Goal: Information Seeking & Learning: Learn about a topic

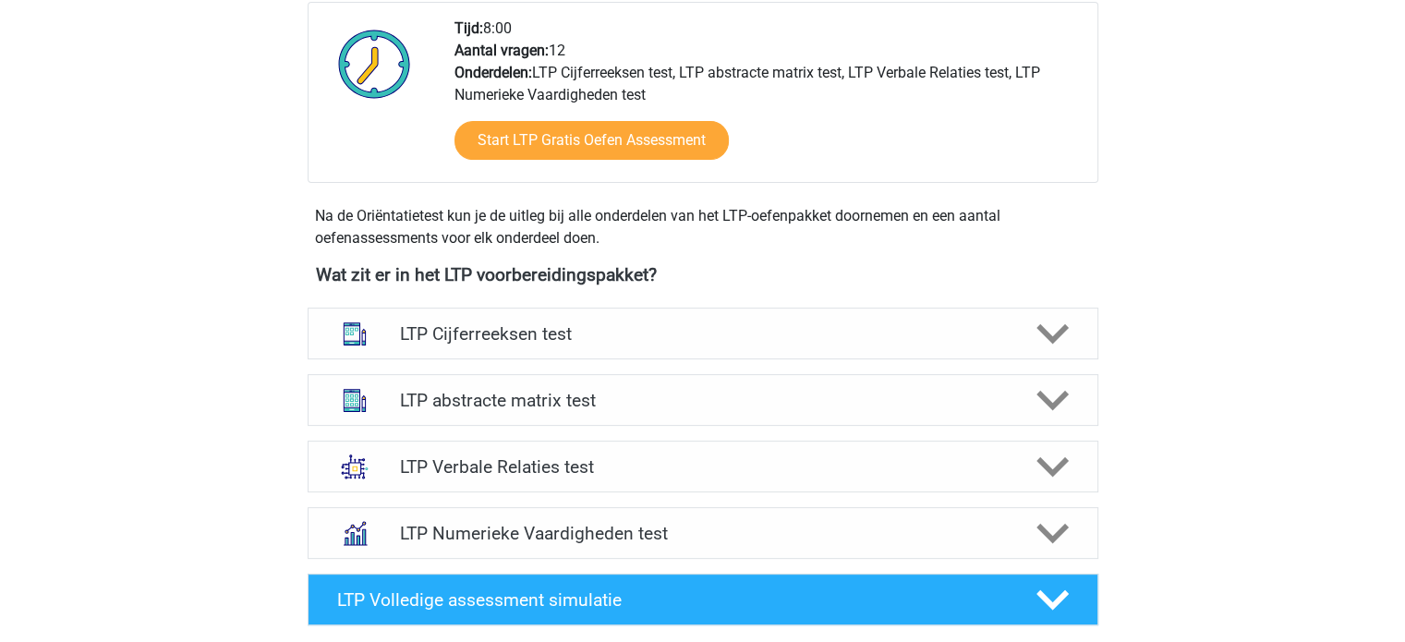
scroll to position [492, 0]
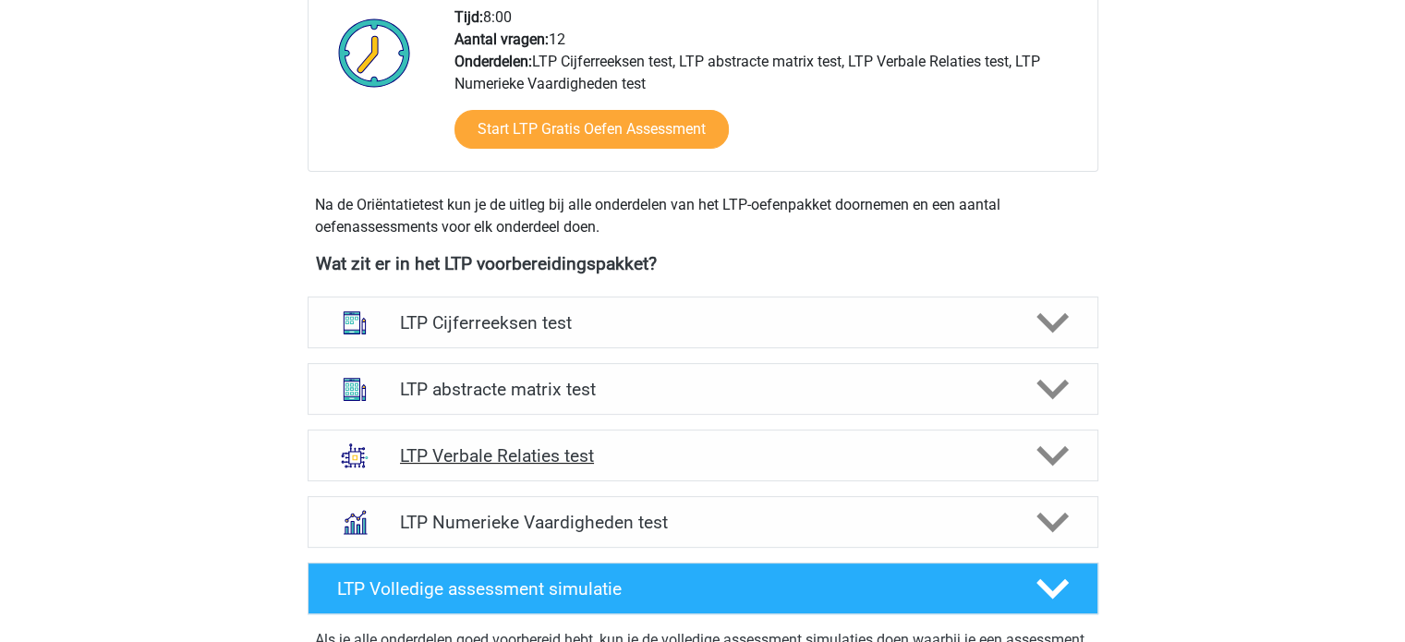
click at [1056, 457] on polygon at bounding box center [1053, 456] width 32 height 20
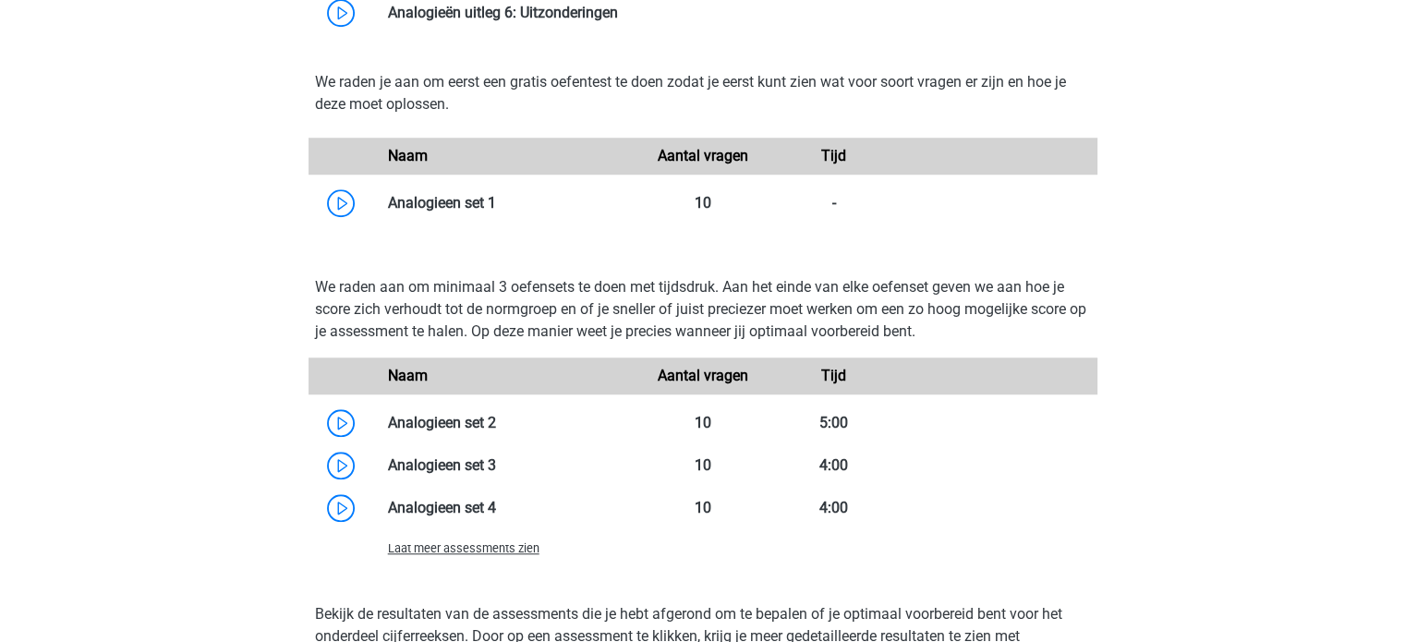
scroll to position [1526, 0]
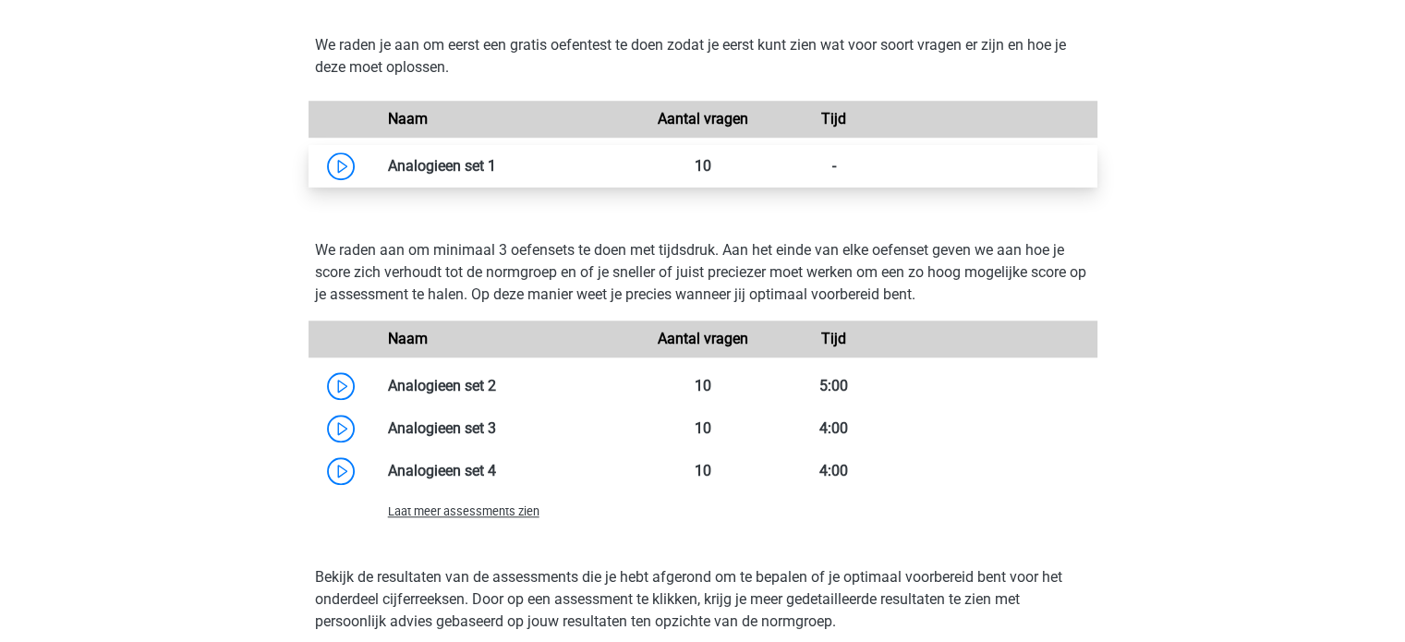
click at [496, 165] on link at bounding box center [496, 166] width 0 height 18
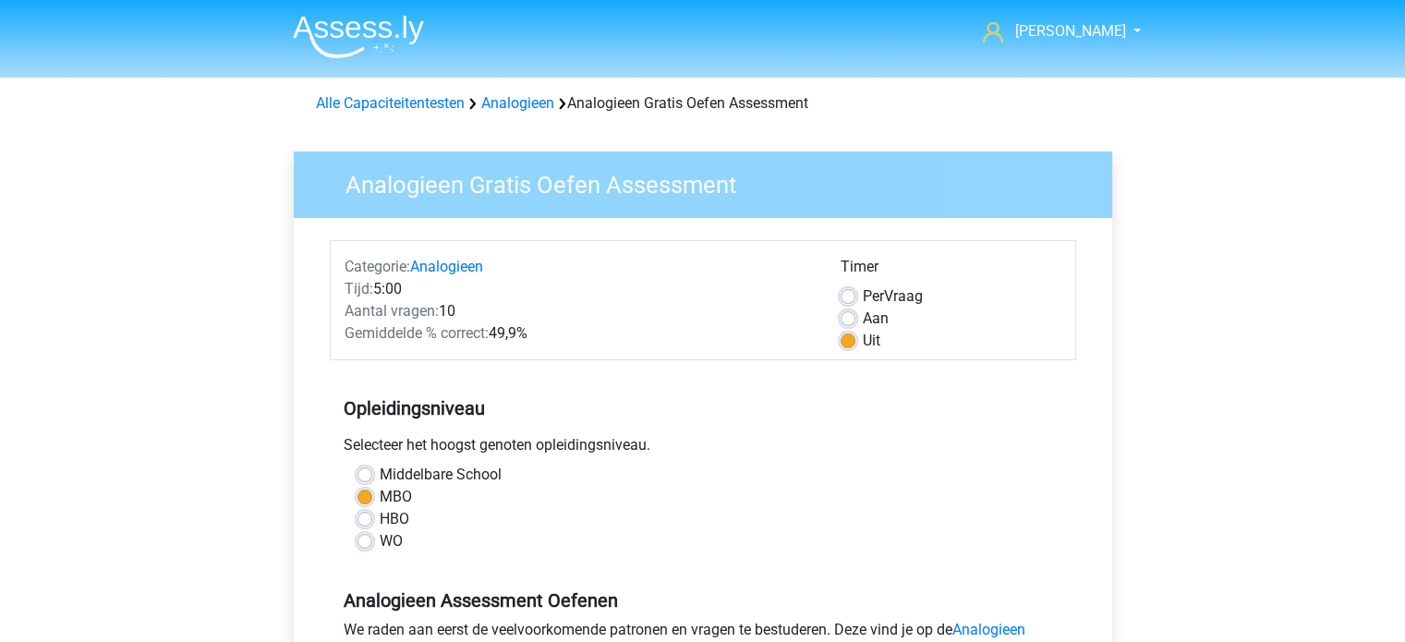
click at [740, 398] on h5 "Opleidingsniveau" at bounding box center [703, 408] width 719 height 37
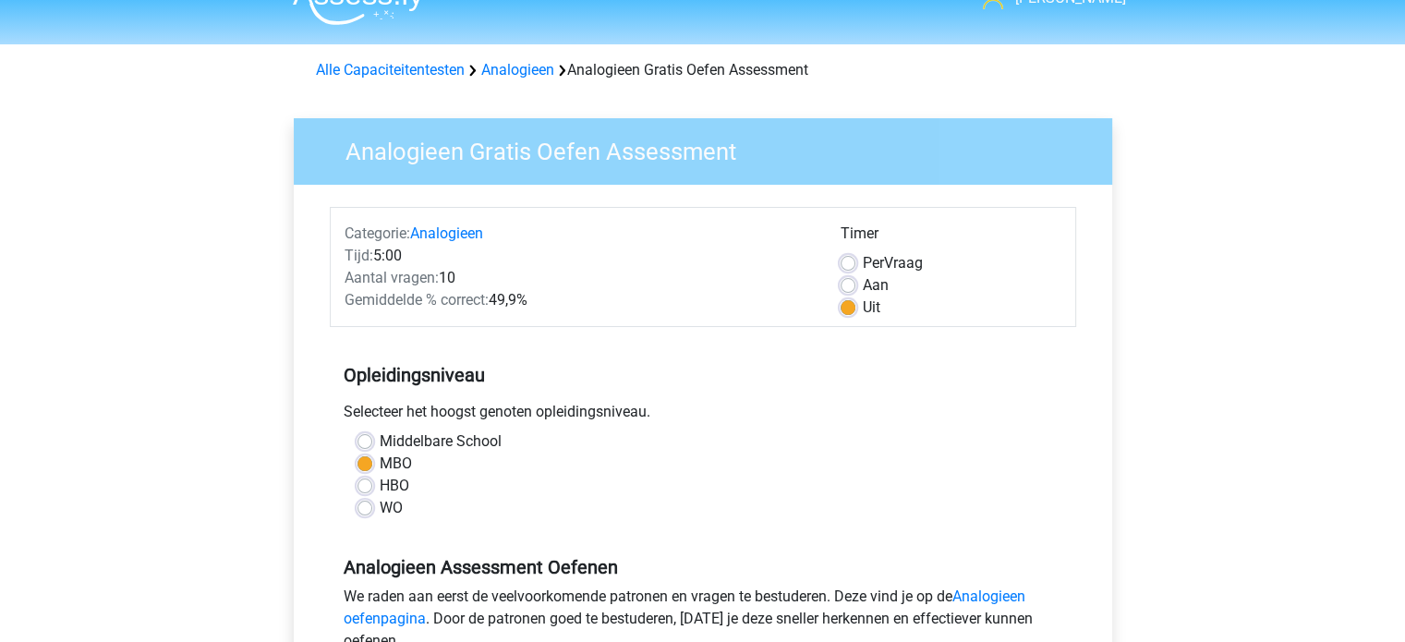
scroll to position [37, 0]
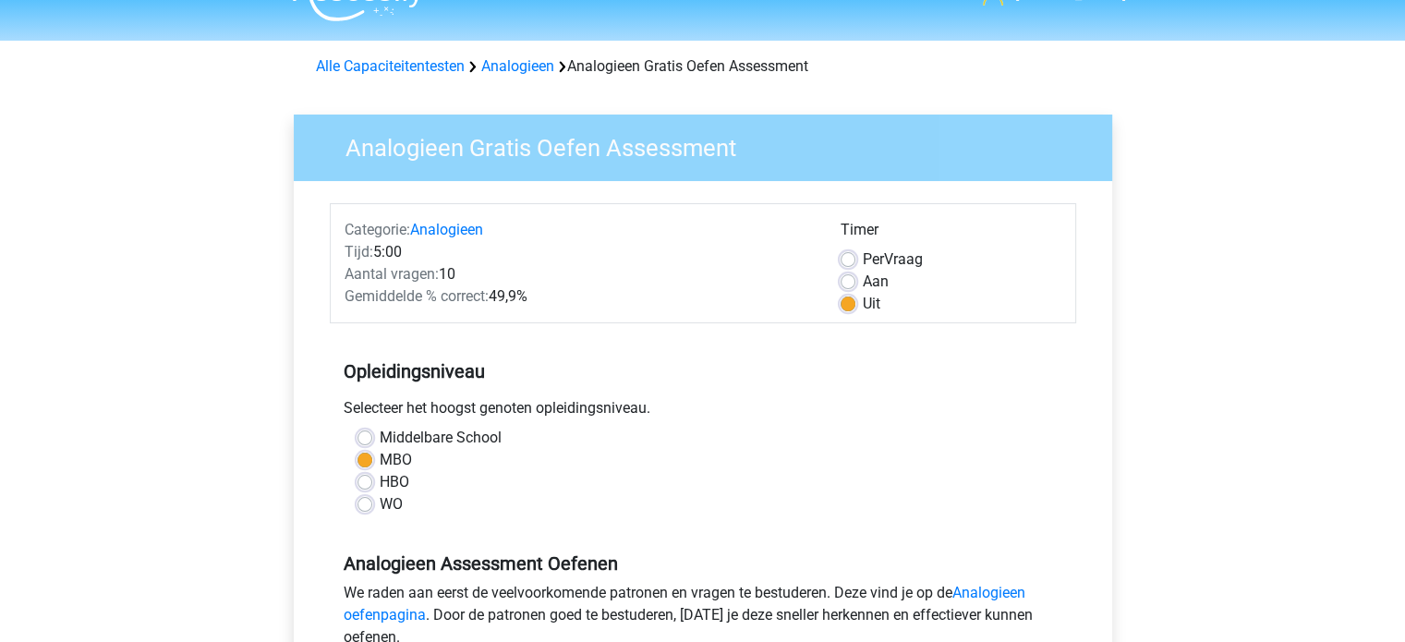
click at [380, 480] on label "HBO" at bounding box center [395, 482] width 30 height 22
click at [358, 480] on input "HBO" at bounding box center [365, 480] width 15 height 18
radio input "true"
click at [765, 435] on div "Middelbare School" at bounding box center [703, 438] width 691 height 22
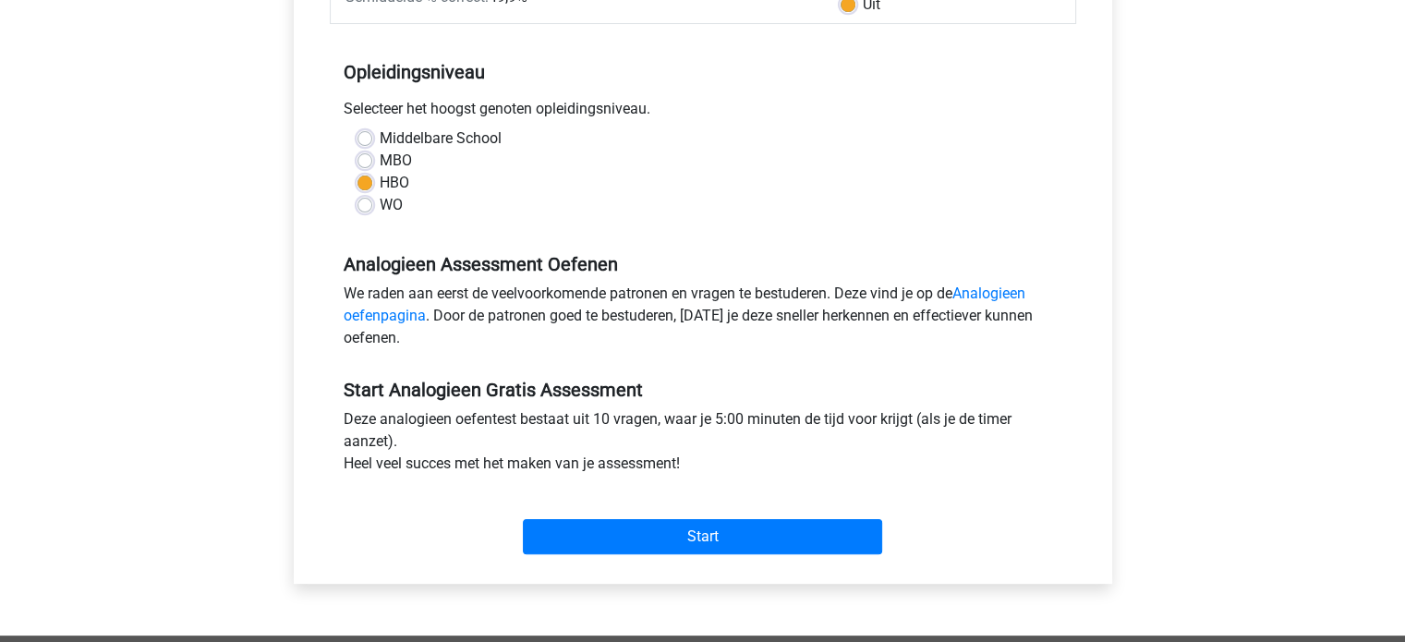
scroll to position [370, 0]
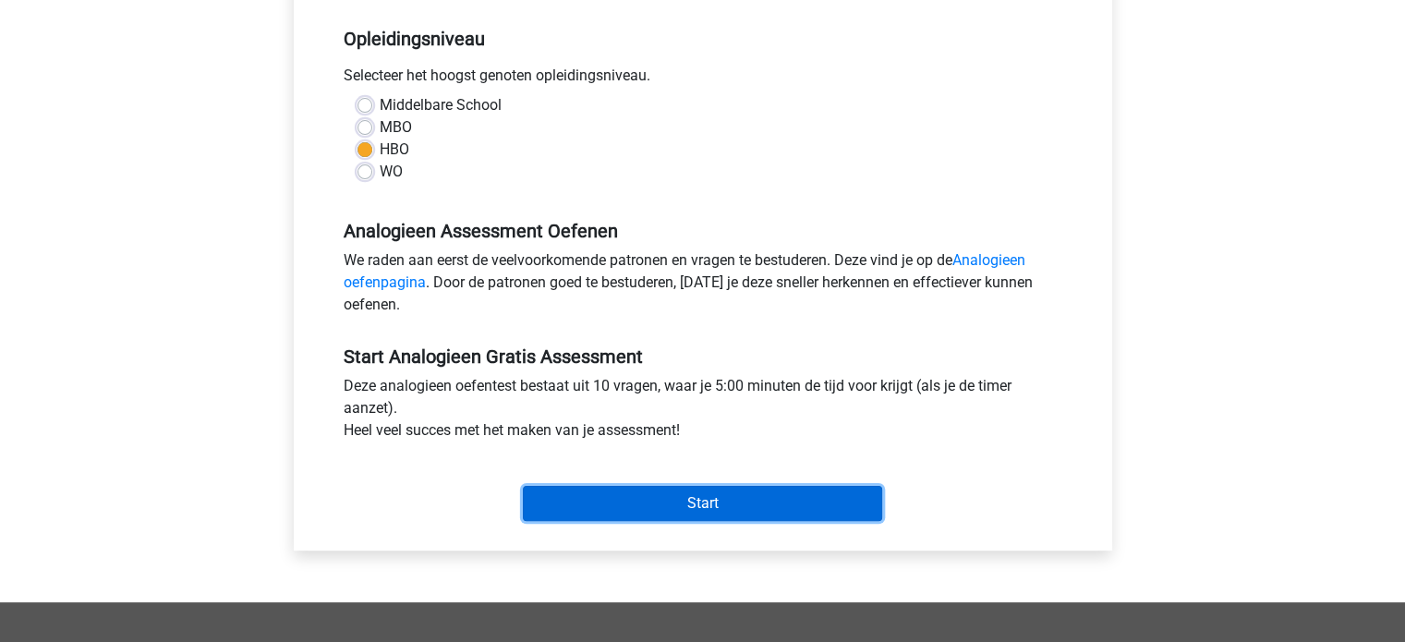
click at [714, 493] on input "Start" at bounding box center [702, 503] width 359 height 35
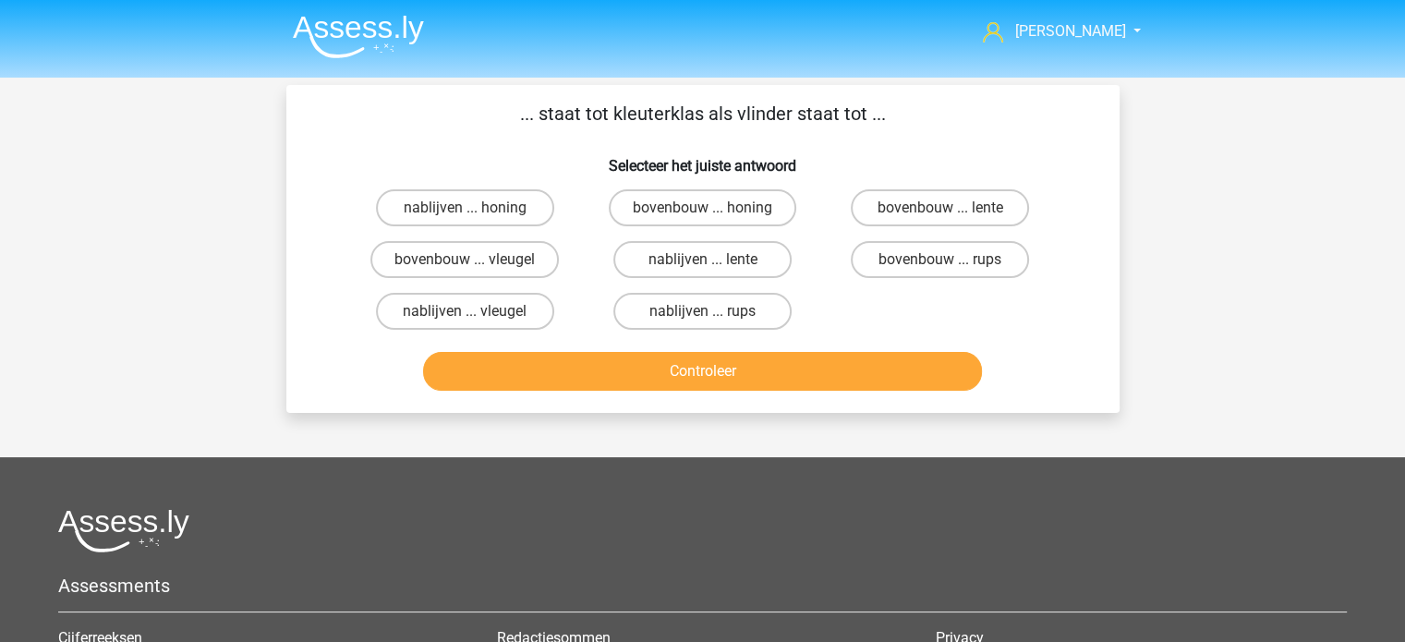
click at [950, 265] on input "bovenbouw ... rups" at bounding box center [947, 266] width 12 height 12
radio input "true"
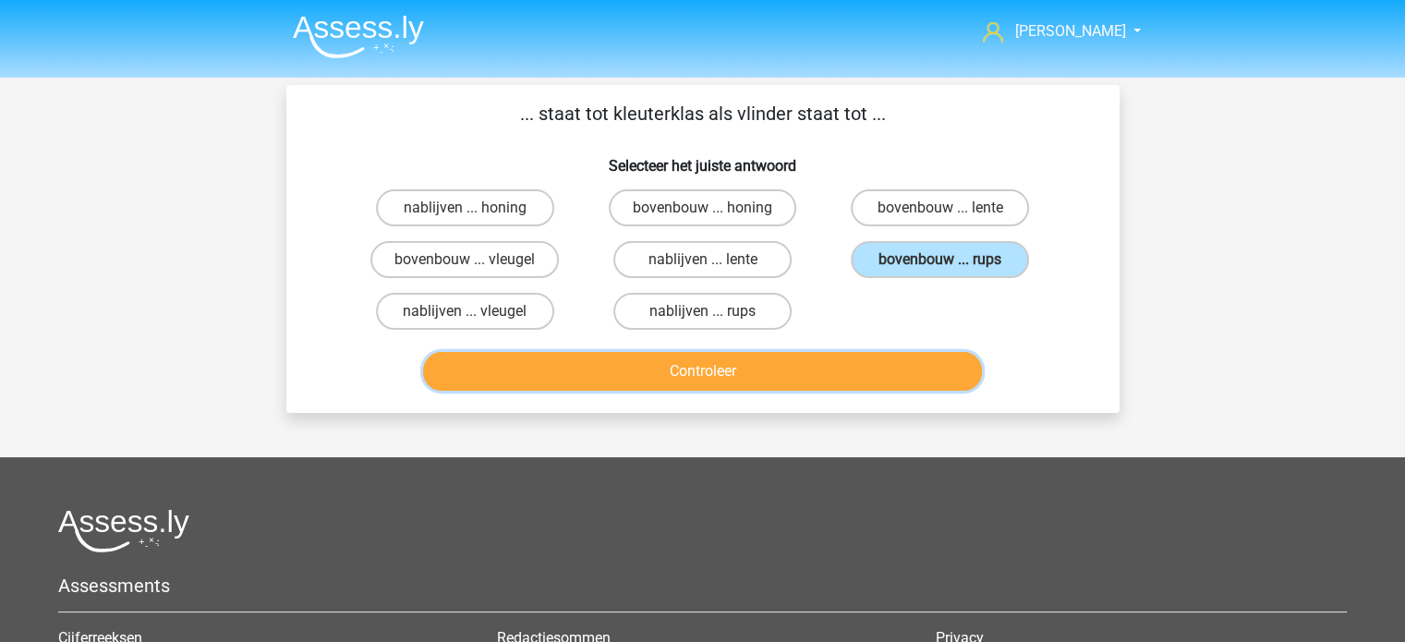
click at [776, 373] on button "Controleer" at bounding box center [702, 371] width 559 height 39
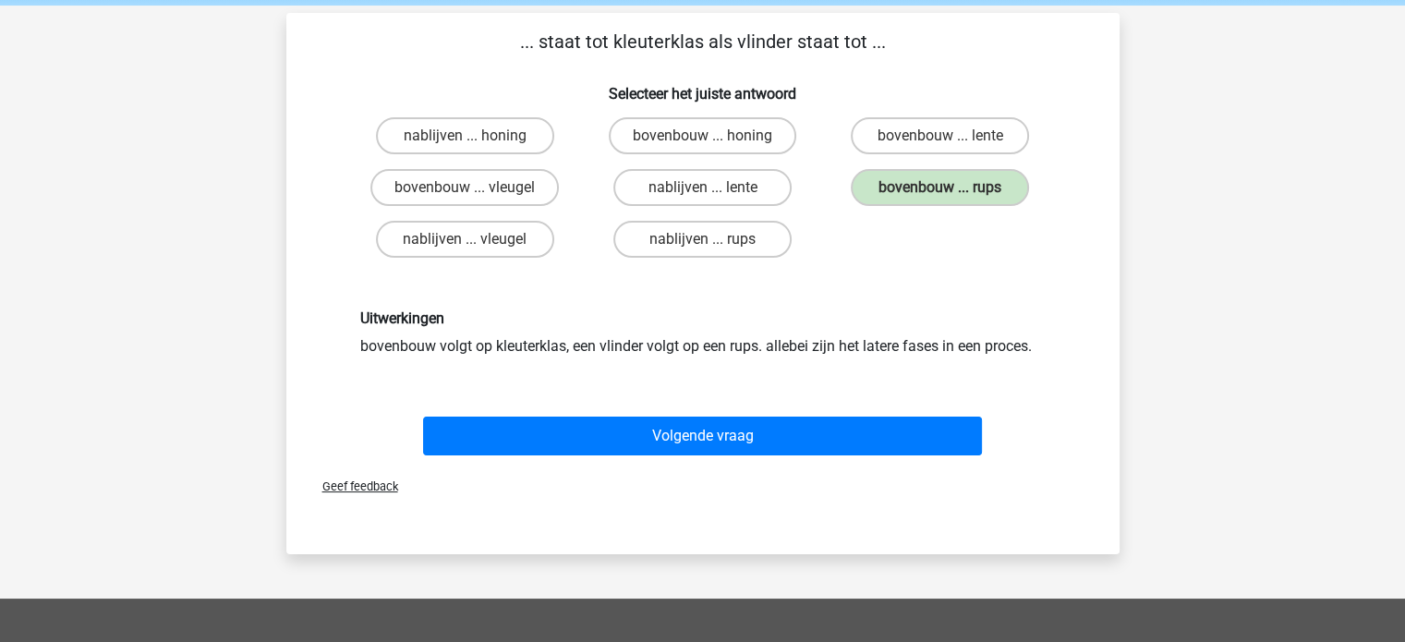
scroll to position [74, 0]
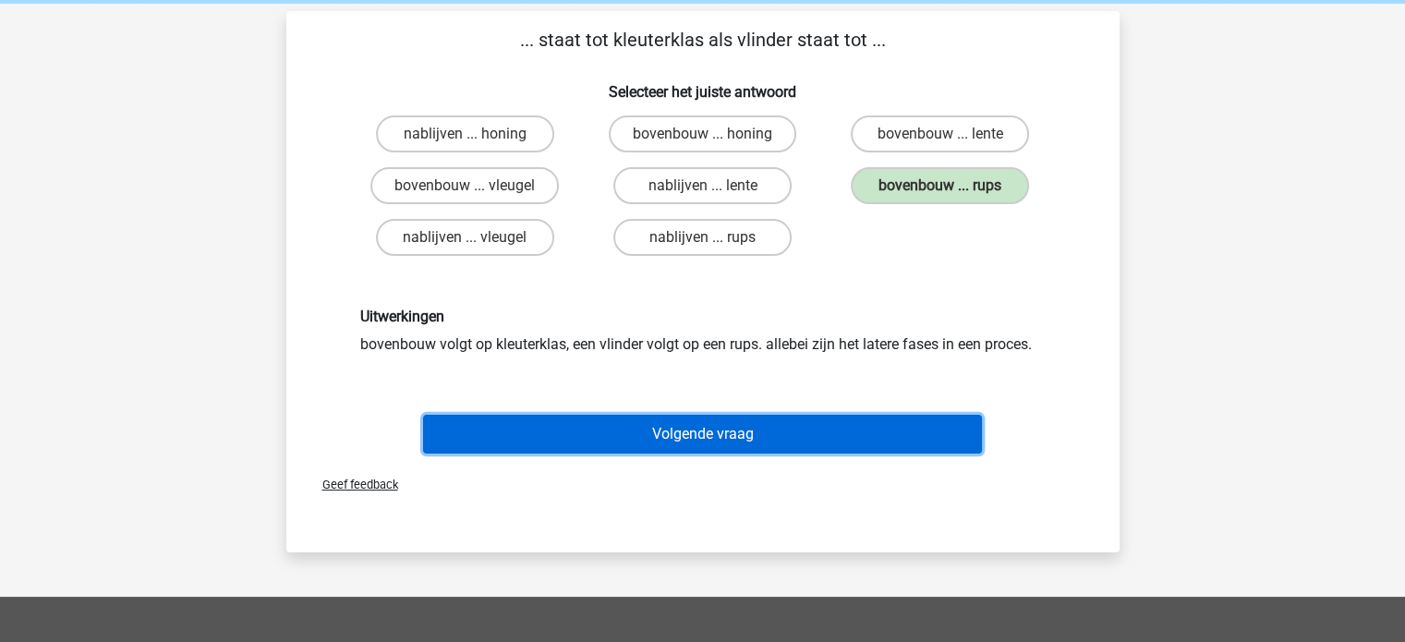
click at [627, 433] on button "Volgende vraag" at bounding box center [702, 434] width 559 height 39
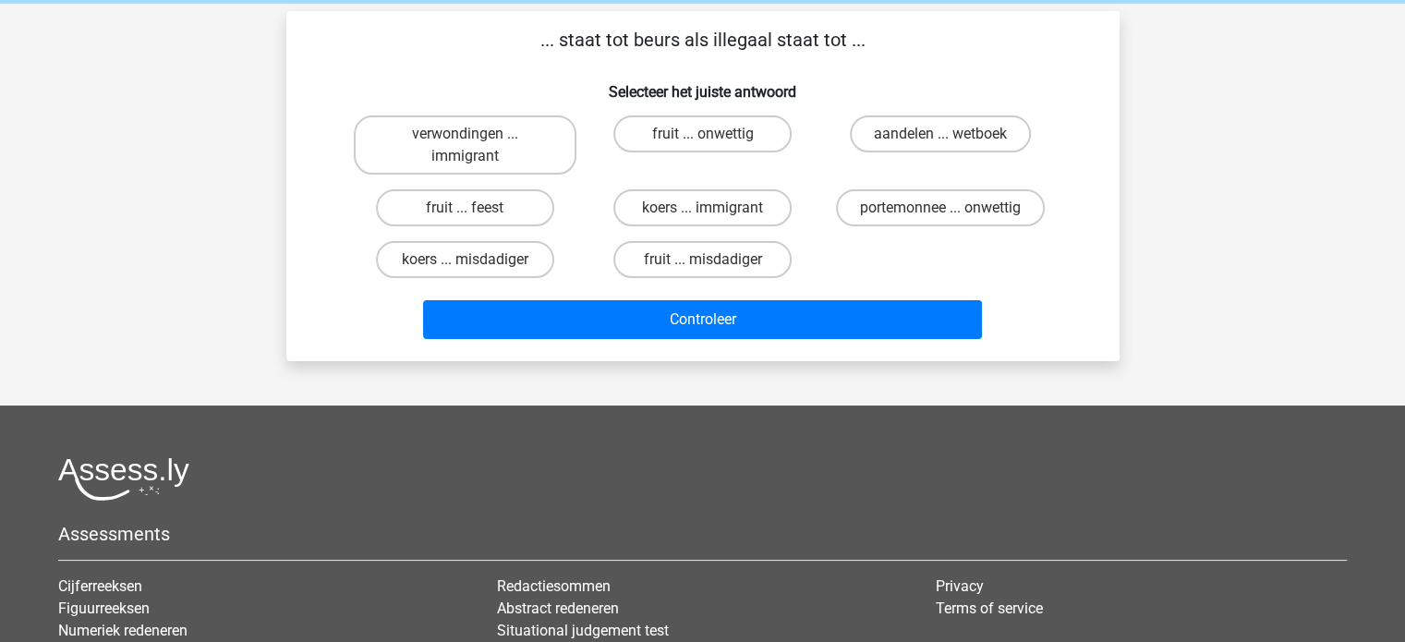
scroll to position [85, 0]
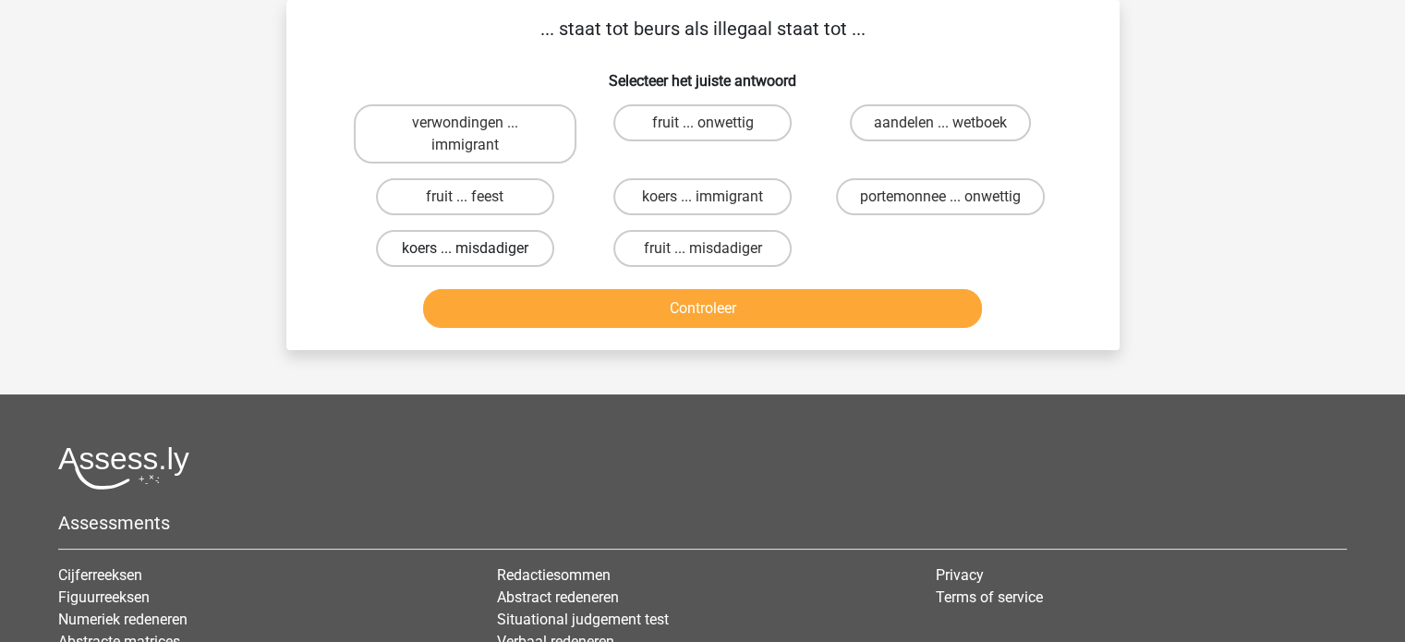
click at [484, 248] on label "koers ... misdadiger" at bounding box center [465, 248] width 178 height 37
click at [477, 249] on input "koers ... misdadiger" at bounding box center [471, 255] width 12 height 12
radio input "true"
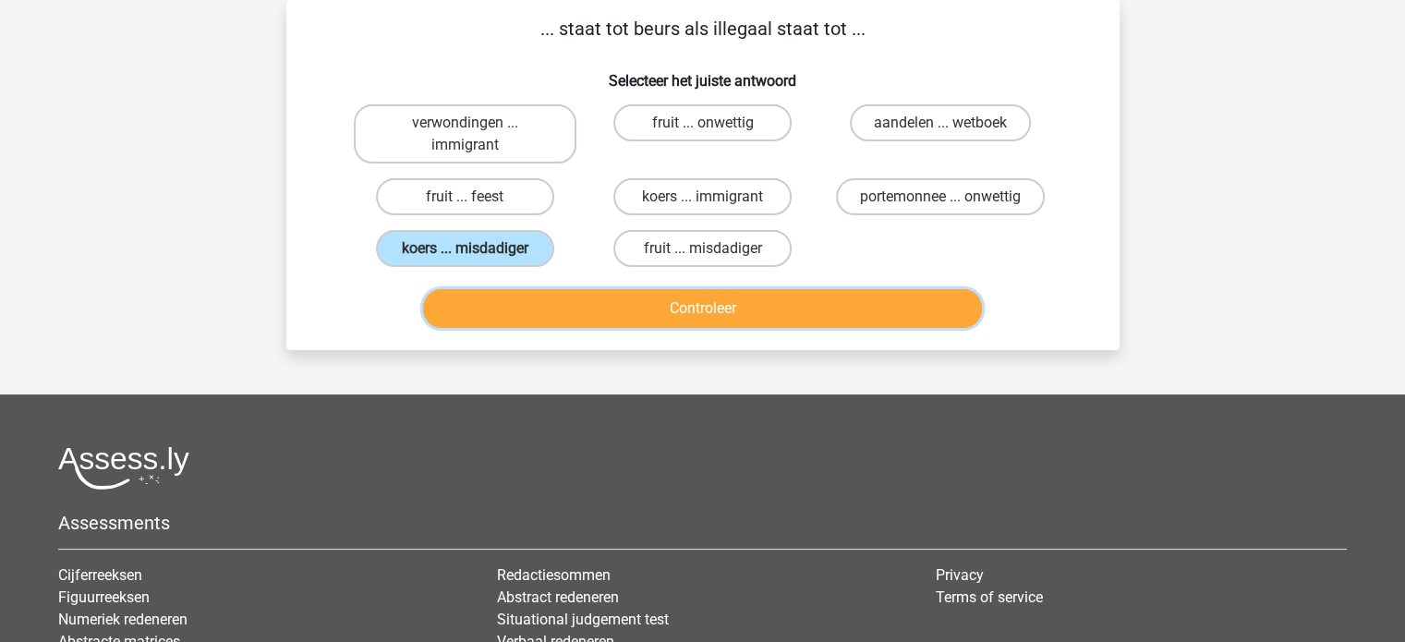
click at [616, 301] on button "Controleer" at bounding box center [702, 308] width 559 height 39
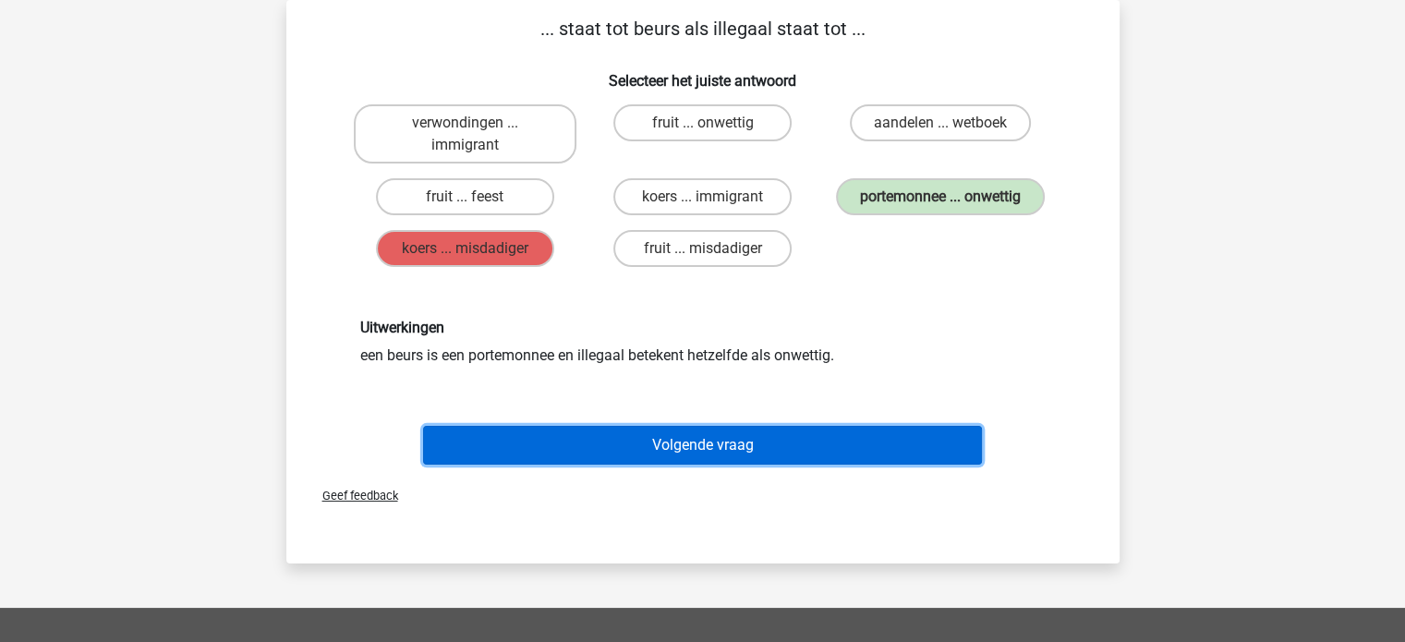
click at [667, 439] on button "Volgende vraag" at bounding box center [702, 445] width 559 height 39
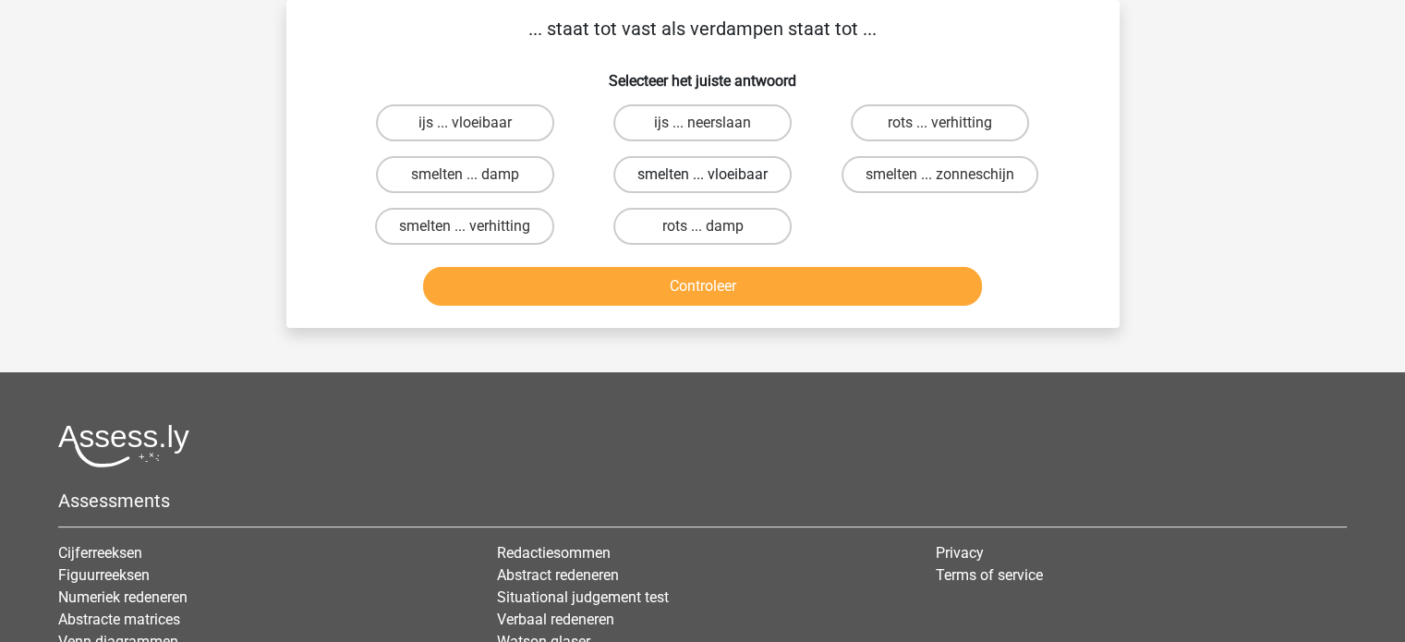
click at [680, 173] on label "smelten ... vloeibaar" at bounding box center [703, 174] width 178 height 37
click at [702, 175] on input "smelten ... vloeibaar" at bounding box center [708, 181] width 12 height 12
radio input "true"
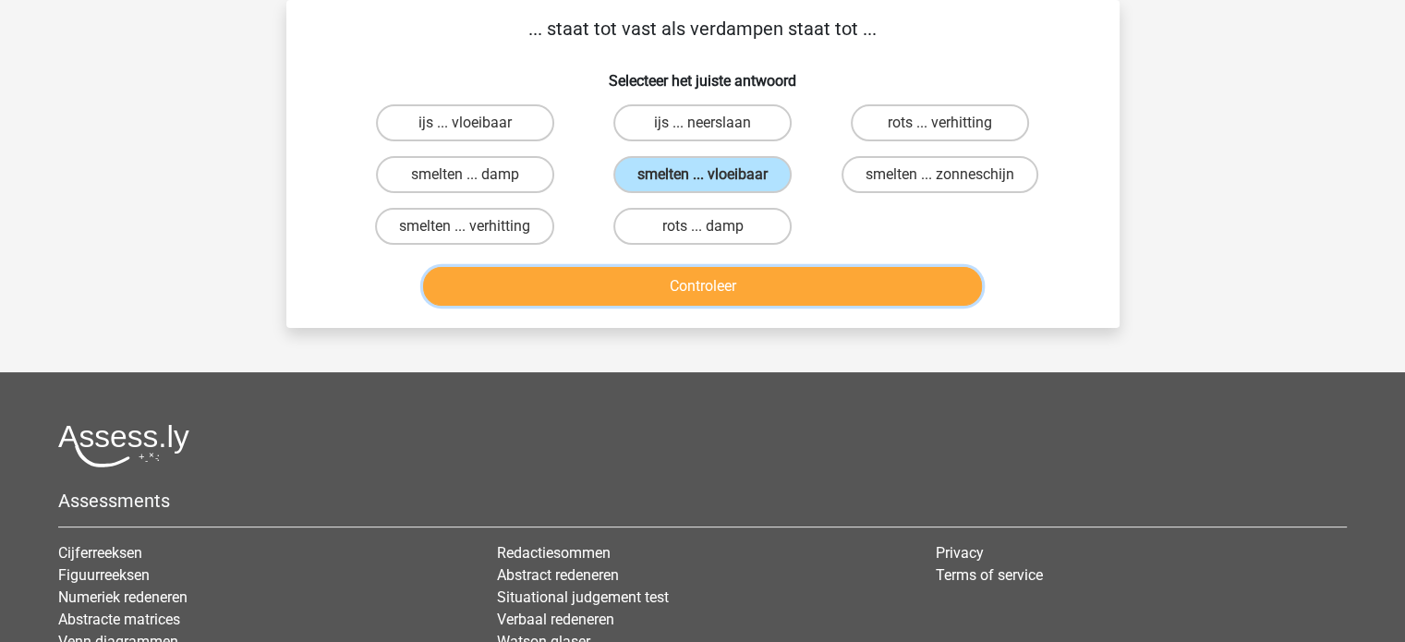
click at [671, 279] on button "Controleer" at bounding box center [702, 286] width 559 height 39
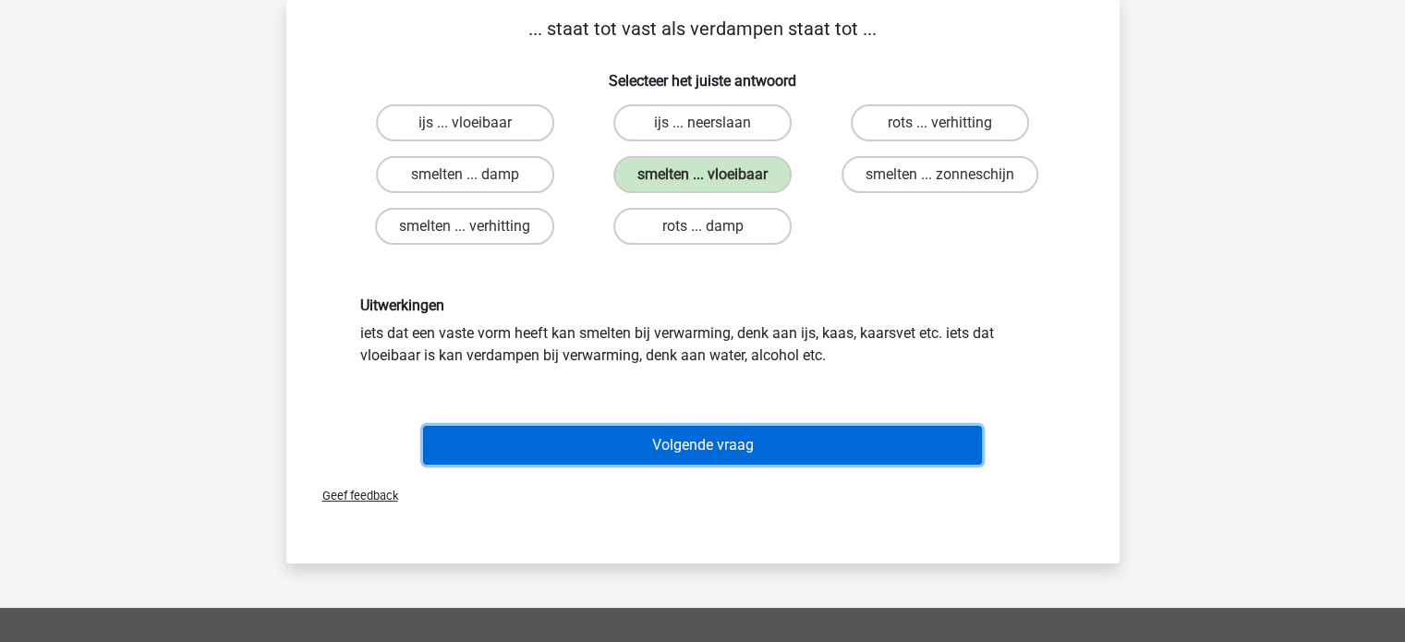
click at [718, 443] on button "Volgende vraag" at bounding box center [702, 445] width 559 height 39
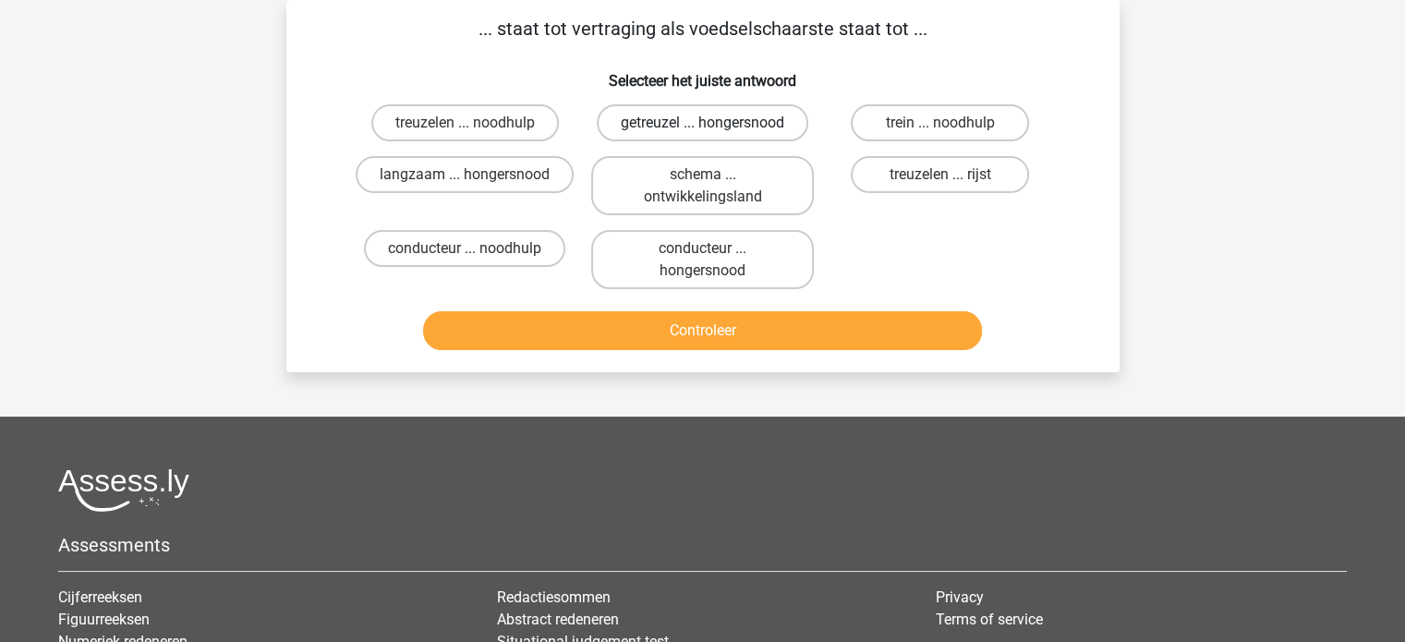
click at [693, 125] on label "getreuzel ... hongersnood" at bounding box center [703, 122] width 212 height 37
click at [702, 125] on input "getreuzel ... hongersnood" at bounding box center [708, 129] width 12 height 12
radio input "true"
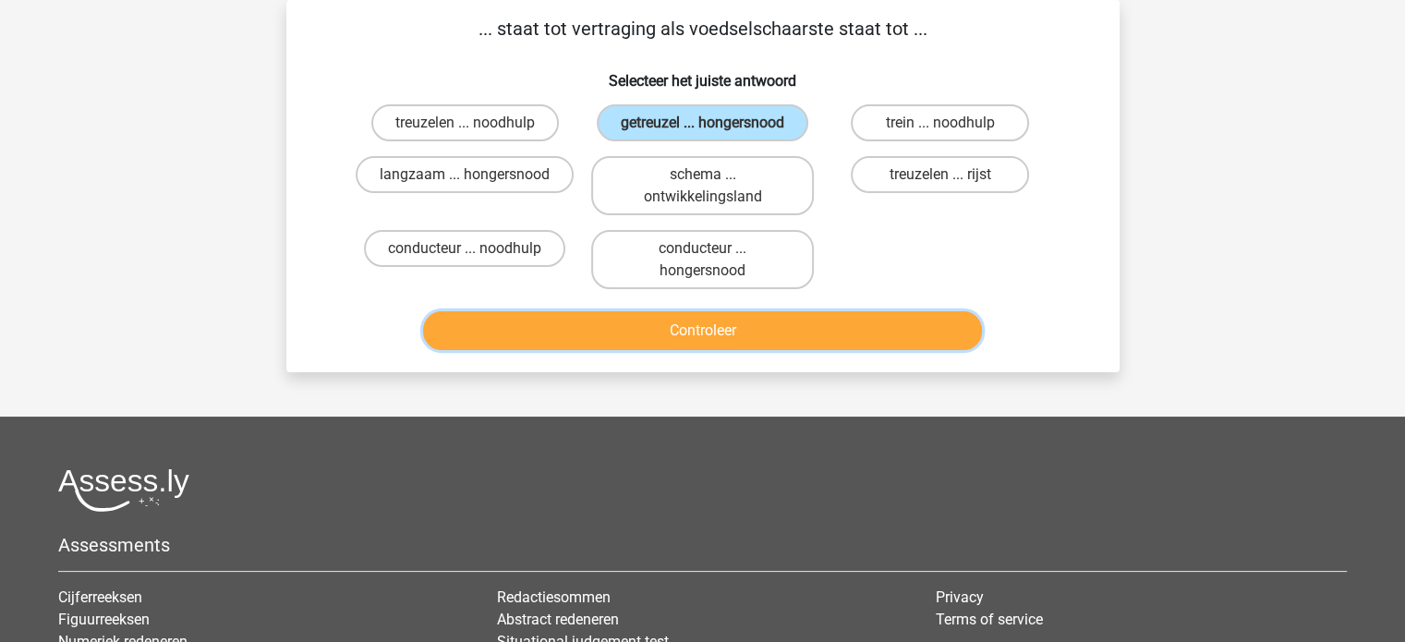
click at [666, 323] on button "Controleer" at bounding box center [702, 330] width 559 height 39
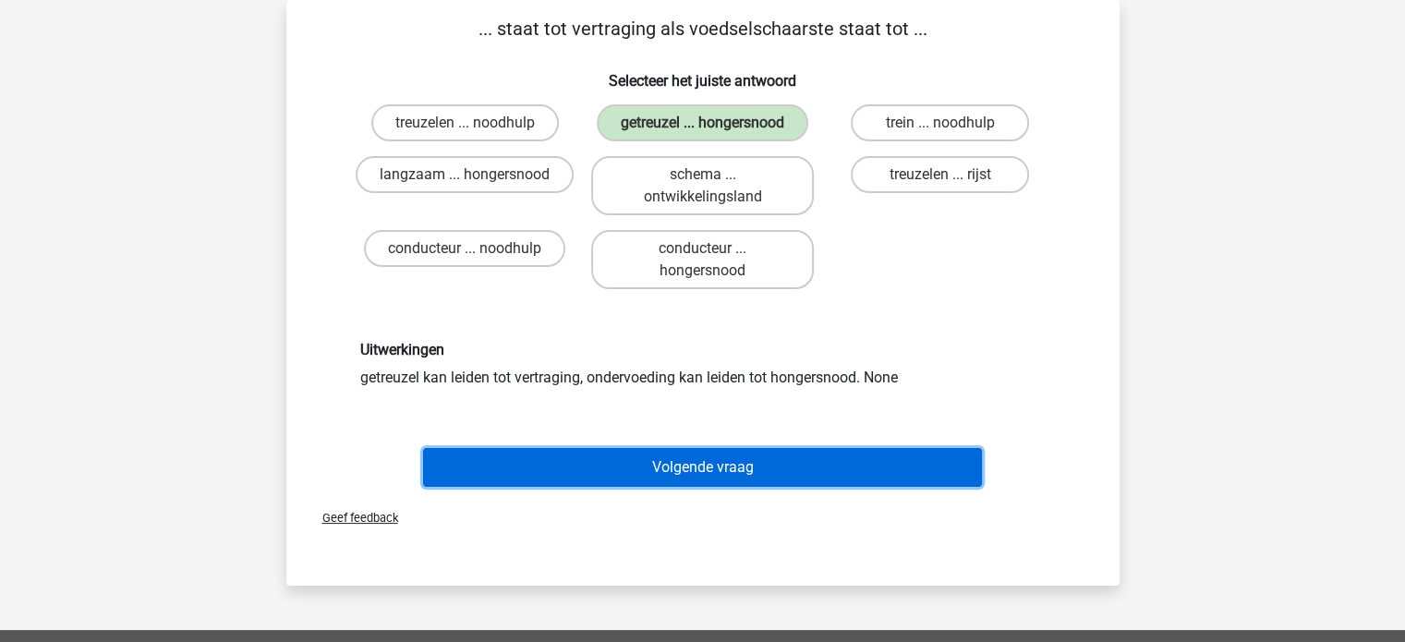
click at [621, 461] on button "Volgende vraag" at bounding box center [702, 467] width 559 height 39
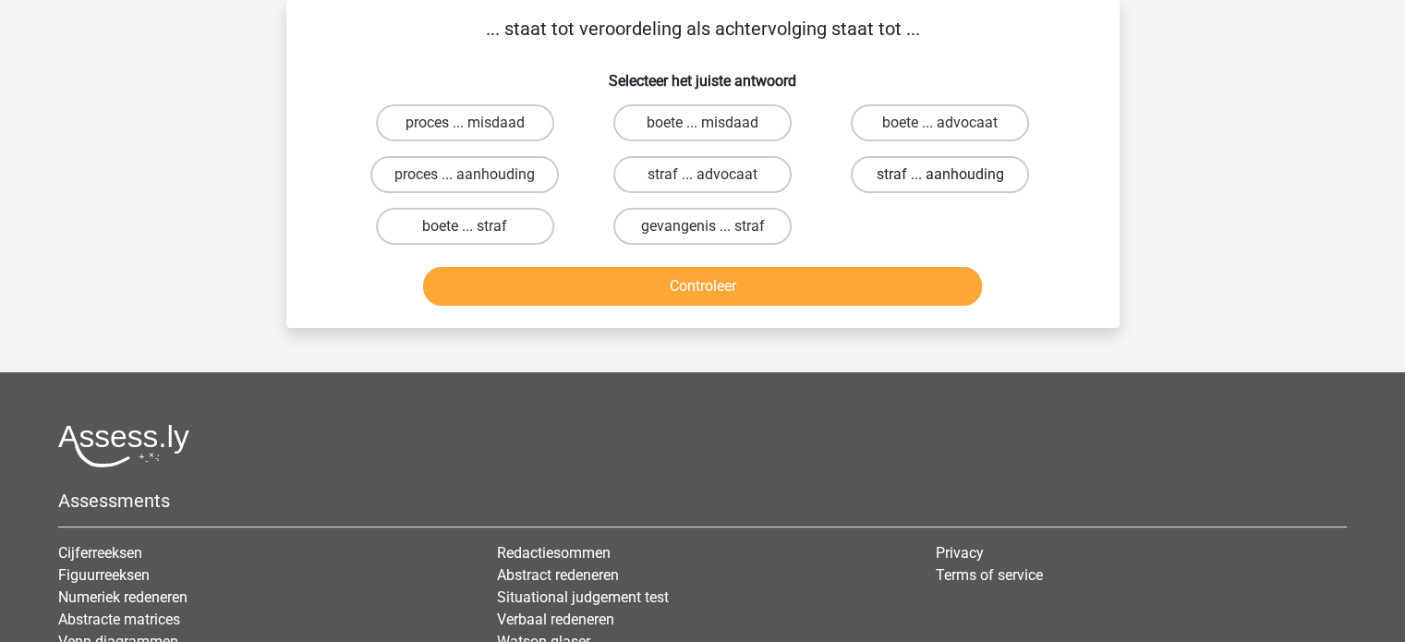
click at [931, 176] on label "straf ... aanhouding" at bounding box center [940, 174] width 178 height 37
click at [941, 176] on input "straf ... aanhouding" at bounding box center [947, 181] width 12 height 12
radio input "true"
click at [436, 186] on label "proces ... aanhouding" at bounding box center [465, 174] width 188 height 37
click at [465, 186] on input "proces ... aanhouding" at bounding box center [471, 181] width 12 height 12
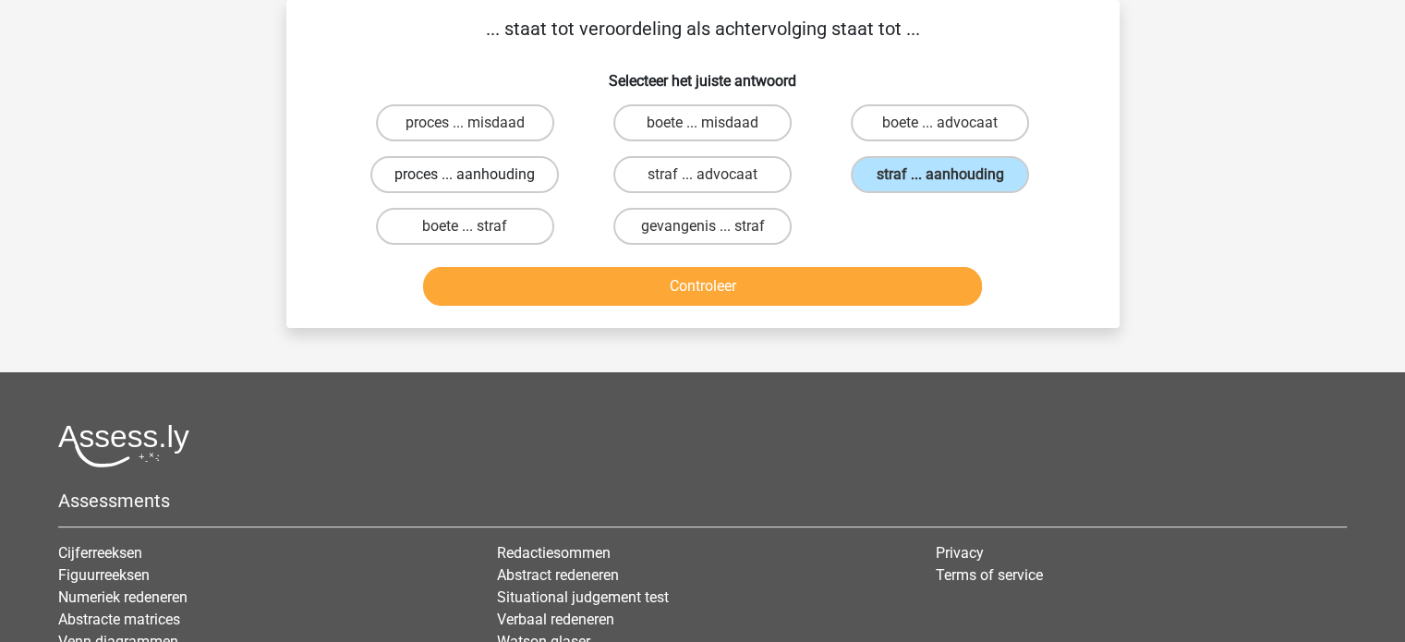
radio input "true"
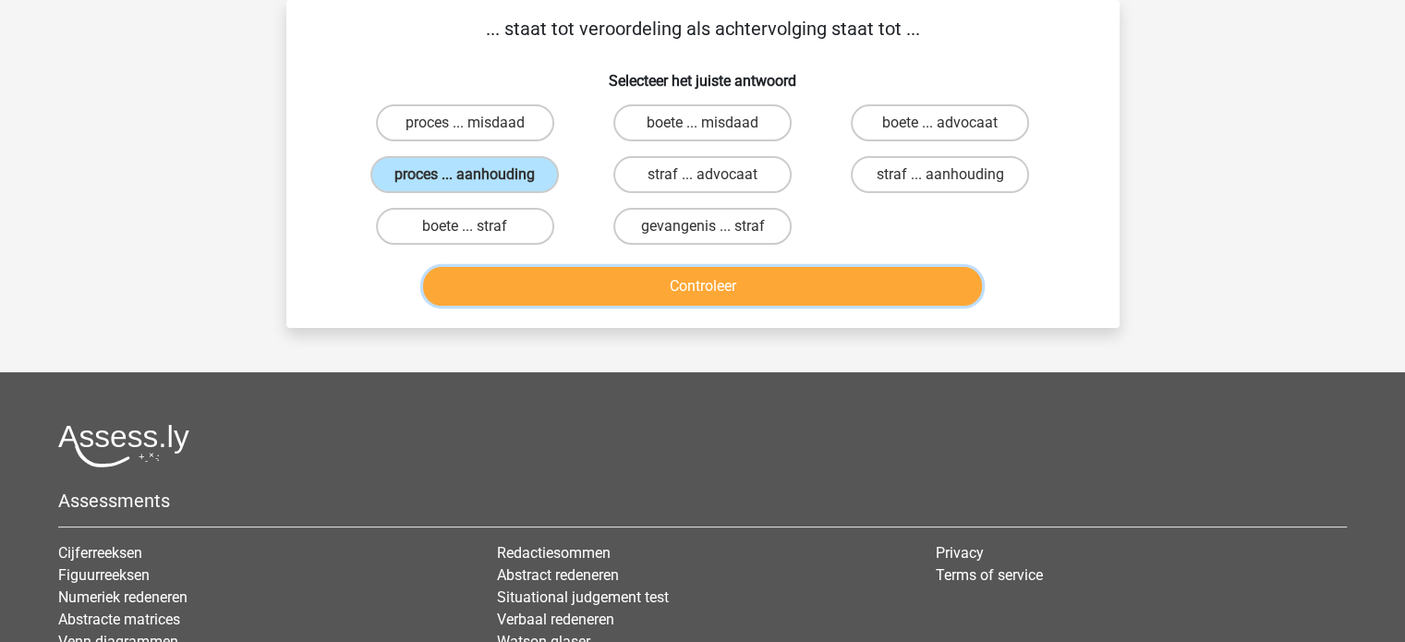
click at [621, 281] on button "Controleer" at bounding box center [702, 286] width 559 height 39
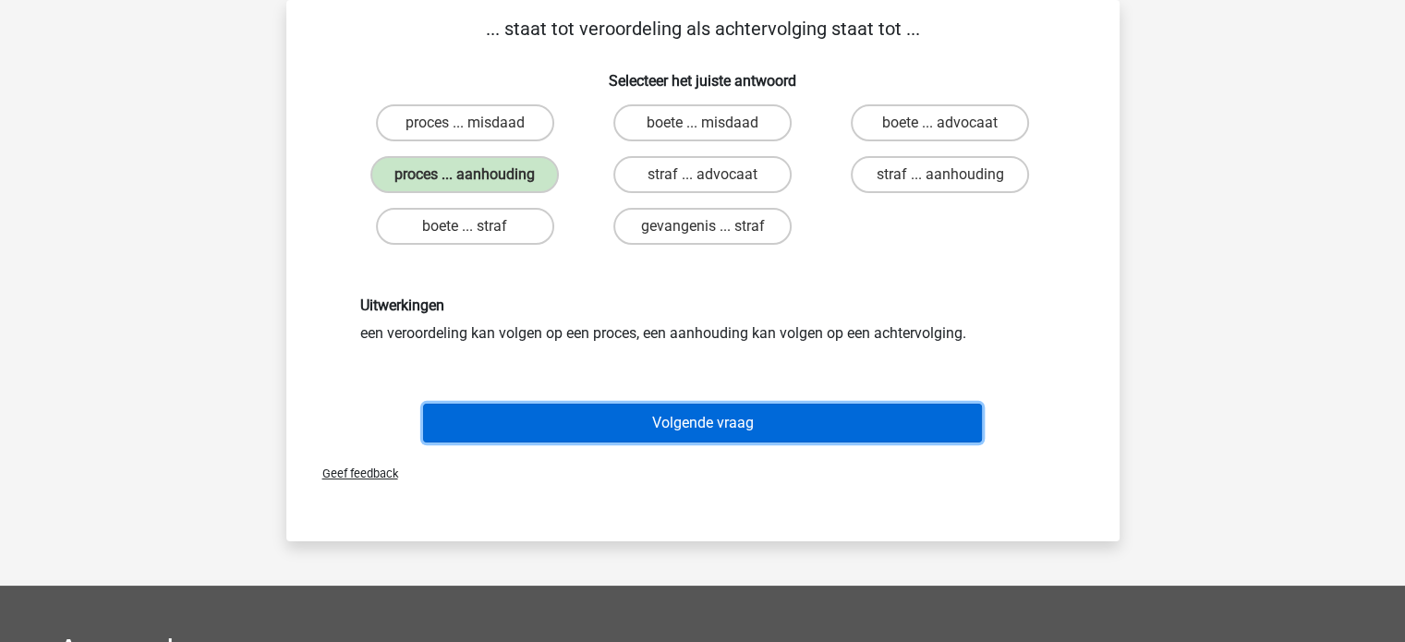
click at [667, 428] on button "Volgende vraag" at bounding box center [702, 423] width 559 height 39
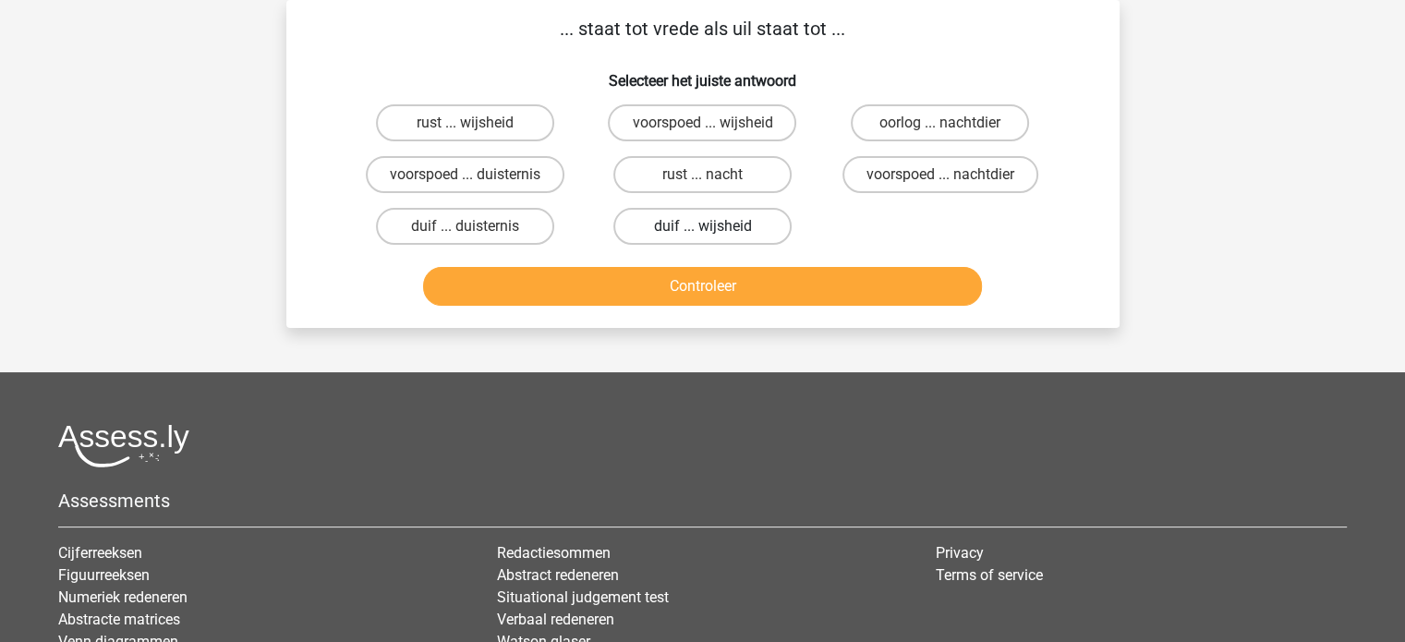
click at [695, 228] on label "duif ... wijsheid" at bounding box center [703, 226] width 178 height 37
click at [702, 228] on input "duif ... wijsheid" at bounding box center [708, 232] width 12 height 12
radio input "true"
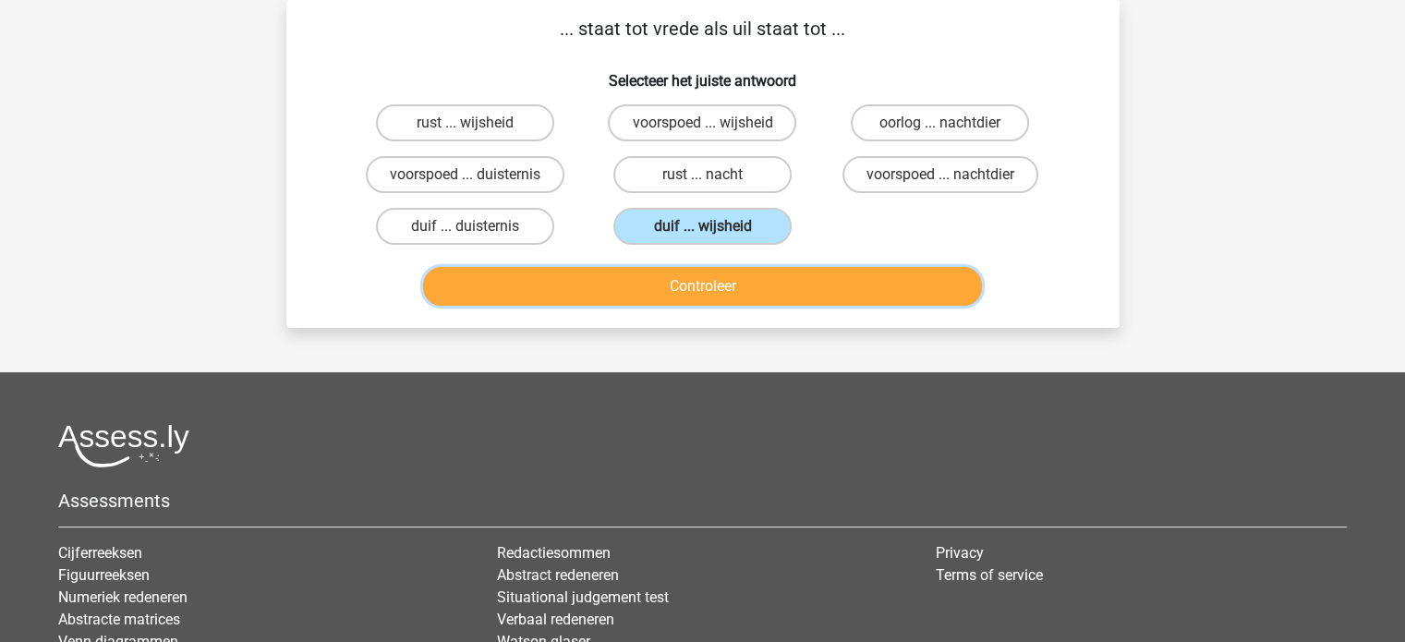
click at [680, 283] on button "Controleer" at bounding box center [702, 286] width 559 height 39
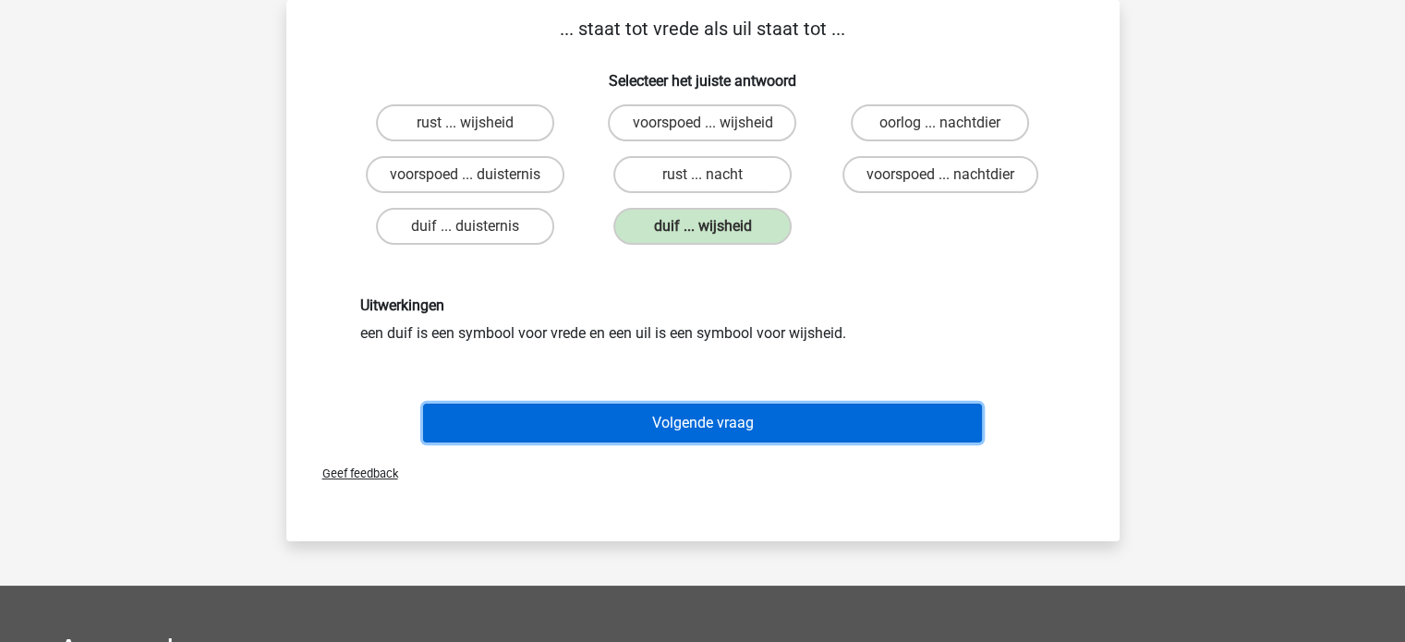
click at [693, 419] on button "Volgende vraag" at bounding box center [702, 423] width 559 height 39
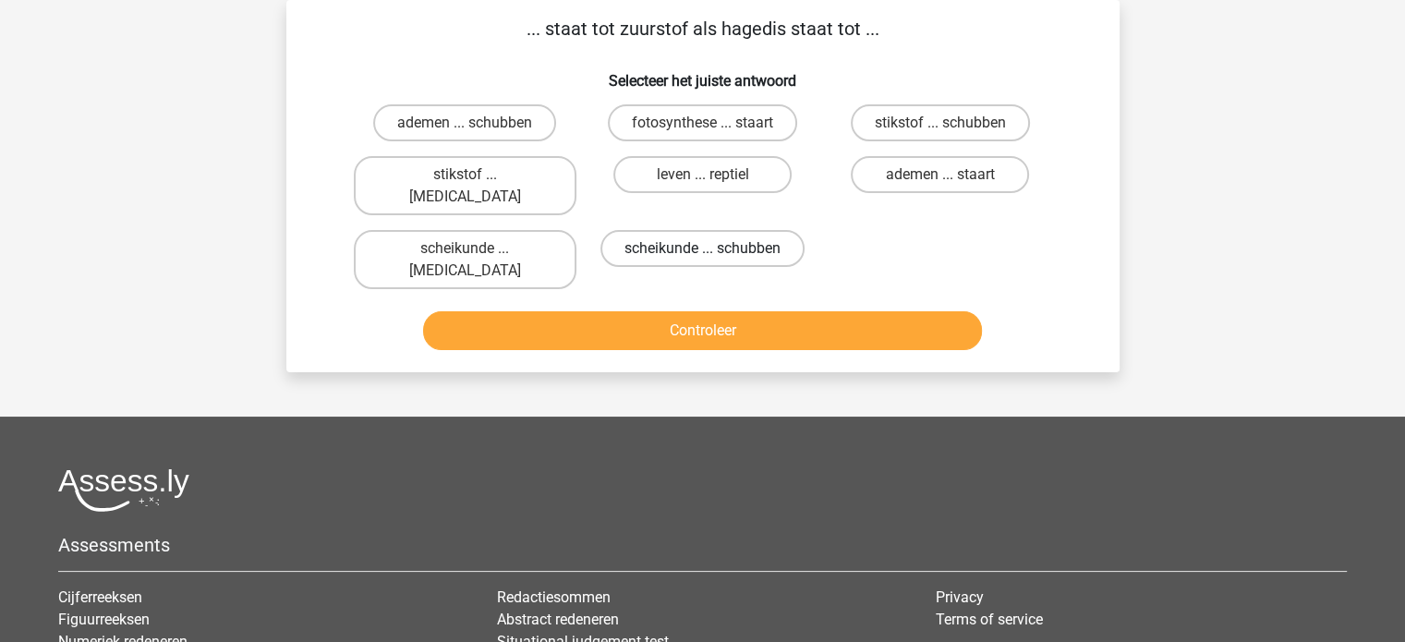
click at [714, 230] on label "scheikunde ... schubben" at bounding box center [703, 248] width 204 height 37
click at [714, 249] on input "scheikunde ... schubben" at bounding box center [708, 255] width 12 height 12
radio input "true"
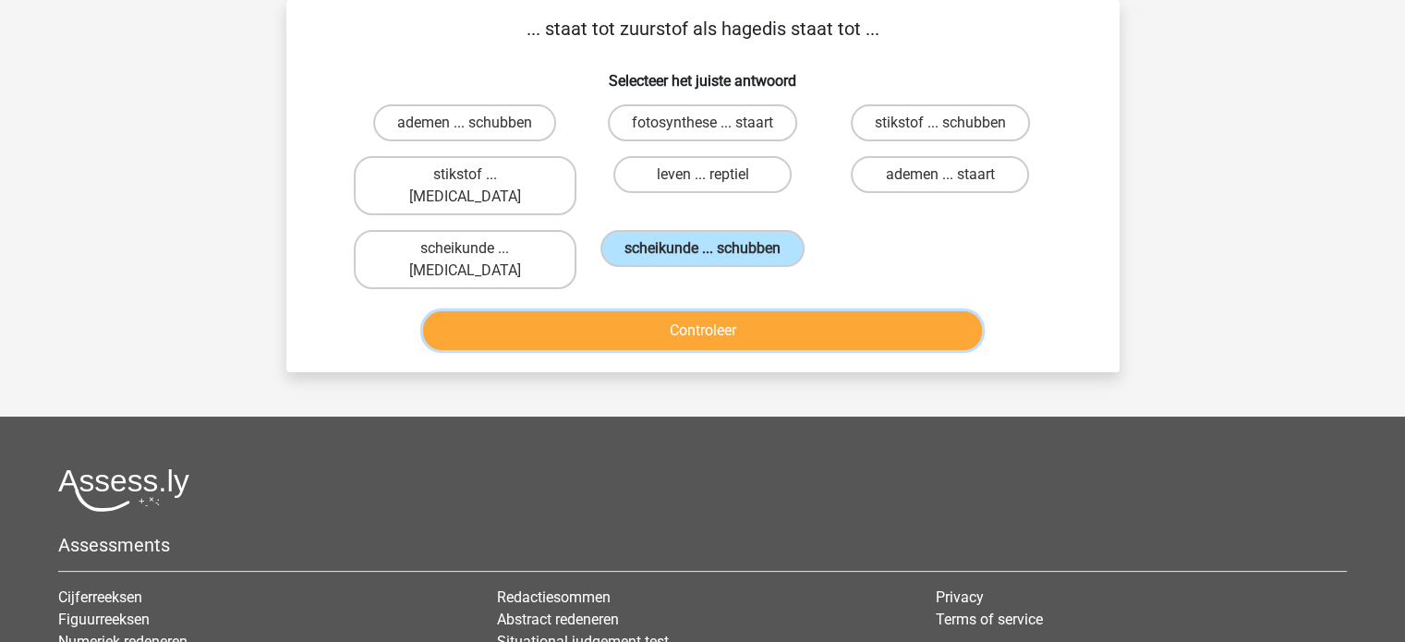
click at [683, 311] on button "Controleer" at bounding box center [702, 330] width 559 height 39
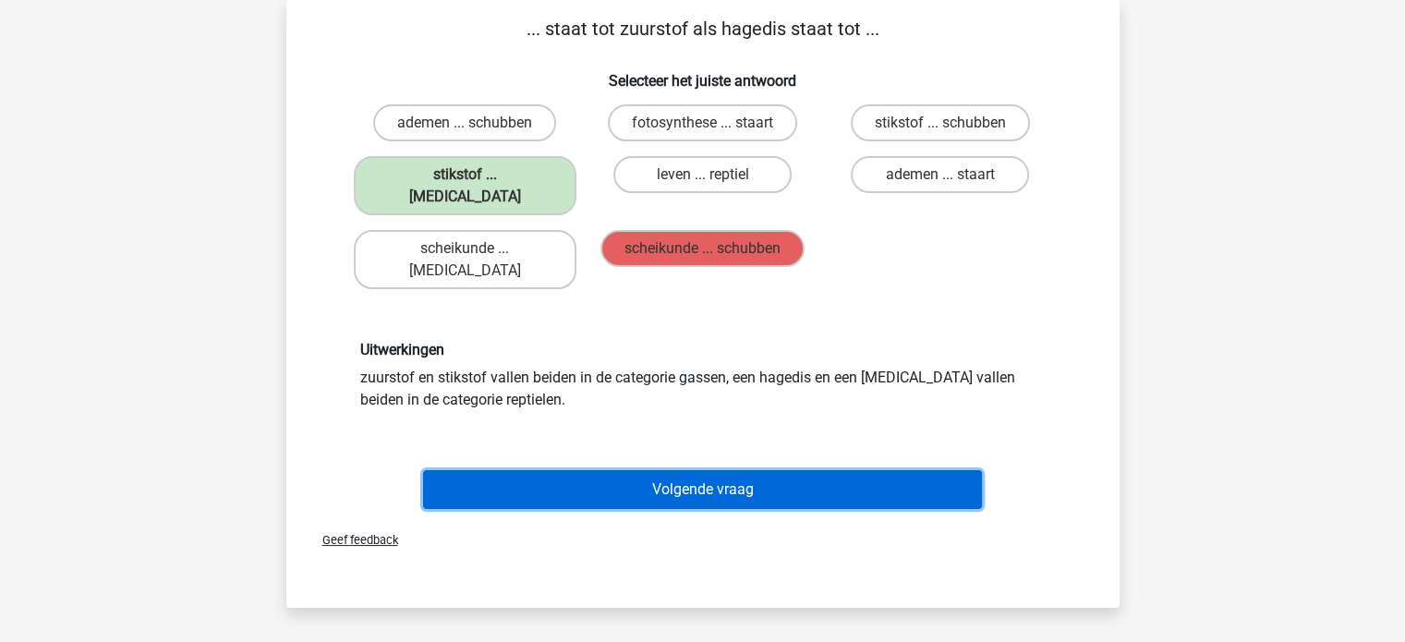
click at [687, 470] on button "Volgende vraag" at bounding box center [702, 489] width 559 height 39
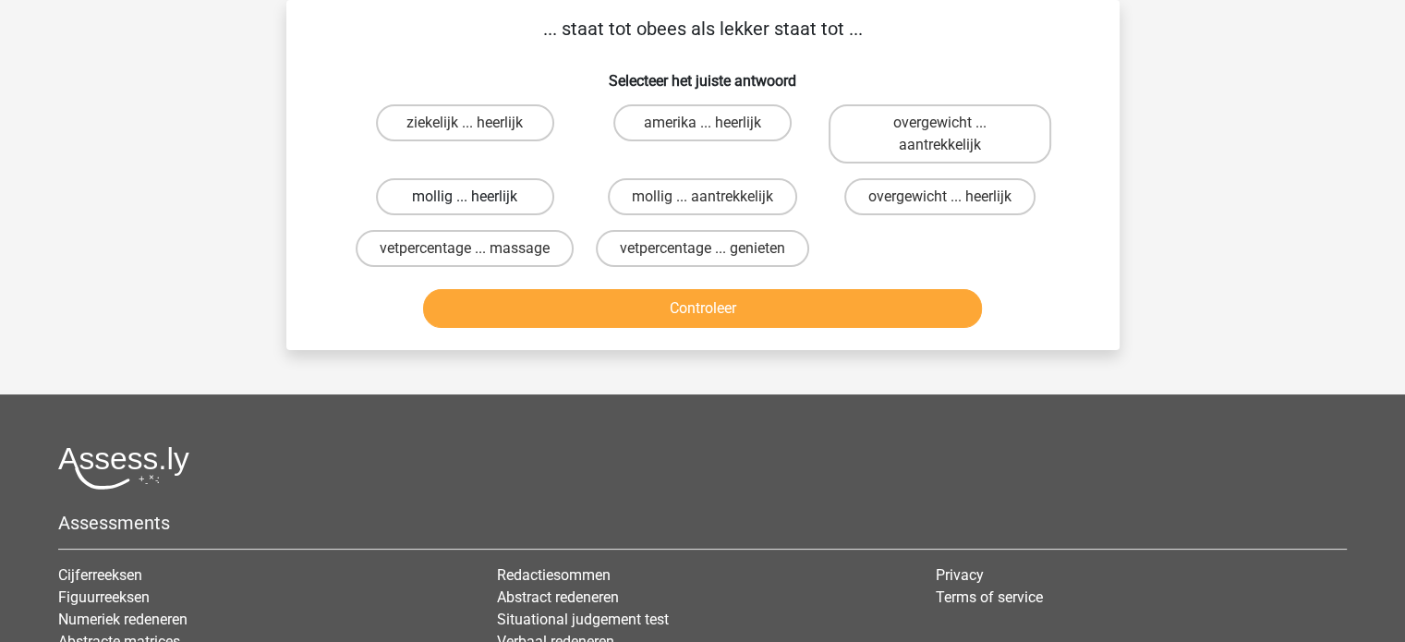
click at [497, 195] on label "mollig ... heerlijk" at bounding box center [465, 196] width 178 height 37
click at [477, 197] on input "mollig ... heerlijk" at bounding box center [471, 203] width 12 height 12
radio input "true"
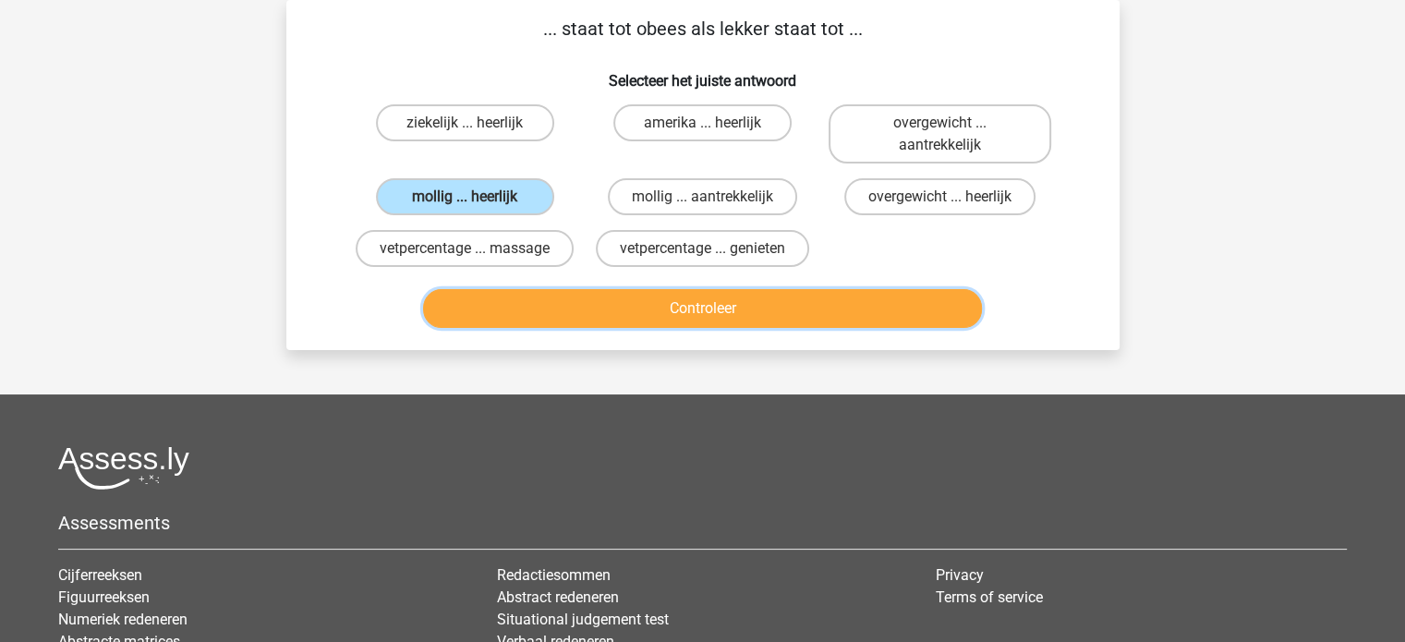
click at [586, 299] on button "Controleer" at bounding box center [702, 308] width 559 height 39
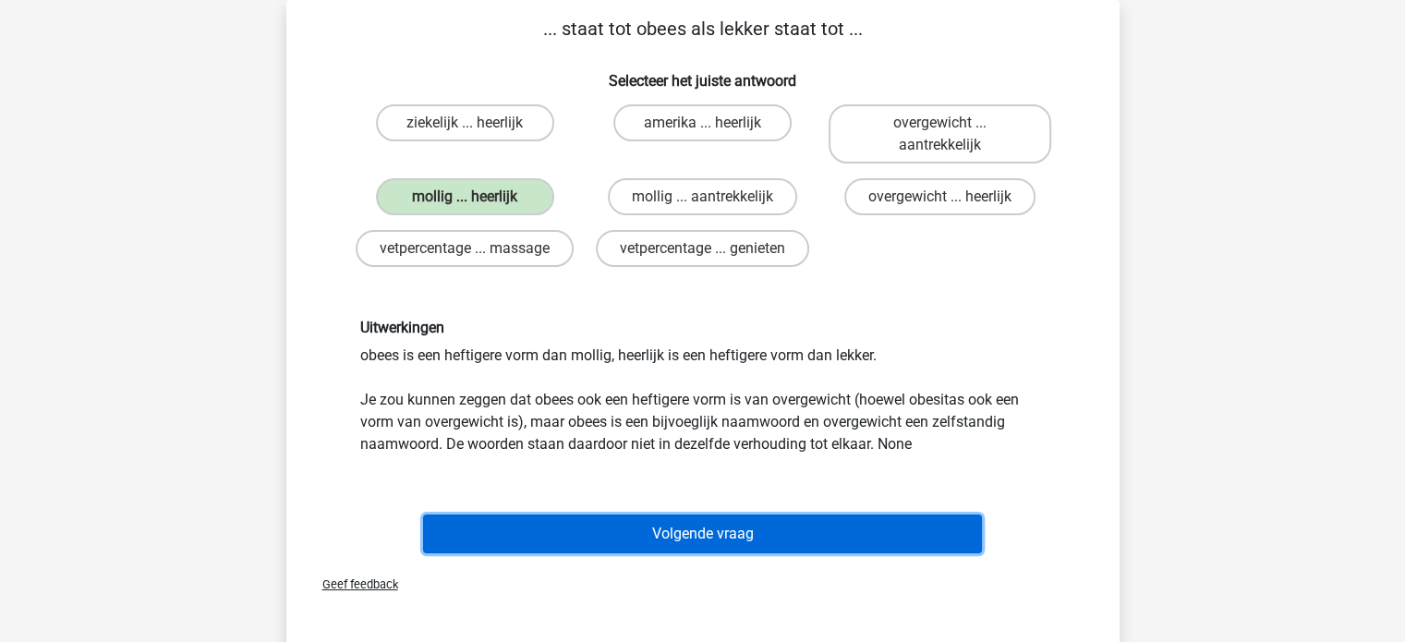
click at [789, 523] on button "Volgende vraag" at bounding box center [702, 534] width 559 height 39
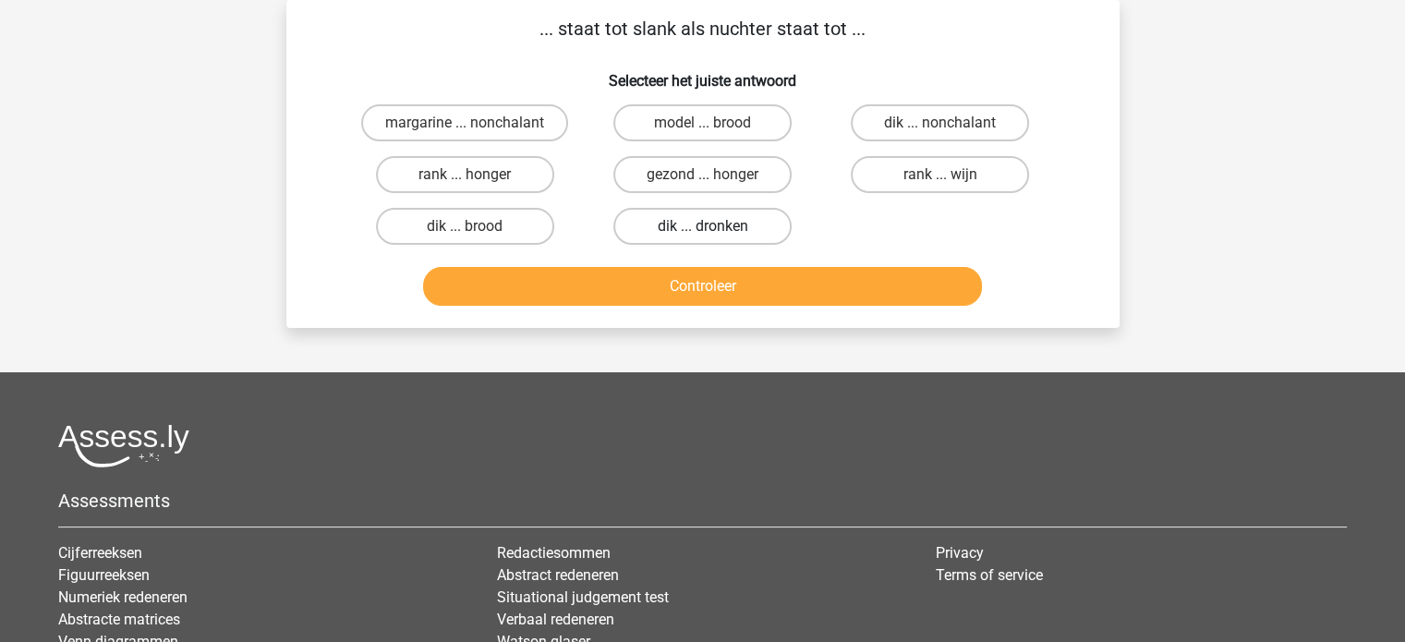
click at [701, 237] on label "dik ... dronken" at bounding box center [703, 226] width 178 height 37
click at [702, 237] on input "dik ... dronken" at bounding box center [708, 232] width 12 height 12
radio input "true"
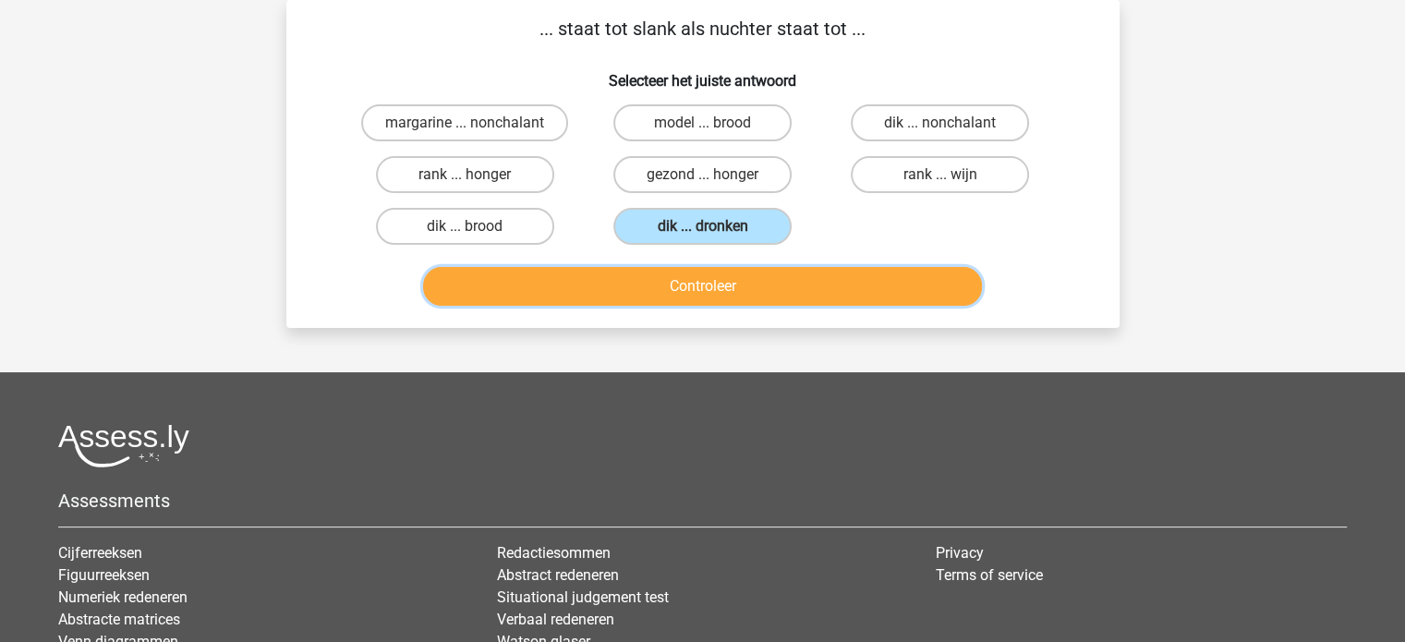
click at [691, 278] on button "Controleer" at bounding box center [702, 286] width 559 height 39
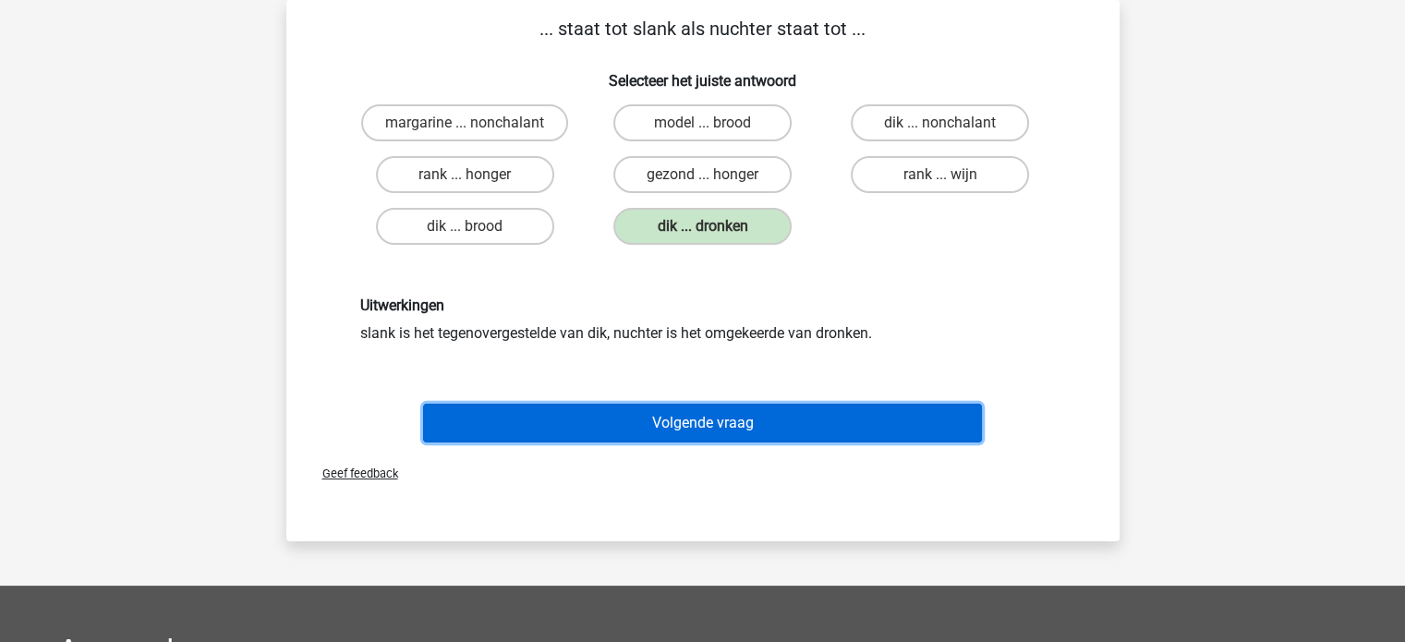
click at [646, 425] on button "Volgende vraag" at bounding box center [702, 423] width 559 height 39
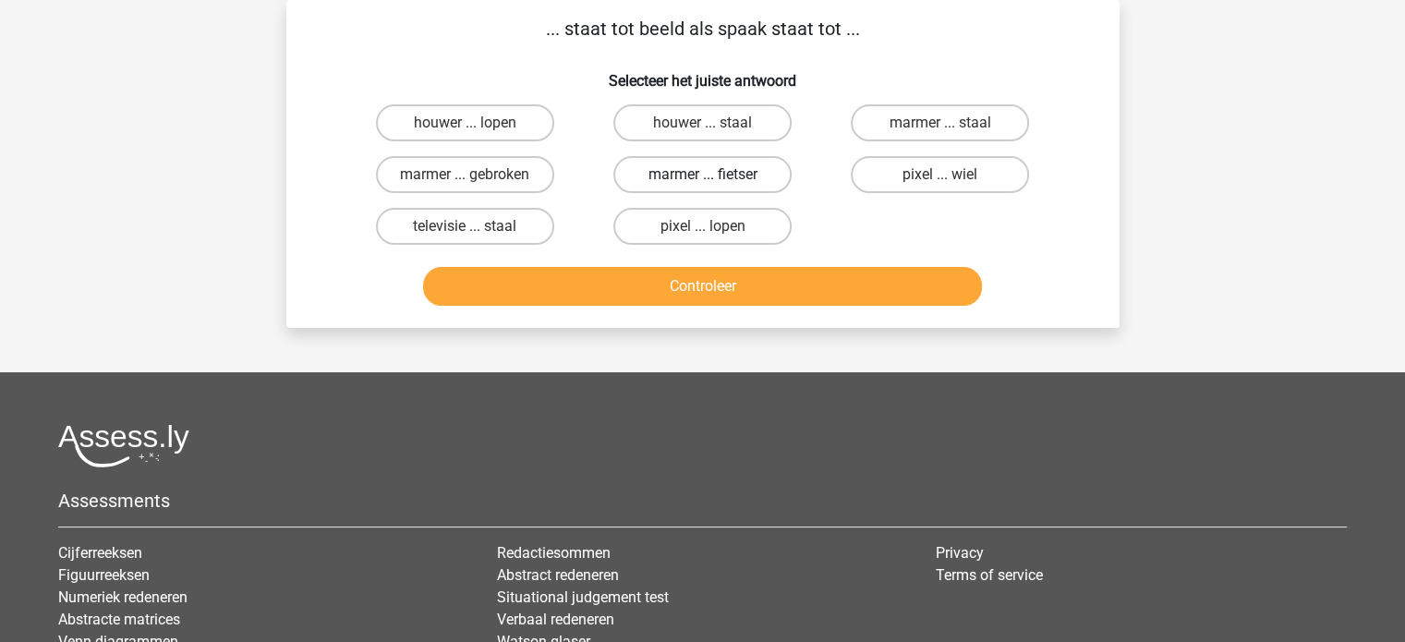
click at [674, 176] on label "marmer ... fietser" at bounding box center [703, 174] width 178 height 37
click at [702, 176] on input "marmer ... fietser" at bounding box center [708, 181] width 12 height 12
radio input "true"
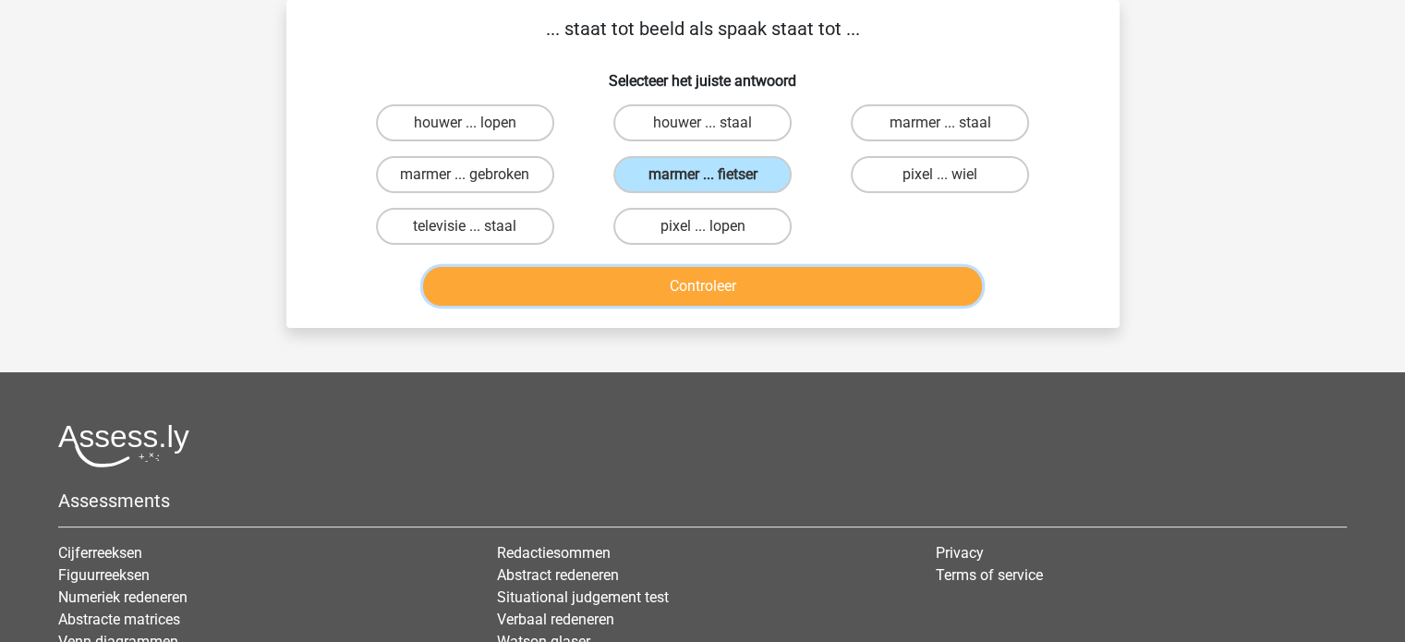
click at [610, 286] on button "Controleer" at bounding box center [702, 286] width 559 height 39
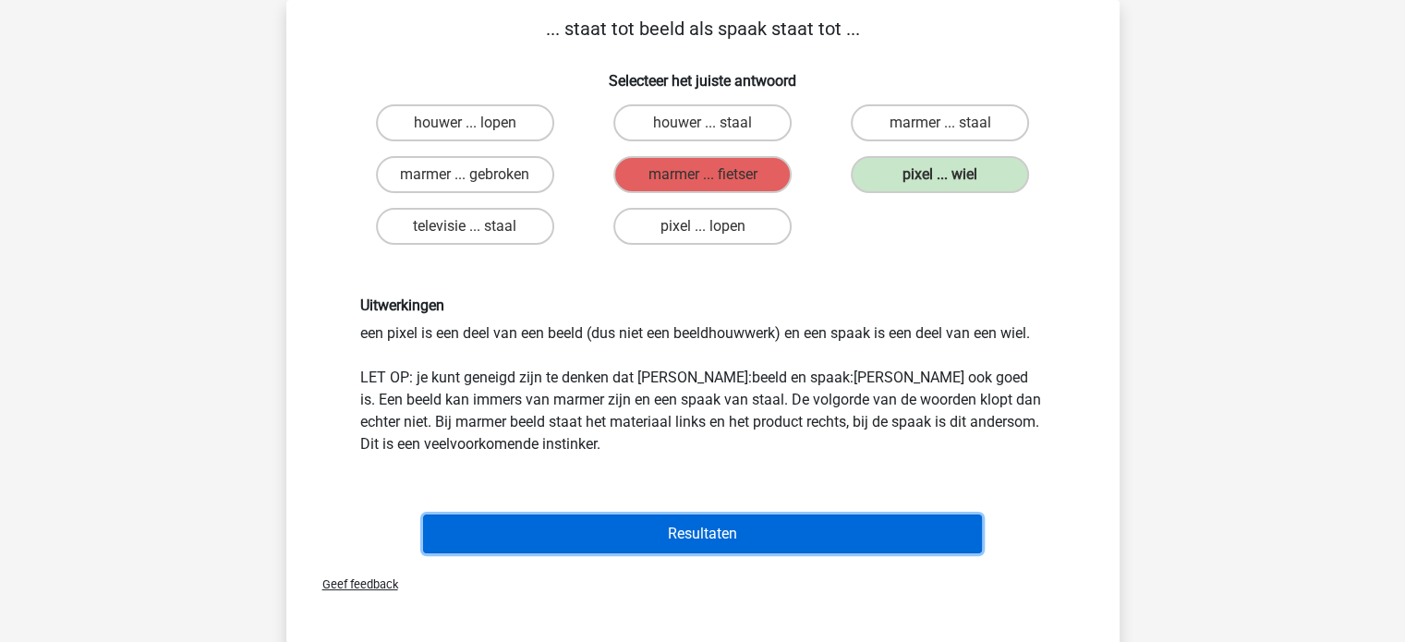
click at [629, 523] on button "Resultaten" at bounding box center [702, 534] width 559 height 39
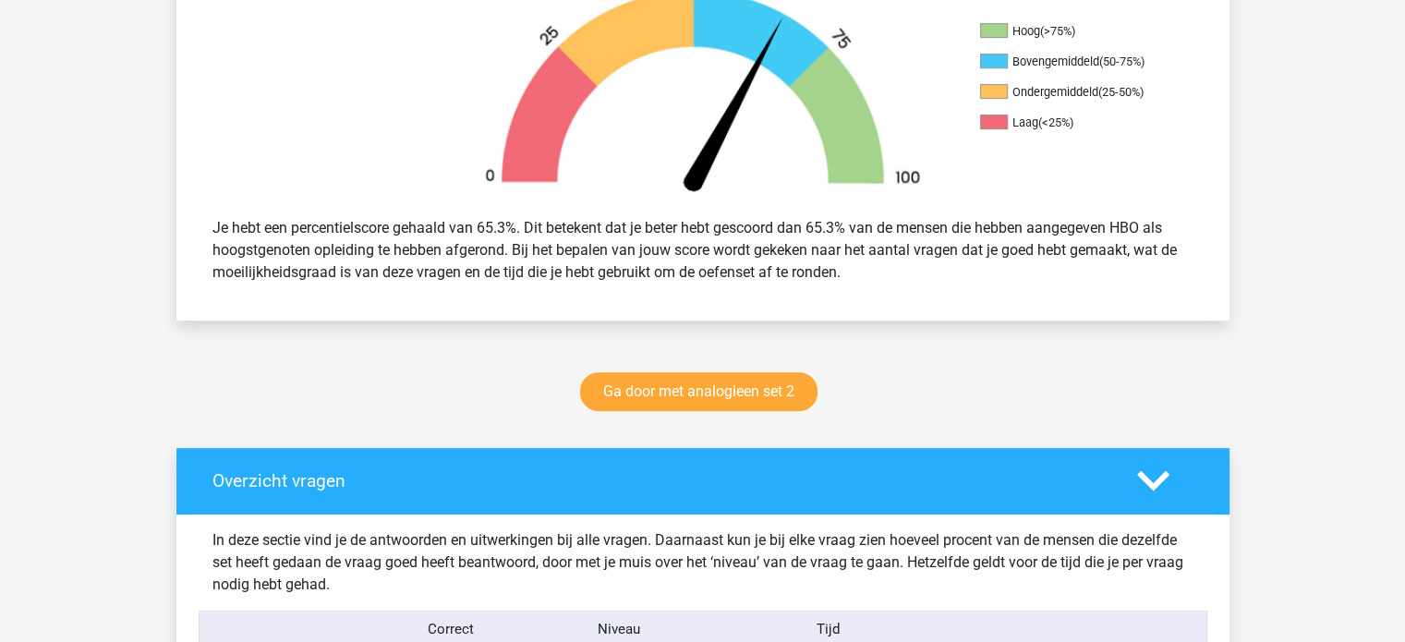
scroll to position [591, 0]
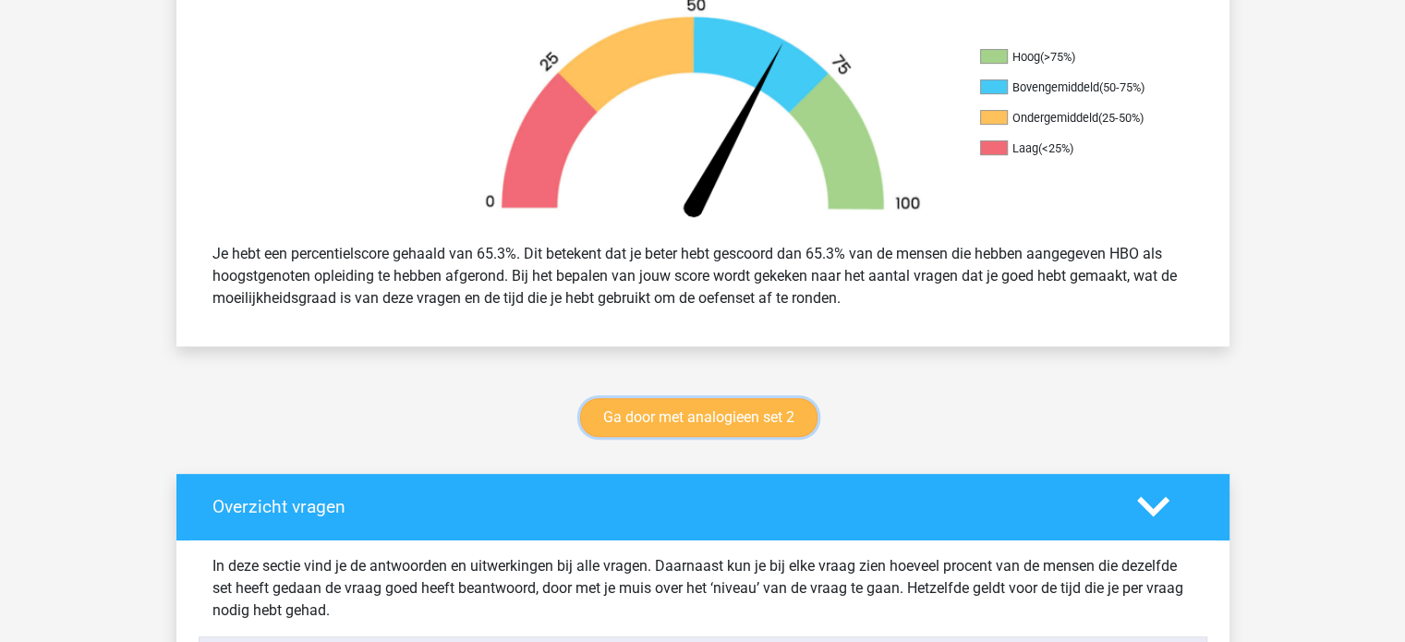
click at [684, 420] on link "Ga door met analogieen set 2" at bounding box center [698, 417] width 237 height 39
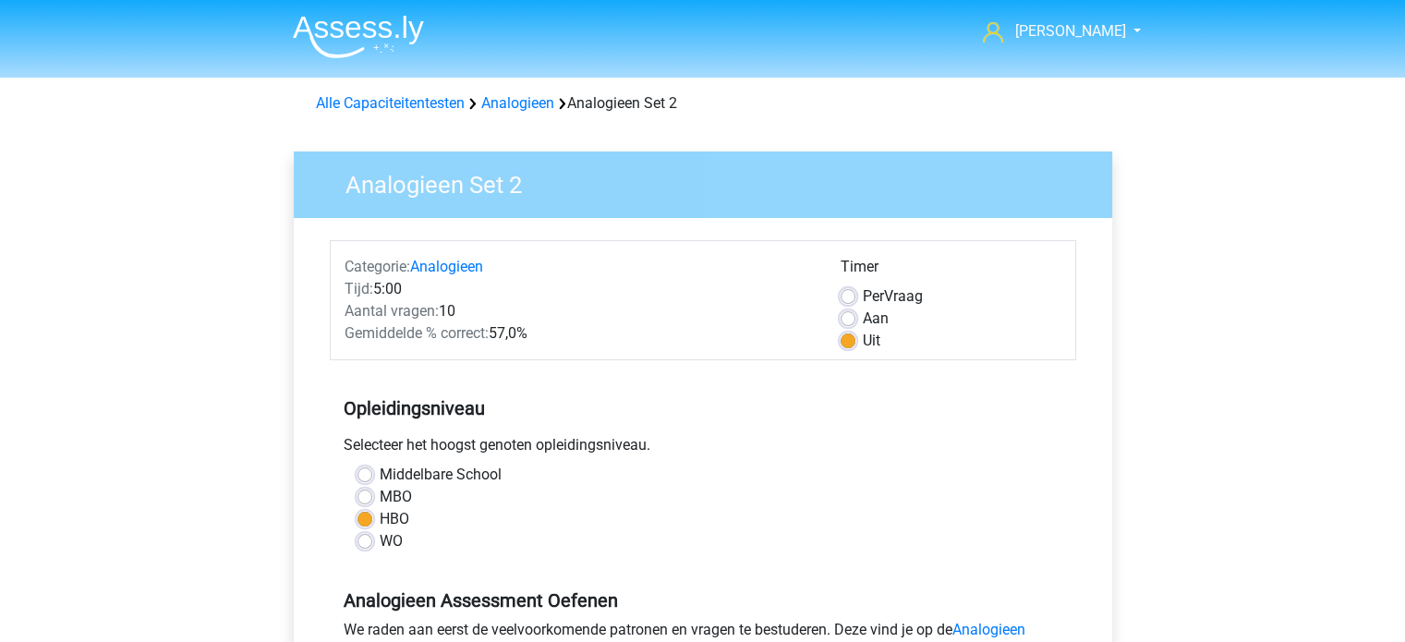
click at [833, 468] on div "Middelbare School" at bounding box center [703, 475] width 691 height 22
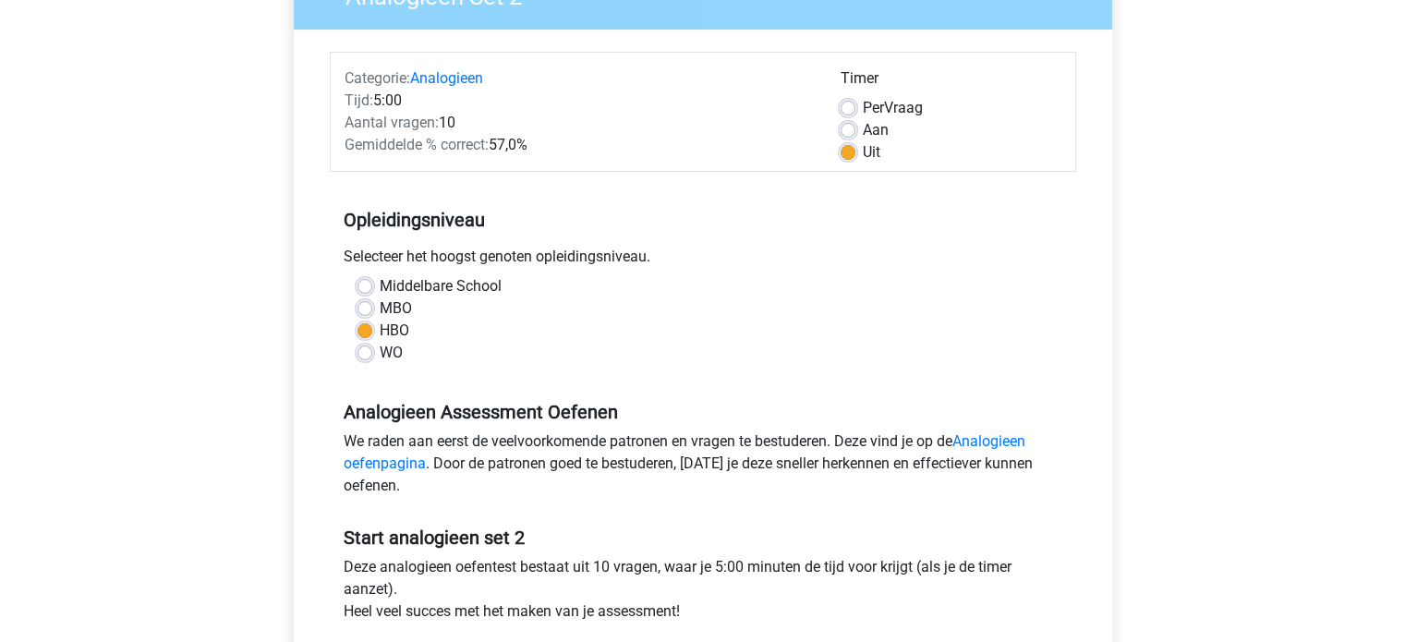
scroll to position [185, 0]
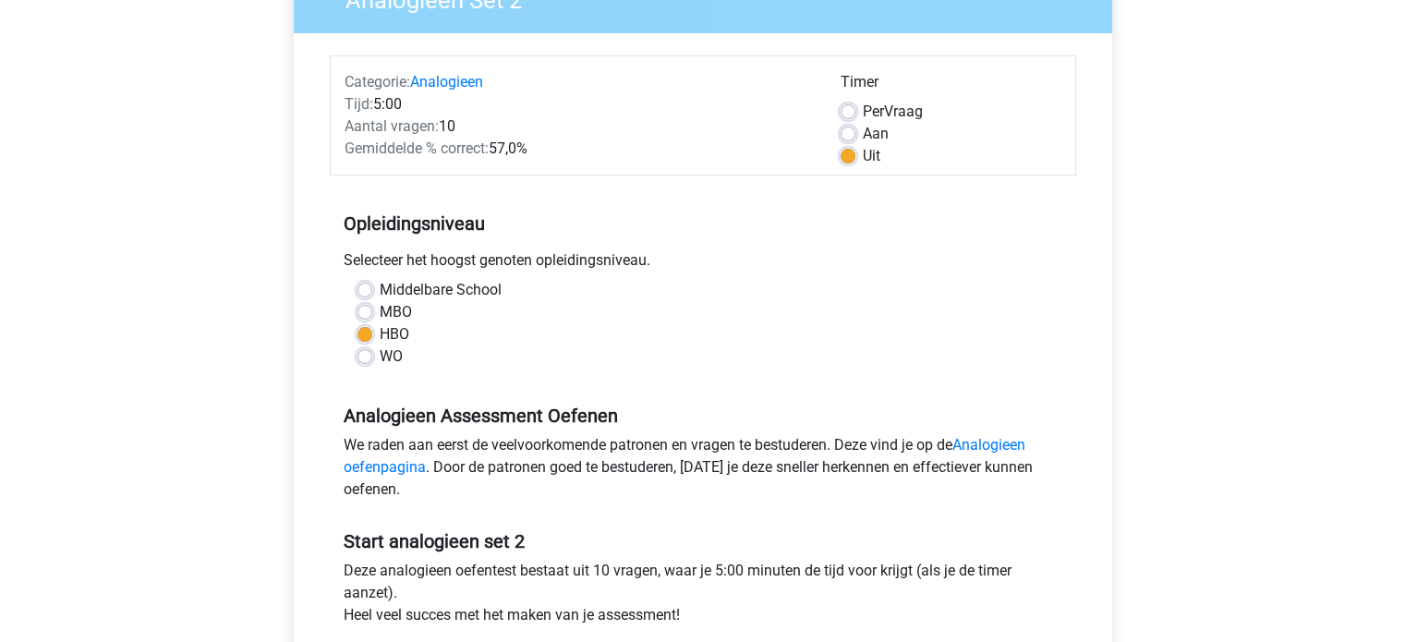
click at [876, 134] on label "Aan" at bounding box center [876, 134] width 26 height 22
click at [856, 134] on input "Aan" at bounding box center [848, 132] width 15 height 18
radio input "true"
click at [887, 298] on div "Middelbare School" at bounding box center [703, 290] width 691 height 22
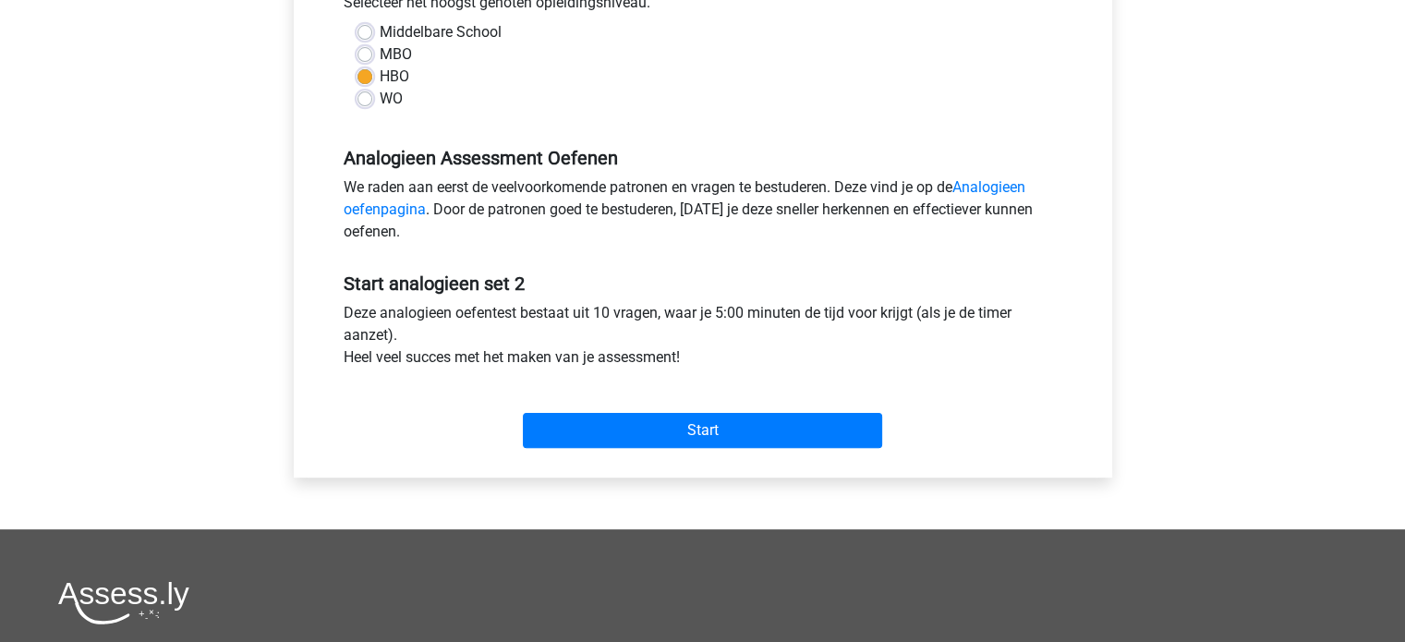
scroll to position [443, 0]
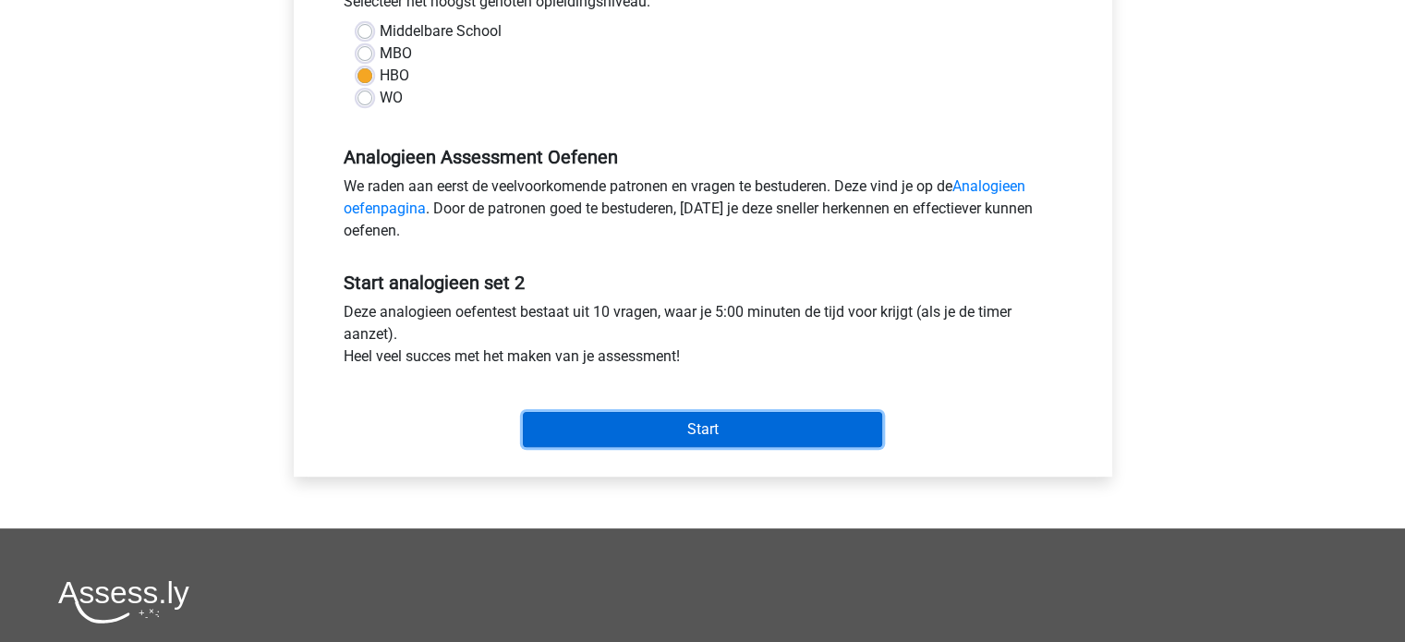
click at [672, 432] on input "Start" at bounding box center [702, 429] width 359 height 35
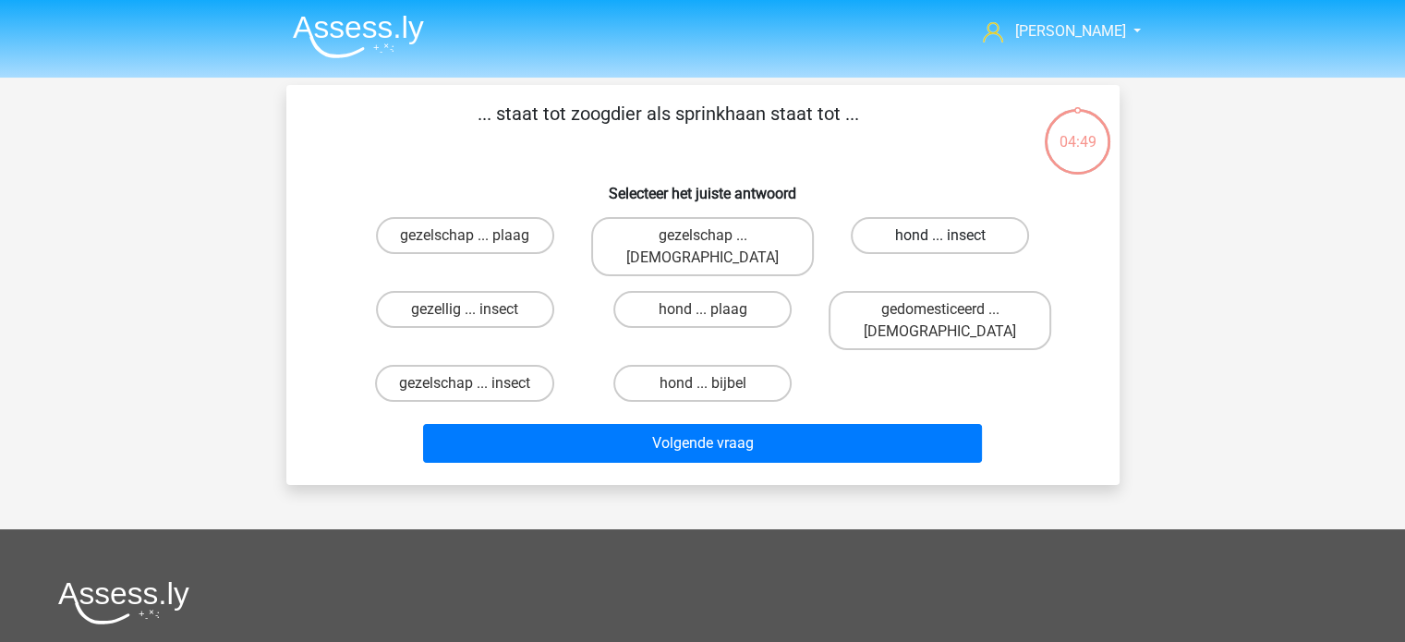
click at [922, 242] on label "hond ... insect" at bounding box center [940, 235] width 178 height 37
click at [941, 242] on input "hond ... insect" at bounding box center [947, 242] width 12 height 12
radio input "true"
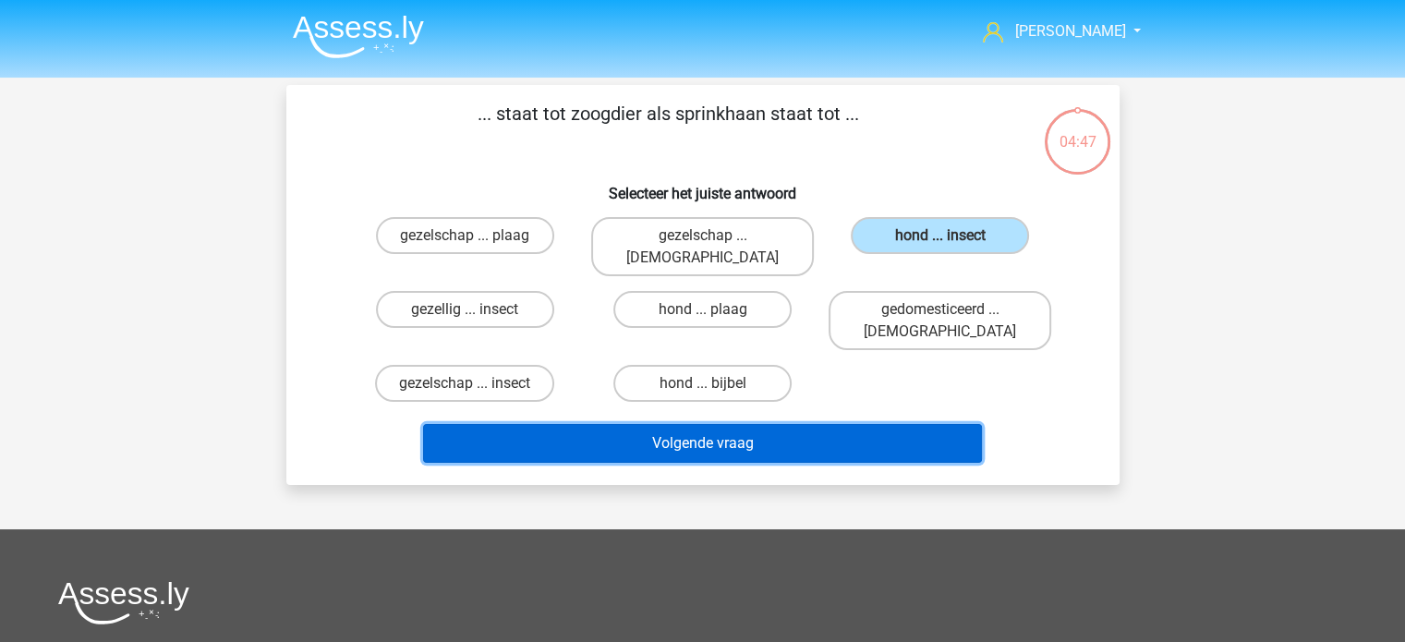
click at [857, 424] on button "Volgende vraag" at bounding box center [702, 443] width 559 height 39
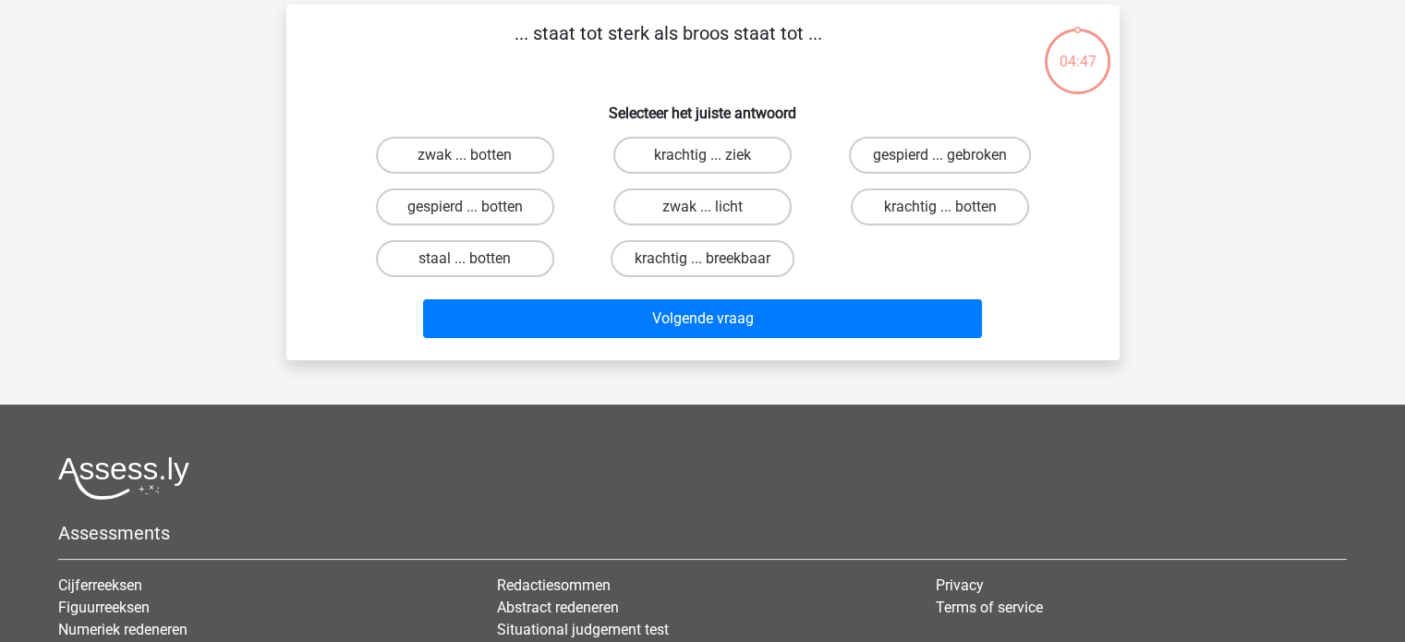
scroll to position [85, 0]
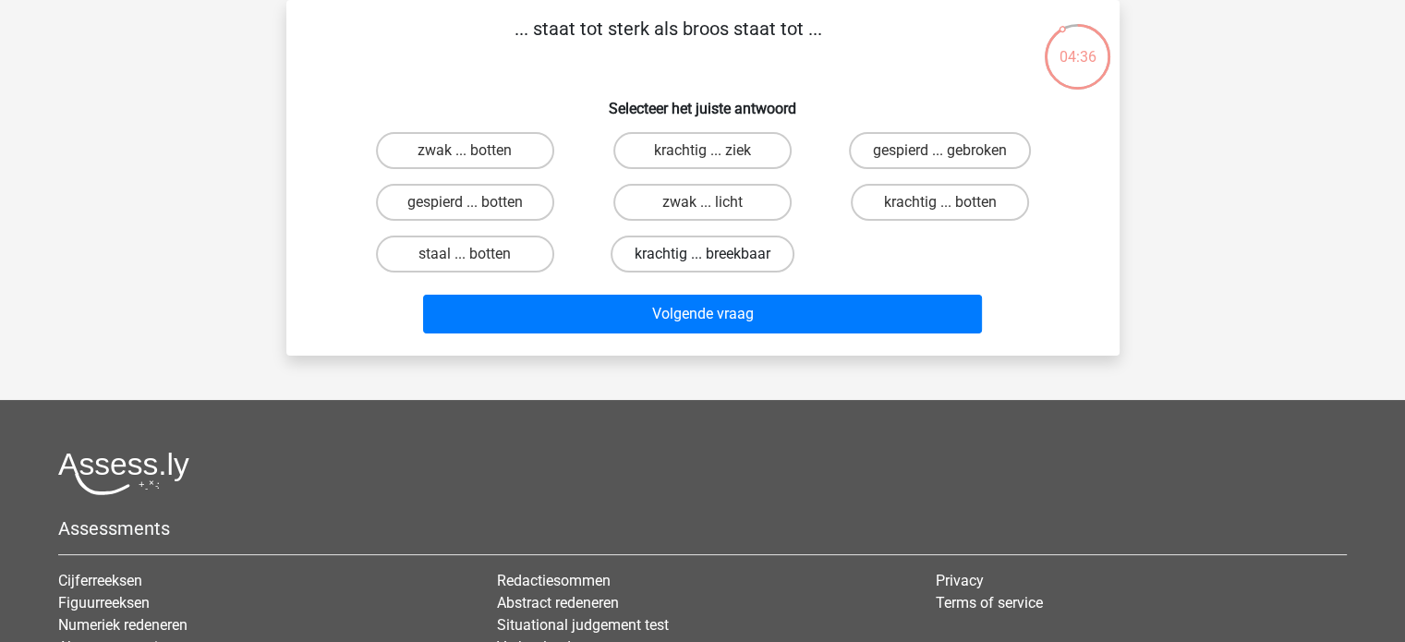
click at [699, 257] on label "krachtig ... breekbaar" at bounding box center [703, 254] width 184 height 37
click at [702, 257] on input "krachtig ... breekbaar" at bounding box center [708, 260] width 12 height 12
radio input "true"
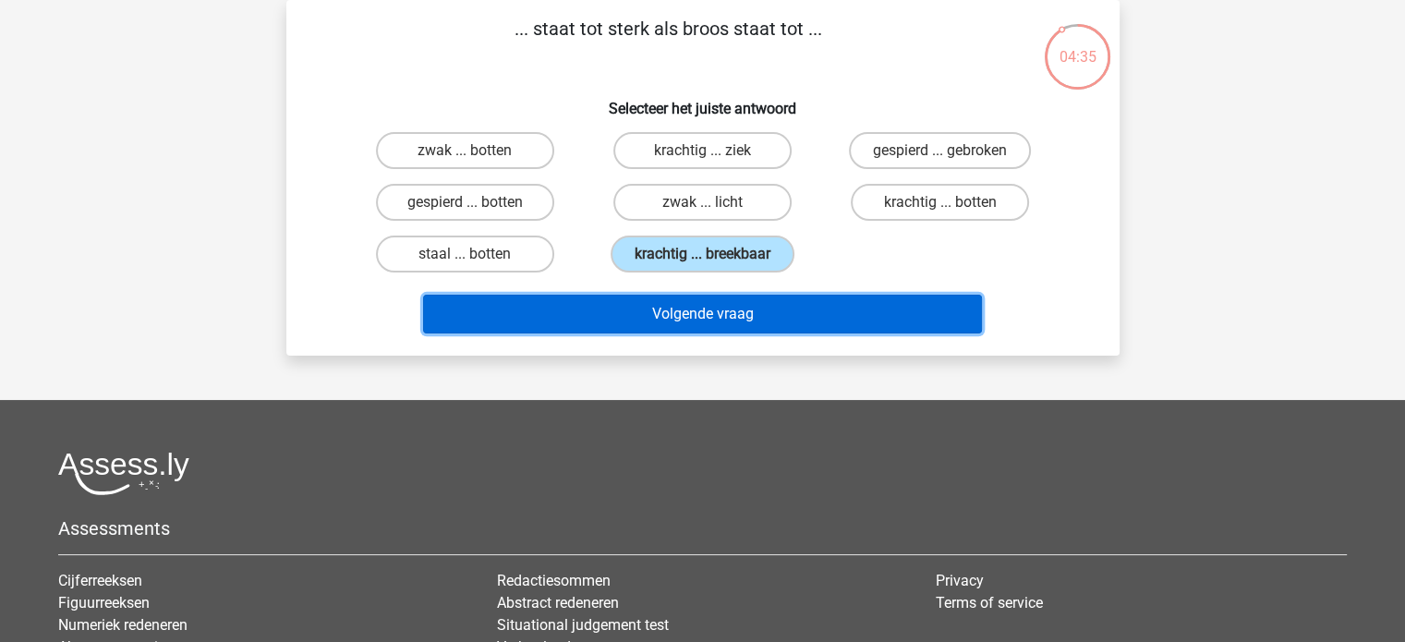
click at [696, 307] on button "Volgende vraag" at bounding box center [702, 314] width 559 height 39
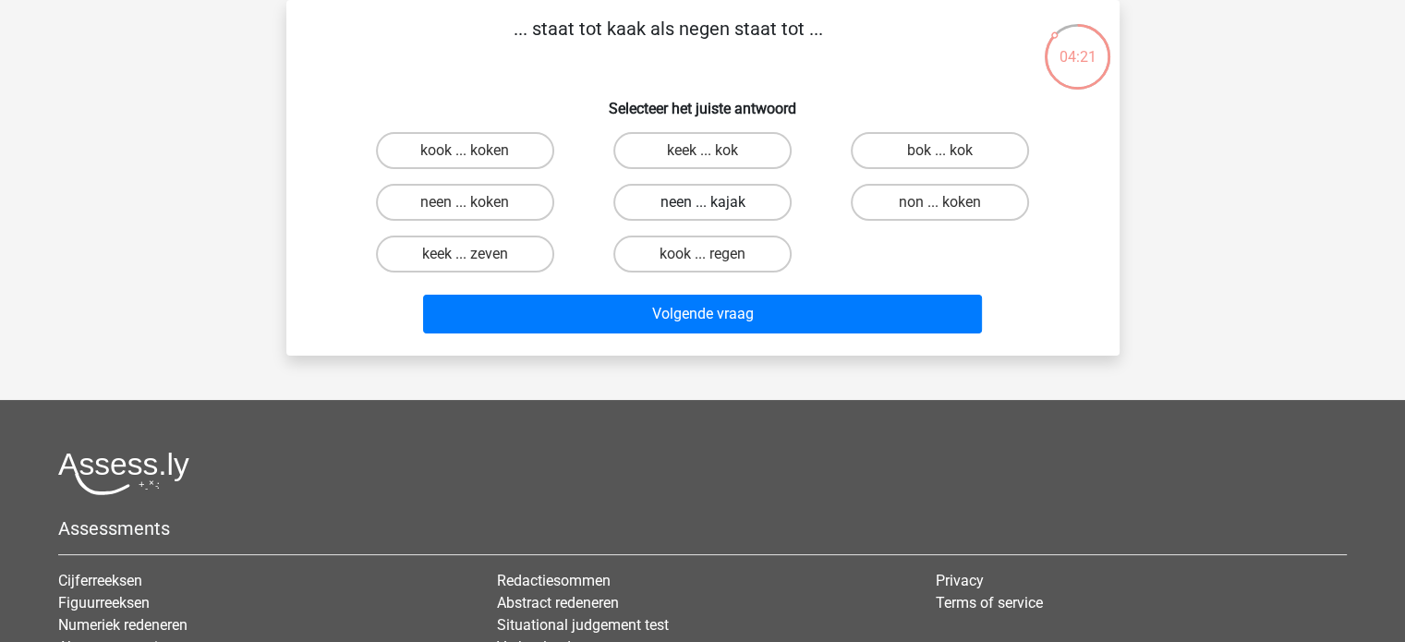
click at [708, 214] on label "neen ... kajak" at bounding box center [703, 202] width 178 height 37
click at [708, 214] on input "neen ... kajak" at bounding box center [708, 208] width 12 height 12
radio input "true"
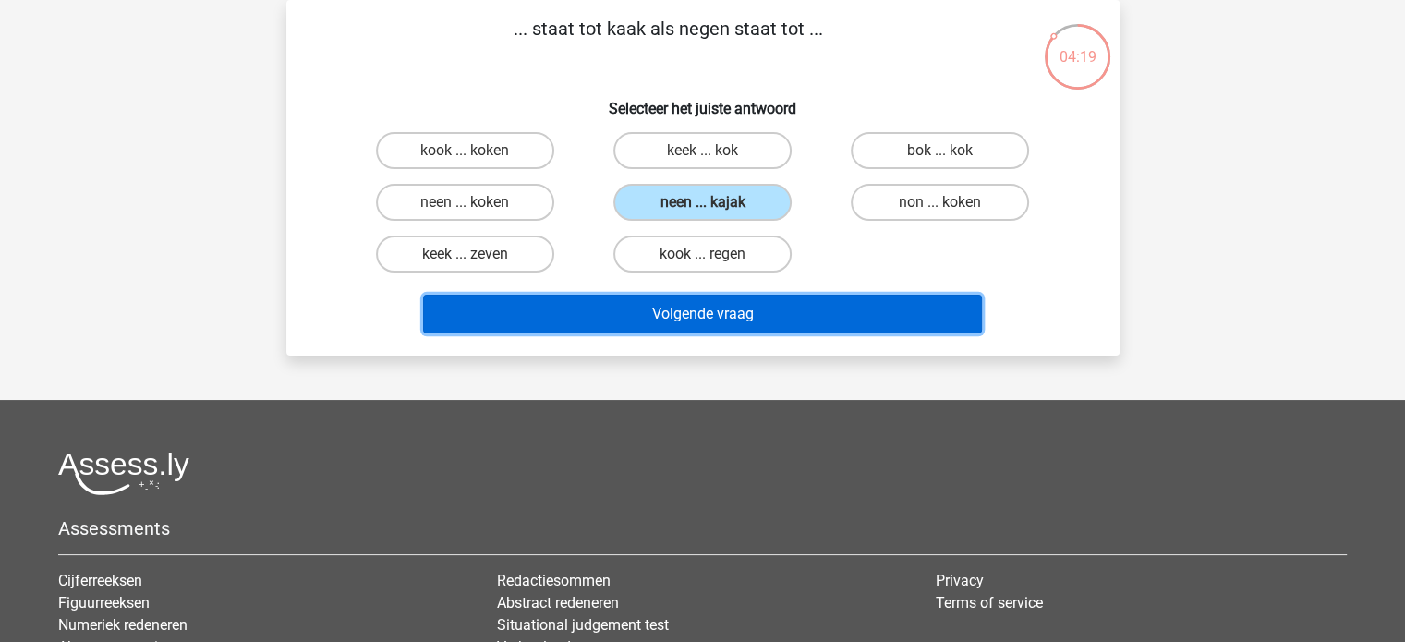
click at [687, 309] on button "Volgende vraag" at bounding box center [702, 314] width 559 height 39
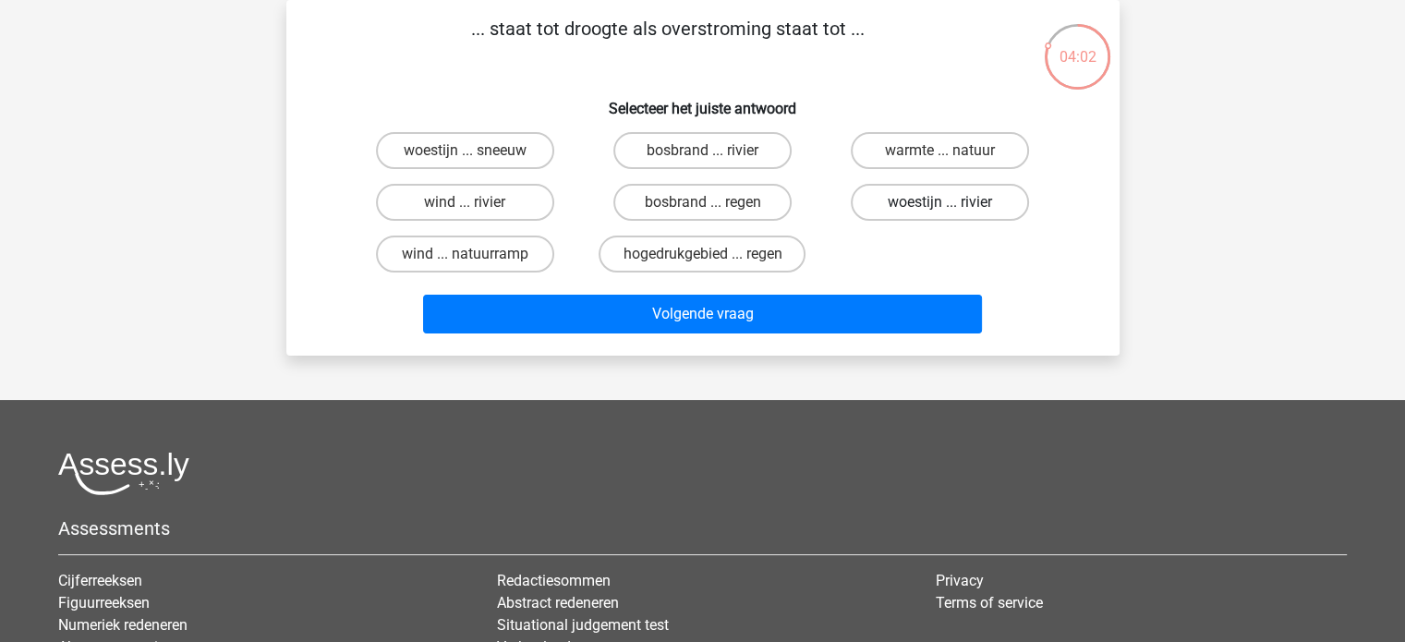
click at [990, 210] on label "woestijn ... rivier" at bounding box center [940, 202] width 178 height 37
click at [953, 210] on input "woestijn ... rivier" at bounding box center [947, 208] width 12 height 12
radio input "true"
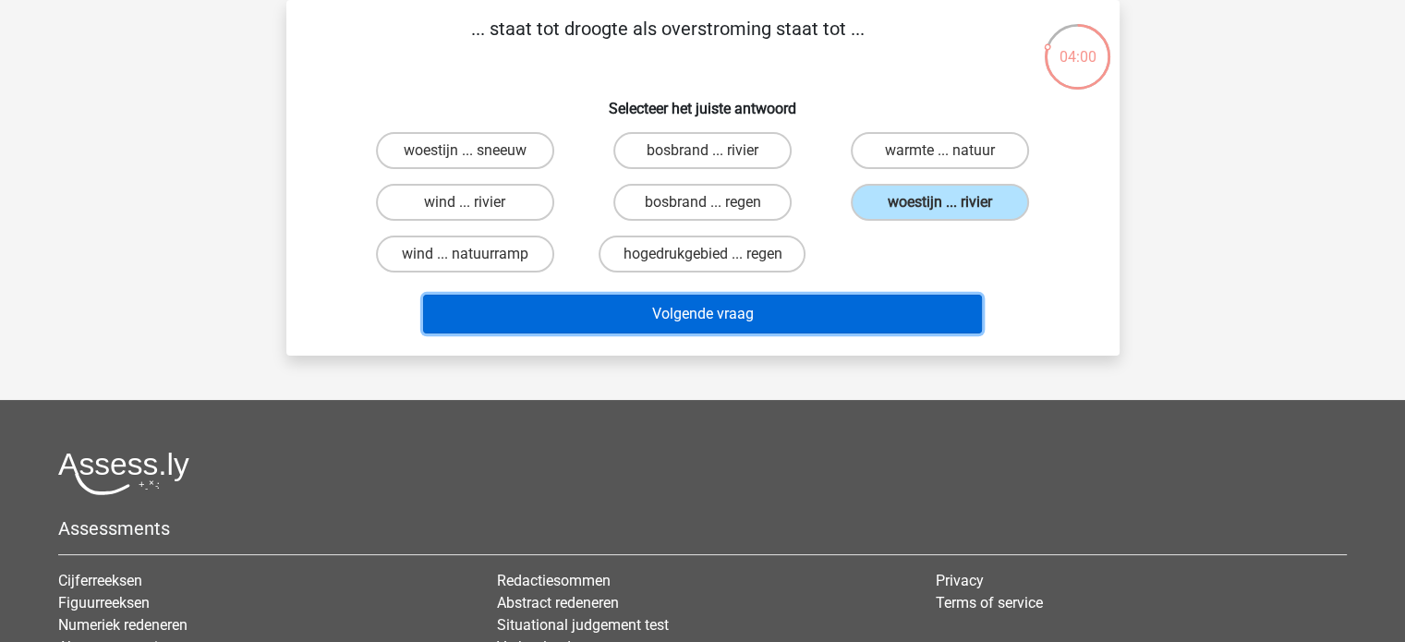
click at [883, 304] on button "Volgende vraag" at bounding box center [702, 314] width 559 height 39
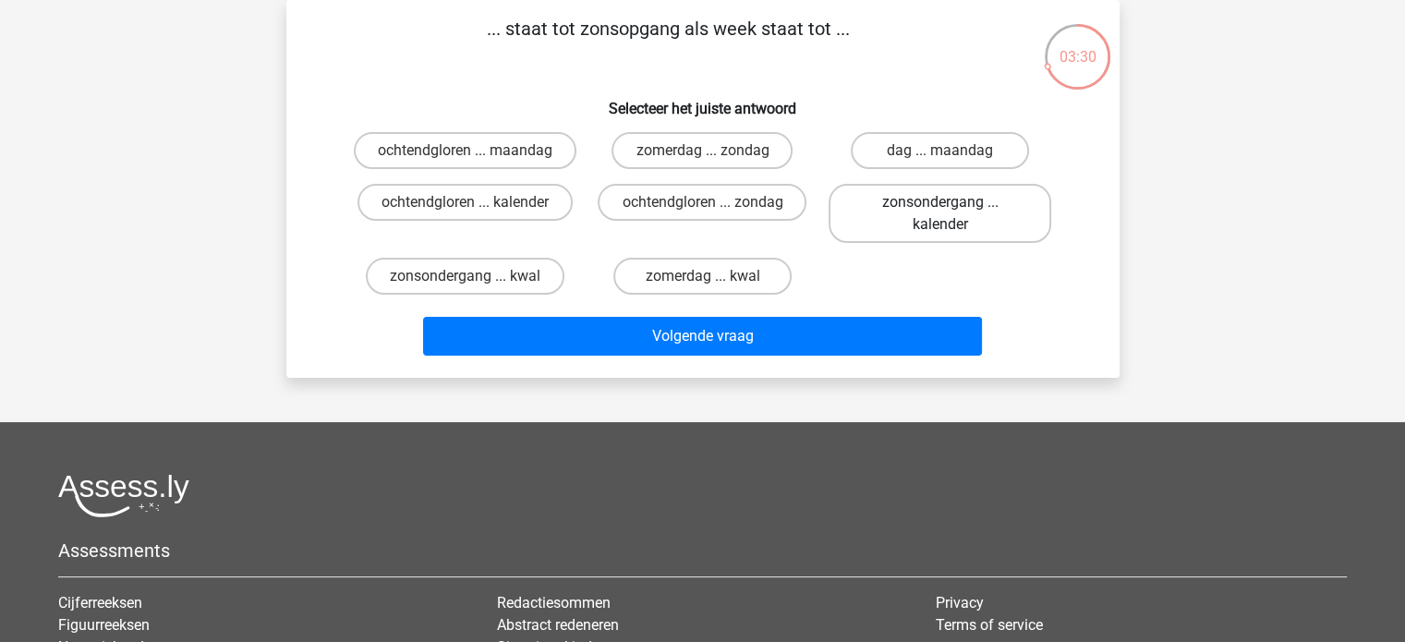
click at [913, 223] on label "zonsondergang ... kalender" at bounding box center [940, 213] width 223 height 59
click at [941, 214] on input "zonsondergang ... kalender" at bounding box center [947, 208] width 12 height 12
radio input "true"
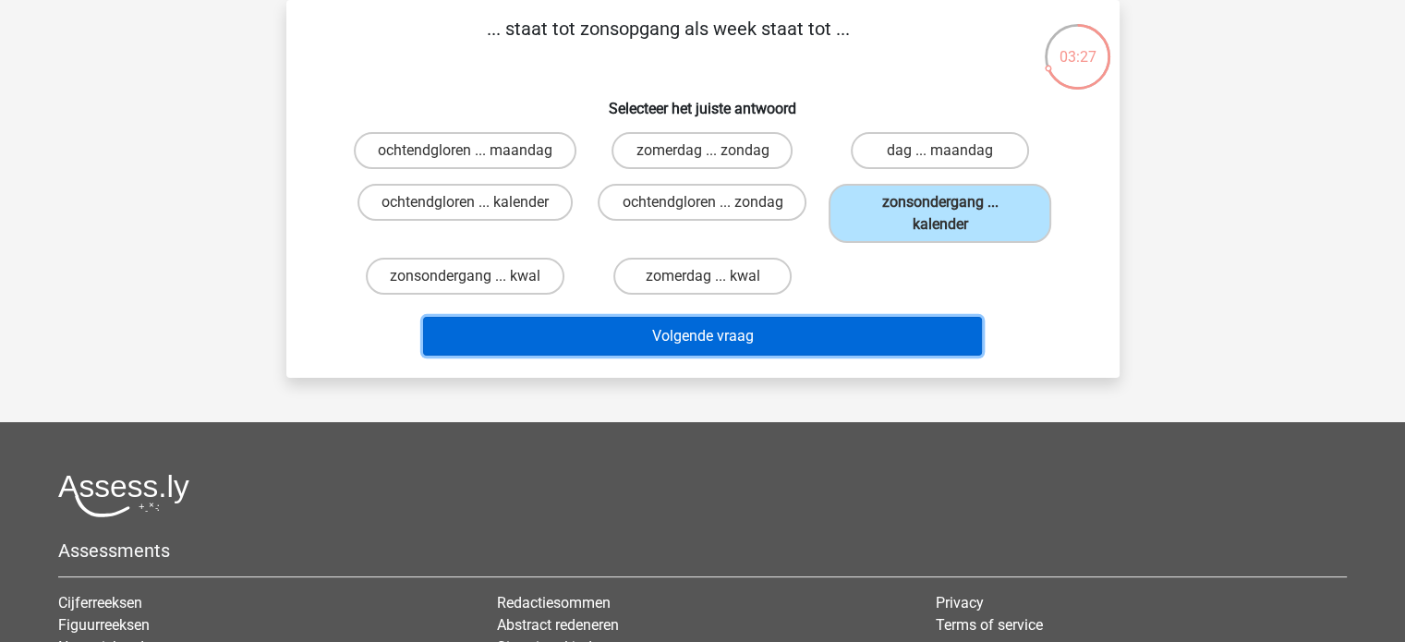
click at [851, 337] on button "Volgende vraag" at bounding box center [702, 336] width 559 height 39
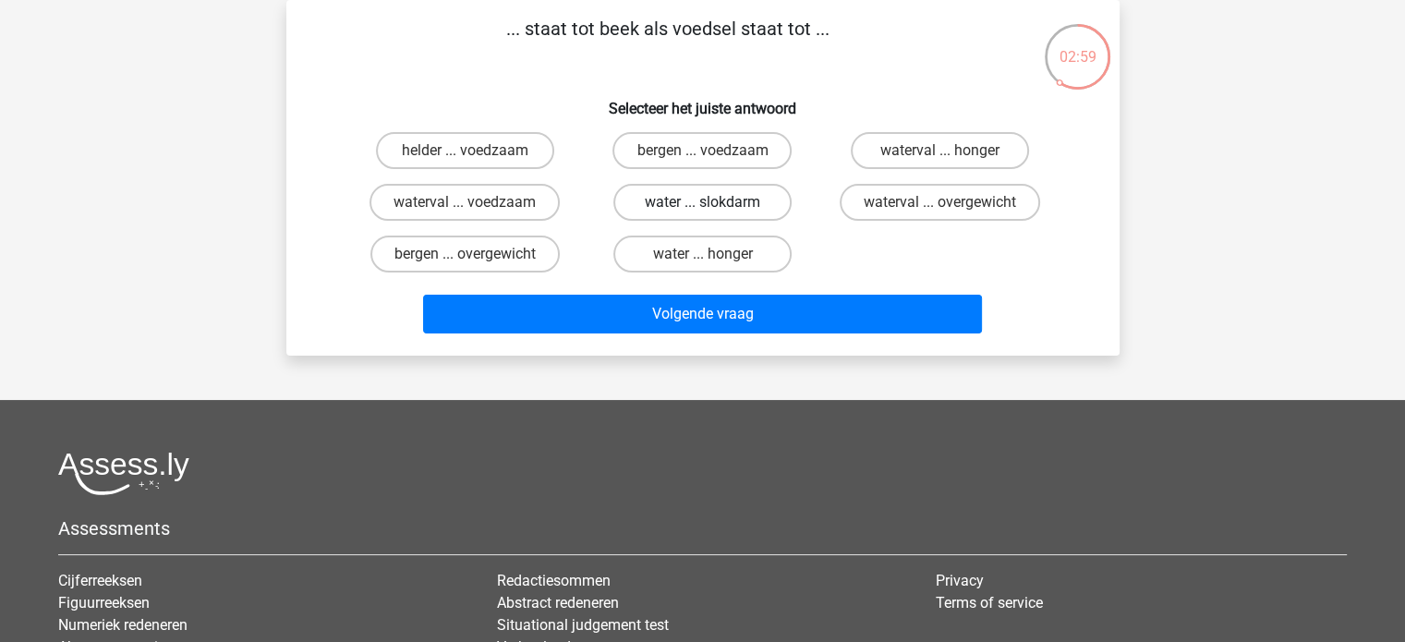
click at [687, 205] on label "water ... slokdarm" at bounding box center [703, 202] width 178 height 37
click at [702, 205] on input "water ... slokdarm" at bounding box center [708, 208] width 12 height 12
radio input "true"
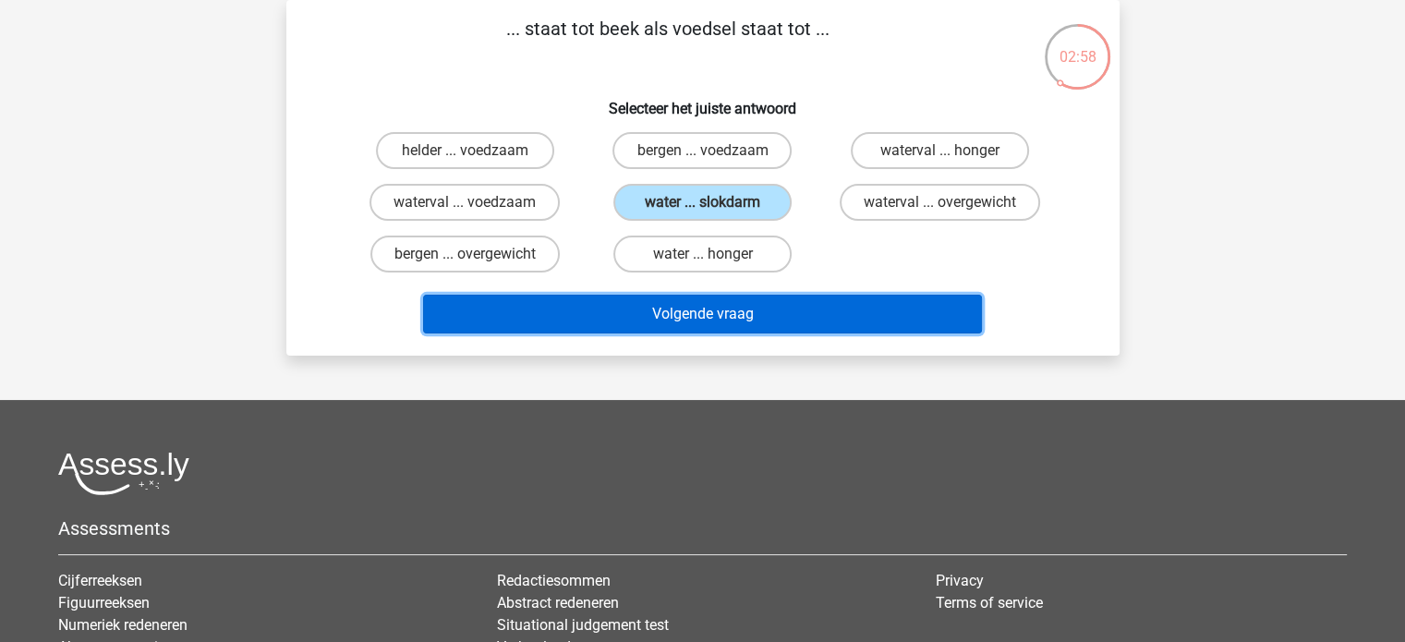
click at [699, 315] on button "Volgende vraag" at bounding box center [702, 314] width 559 height 39
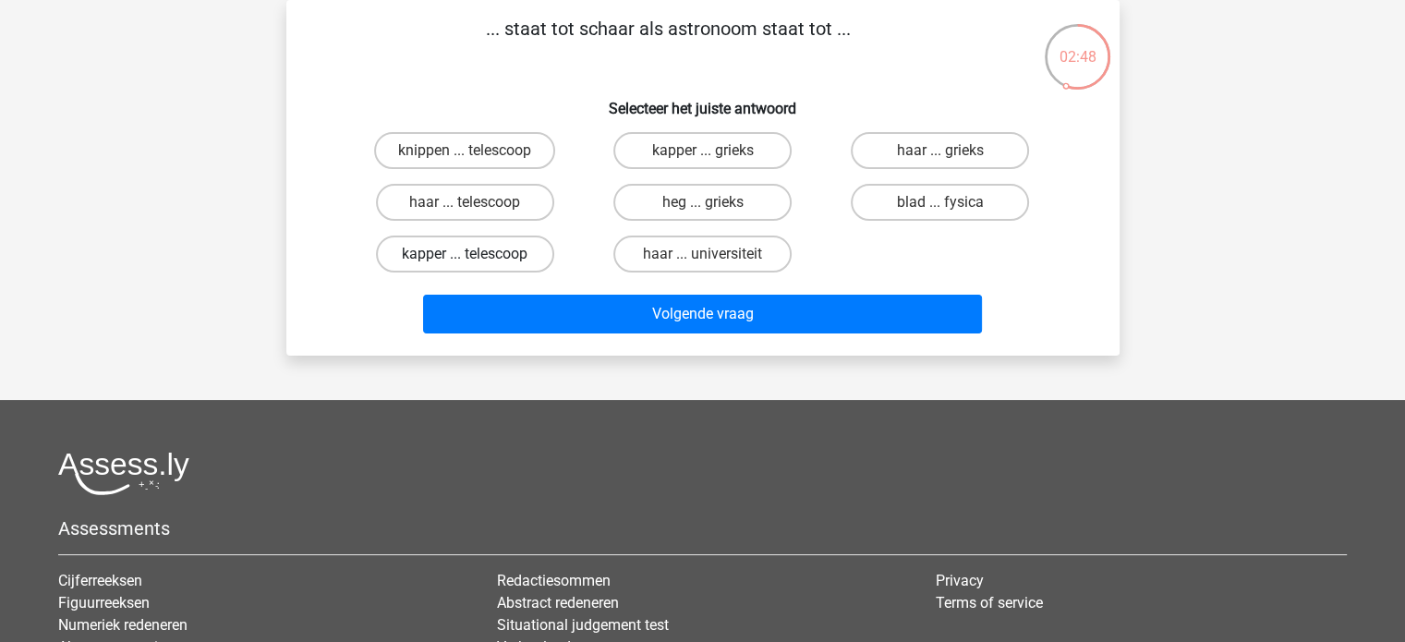
click at [452, 254] on label "kapper ... telescoop" at bounding box center [465, 254] width 178 height 37
click at [465, 254] on input "kapper ... telescoop" at bounding box center [471, 260] width 12 height 12
radio input "true"
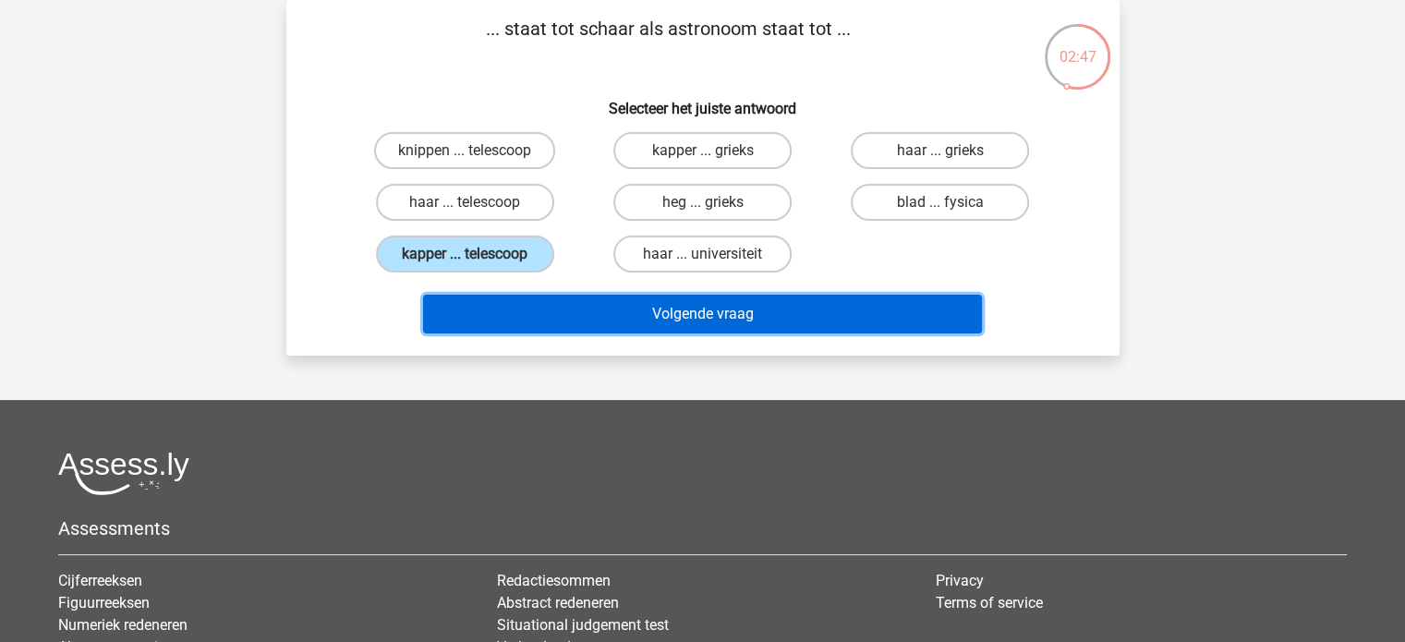
click at [621, 305] on button "Volgende vraag" at bounding box center [702, 314] width 559 height 39
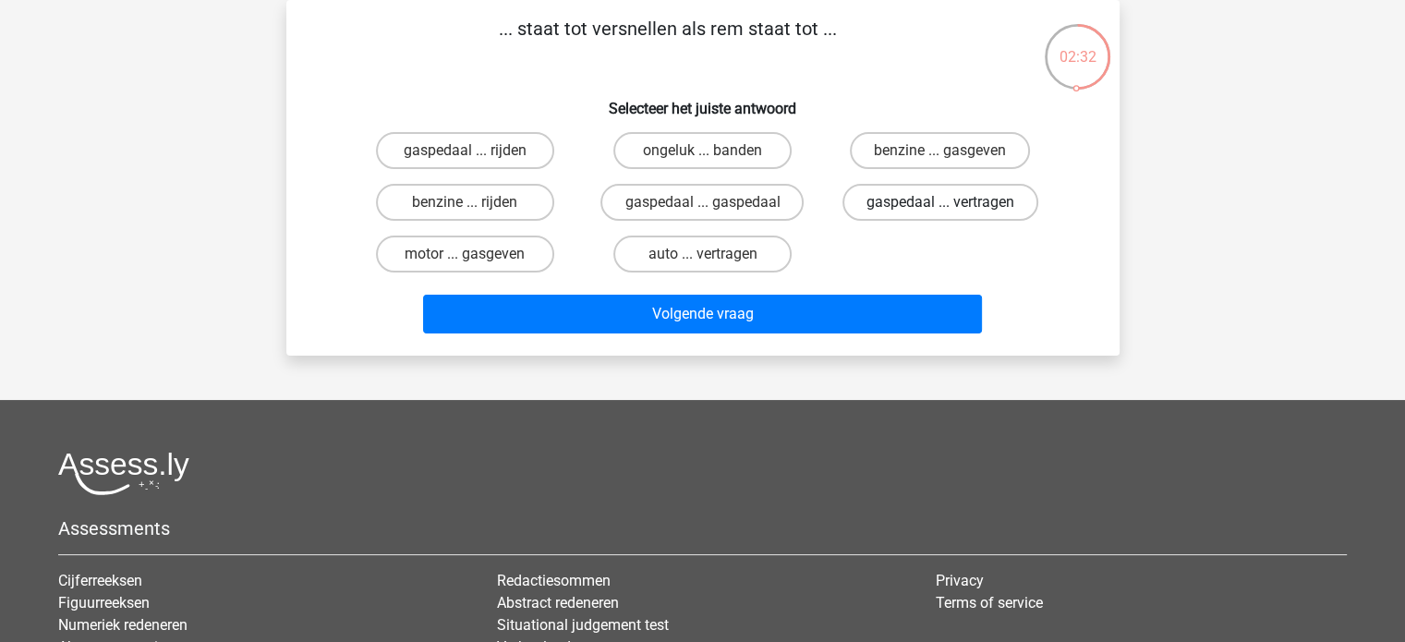
click at [917, 201] on label "gaspedaal ... vertragen" at bounding box center [941, 202] width 196 height 37
click at [941, 202] on input "gaspedaal ... vertragen" at bounding box center [947, 208] width 12 height 12
radio input "true"
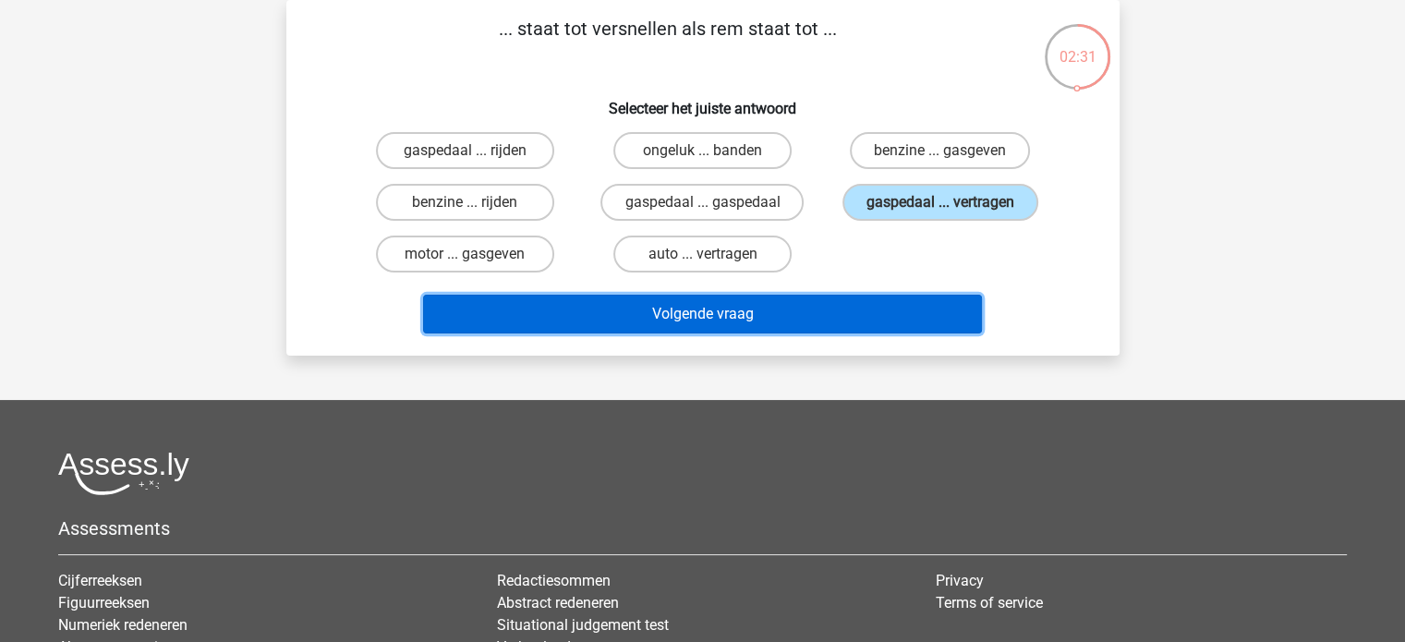
click at [876, 304] on button "Volgende vraag" at bounding box center [702, 314] width 559 height 39
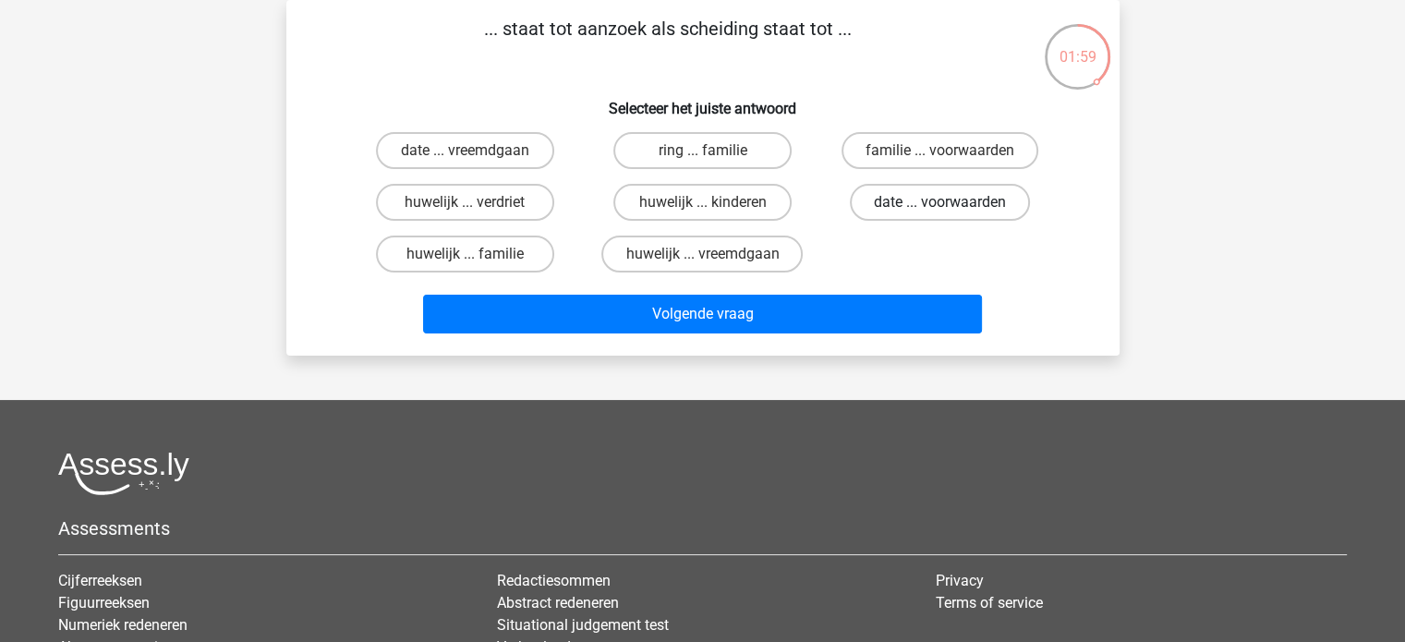
click at [917, 206] on label "date ... voorwaarden" at bounding box center [940, 202] width 180 height 37
click at [941, 206] on input "date ... voorwaarden" at bounding box center [947, 208] width 12 height 12
radio input "true"
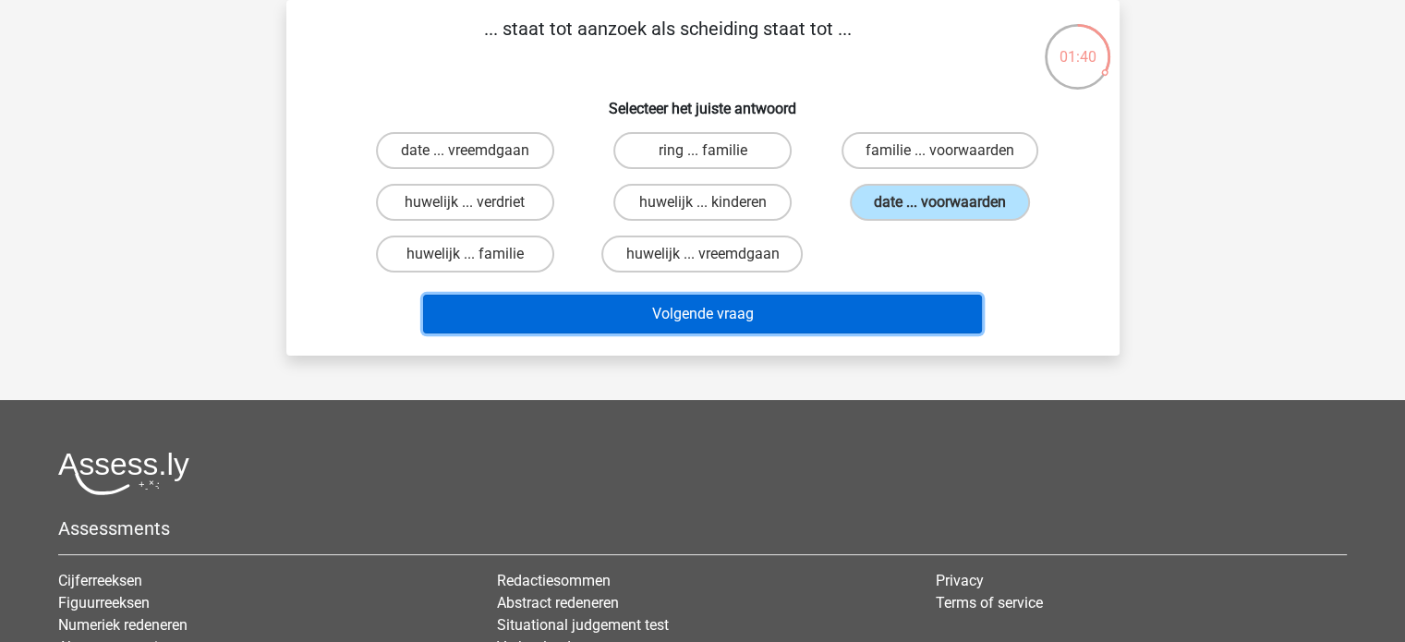
click at [829, 302] on button "Volgende vraag" at bounding box center [702, 314] width 559 height 39
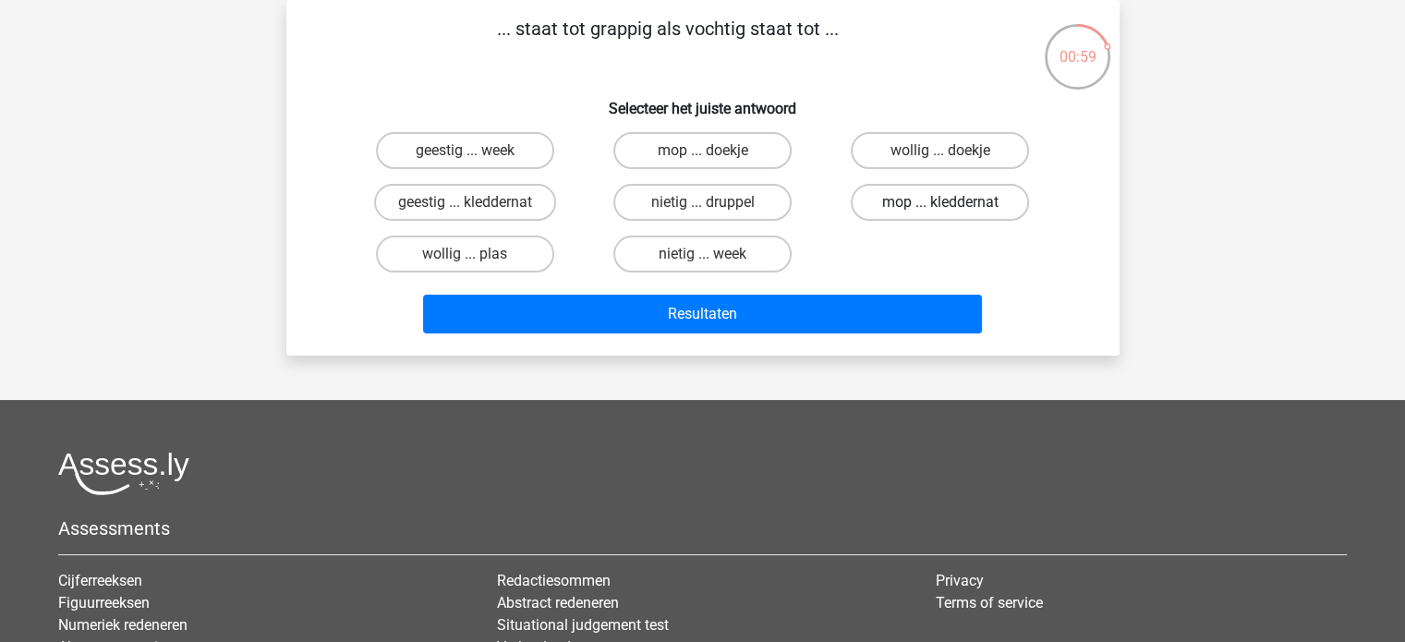
click at [913, 209] on label "mop ... kleddernat" at bounding box center [940, 202] width 178 height 37
click at [941, 209] on input "mop ... kleddernat" at bounding box center [947, 208] width 12 height 12
radio input "true"
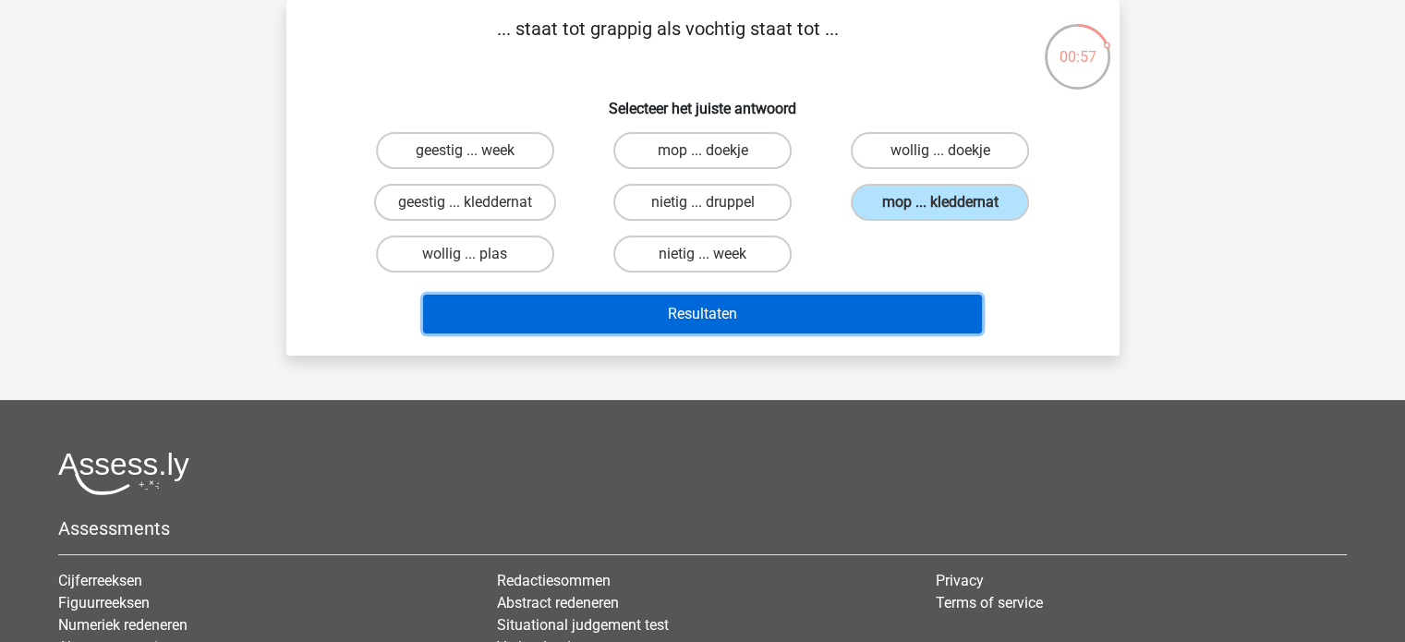
click at [764, 314] on button "Resultaten" at bounding box center [702, 314] width 559 height 39
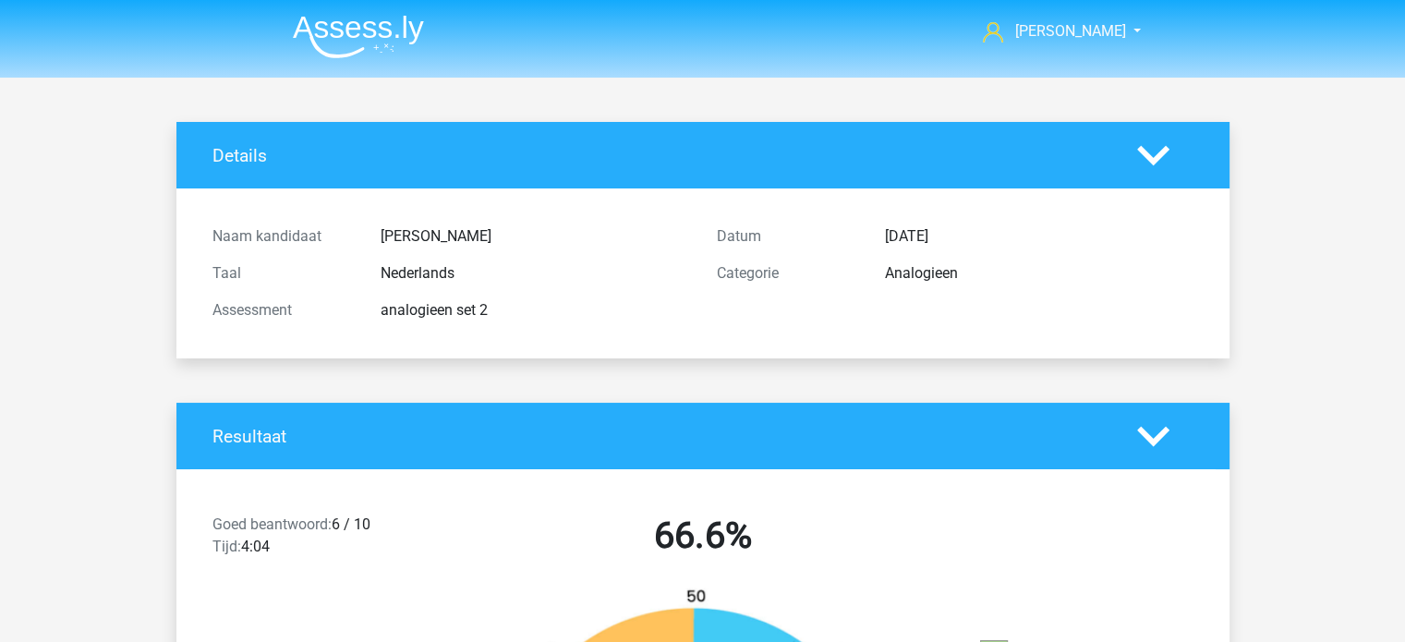
click at [764, 314] on div "Datum 20 september 2025 Categorie Analogieen" at bounding box center [955, 273] width 504 height 111
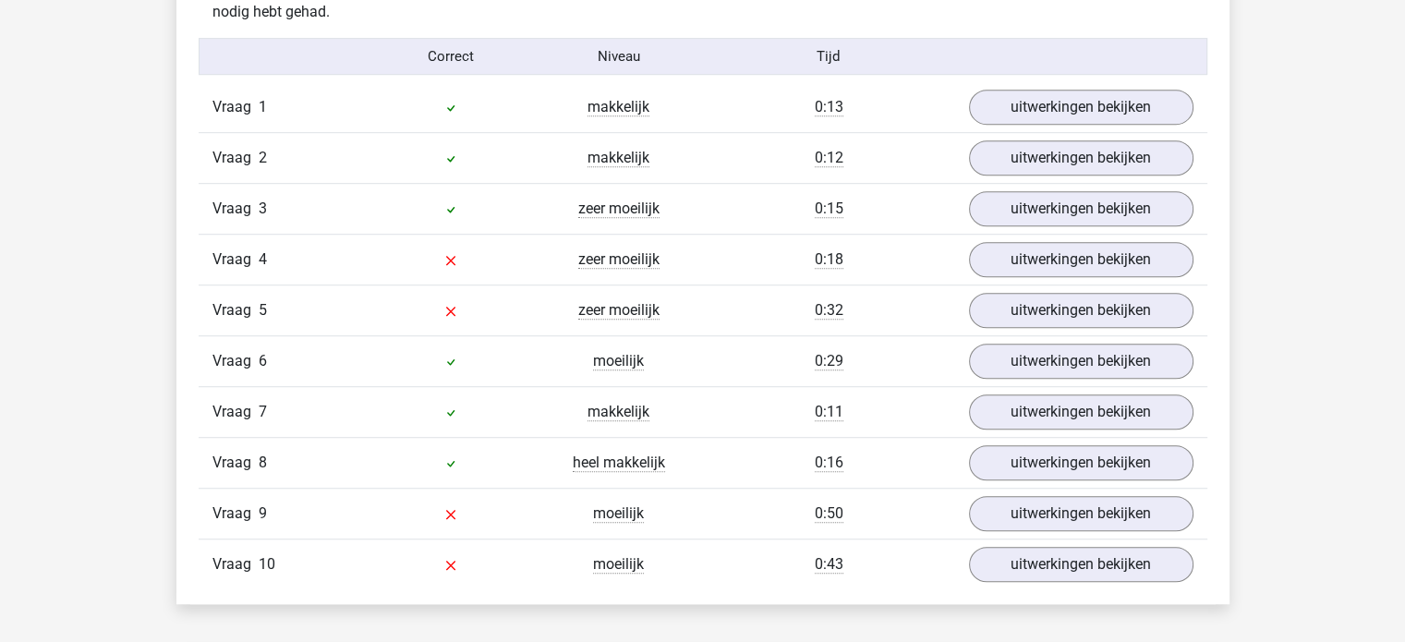
scroll to position [1220, 0]
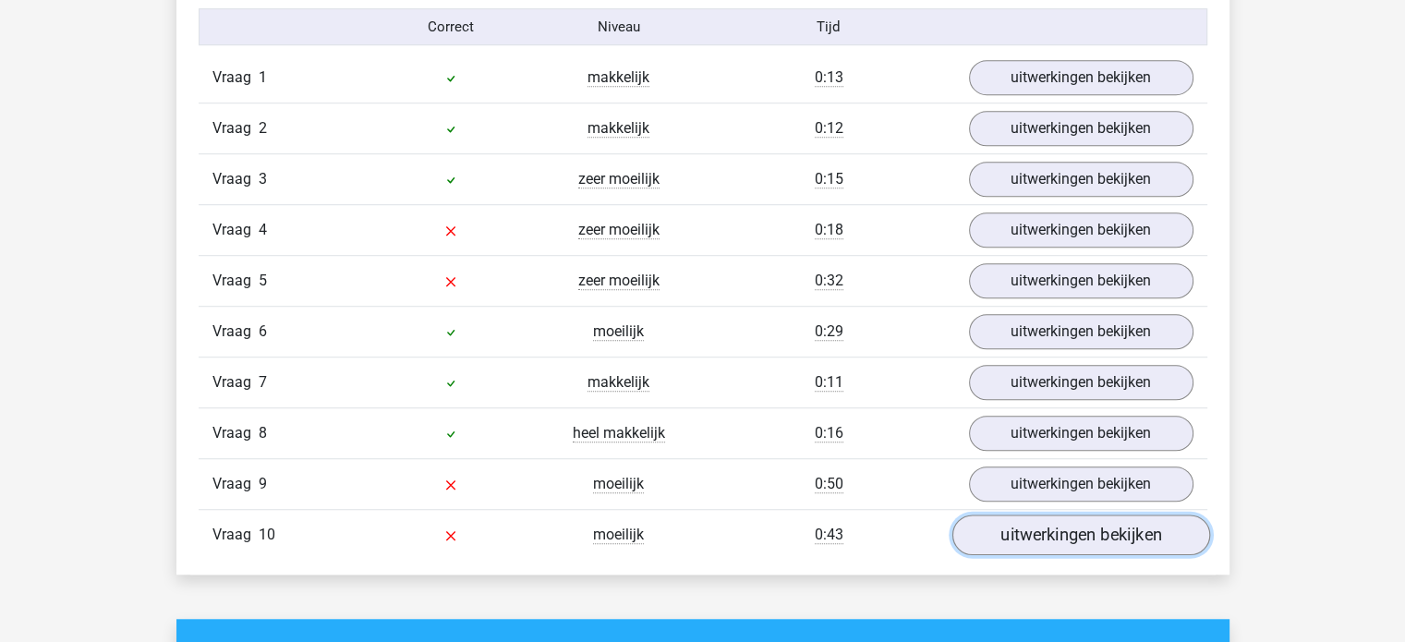
click at [1068, 535] on link "uitwerkingen bekijken" at bounding box center [1081, 536] width 258 height 41
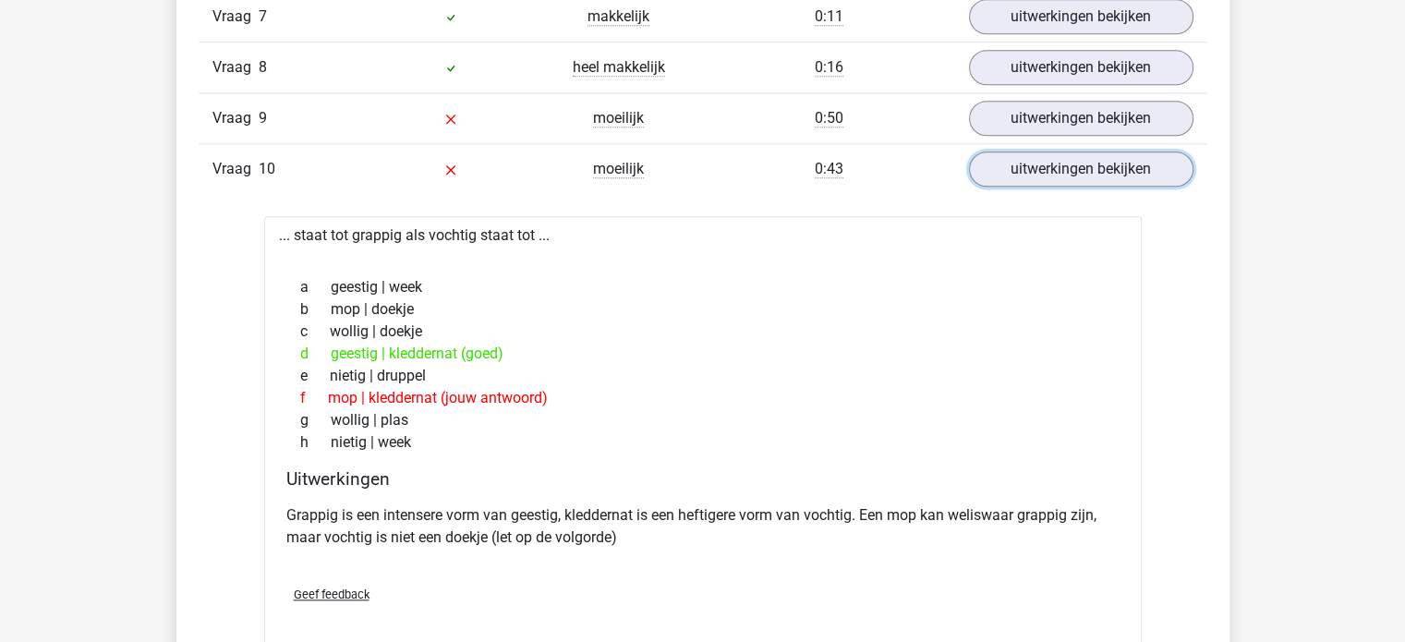
scroll to position [1589, 0]
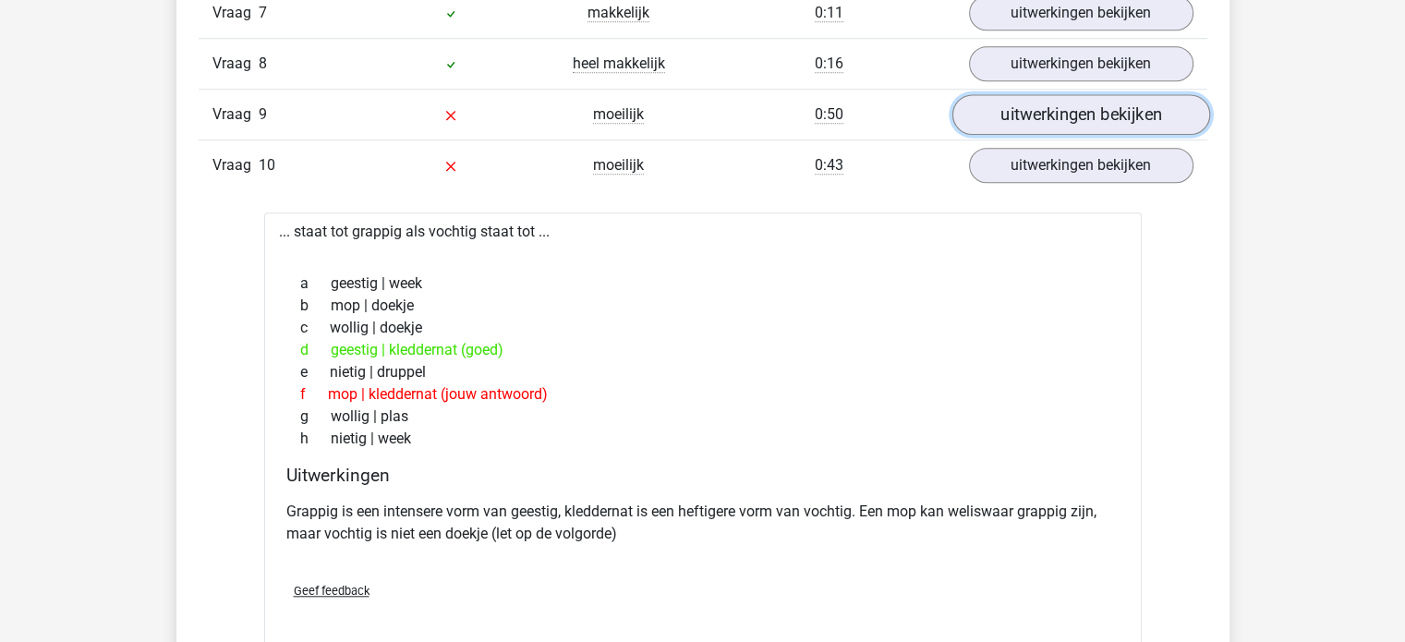
click at [998, 120] on link "uitwerkingen bekijken" at bounding box center [1081, 115] width 258 height 41
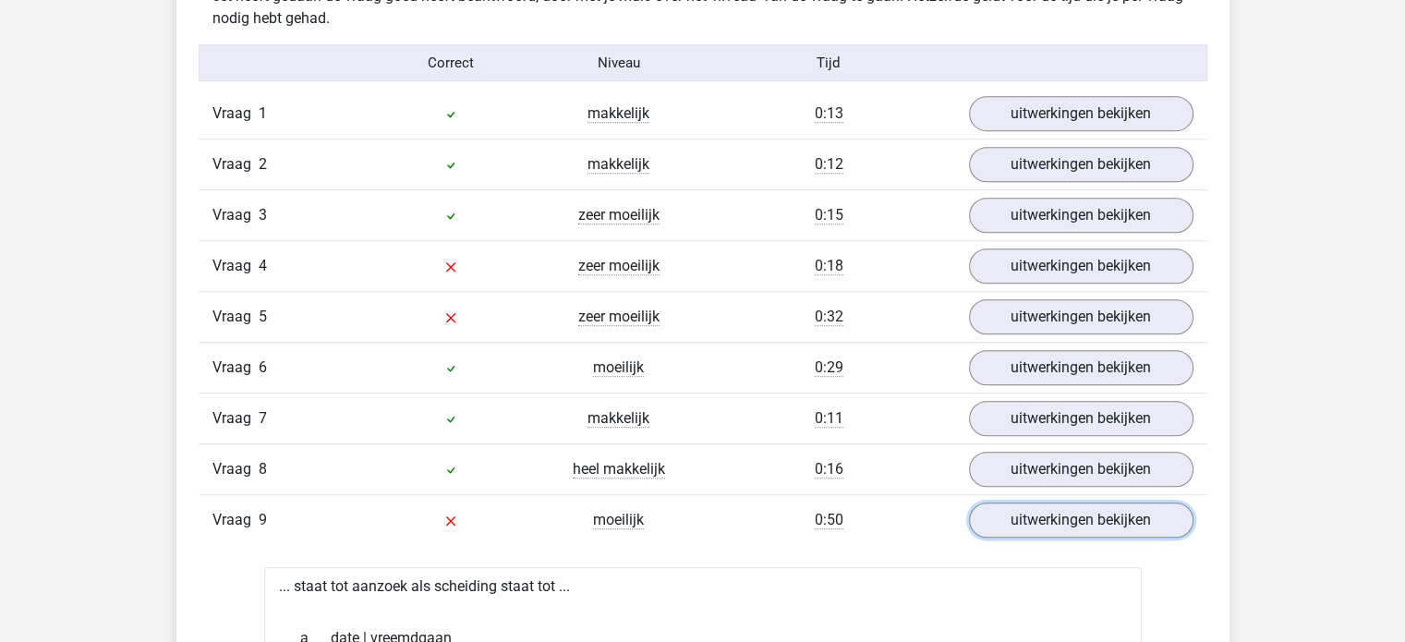
scroll to position [1183, 0]
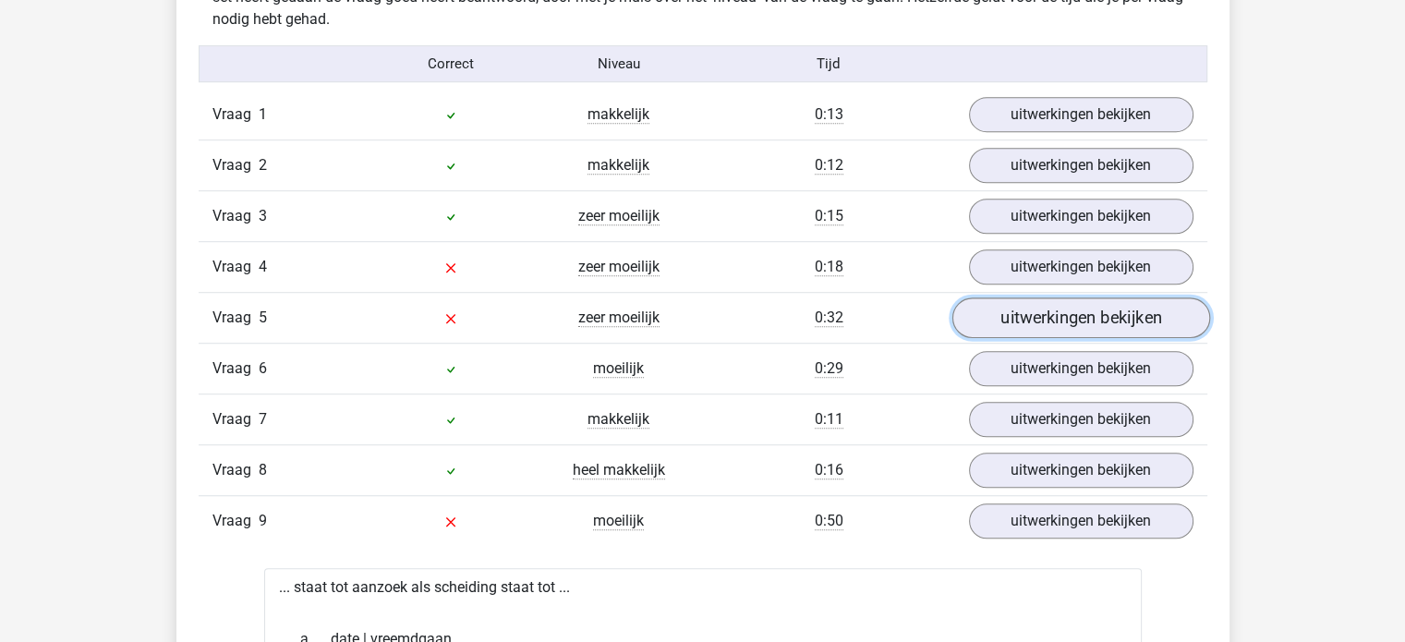
click at [1051, 321] on link "uitwerkingen bekijken" at bounding box center [1081, 318] width 258 height 41
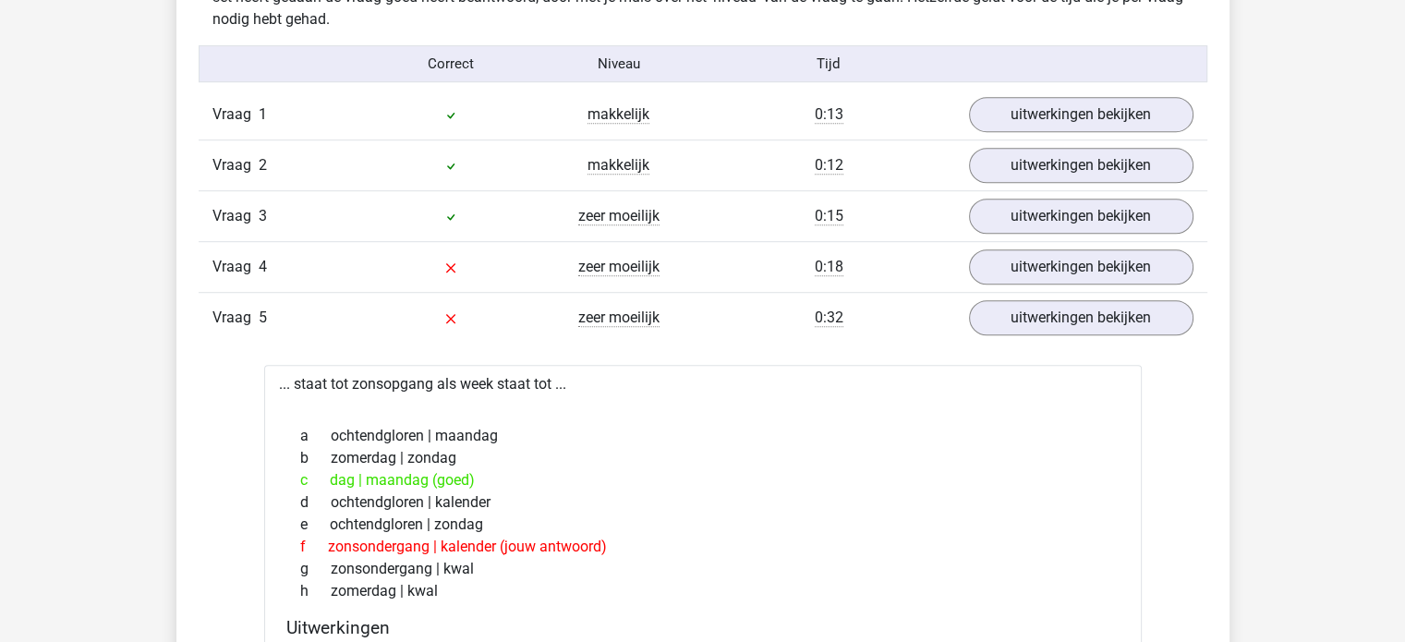
click at [968, 455] on div "b zomerdag | zondag" at bounding box center [702, 458] width 833 height 22
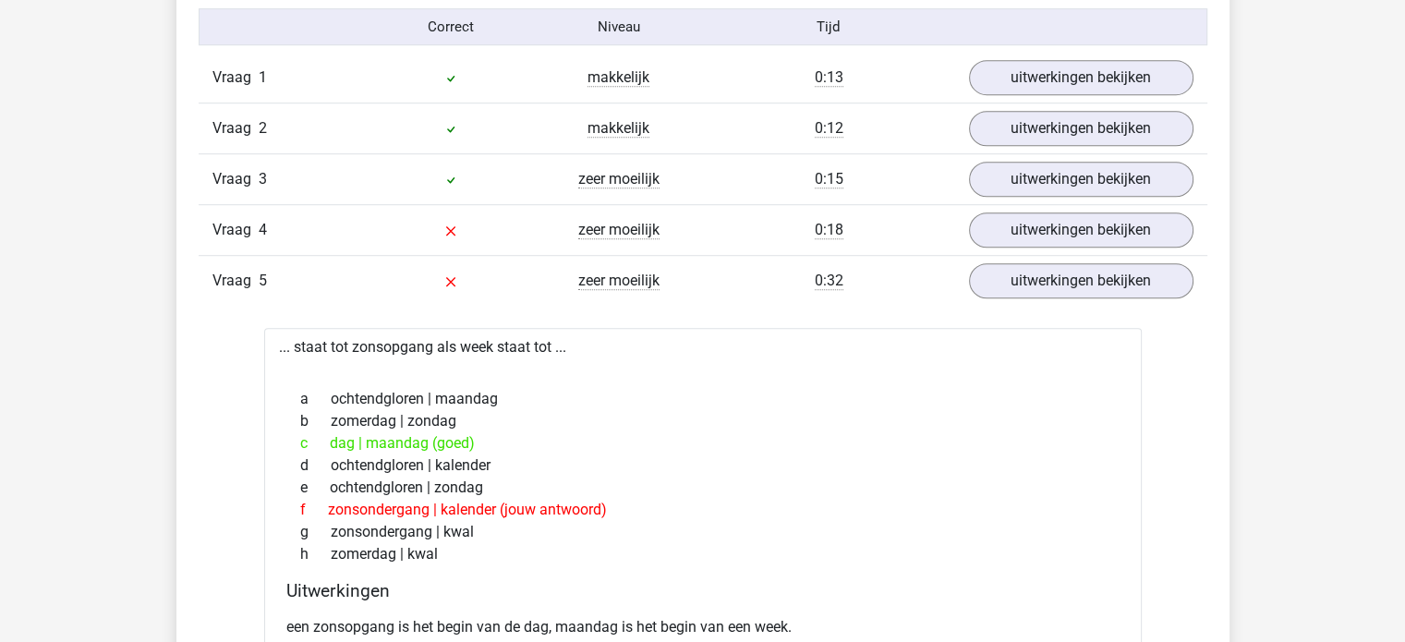
scroll to position [1146, 0]
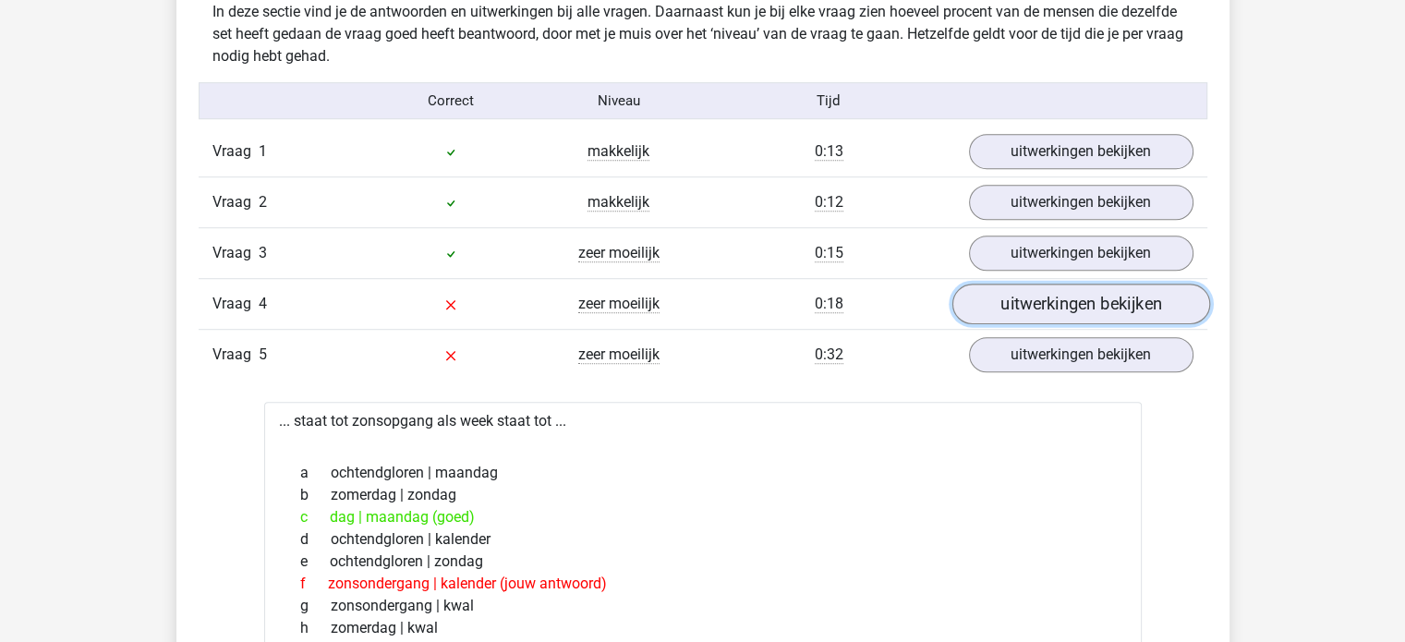
click at [1072, 288] on link "uitwerkingen bekijken" at bounding box center [1081, 305] width 258 height 41
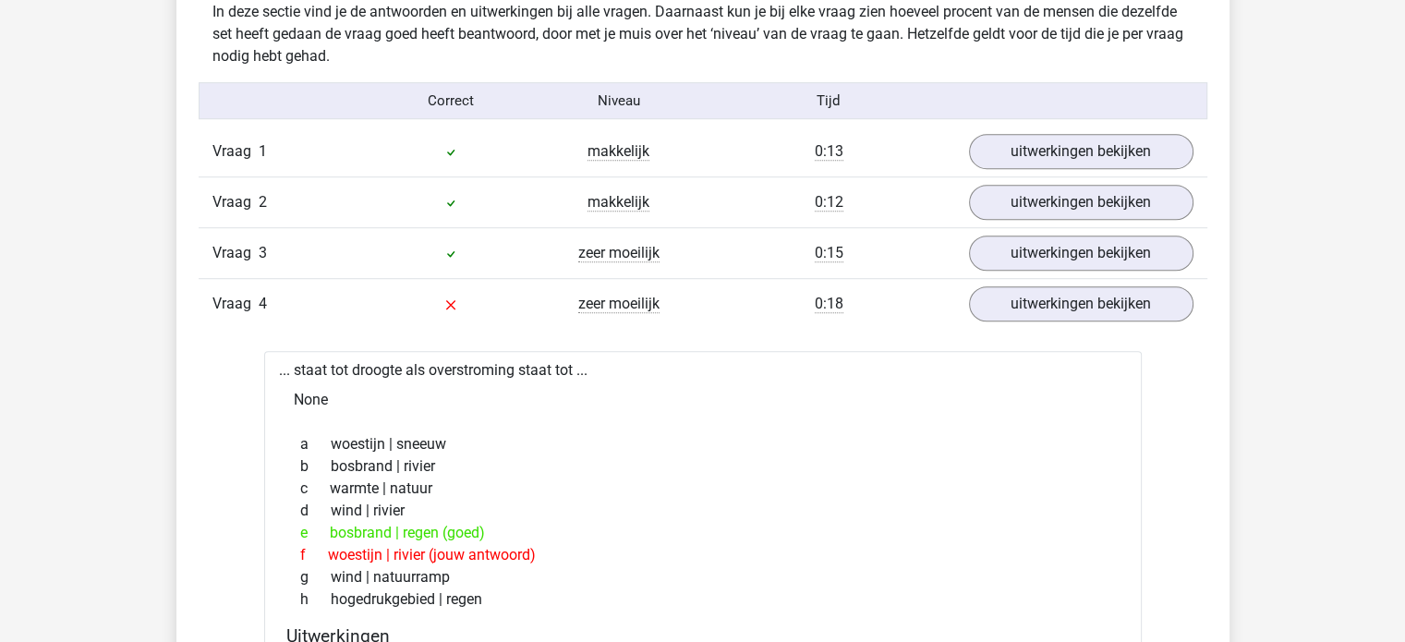
click at [1014, 412] on div "None" at bounding box center [703, 400] width 848 height 37
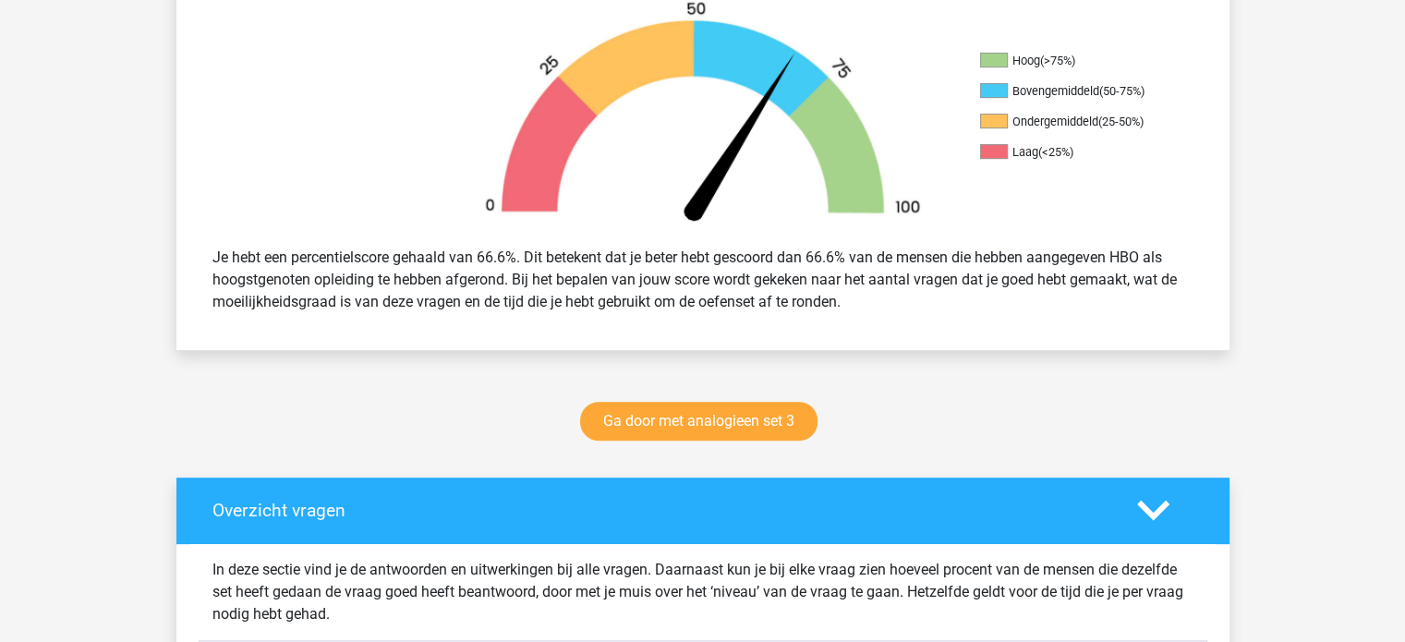
scroll to position [591, 0]
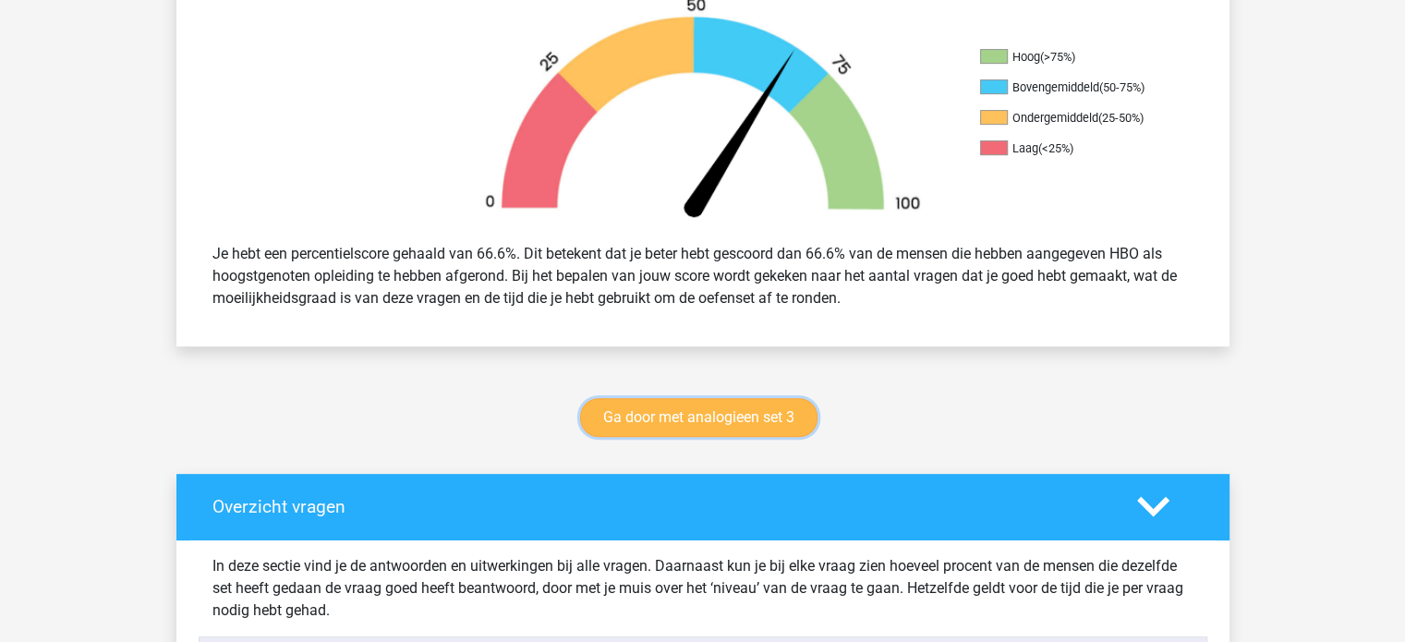
click at [752, 420] on link "Ga door met analogieen set 3" at bounding box center [698, 417] width 237 height 39
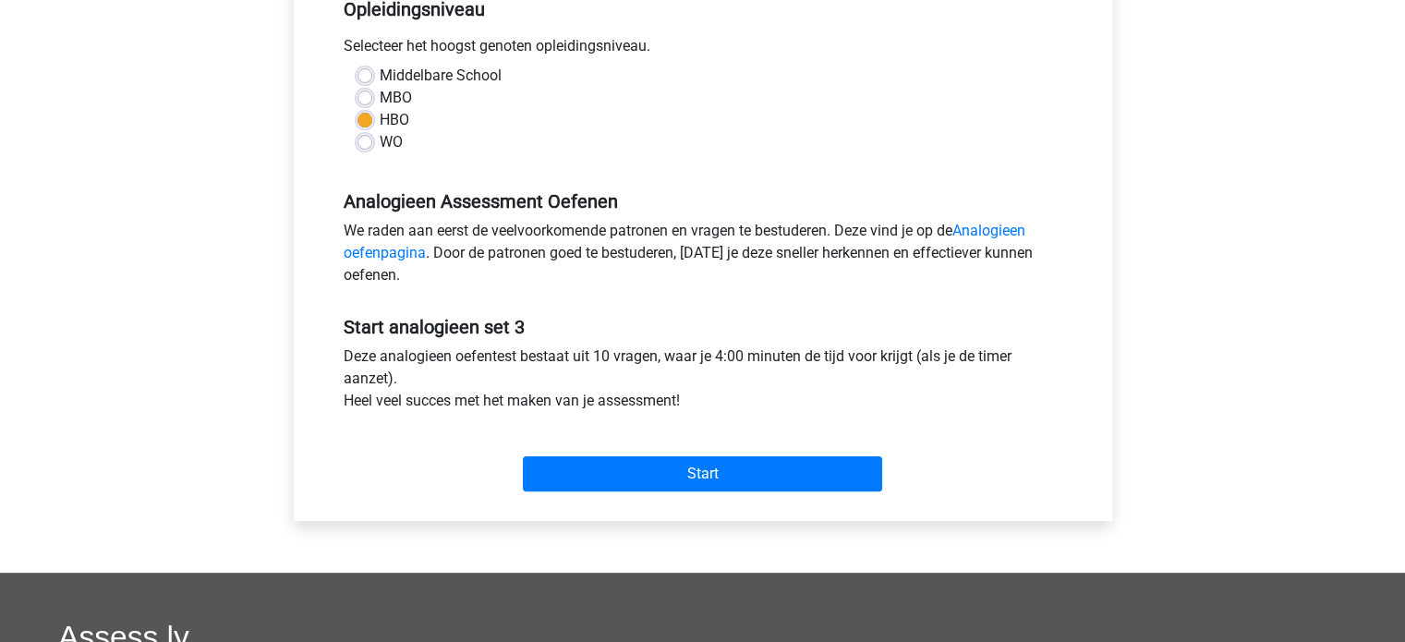
scroll to position [407, 0]
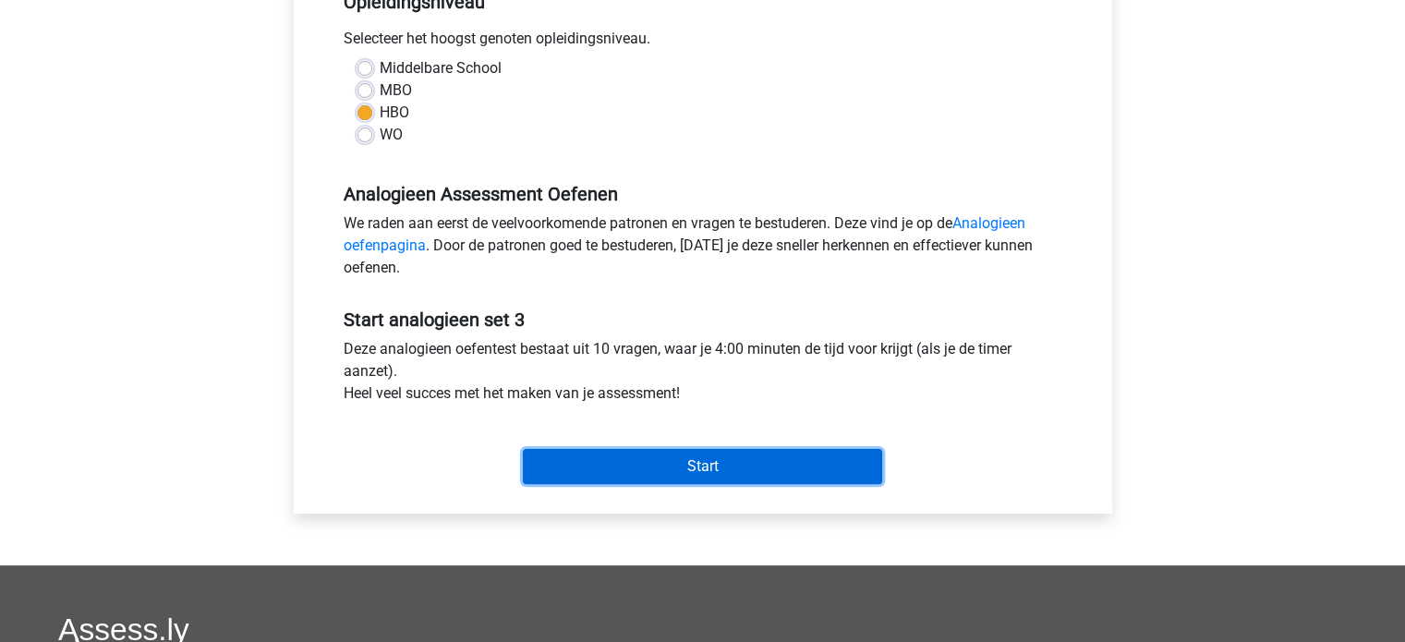
click at [758, 459] on input "Start" at bounding box center [702, 466] width 359 height 35
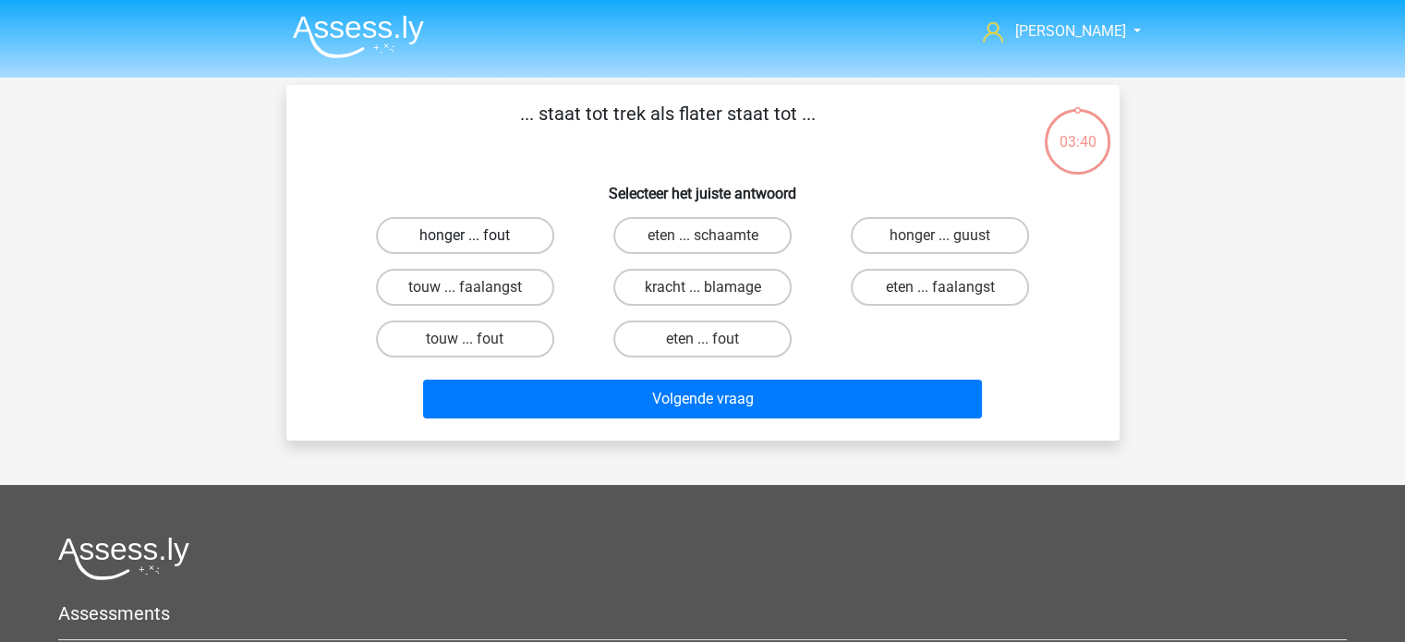
click at [494, 228] on label "honger ... fout" at bounding box center [465, 235] width 178 height 37
click at [477, 236] on input "honger ... fout" at bounding box center [471, 242] width 12 height 12
radio input "true"
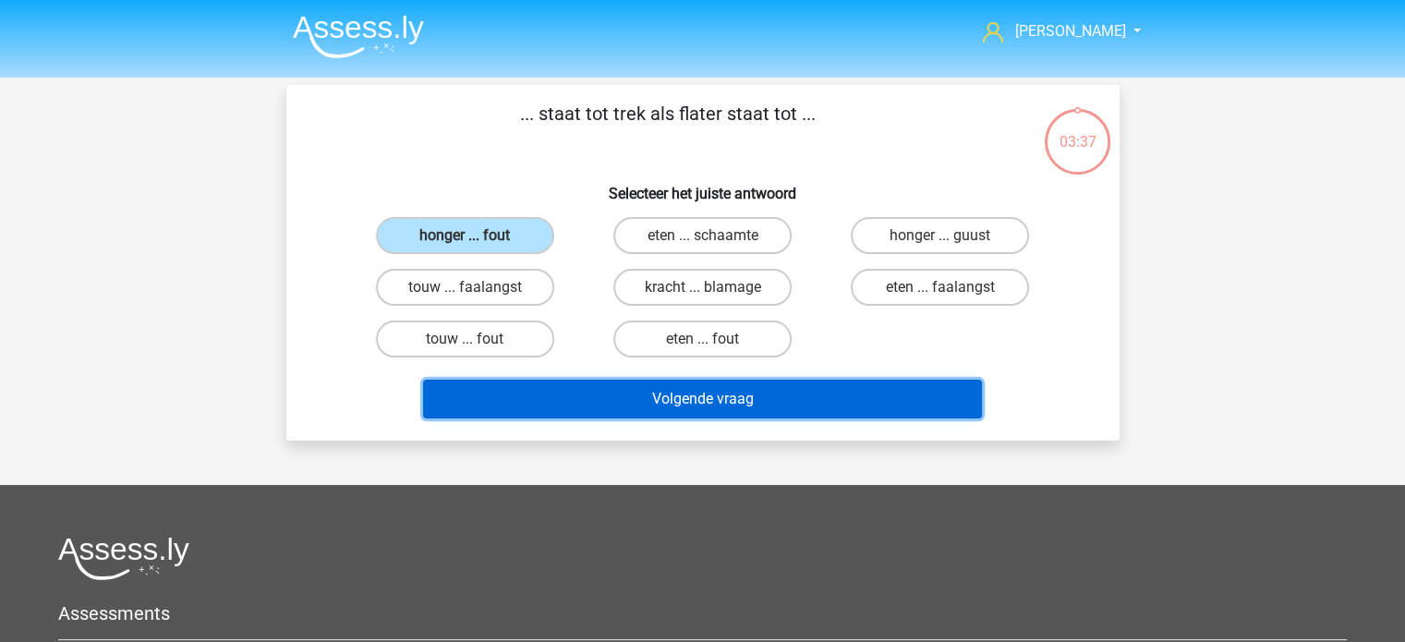
click at [734, 405] on button "Volgende vraag" at bounding box center [702, 399] width 559 height 39
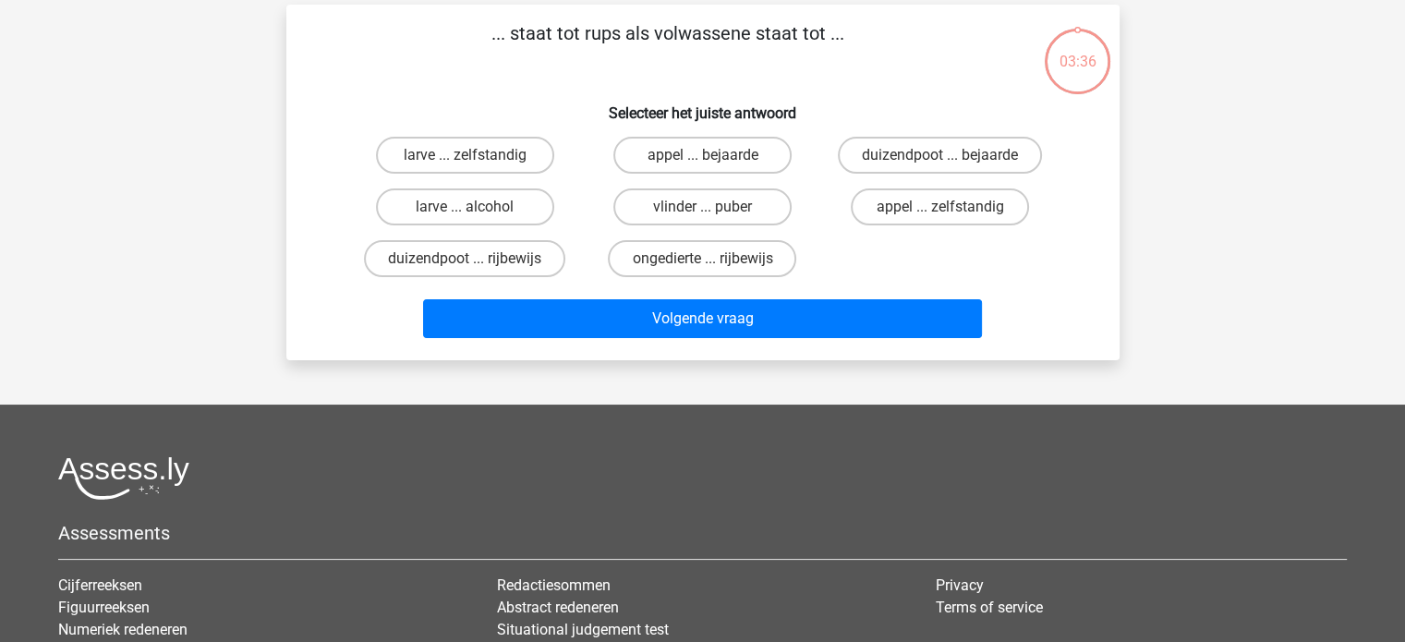
scroll to position [85, 0]
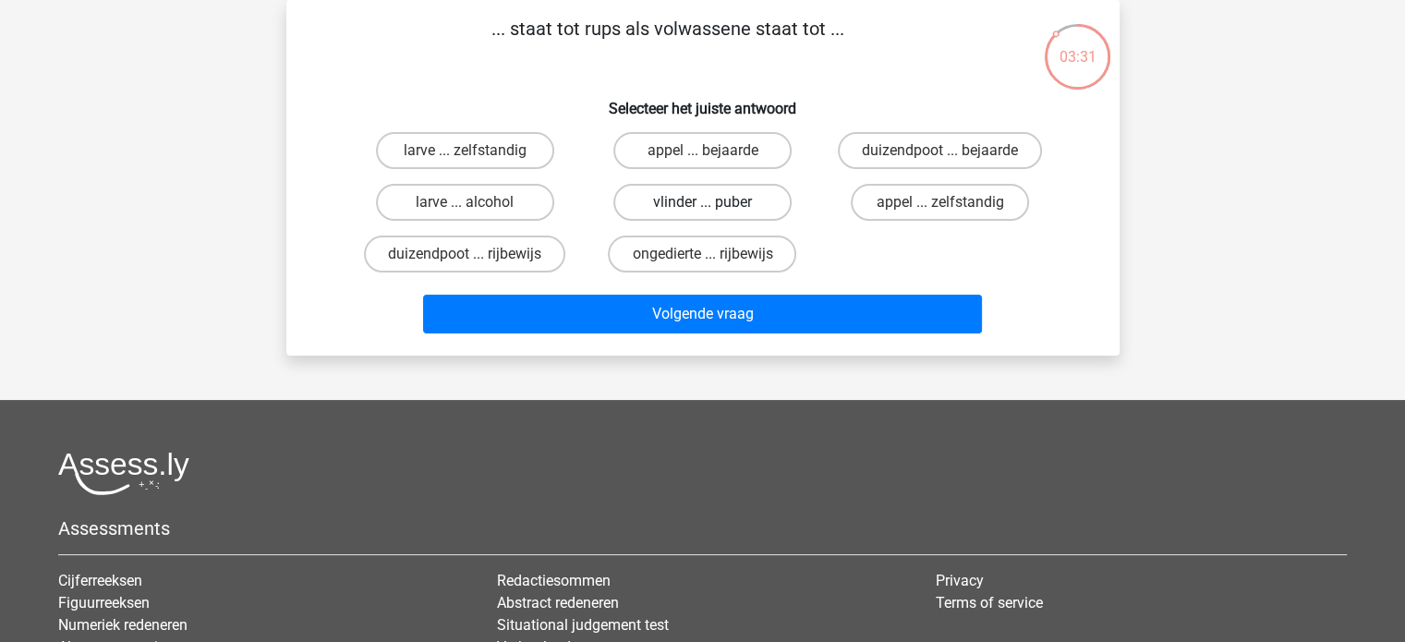
click at [686, 201] on label "vlinder ... puber" at bounding box center [703, 202] width 178 height 37
click at [702, 202] on input "vlinder ... puber" at bounding box center [708, 208] width 12 height 12
radio input "true"
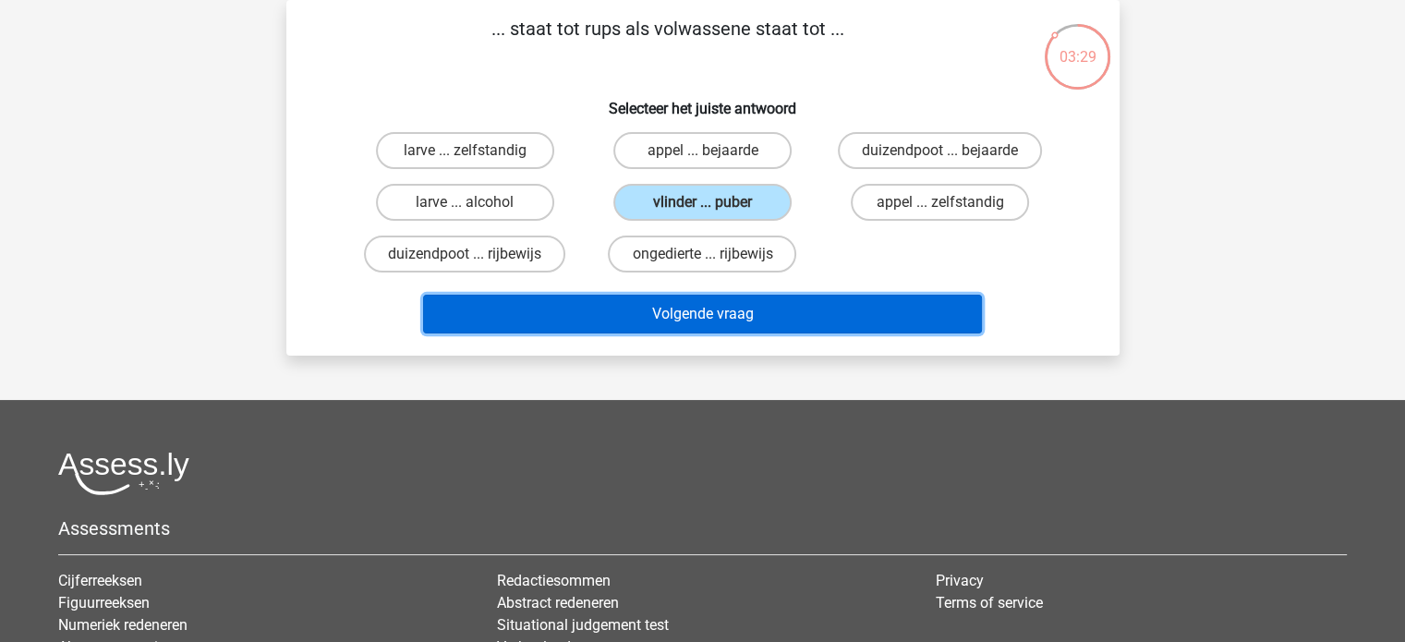
click at [784, 308] on button "Volgende vraag" at bounding box center [702, 314] width 559 height 39
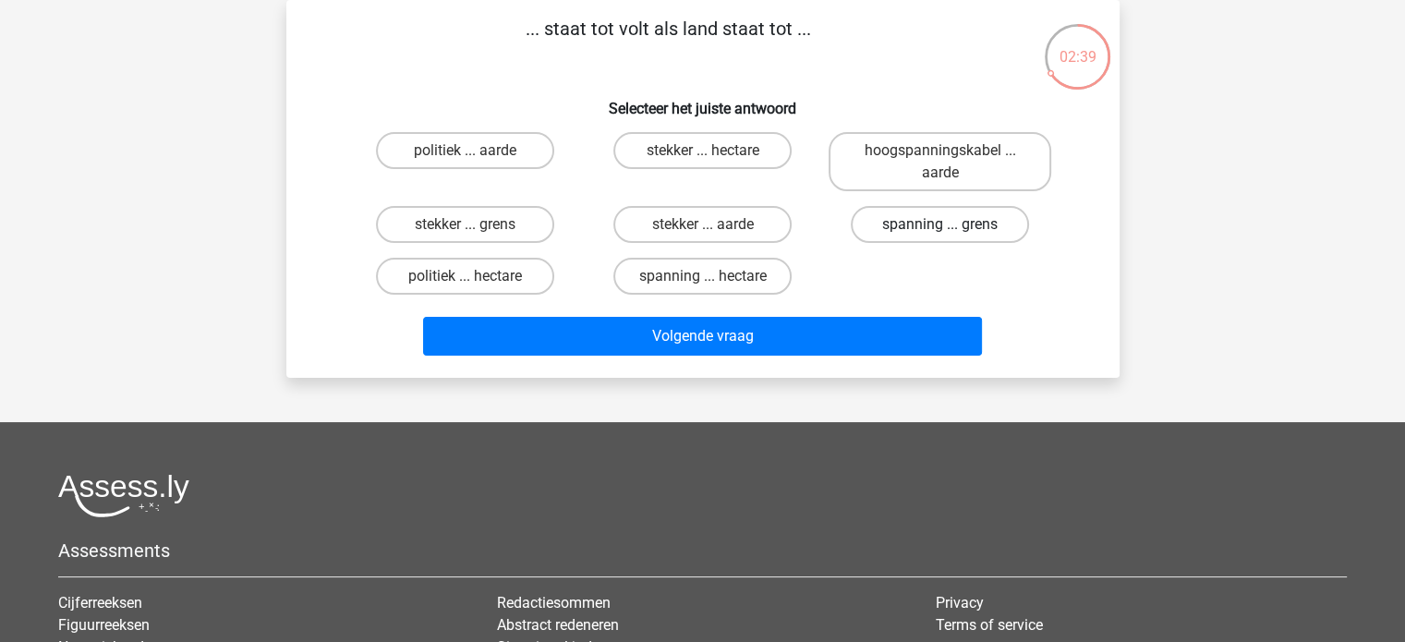
click at [931, 233] on label "spanning ... grens" at bounding box center [940, 224] width 178 height 37
click at [941, 233] on input "spanning ... grens" at bounding box center [947, 231] width 12 height 12
radio input "true"
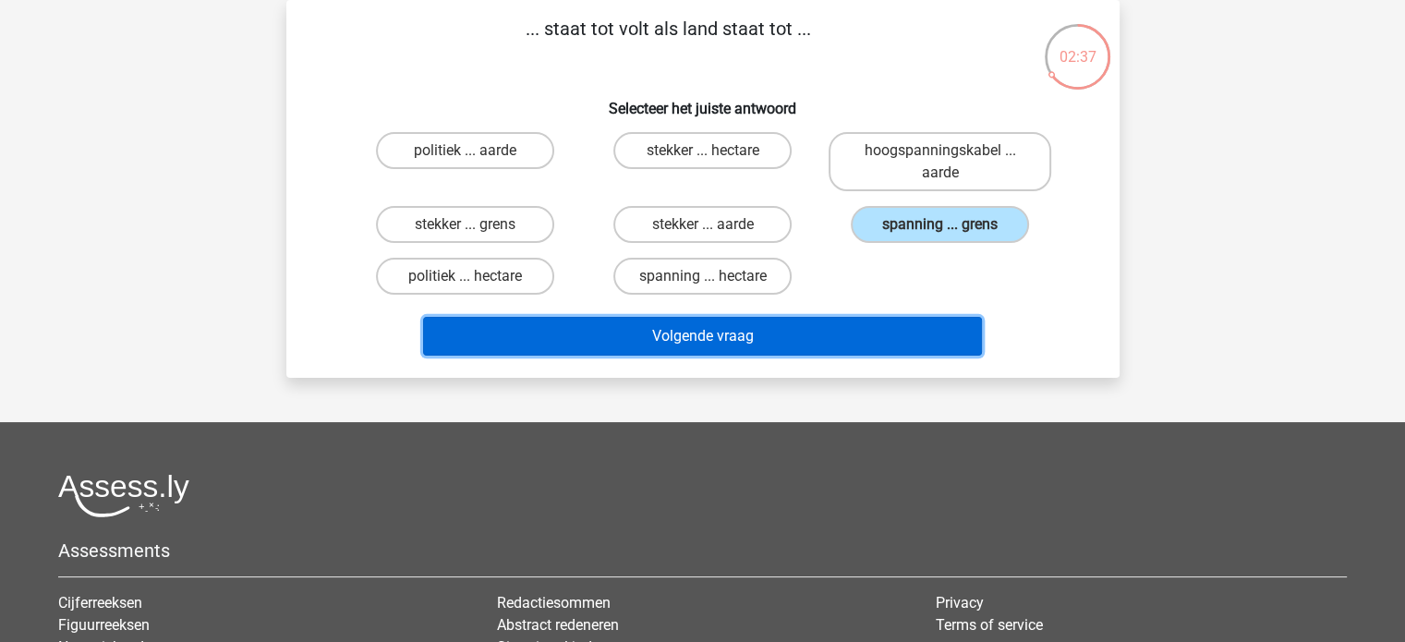
click at [869, 323] on button "Volgende vraag" at bounding box center [702, 336] width 559 height 39
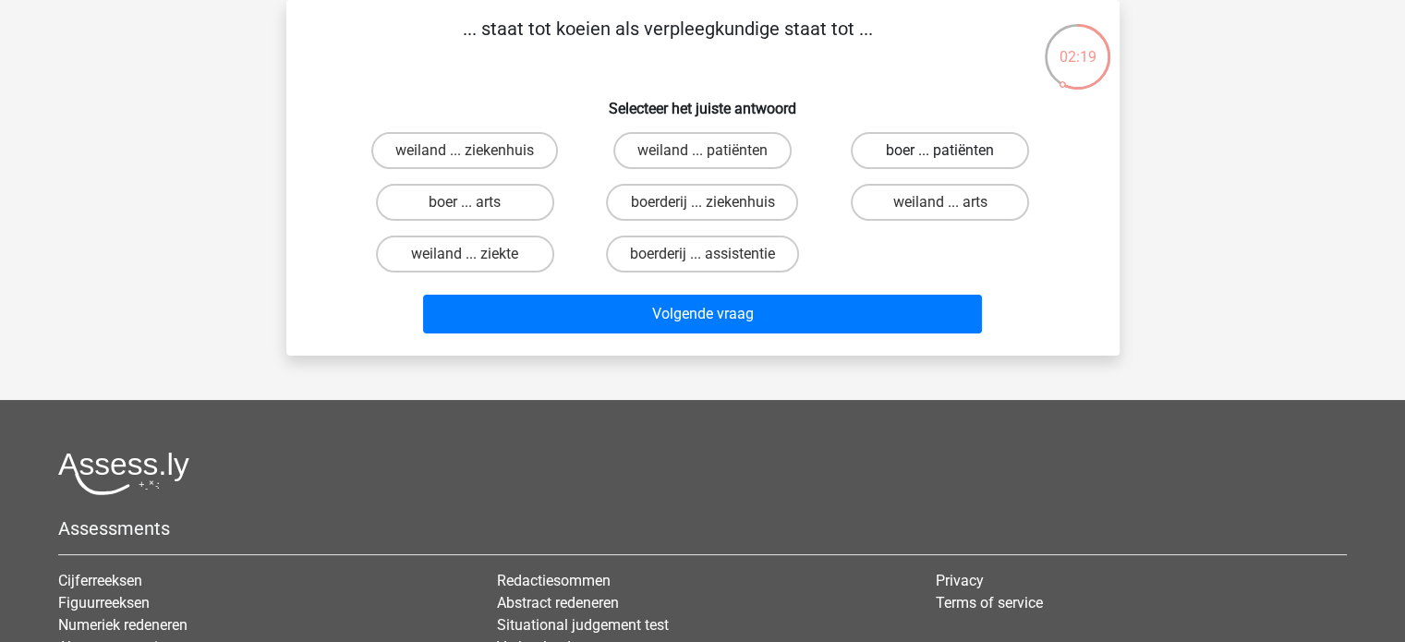
click at [899, 154] on label "boer ... patiënten" at bounding box center [940, 150] width 178 height 37
click at [941, 154] on input "boer ... patiënten" at bounding box center [947, 157] width 12 height 12
radio input "true"
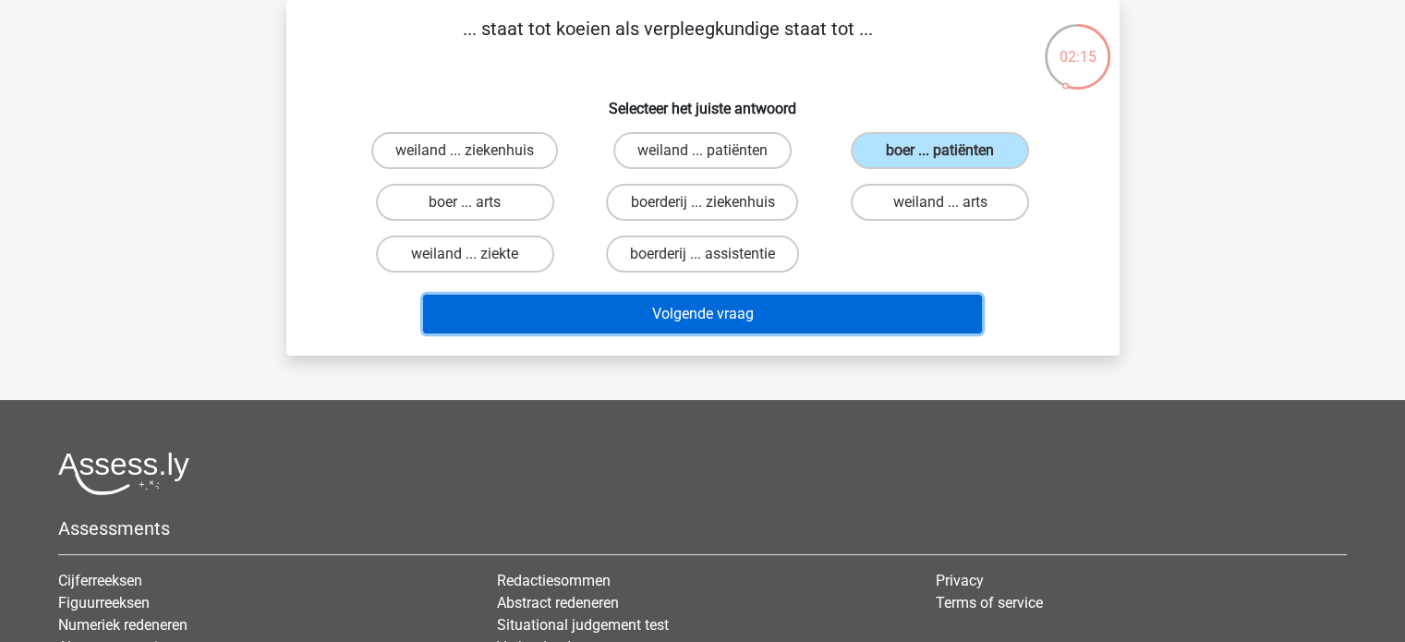
click at [811, 315] on button "Volgende vraag" at bounding box center [702, 314] width 559 height 39
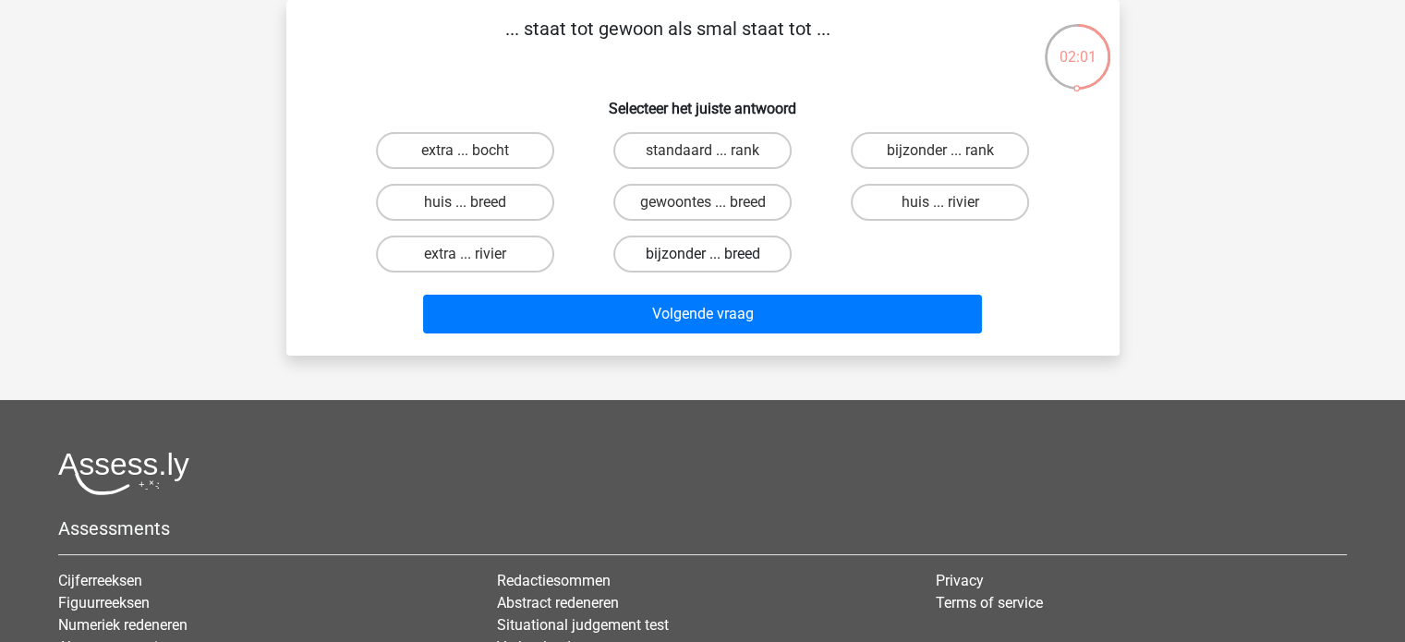
click at [699, 259] on label "bijzonder ... breed" at bounding box center [703, 254] width 178 height 37
click at [702, 259] on input "bijzonder ... breed" at bounding box center [708, 260] width 12 height 12
radio input "true"
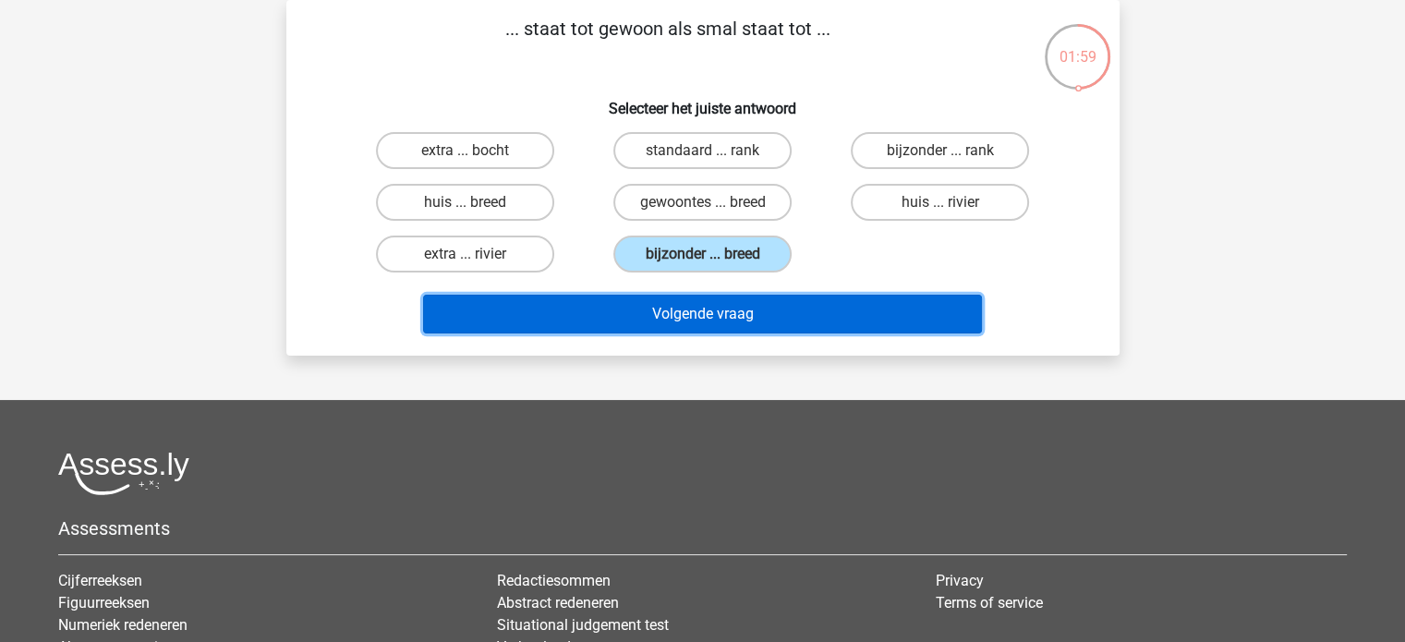
click at [674, 322] on button "Volgende vraag" at bounding box center [702, 314] width 559 height 39
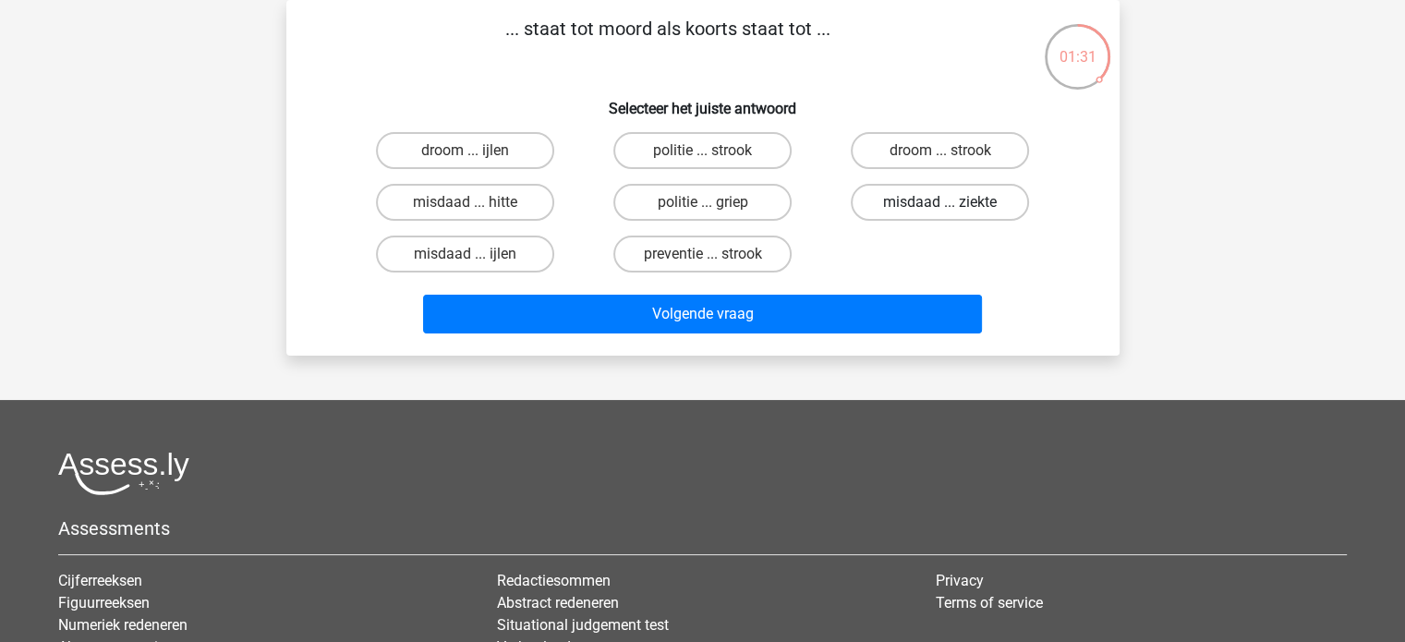
click at [905, 202] on label "misdaad ... ziekte" at bounding box center [940, 202] width 178 height 37
click at [941, 202] on input "misdaad ... ziekte" at bounding box center [947, 208] width 12 height 12
radio input "true"
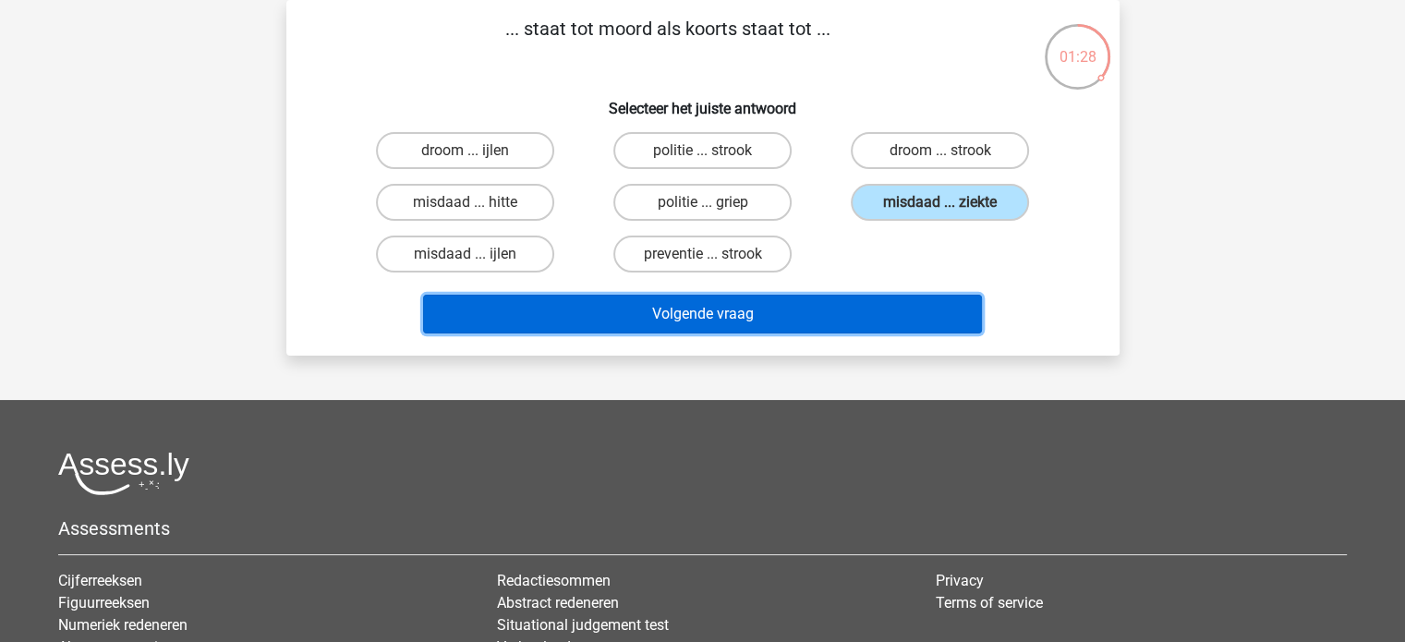
click at [796, 316] on button "Volgende vraag" at bounding box center [702, 314] width 559 height 39
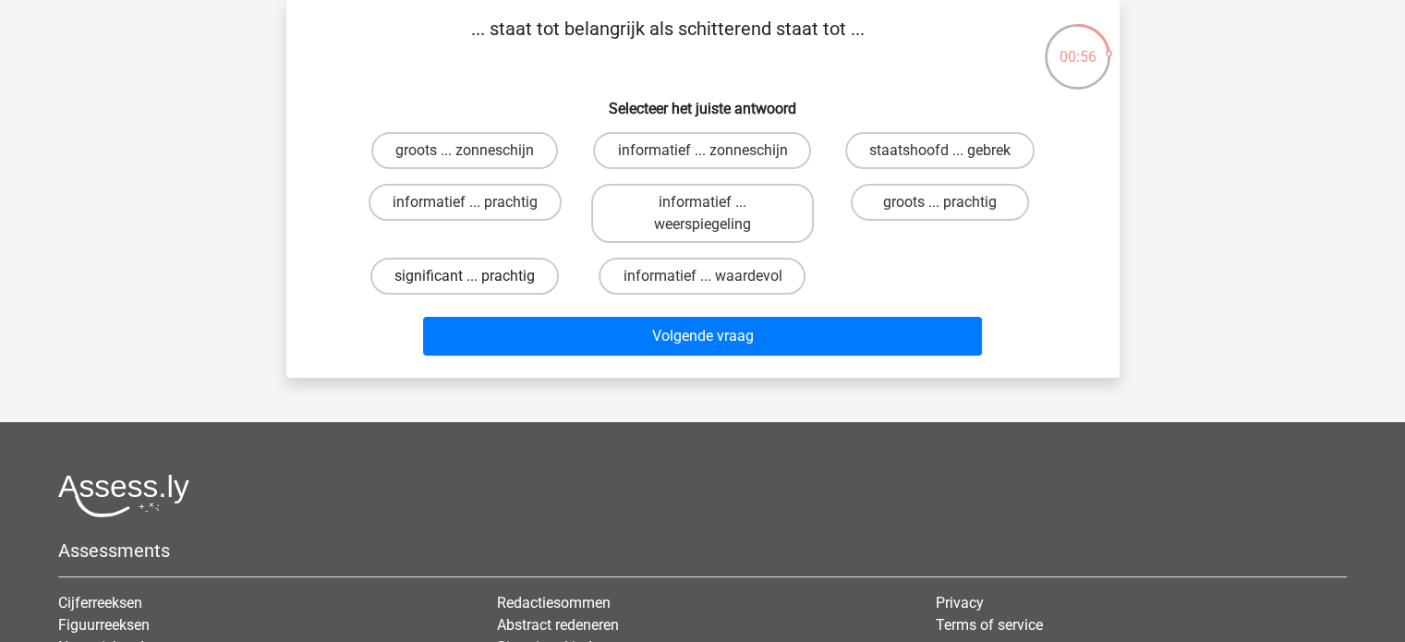
click at [458, 273] on label "significant ... prachtig" at bounding box center [465, 276] width 188 height 37
click at [465, 276] on input "significant ... prachtig" at bounding box center [471, 282] width 12 height 12
radio input "true"
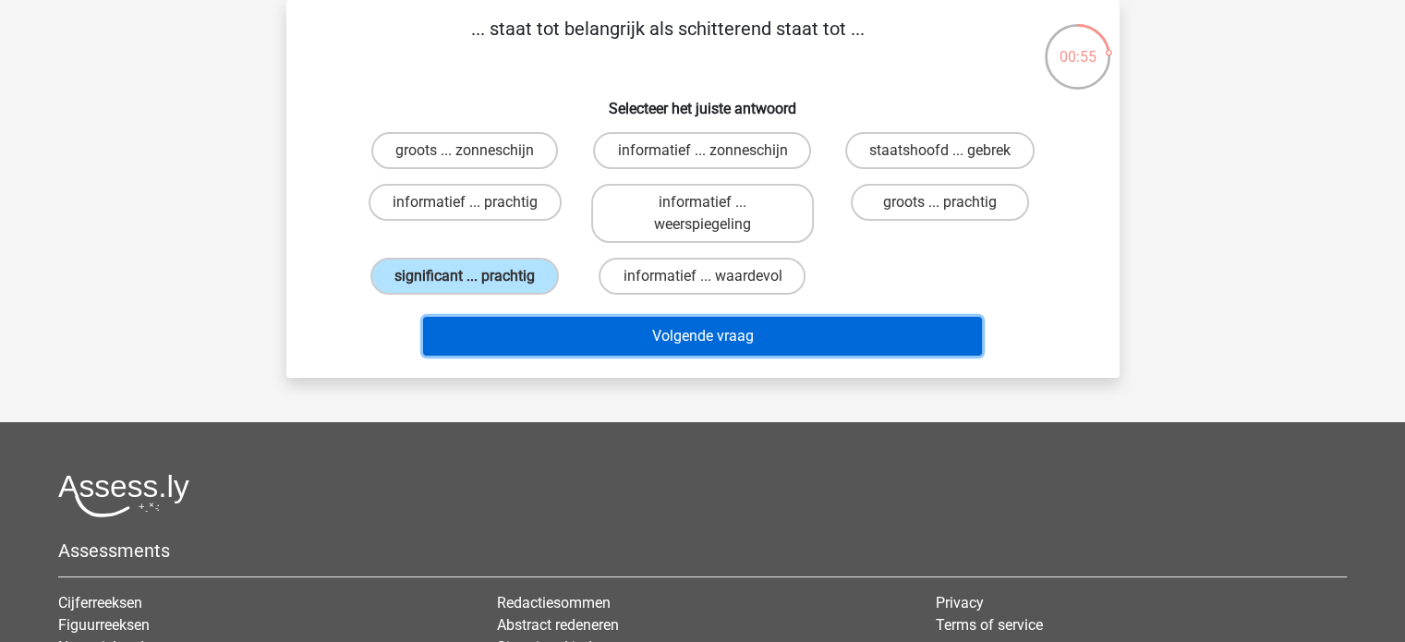
click at [567, 333] on button "Volgende vraag" at bounding box center [702, 336] width 559 height 39
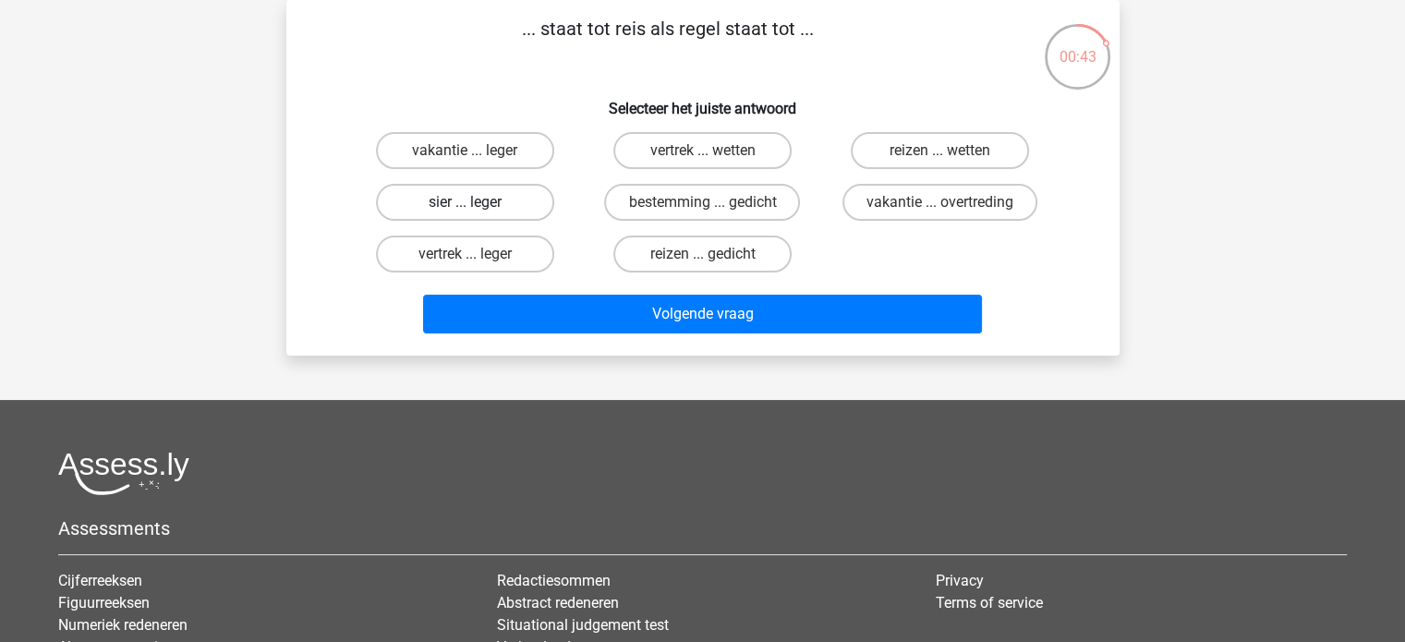
click at [438, 206] on label "sier ... leger" at bounding box center [465, 202] width 178 height 37
click at [465, 206] on input "sier ... leger" at bounding box center [471, 208] width 12 height 12
radio input "true"
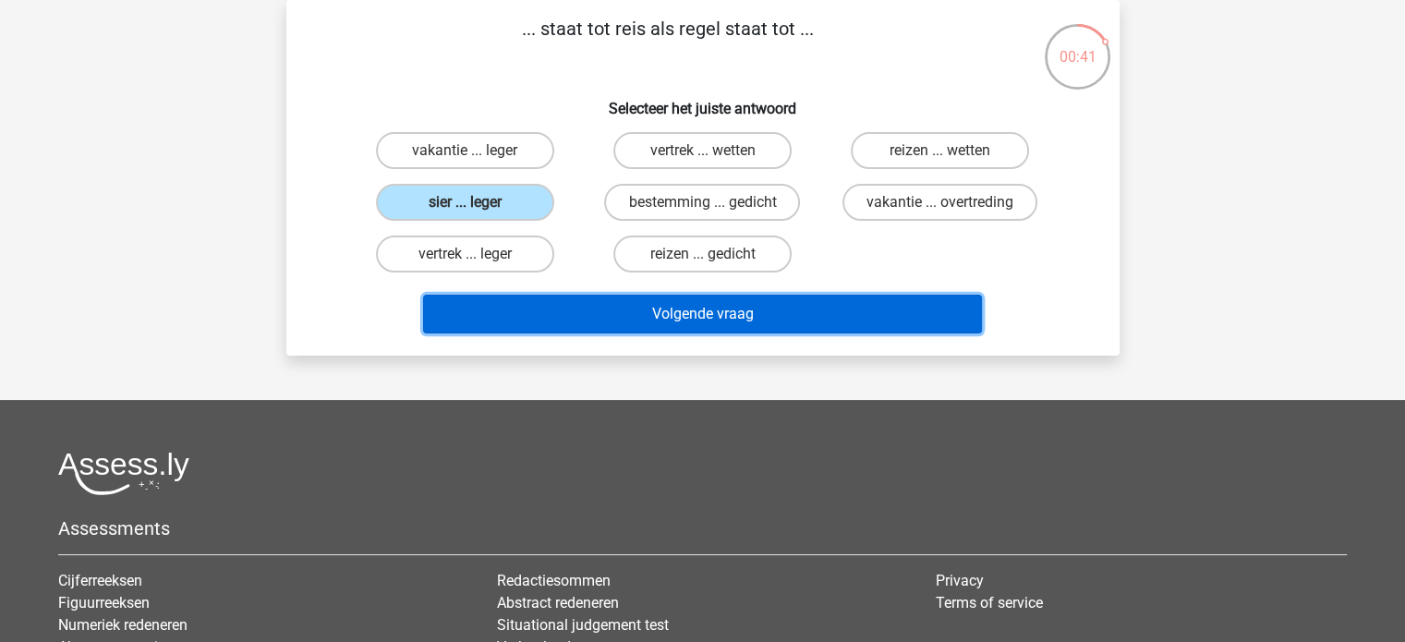
click at [627, 306] on button "Volgende vraag" at bounding box center [702, 314] width 559 height 39
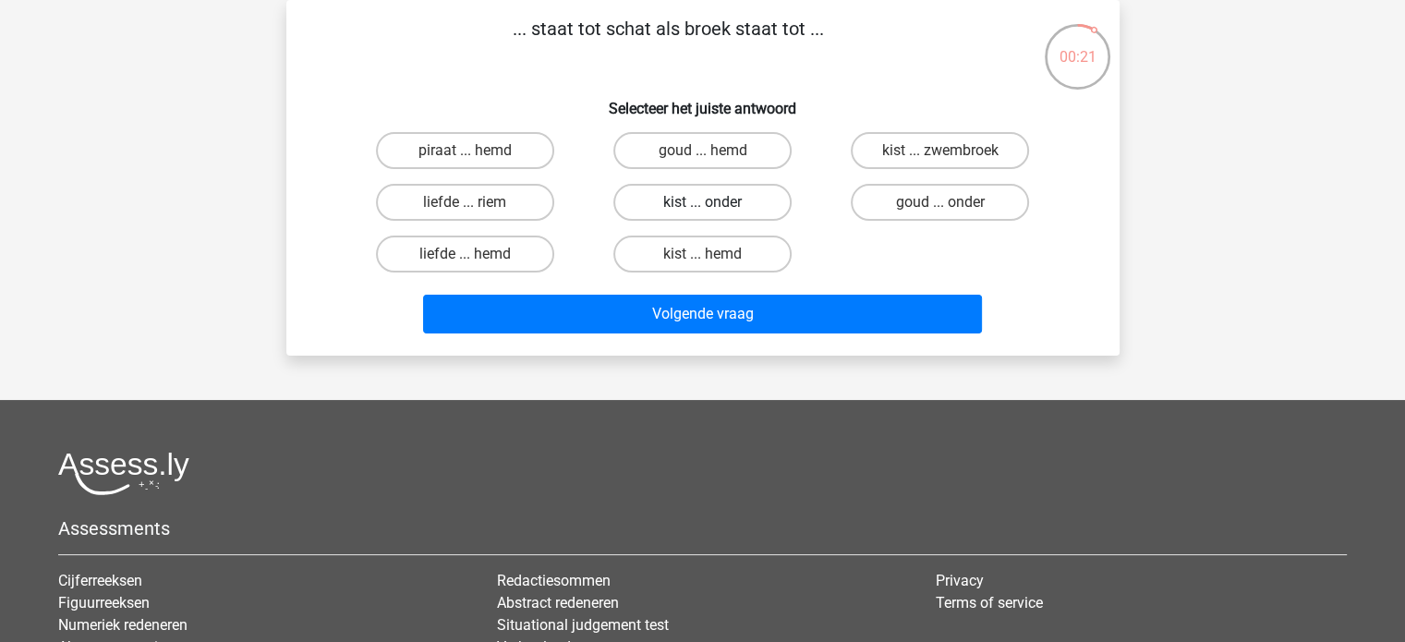
click at [724, 198] on label "kist ... onder" at bounding box center [703, 202] width 178 height 37
click at [714, 202] on input "kist ... onder" at bounding box center [708, 208] width 12 height 12
radio input "true"
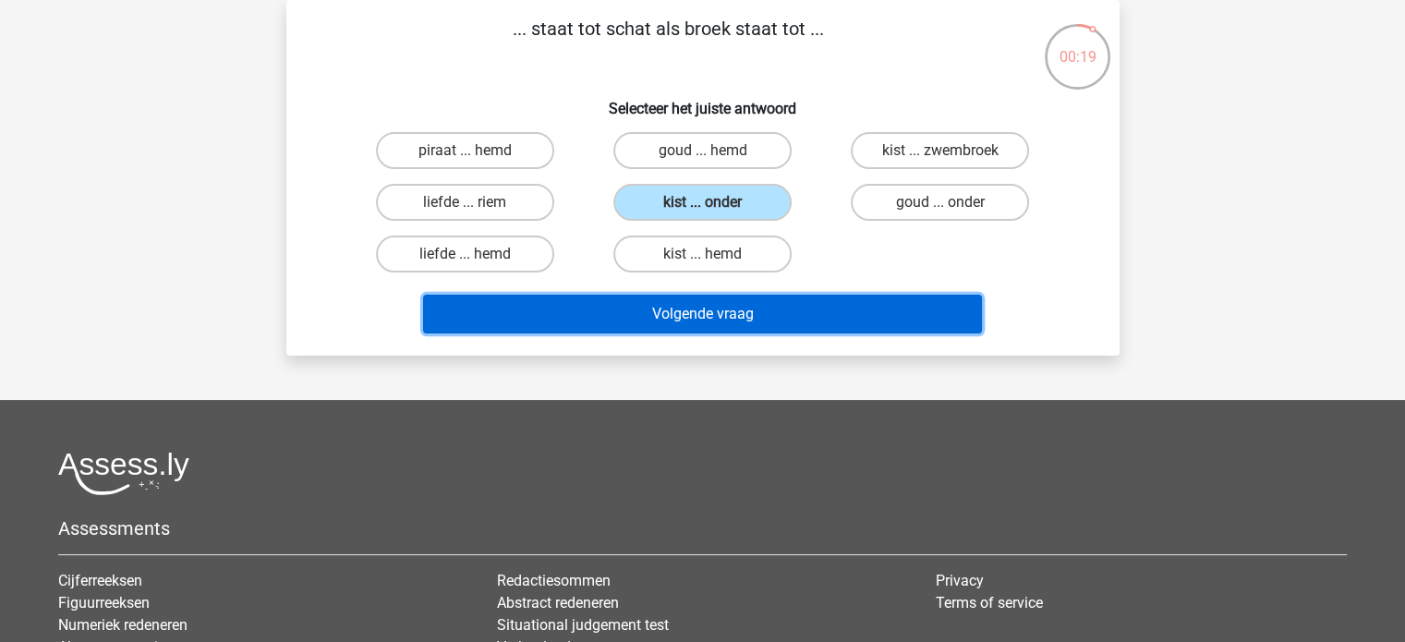
click at [728, 319] on button "Volgende vraag" at bounding box center [702, 314] width 559 height 39
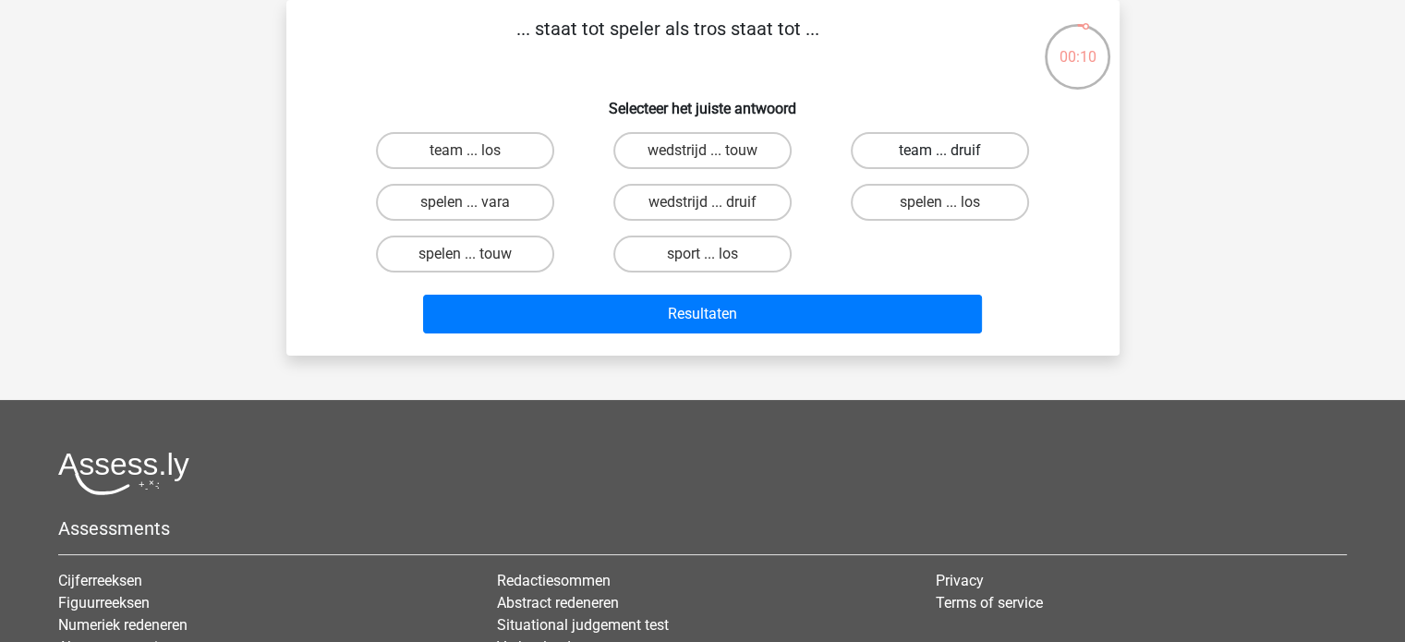
click at [924, 153] on label "team ... druif" at bounding box center [940, 150] width 178 height 37
click at [941, 153] on input "team ... druif" at bounding box center [947, 157] width 12 height 12
radio input "true"
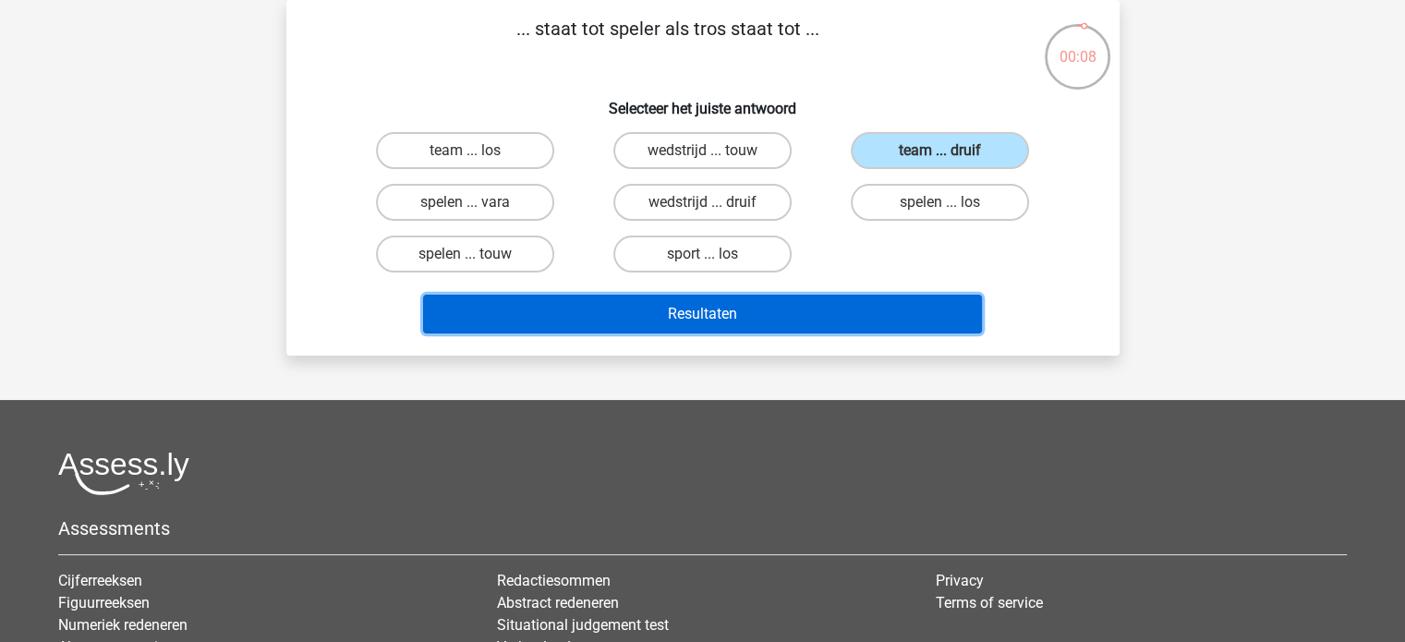
click at [846, 311] on button "Resultaten" at bounding box center [702, 314] width 559 height 39
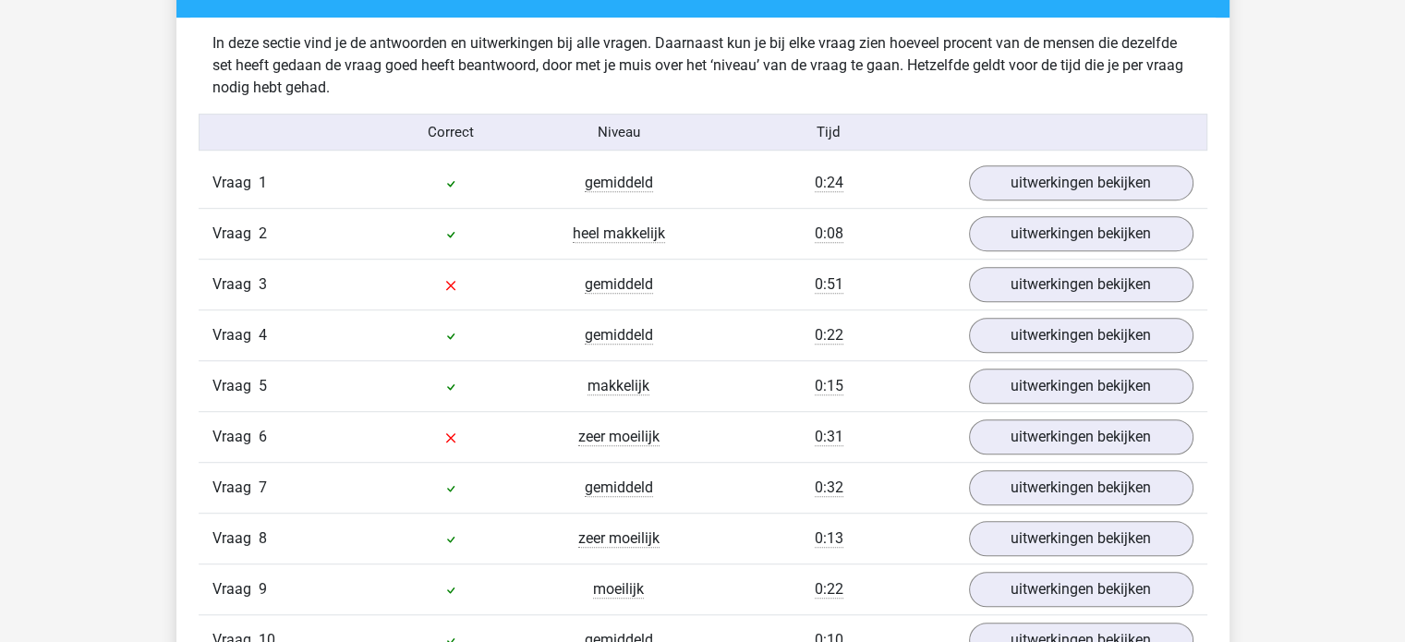
scroll to position [1072, 0]
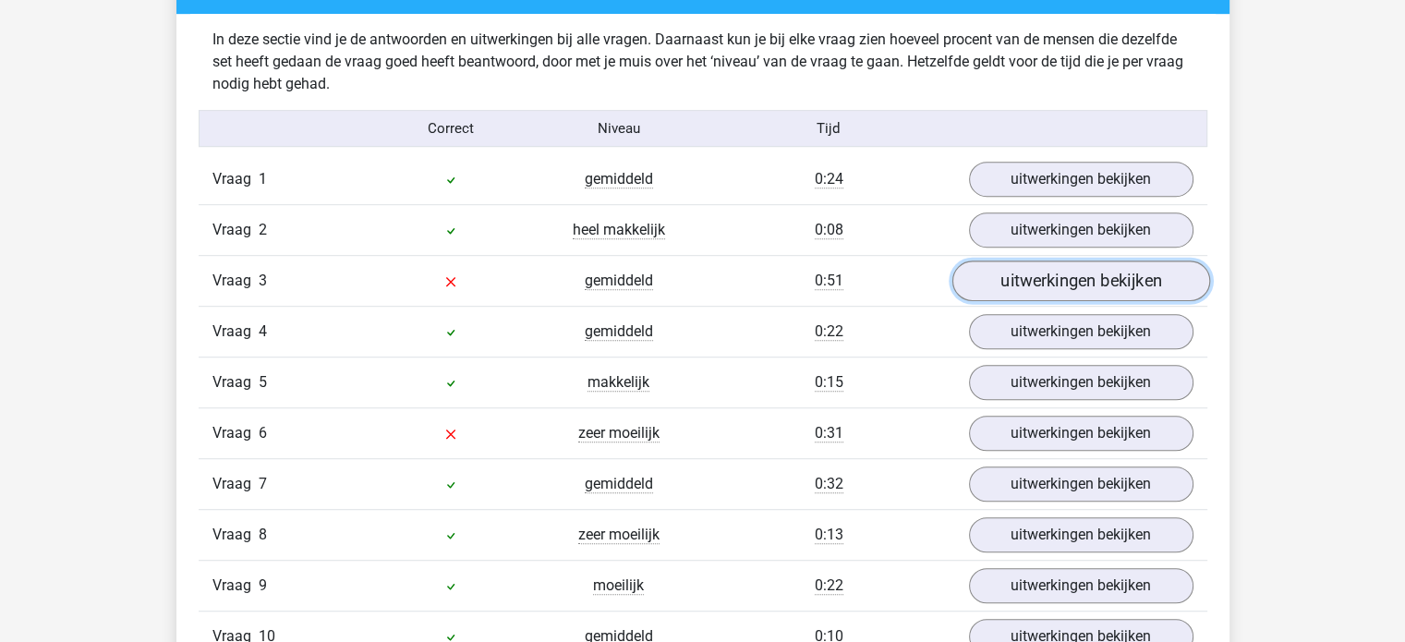
click at [1020, 284] on link "uitwerkingen bekijken" at bounding box center [1081, 281] width 258 height 41
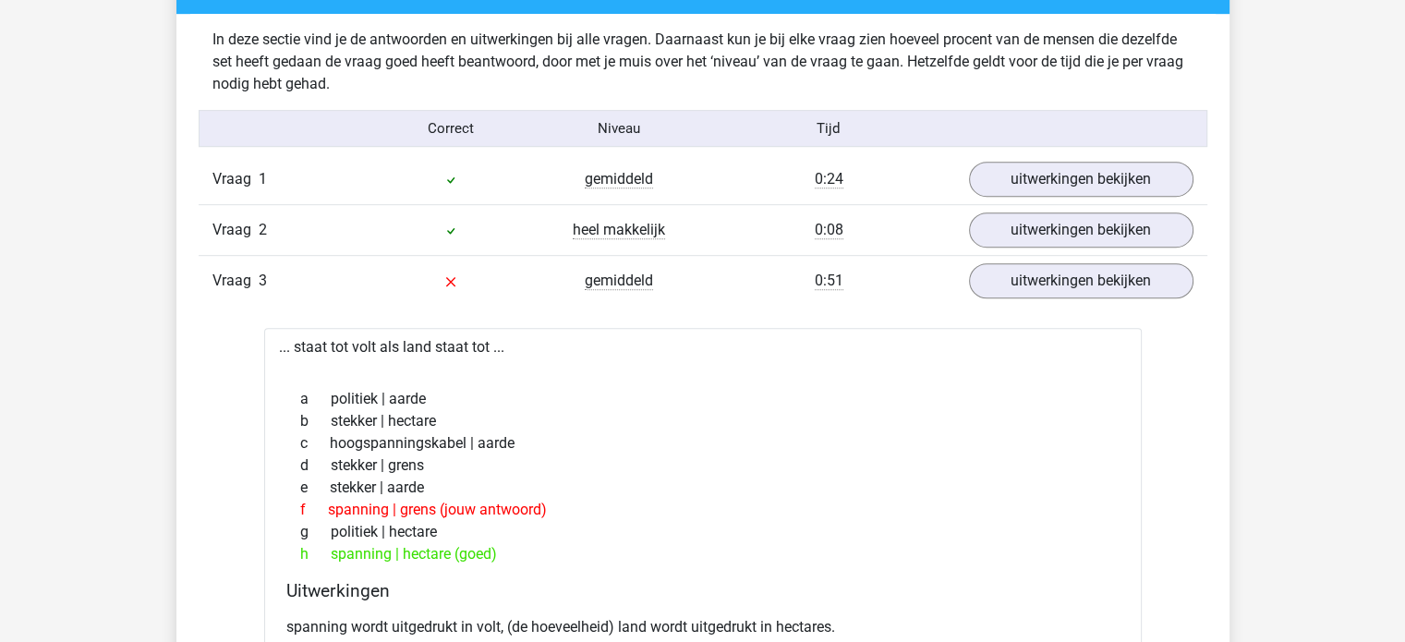
click at [974, 391] on div "a politiek | aarde" at bounding box center [702, 399] width 833 height 22
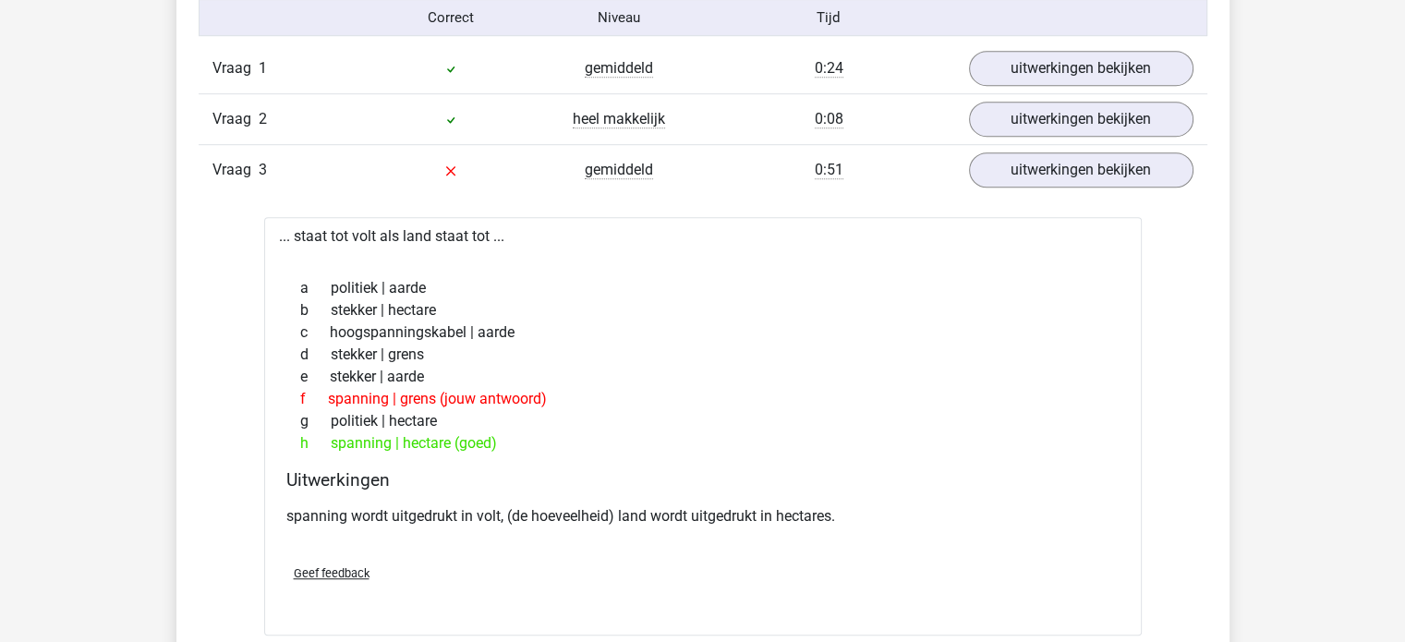
scroll to position [1220, 0]
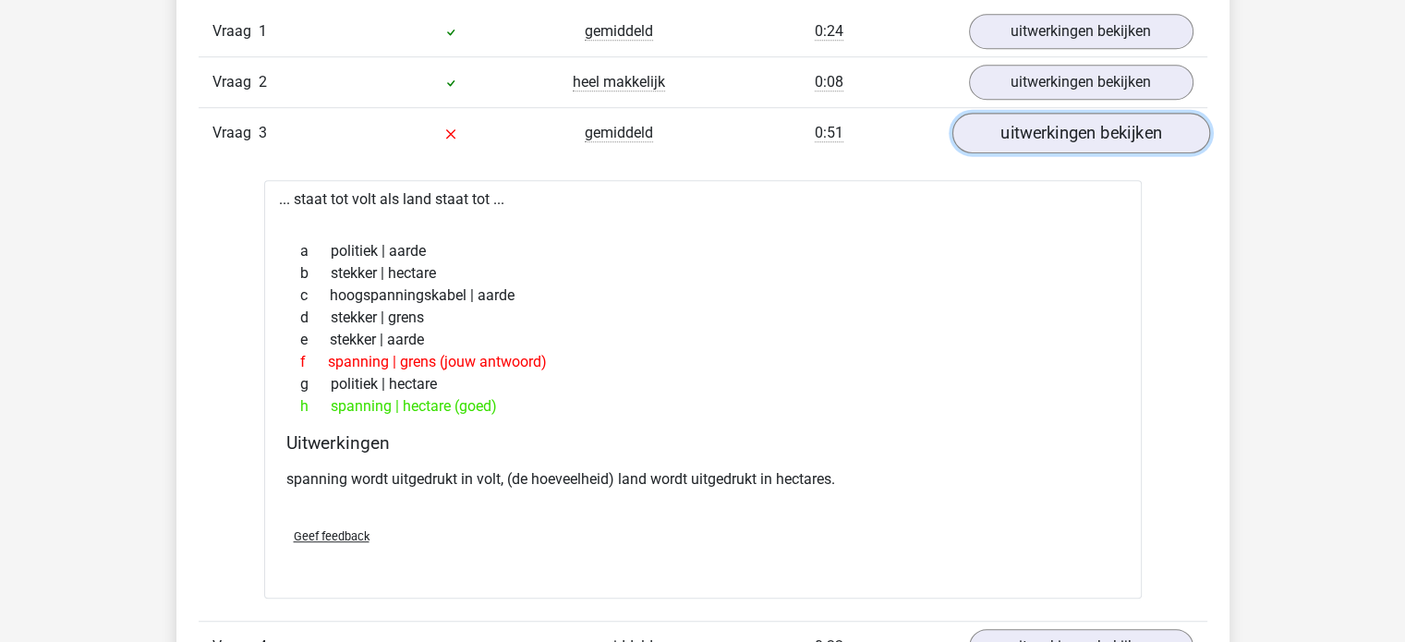
click at [1037, 142] on link "uitwerkingen bekijken" at bounding box center [1081, 134] width 258 height 41
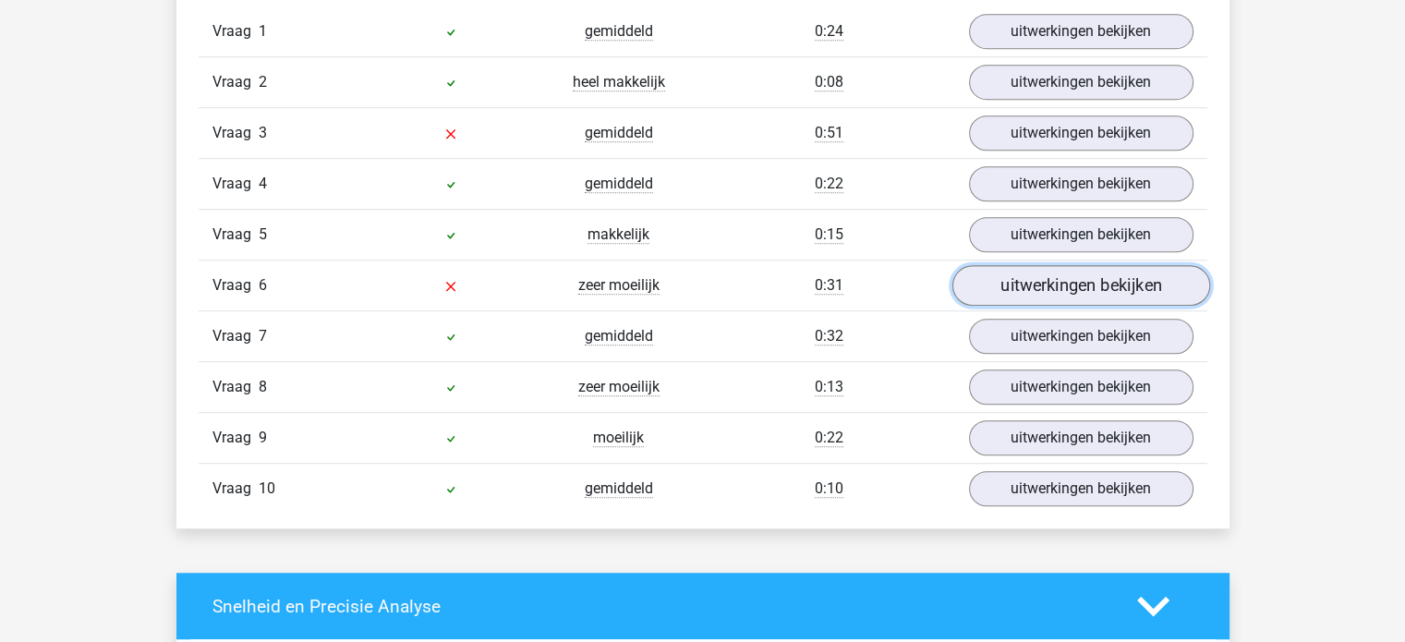
click at [1064, 286] on link "uitwerkingen bekijken" at bounding box center [1081, 286] width 258 height 41
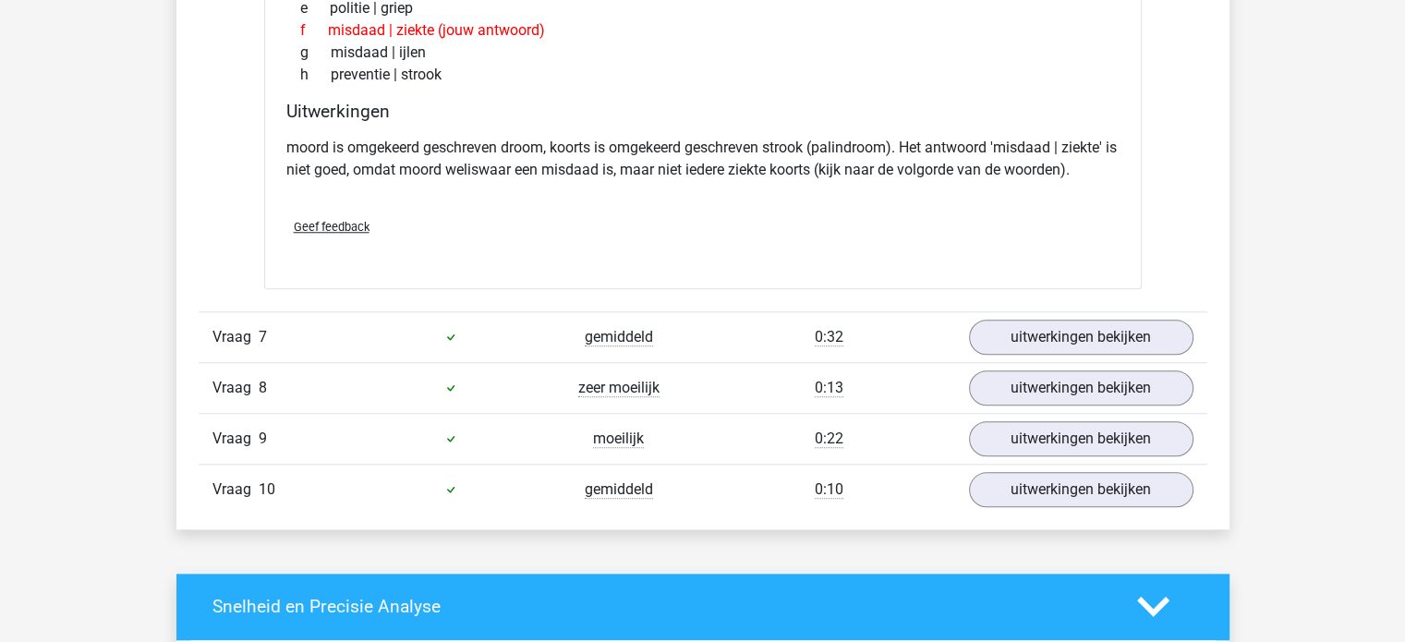
scroll to position [1737, 0]
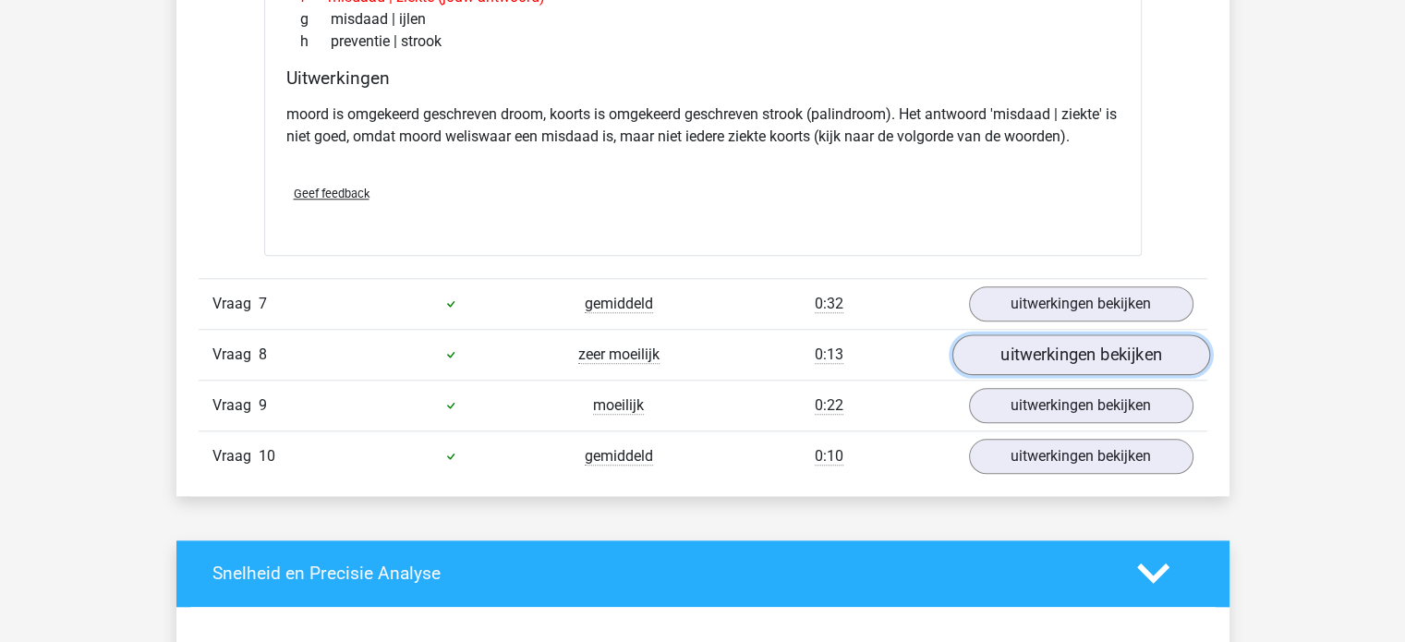
click at [1022, 353] on link "uitwerkingen bekijken" at bounding box center [1081, 354] width 258 height 41
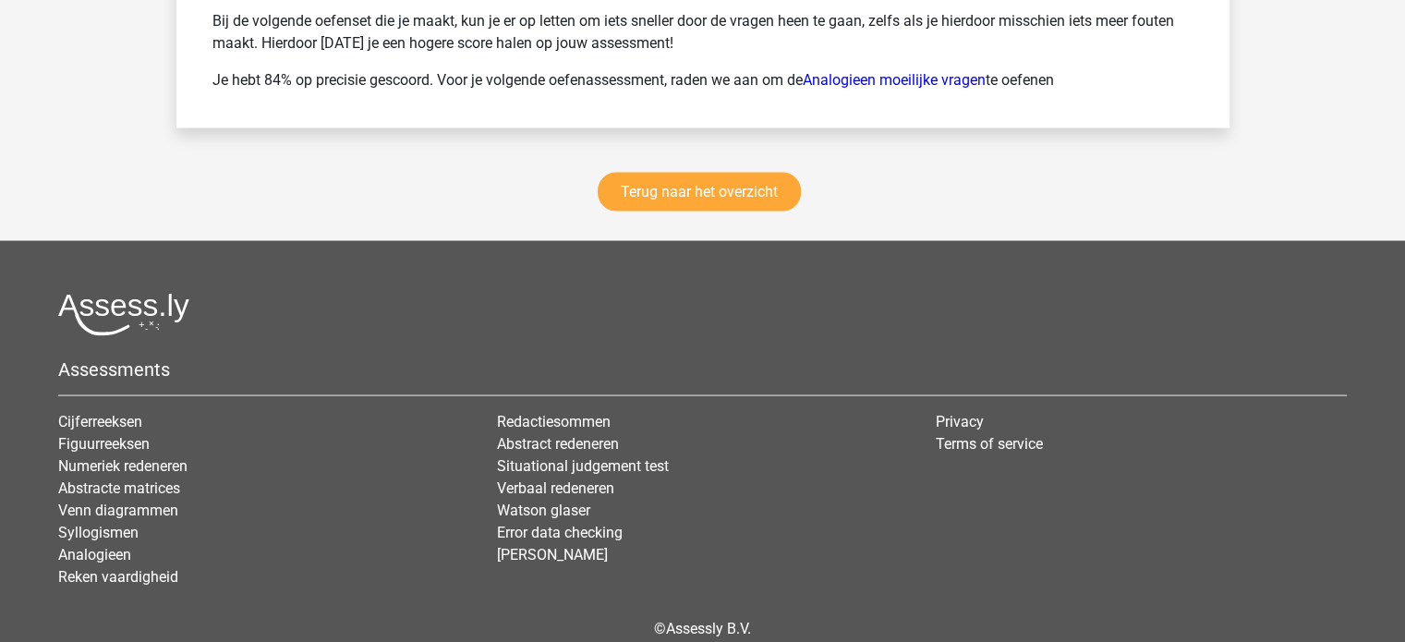
scroll to position [3696, 0]
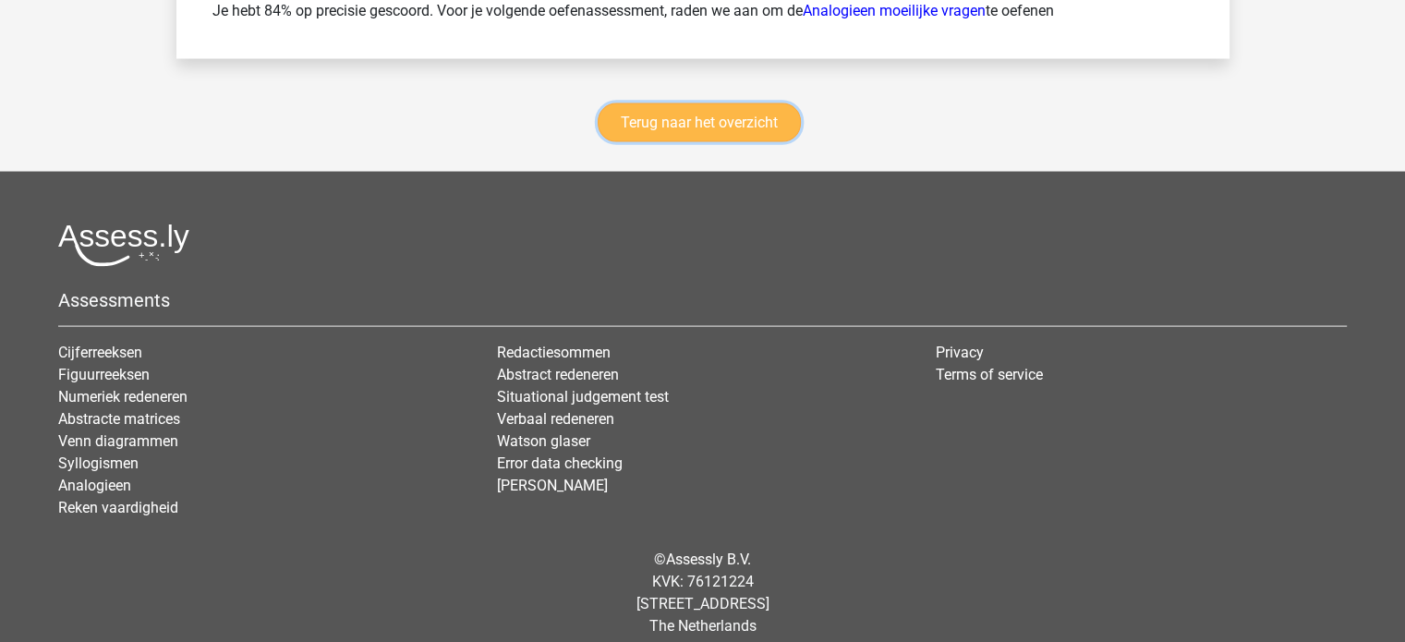
click at [713, 115] on link "Terug naar het overzicht" at bounding box center [699, 122] width 203 height 39
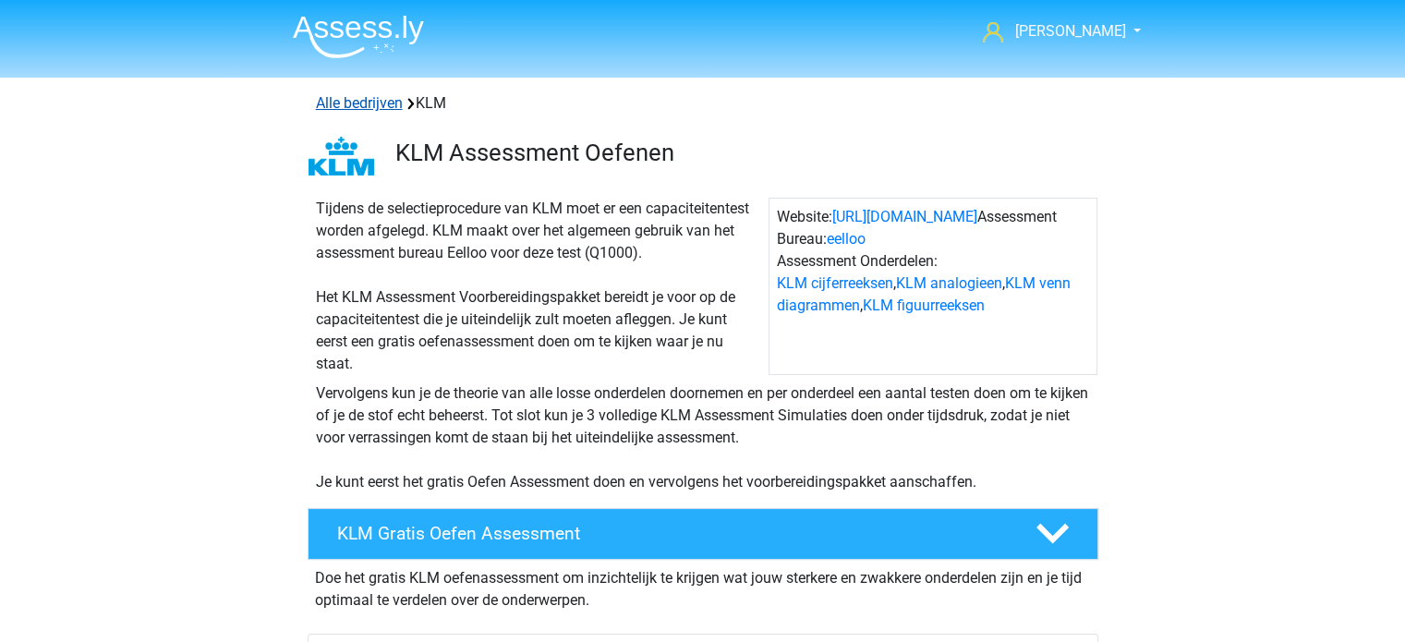
click at [355, 103] on link "Alle bedrijven" at bounding box center [359, 103] width 87 height 18
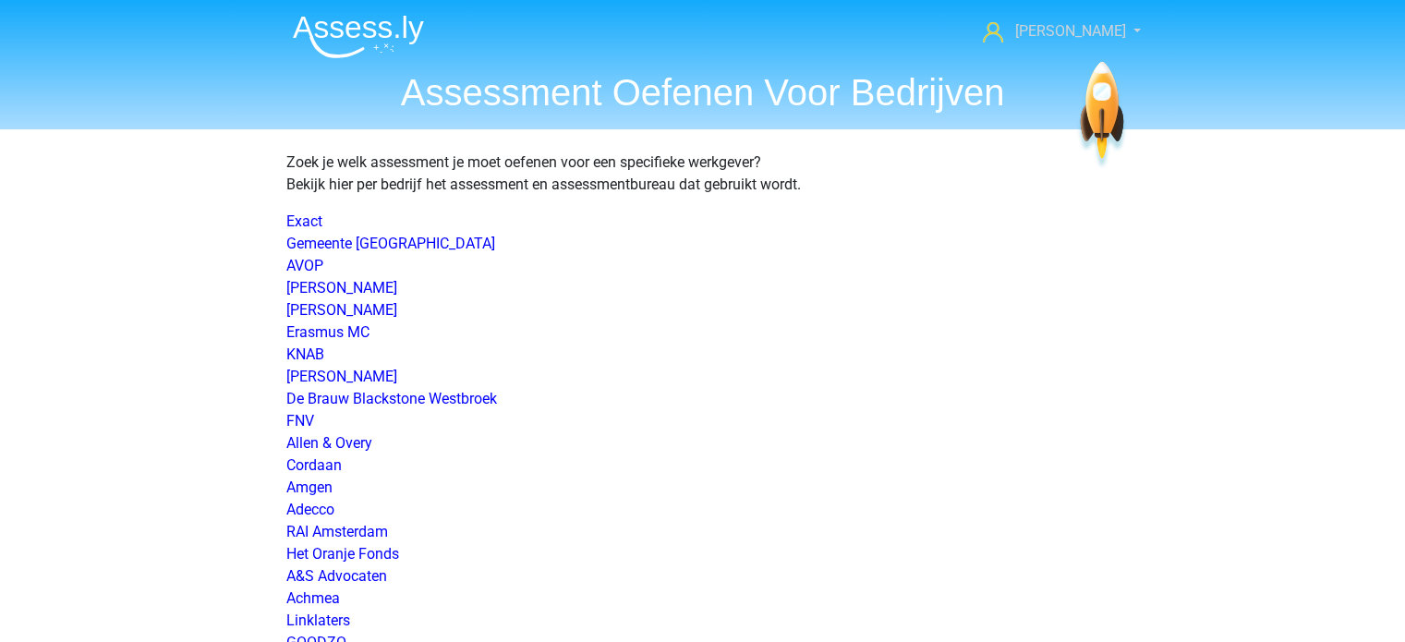
click at [1066, 33] on span "[PERSON_NAME]" at bounding box center [1069, 31] width 111 height 18
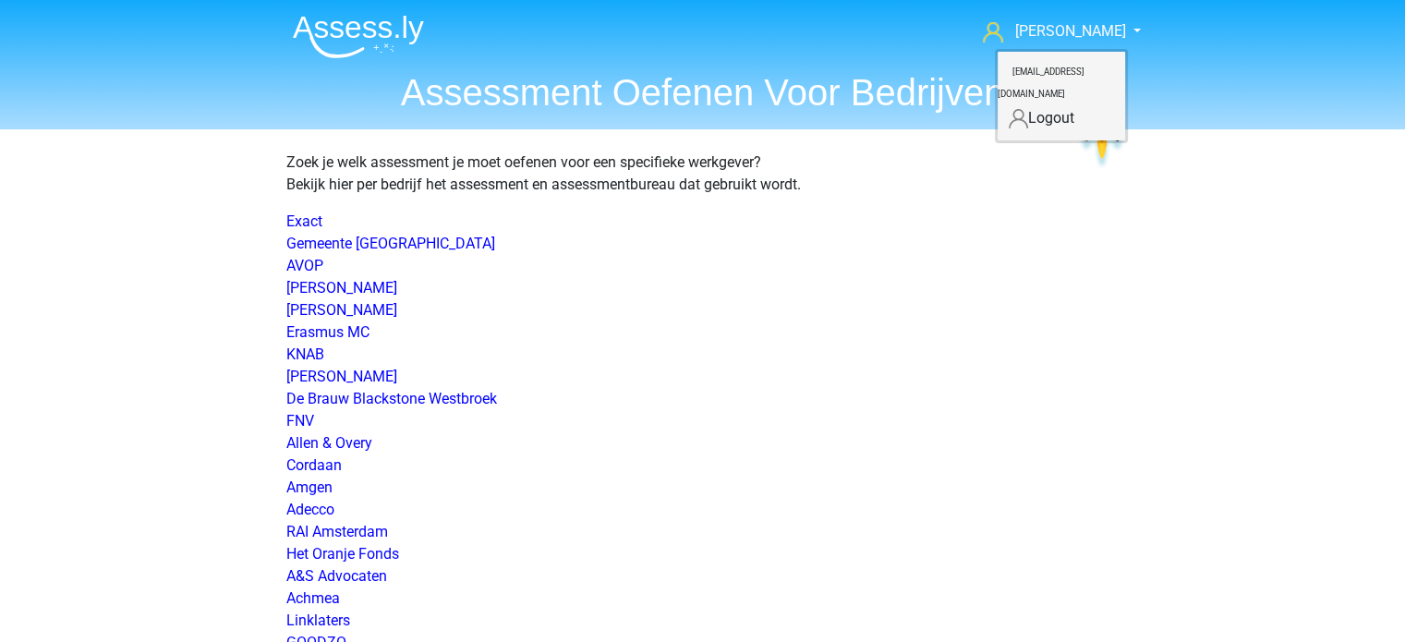
click at [891, 193] on p "Zoek je welk assessment je moet oefenen voor een specifieke werkgever? Bekijk h…" at bounding box center [702, 174] width 833 height 44
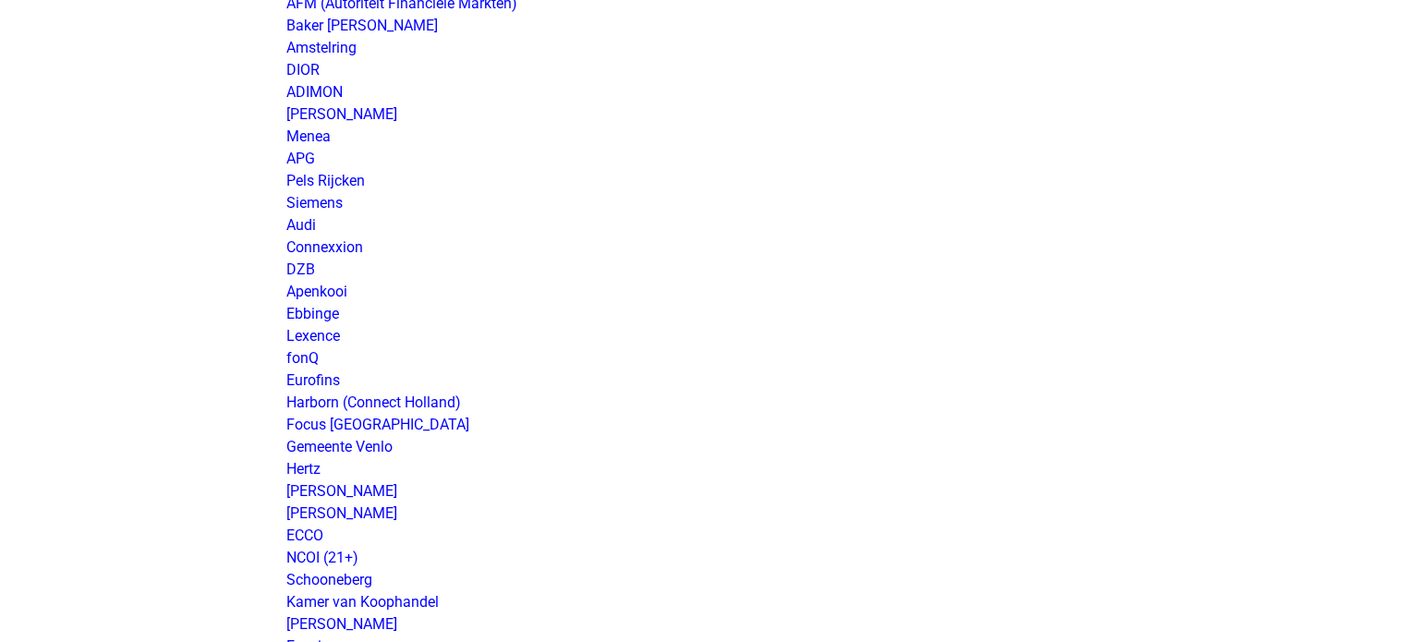
scroll to position [887, 0]
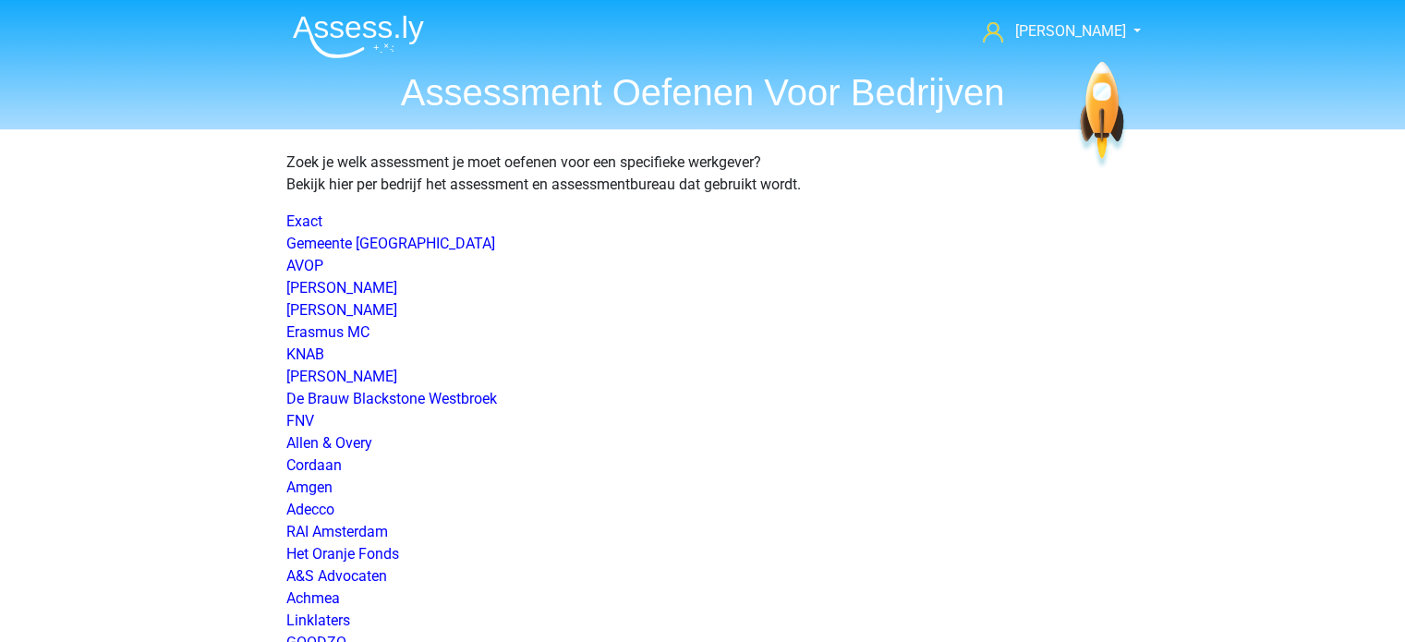
click at [331, 24] on img at bounding box center [358, 36] width 131 height 43
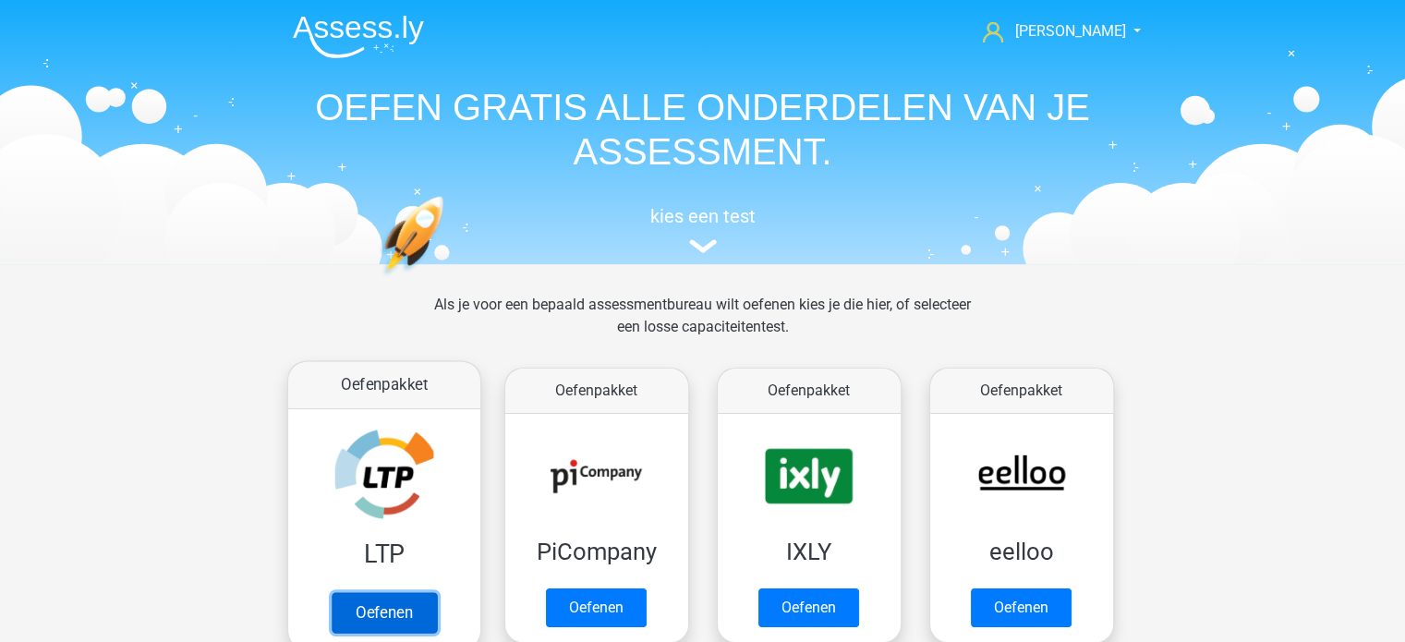
click at [424, 592] on link "Oefenen" at bounding box center [383, 612] width 105 height 41
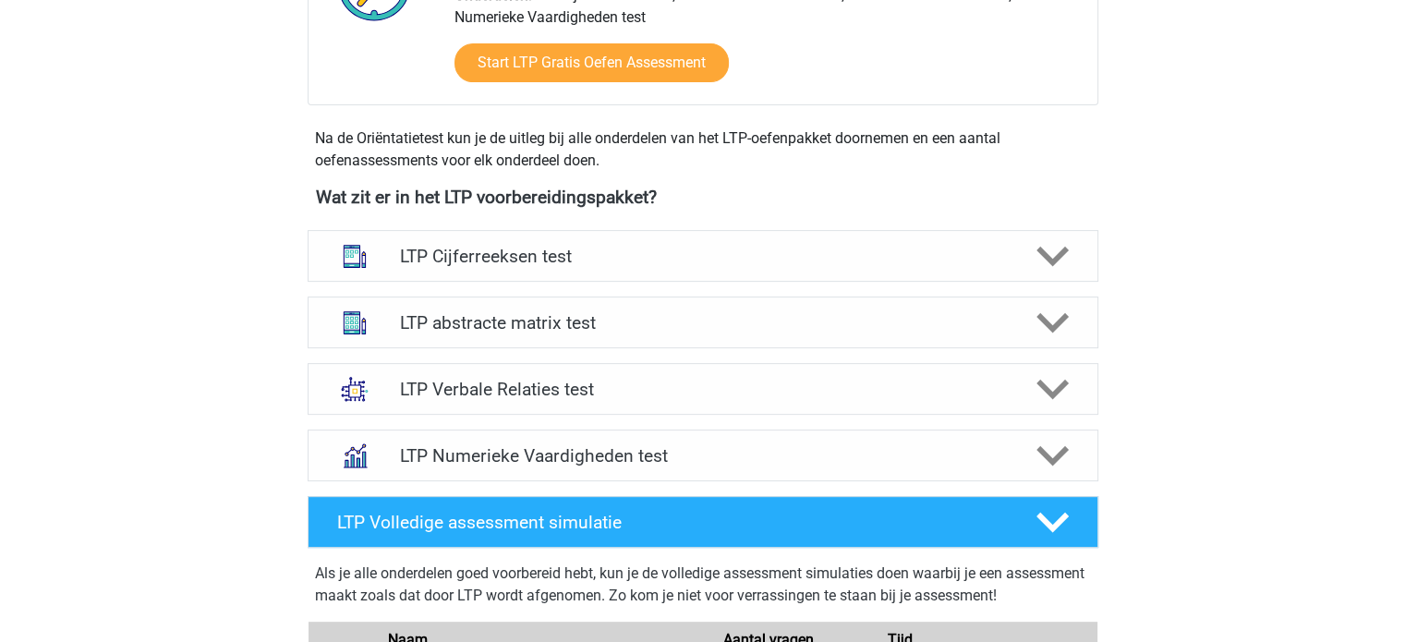
scroll to position [591, 0]
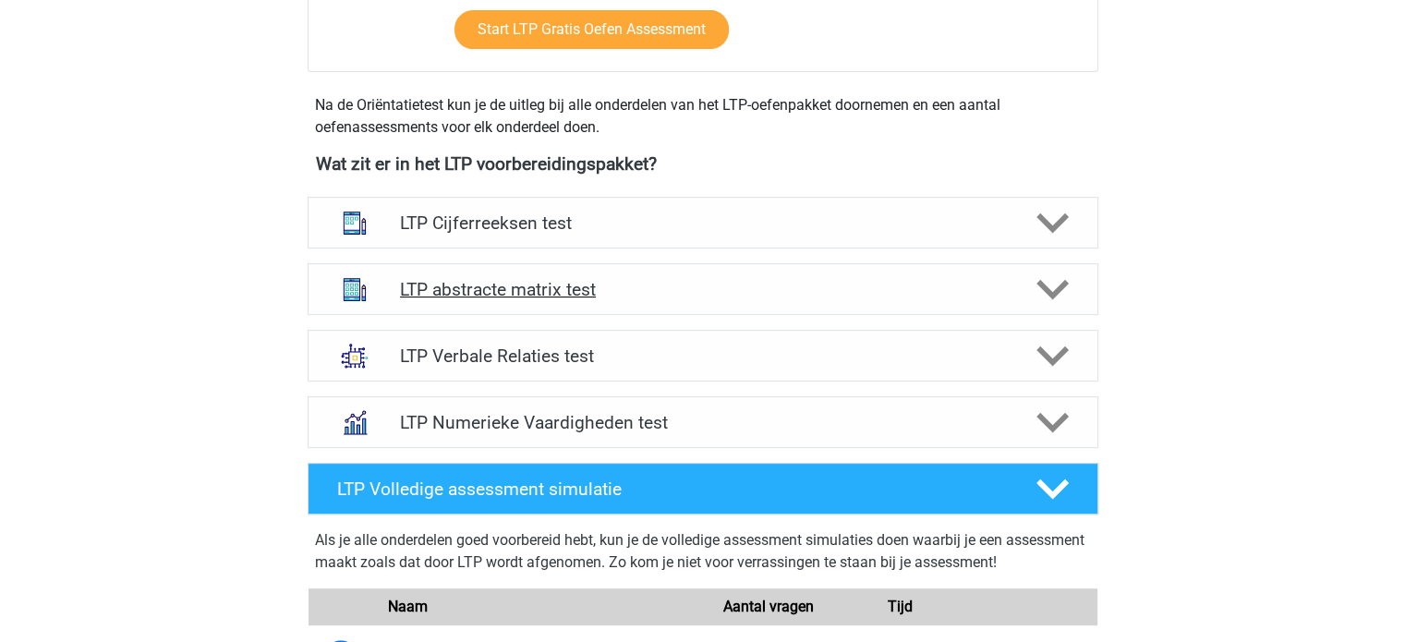
click at [770, 272] on div "LTP abstracte matrix test" at bounding box center [703, 289] width 791 height 52
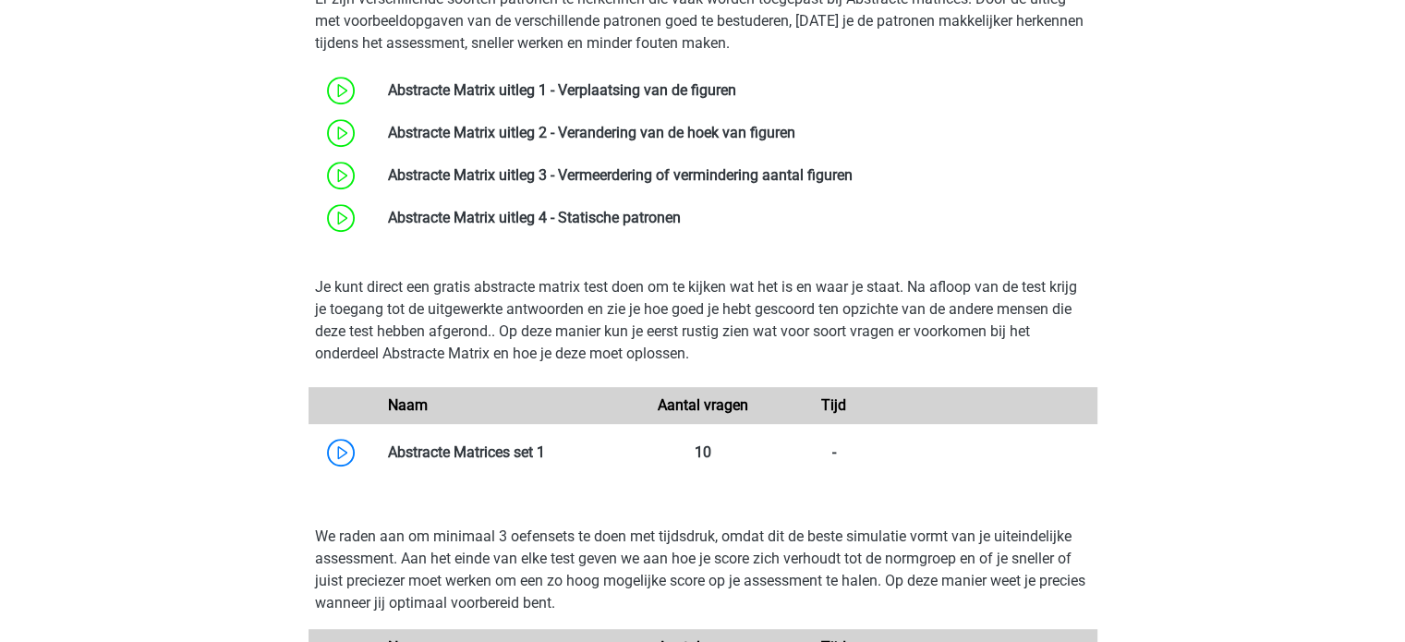
scroll to position [961, 0]
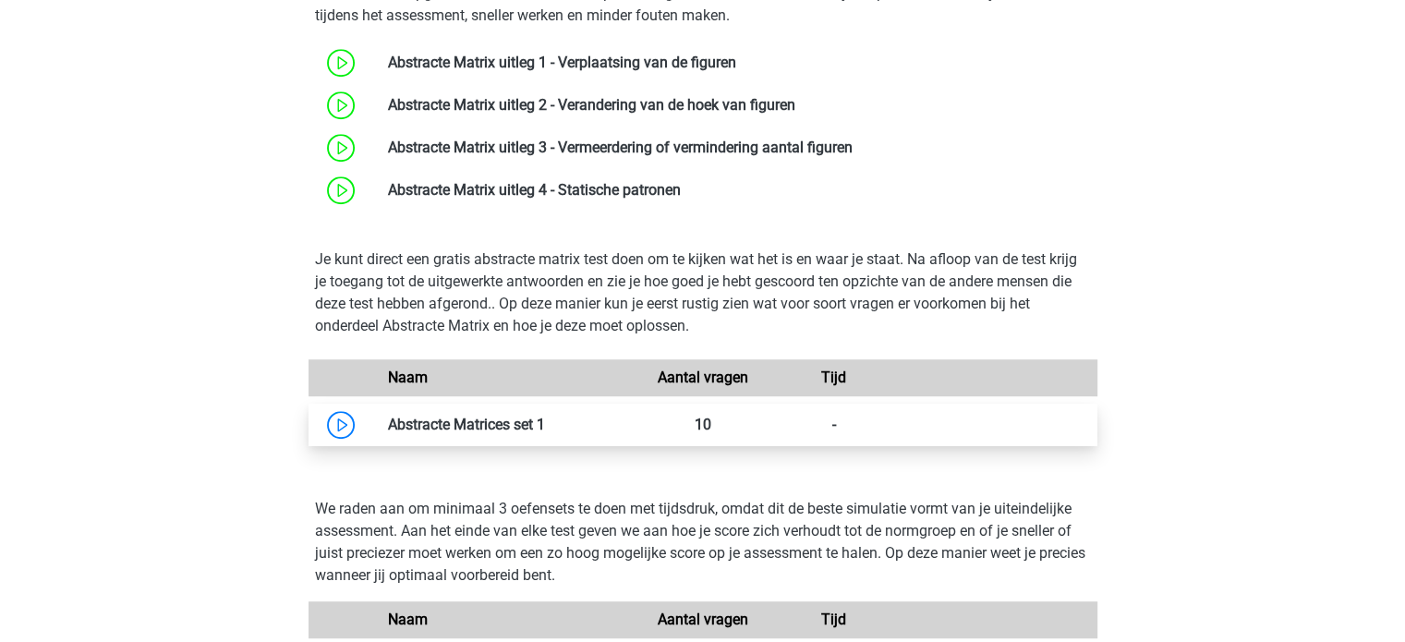
click at [545, 425] on link at bounding box center [545, 425] width 0 height 18
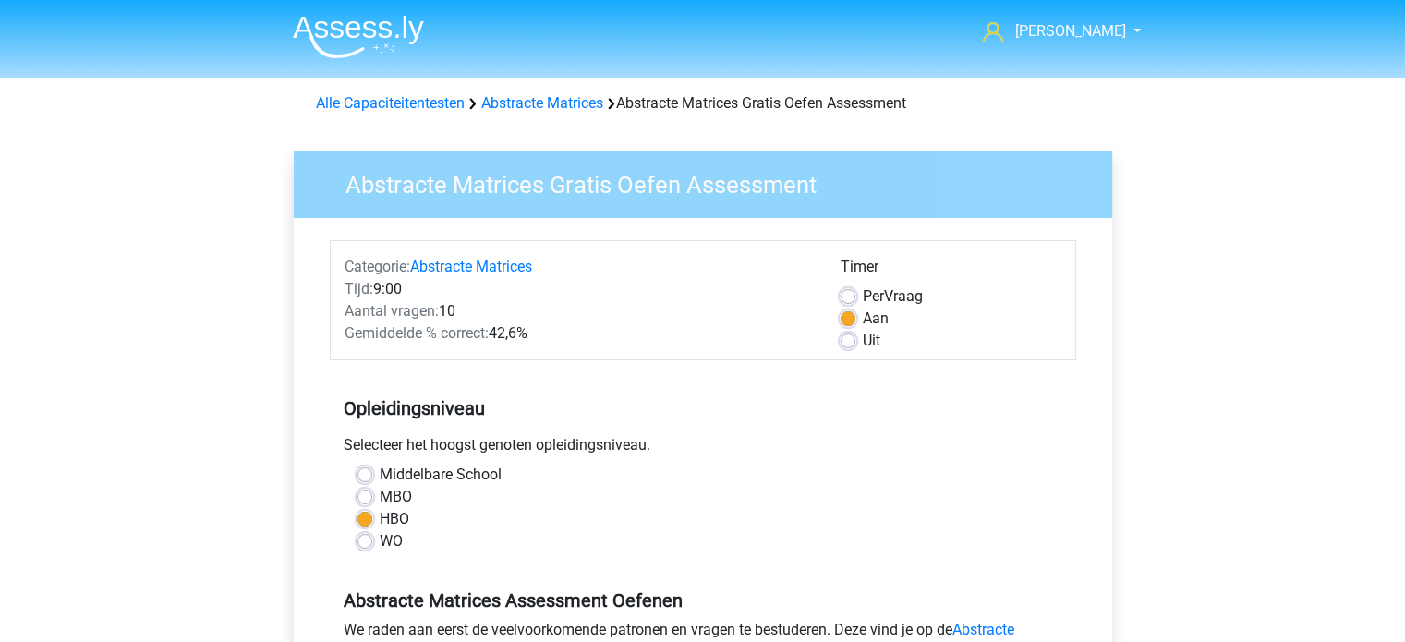
click at [863, 343] on label "Uit" at bounding box center [872, 341] width 18 height 22
click at [844, 343] on input "Uit" at bounding box center [848, 339] width 15 height 18
radio input "true"
click at [880, 484] on div "Middelbare School" at bounding box center [703, 475] width 691 height 22
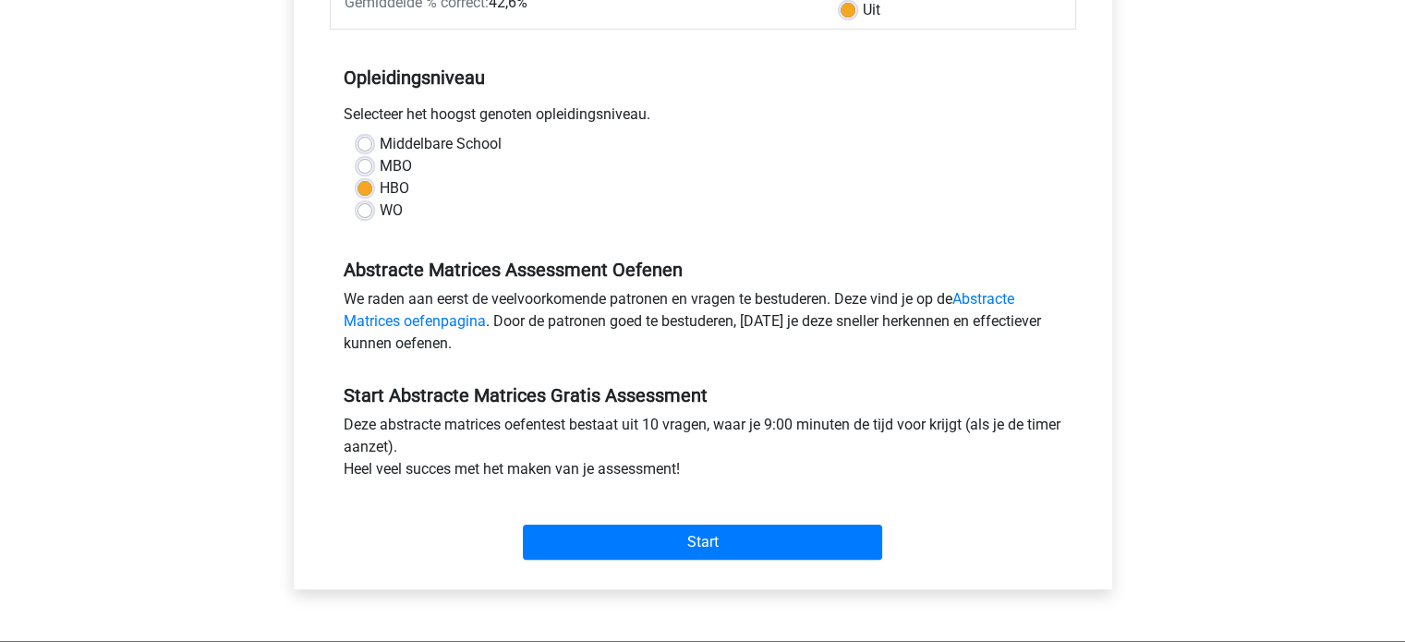
scroll to position [333, 0]
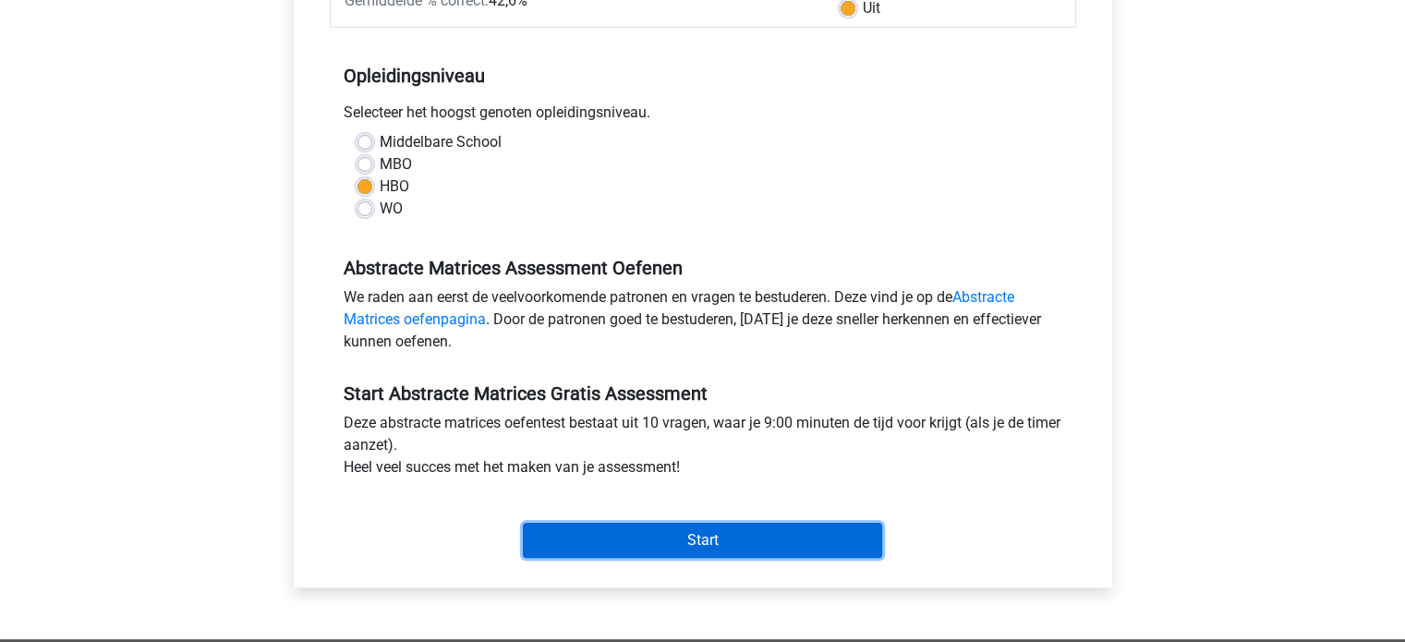
click at [747, 536] on input "Start" at bounding box center [702, 540] width 359 height 35
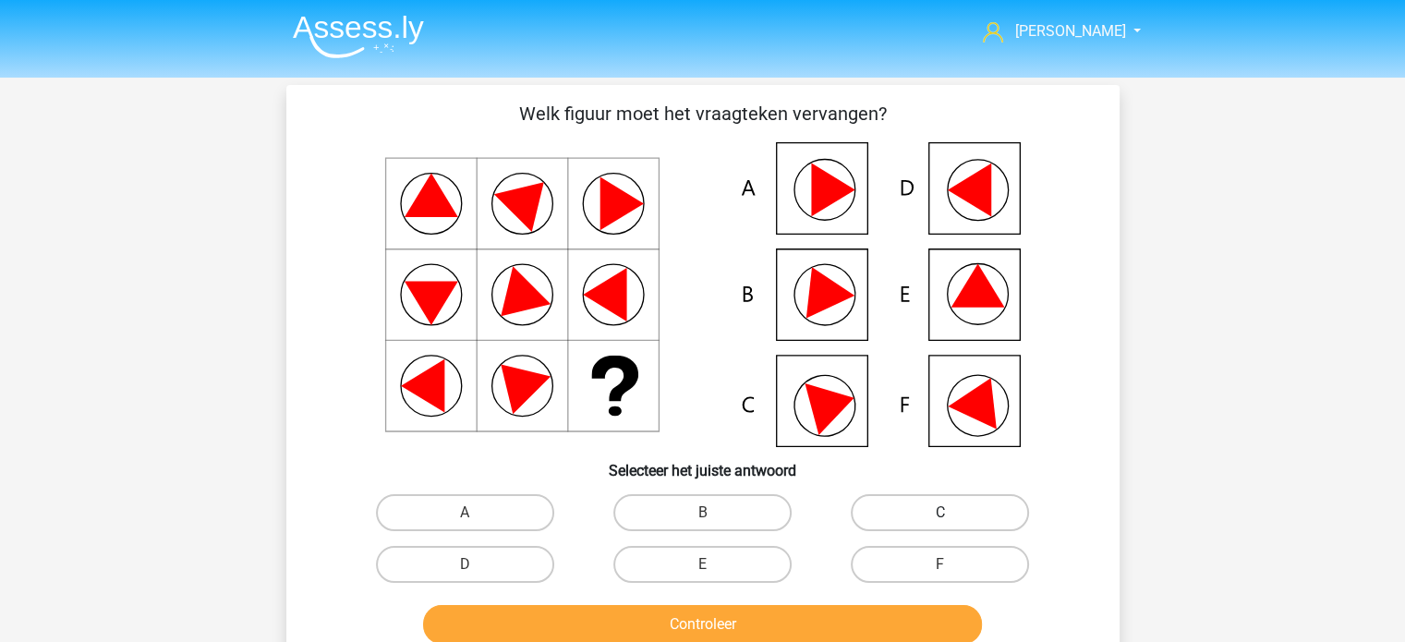
click at [909, 499] on label "C" at bounding box center [940, 512] width 178 height 37
click at [941, 513] on input "C" at bounding box center [947, 519] width 12 height 12
radio input "true"
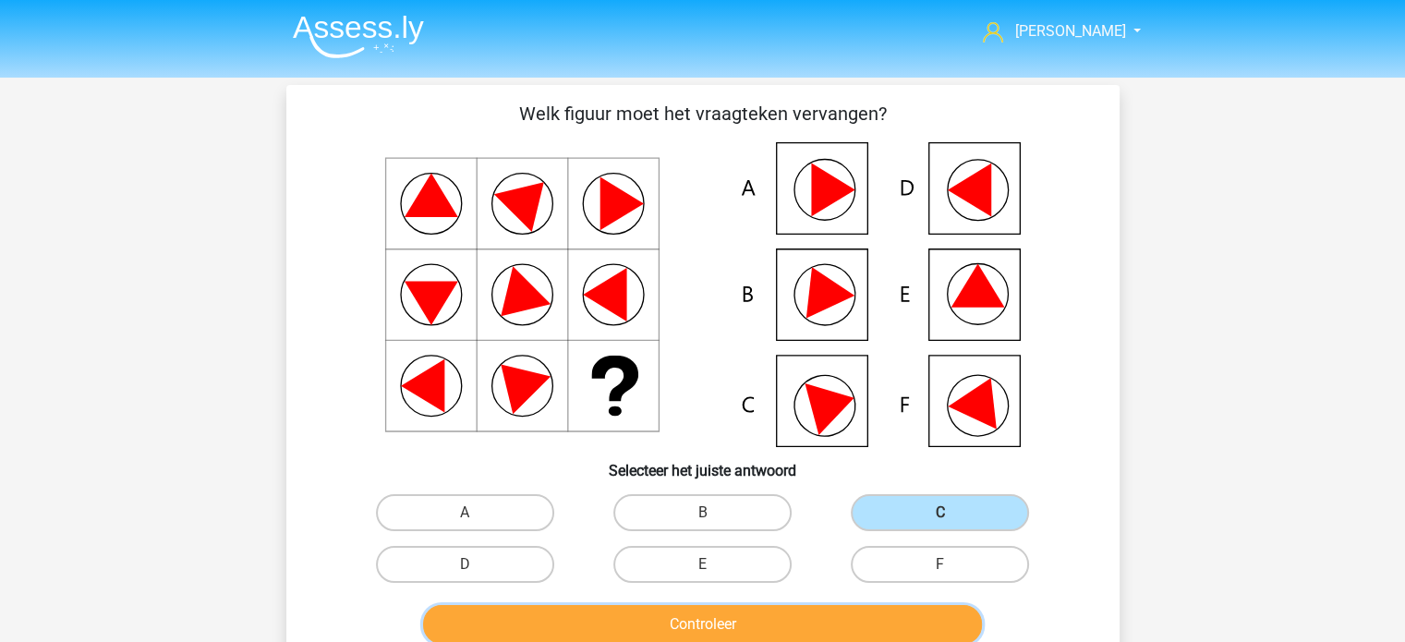
click at [754, 624] on button "Controleer" at bounding box center [702, 624] width 559 height 39
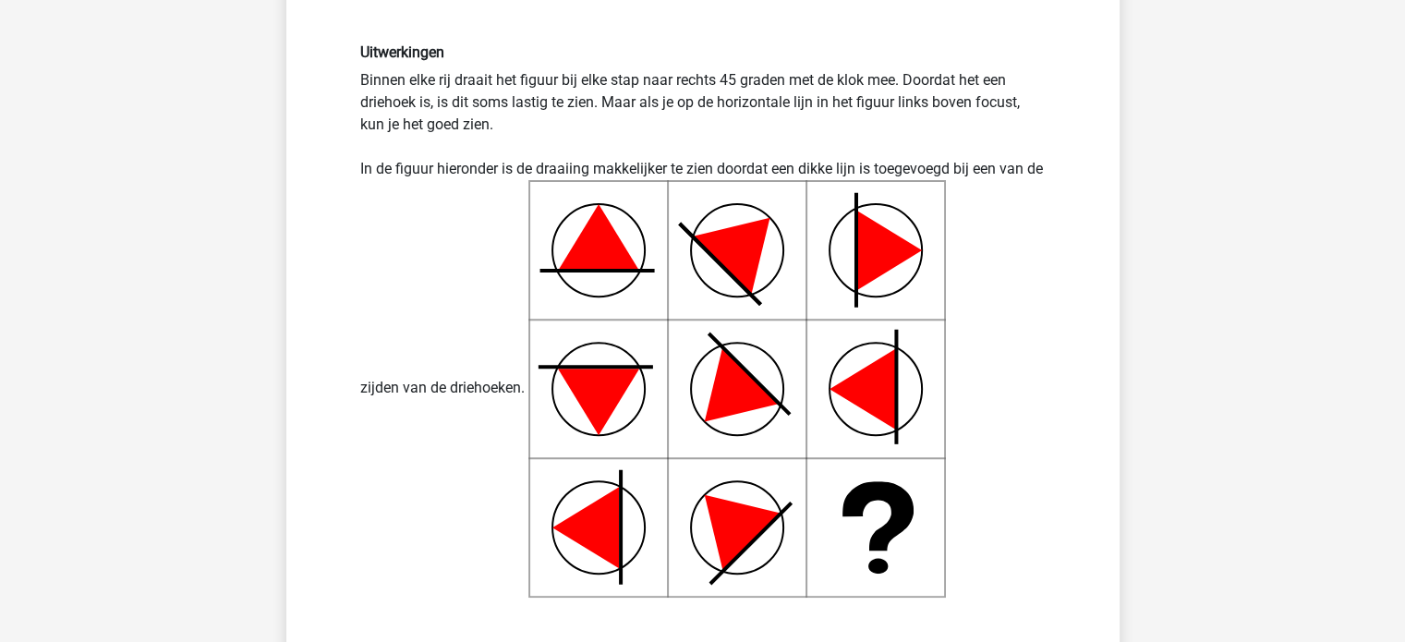
scroll to position [665, 0]
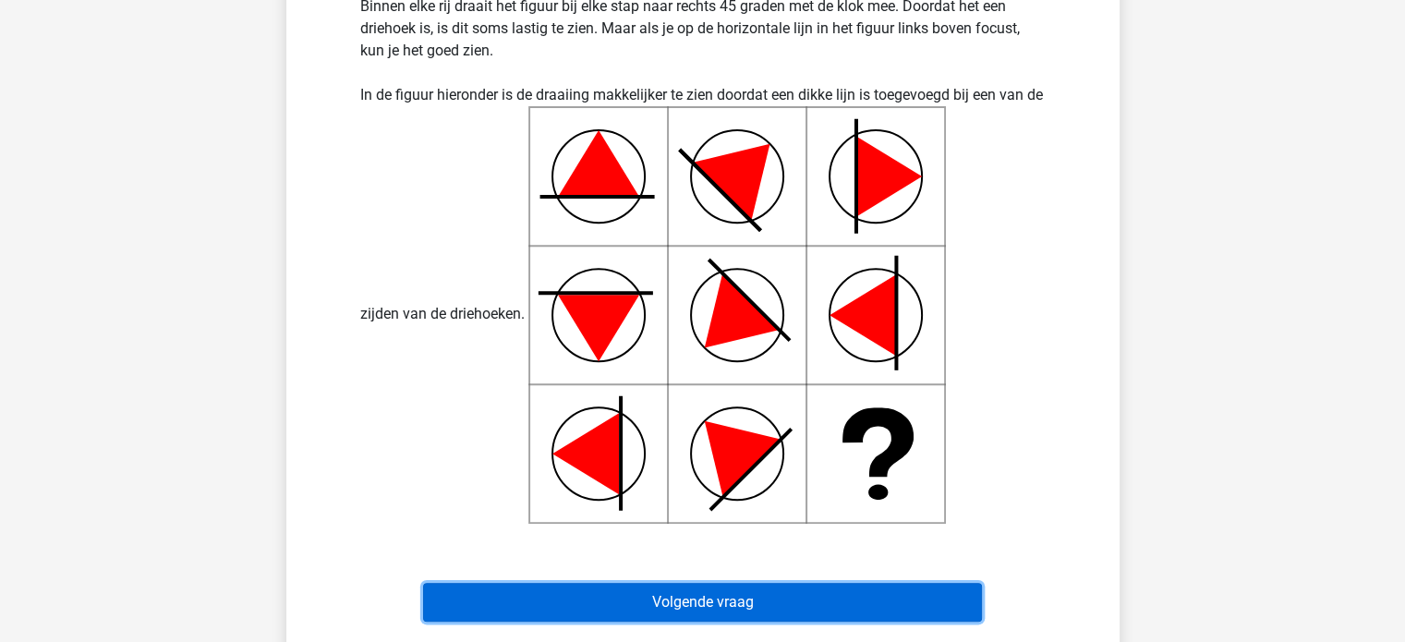
click at [762, 589] on button "Volgende vraag" at bounding box center [702, 602] width 559 height 39
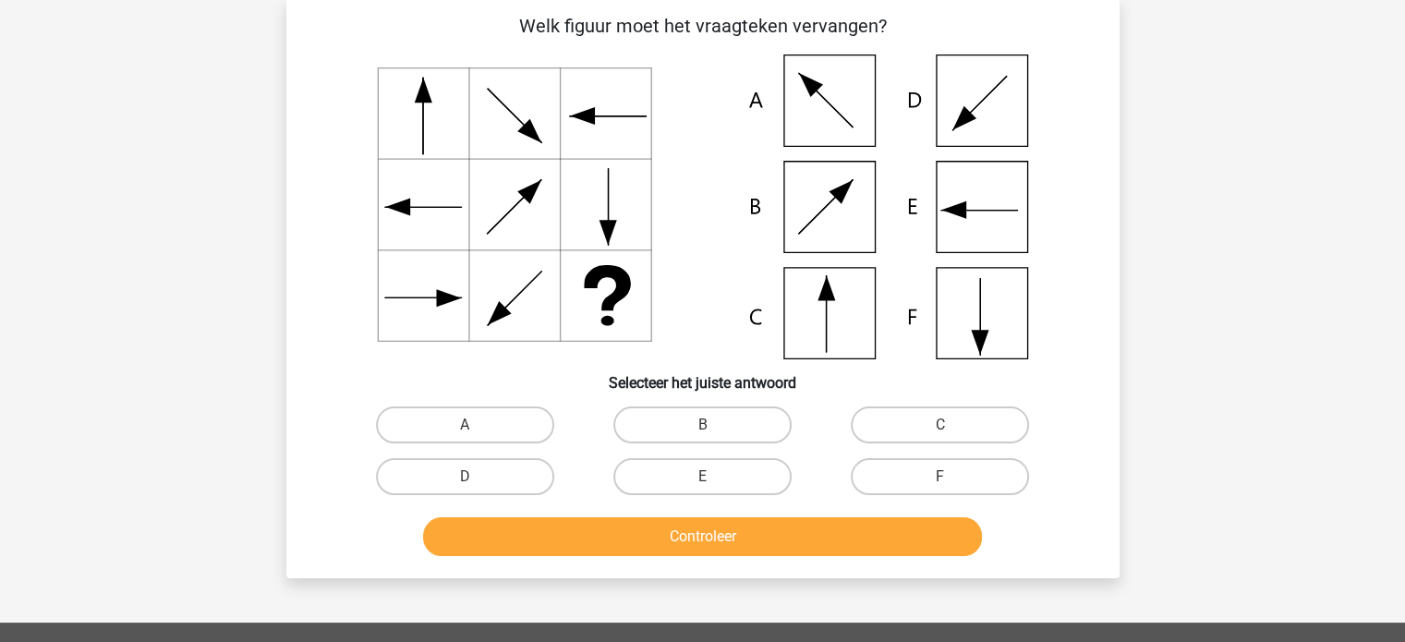
scroll to position [85, 0]
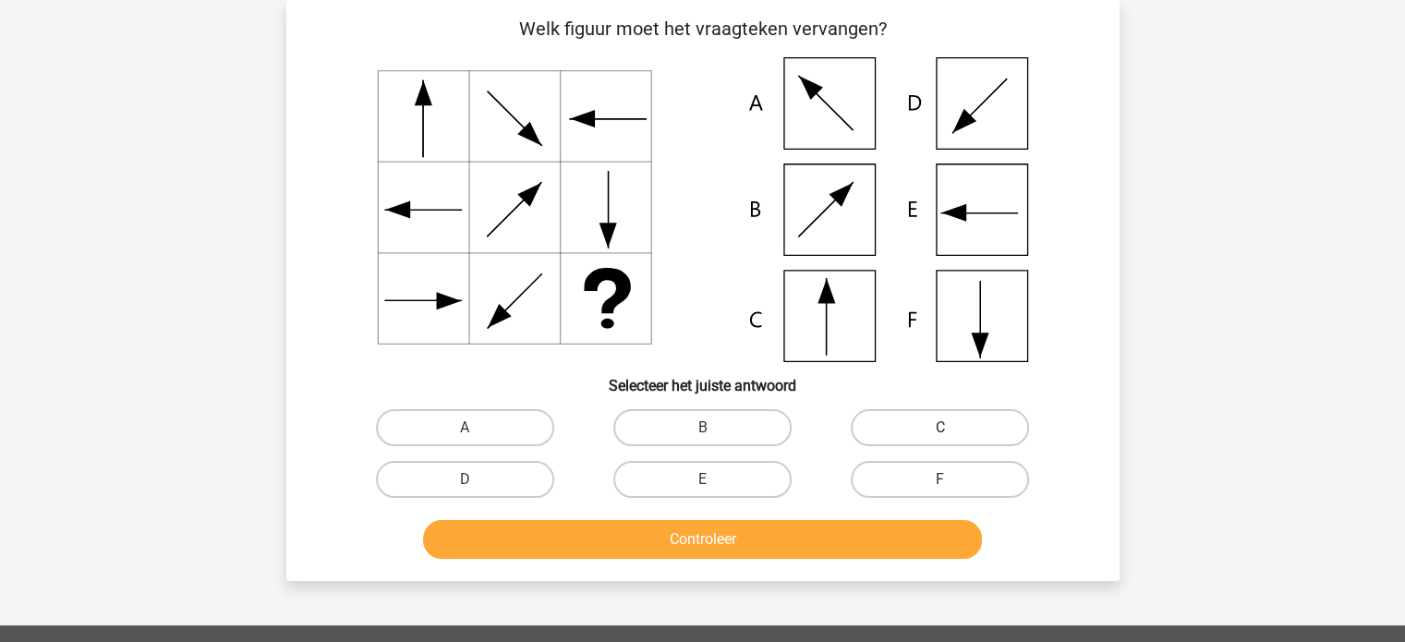
click at [920, 441] on label "C" at bounding box center [940, 427] width 178 height 37
click at [941, 440] on input "C" at bounding box center [947, 434] width 12 height 12
radio input "true"
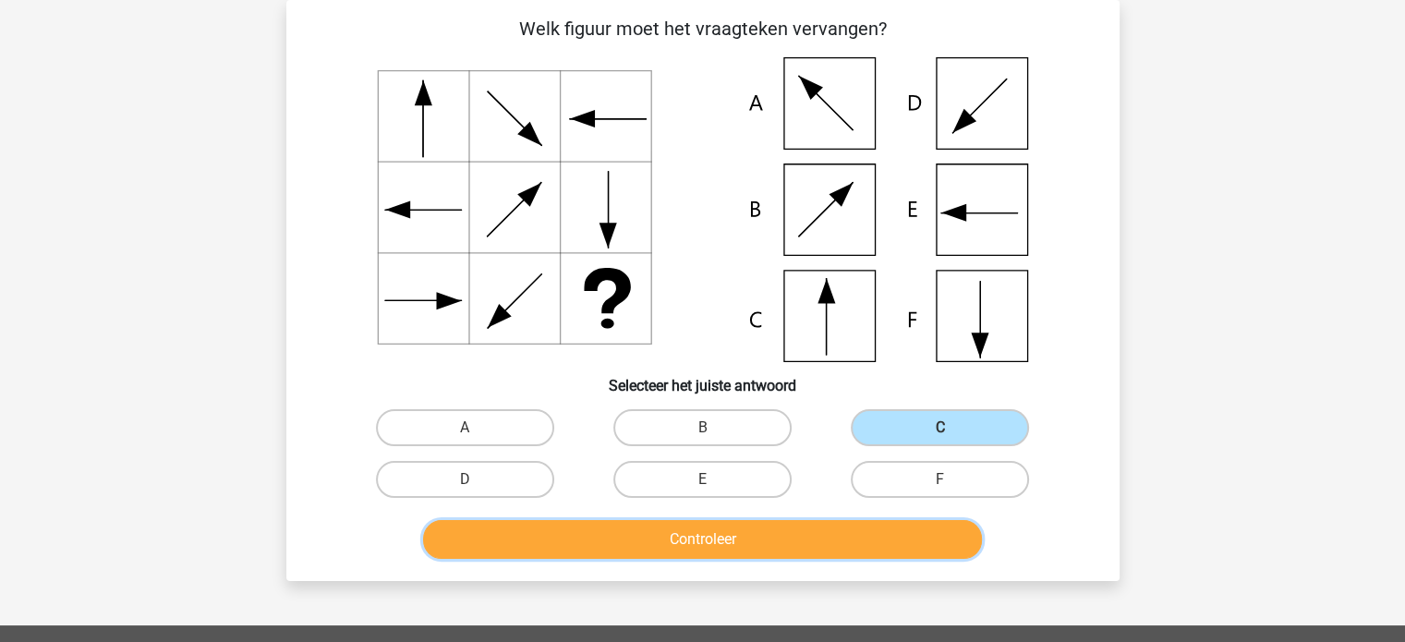
click at [779, 531] on button "Controleer" at bounding box center [702, 539] width 559 height 39
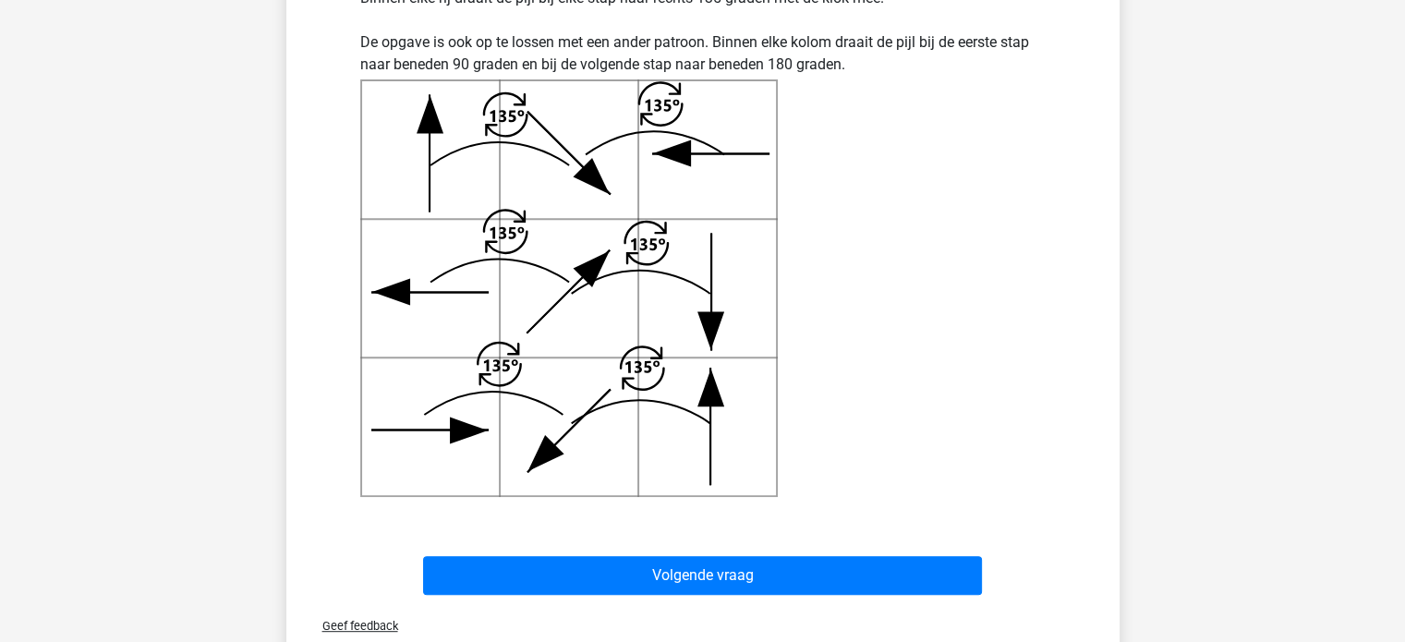
scroll to position [676, 0]
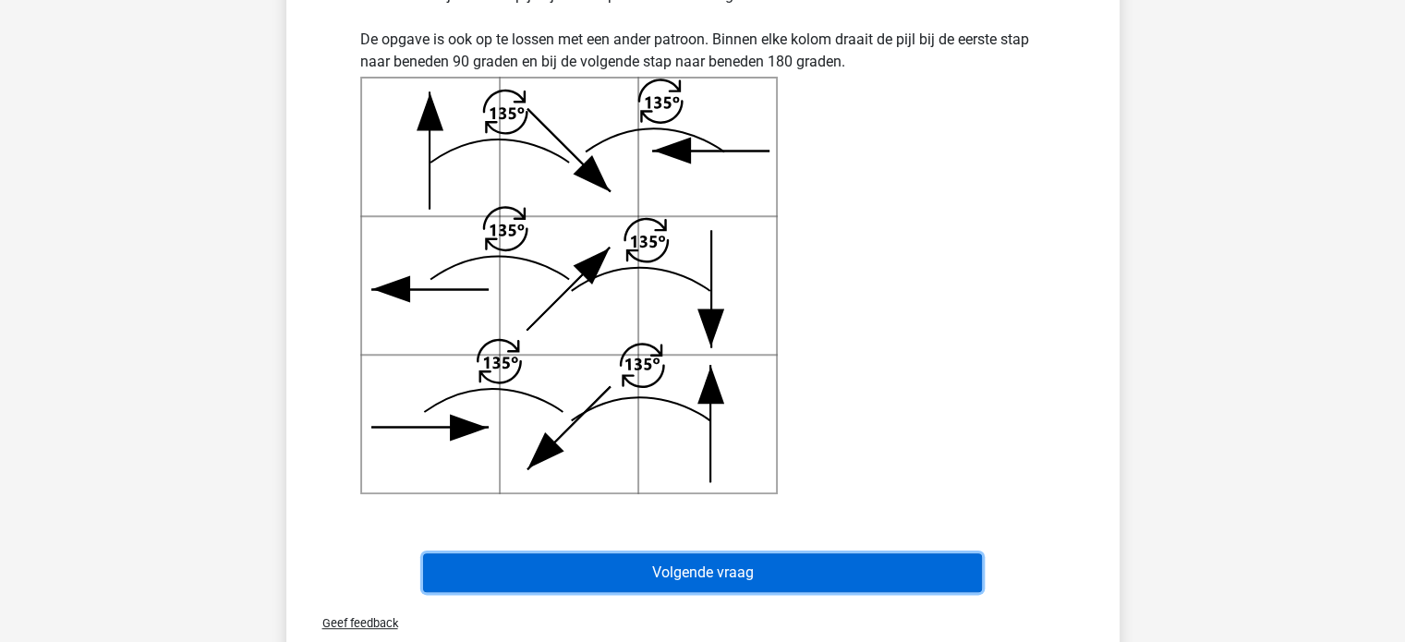
click at [735, 576] on button "Volgende vraag" at bounding box center [702, 572] width 559 height 39
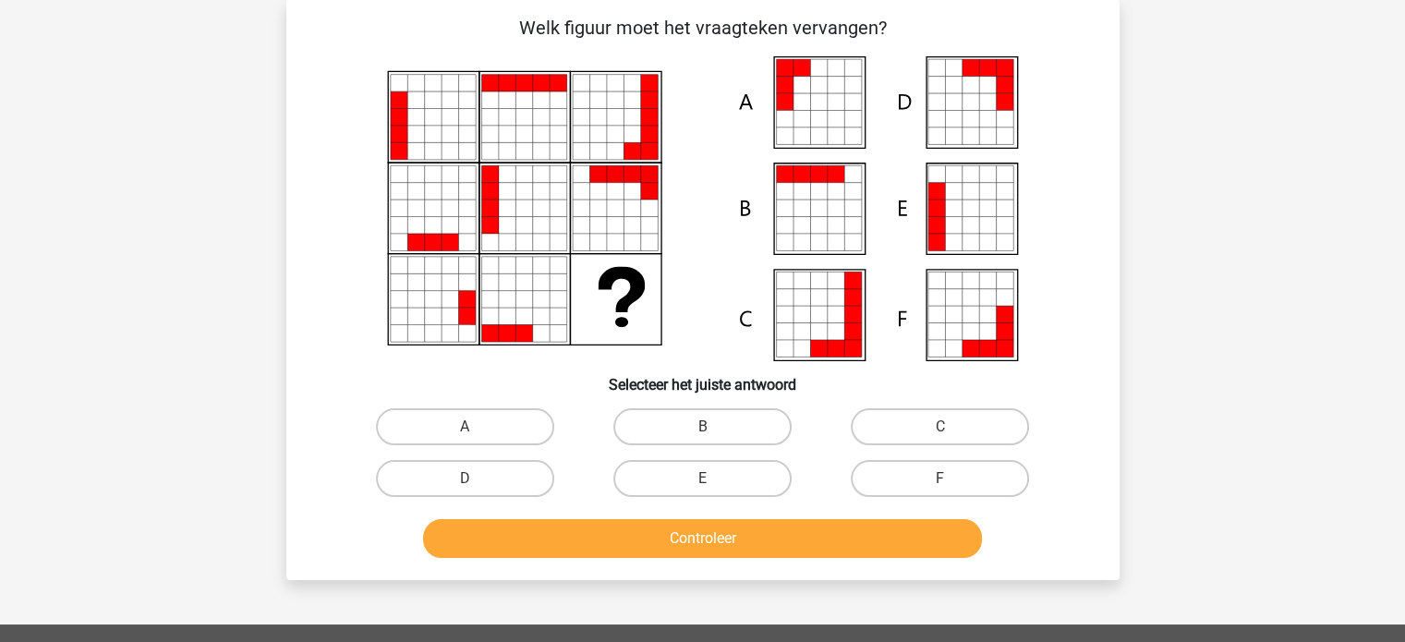
scroll to position [85, 0]
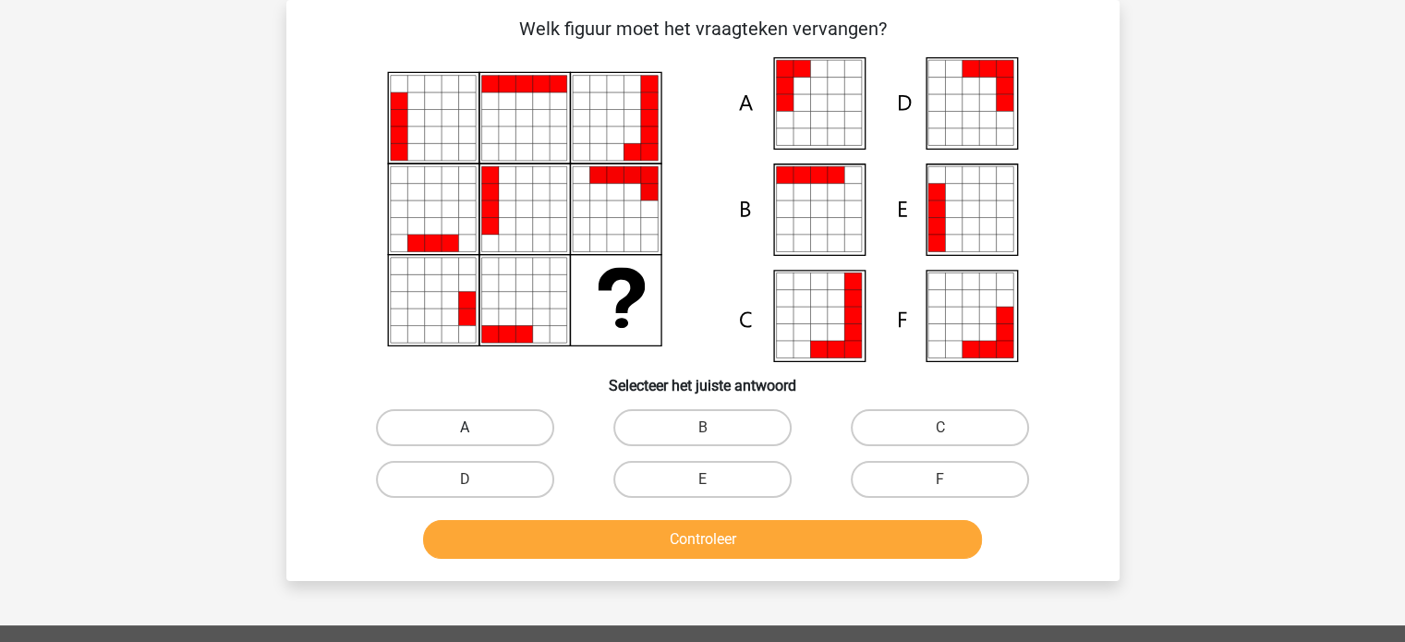
click at [495, 419] on label "A" at bounding box center [465, 427] width 178 height 37
click at [477, 428] on input "A" at bounding box center [471, 434] width 12 height 12
radio input "true"
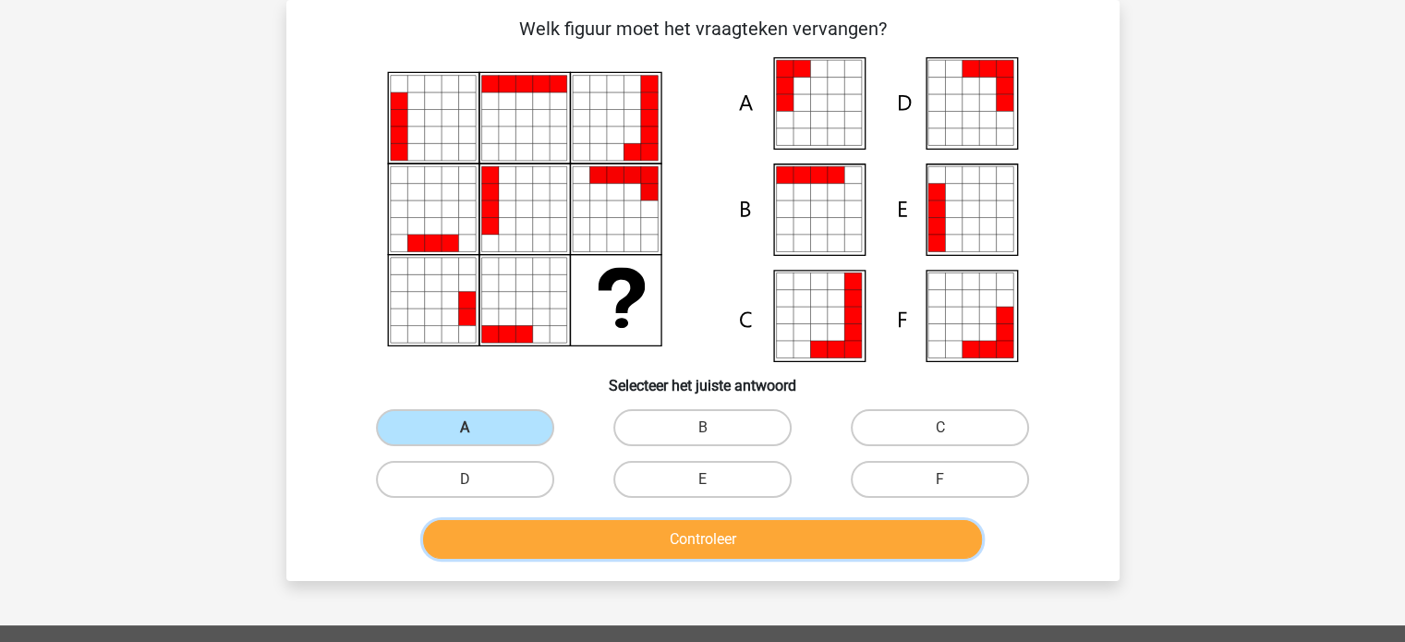
click at [559, 533] on button "Controleer" at bounding box center [702, 539] width 559 height 39
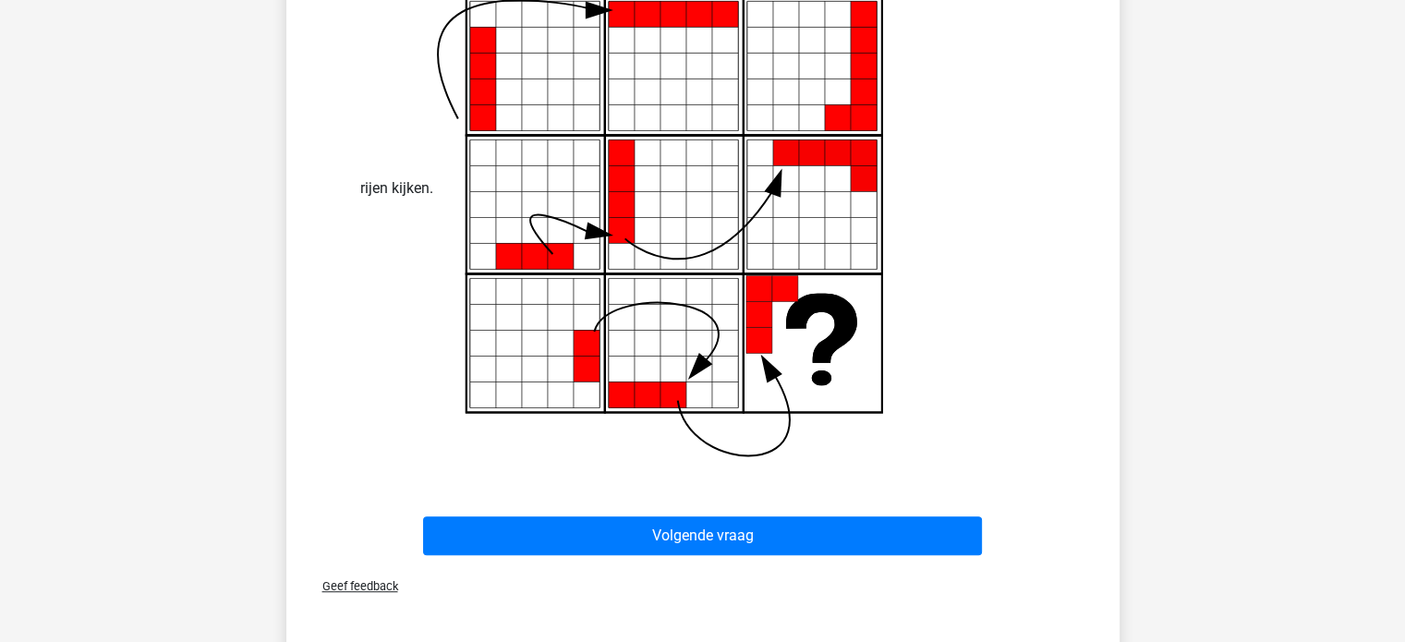
scroll to position [887, 0]
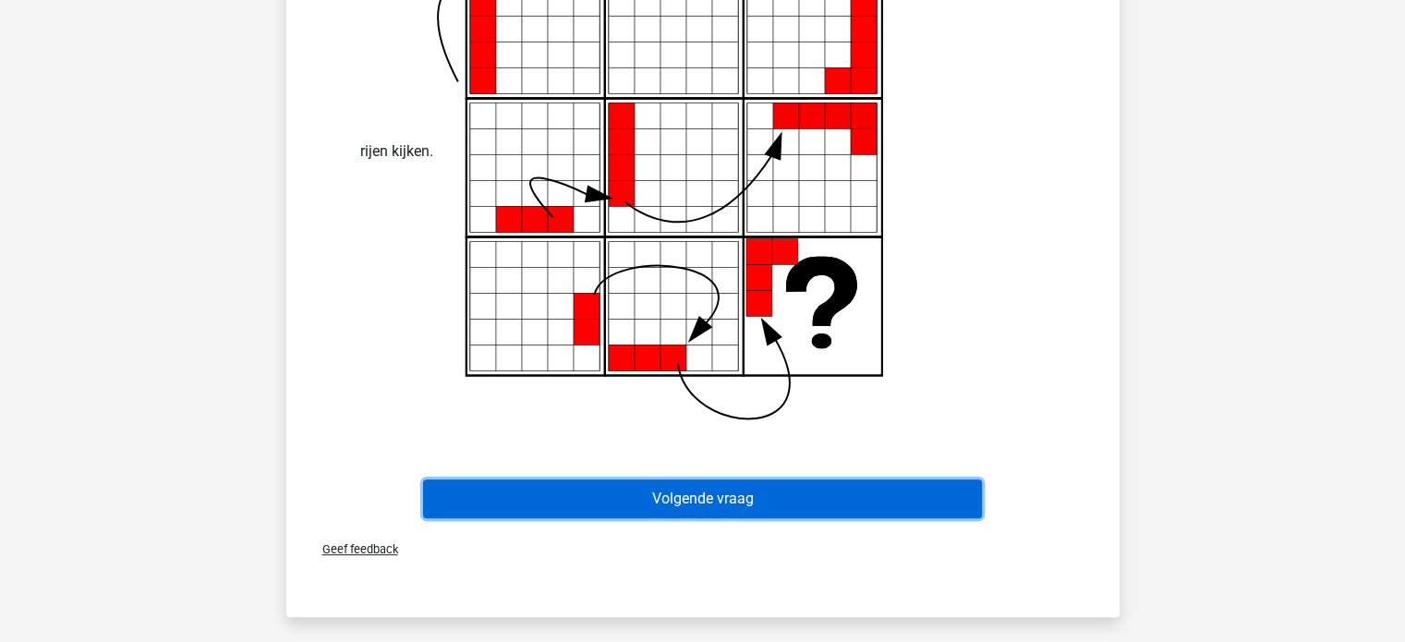
click at [615, 502] on button "Volgende vraag" at bounding box center [702, 499] width 559 height 39
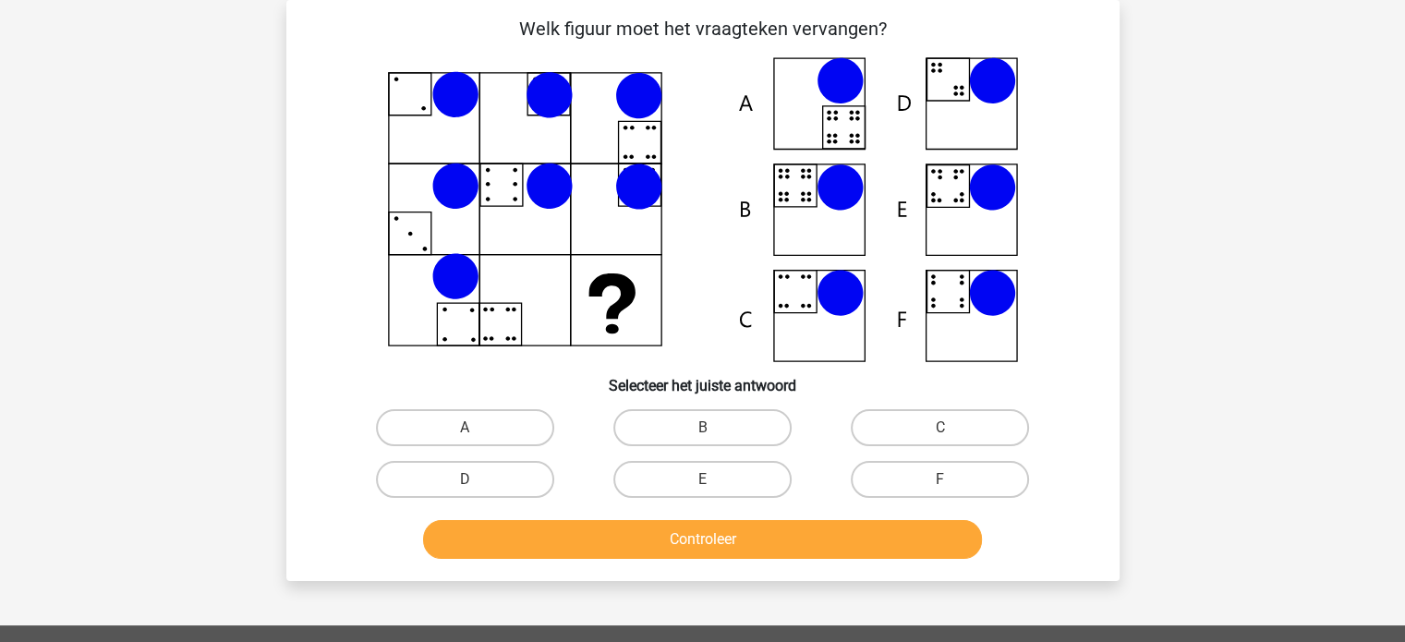
scroll to position [85, 0]
click at [686, 433] on label "B" at bounding box center [703, 427] width 178 height 37
click at [702, 433] on input "B" at bounding box center [708, 434] width 12 height 12
radio input "true"
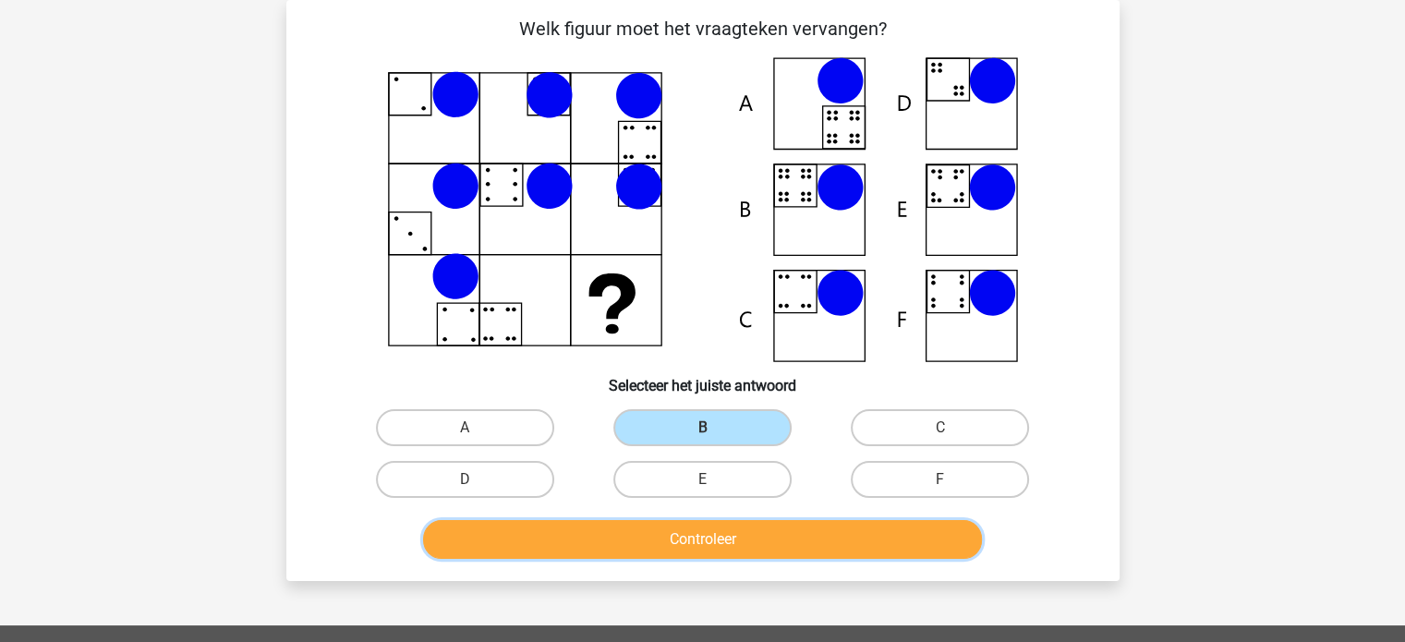
click at [665, 526] on button "Controleer" at bounding box center [702, 539] width 559 height 39
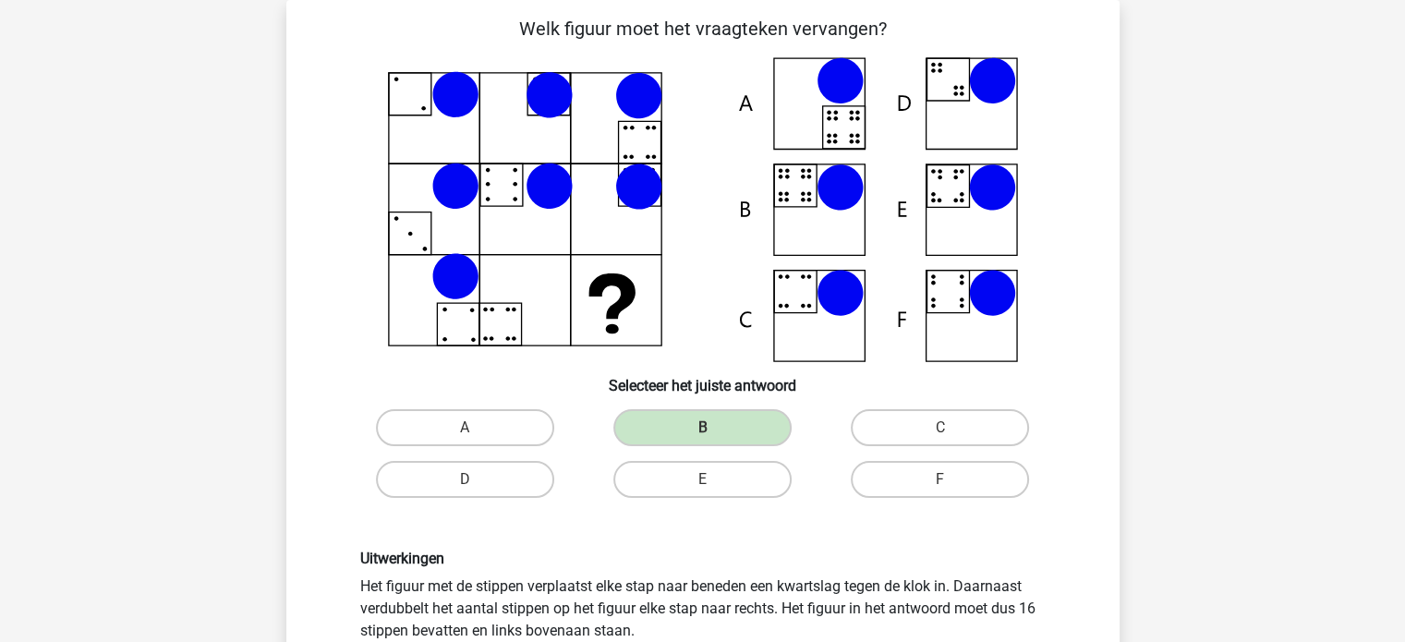
click at [665, 526] on div "Uitwerkingen Het figuur met de stippen verplaatst elke stap naar beneden een kw…" at bounding box center [703, 617] width 774 height 225
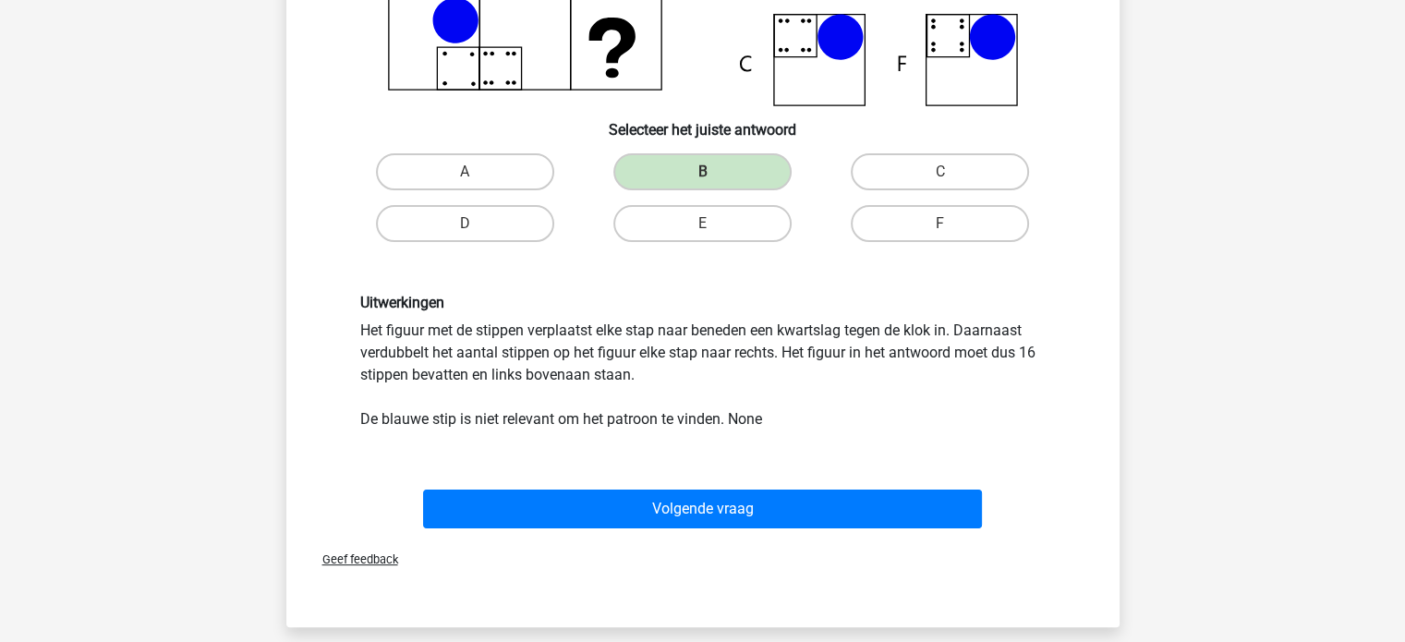
scroll to position [344, 0]
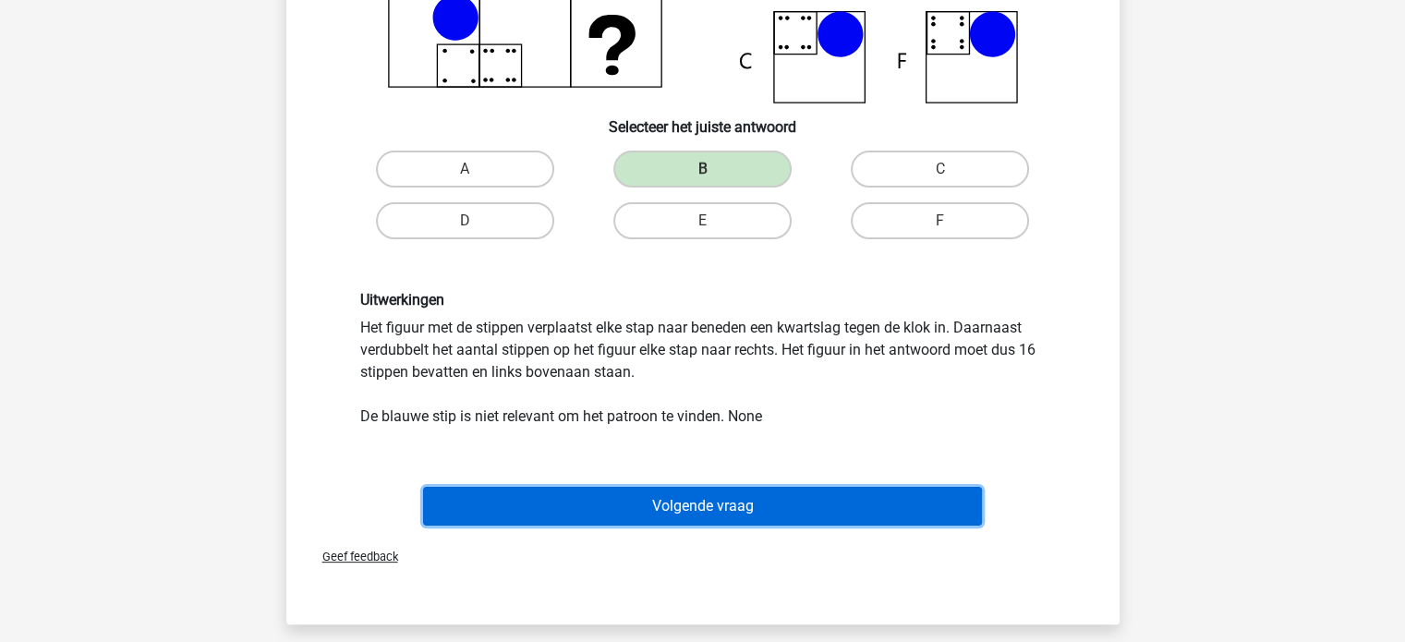
click at [648, 497] on button "Volgende vraag" at bounding box center [702, 506] width 559 height 39
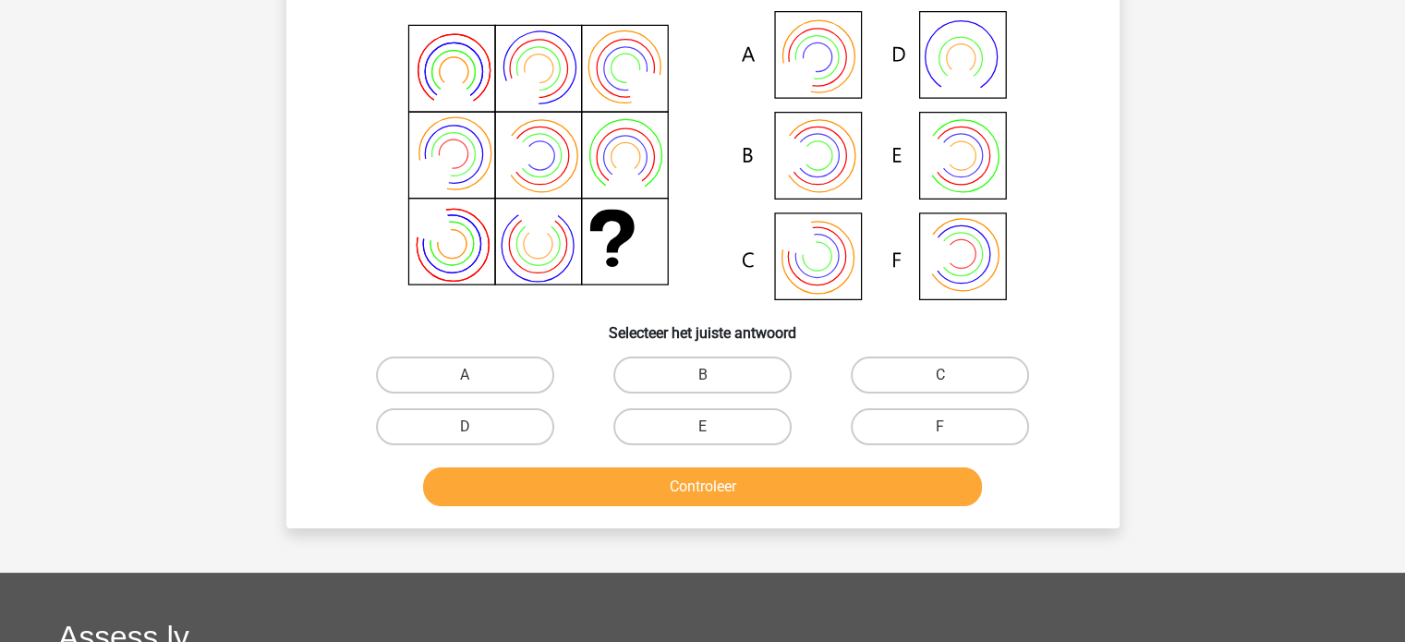
scroll to position [85, 0]
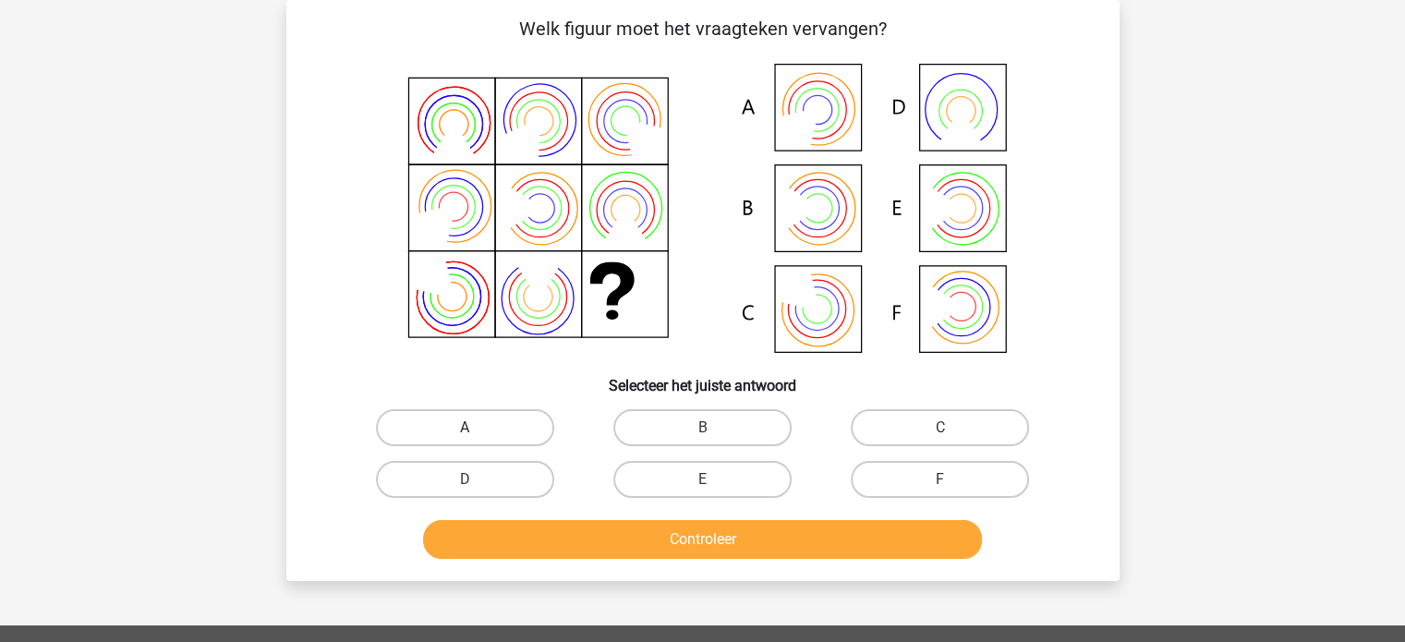
drag, startPoint x: 485, startPoint y: 450, endPoint x: 478, endPoint y: 431, distance: 20.8
click at [478, 431] on div "A" at bounding box center [464, 428] width 237 height 52
click at [478, 431] on label "A" at bounding box center [465, 427] width 178 height 37
click at [477, 431] on input "A" at bounding box center [471, 434] width 12 height 12
radio input "true"
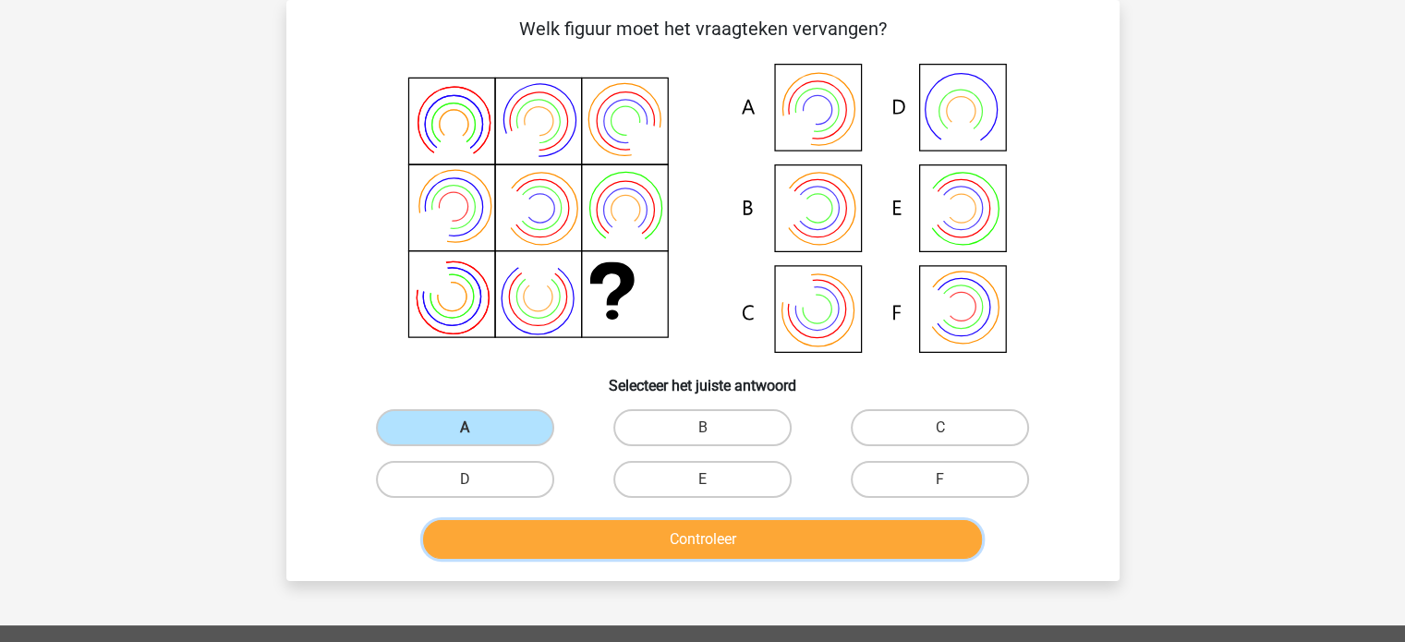
click at [567, 531] on button "Controleer" at bounding box center [702, 539] width 559 height 39
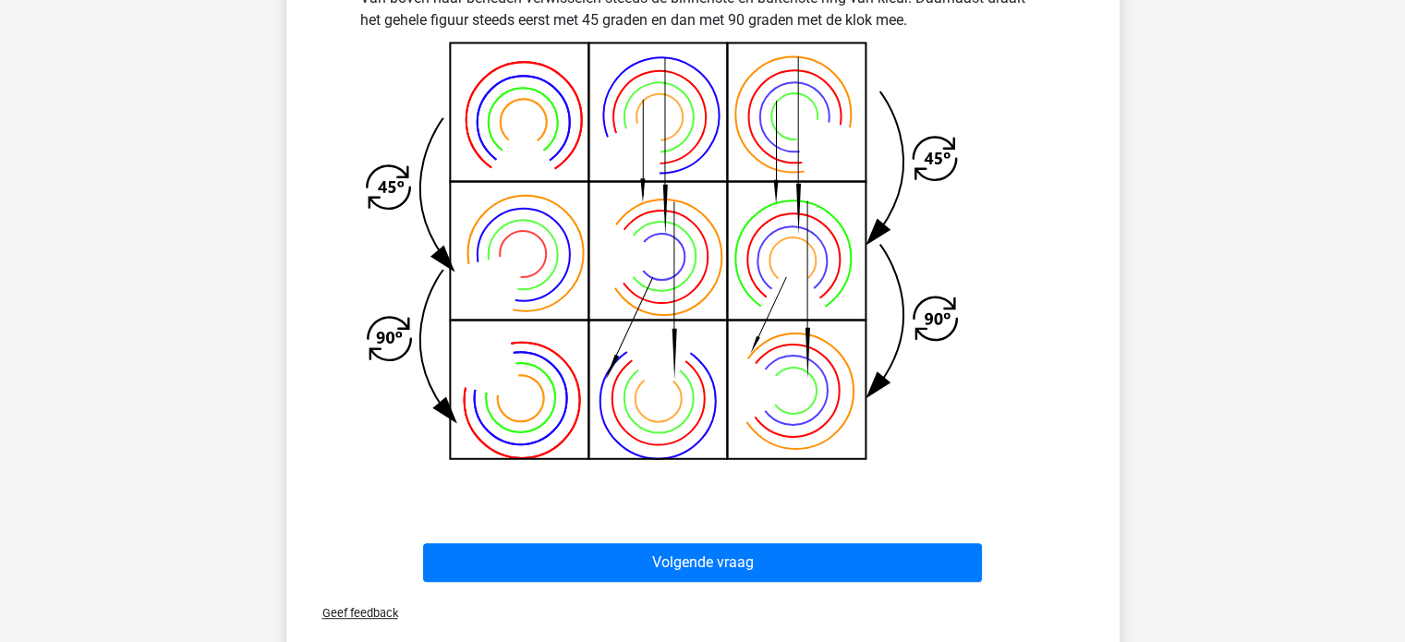
scroll to position [676, 0]
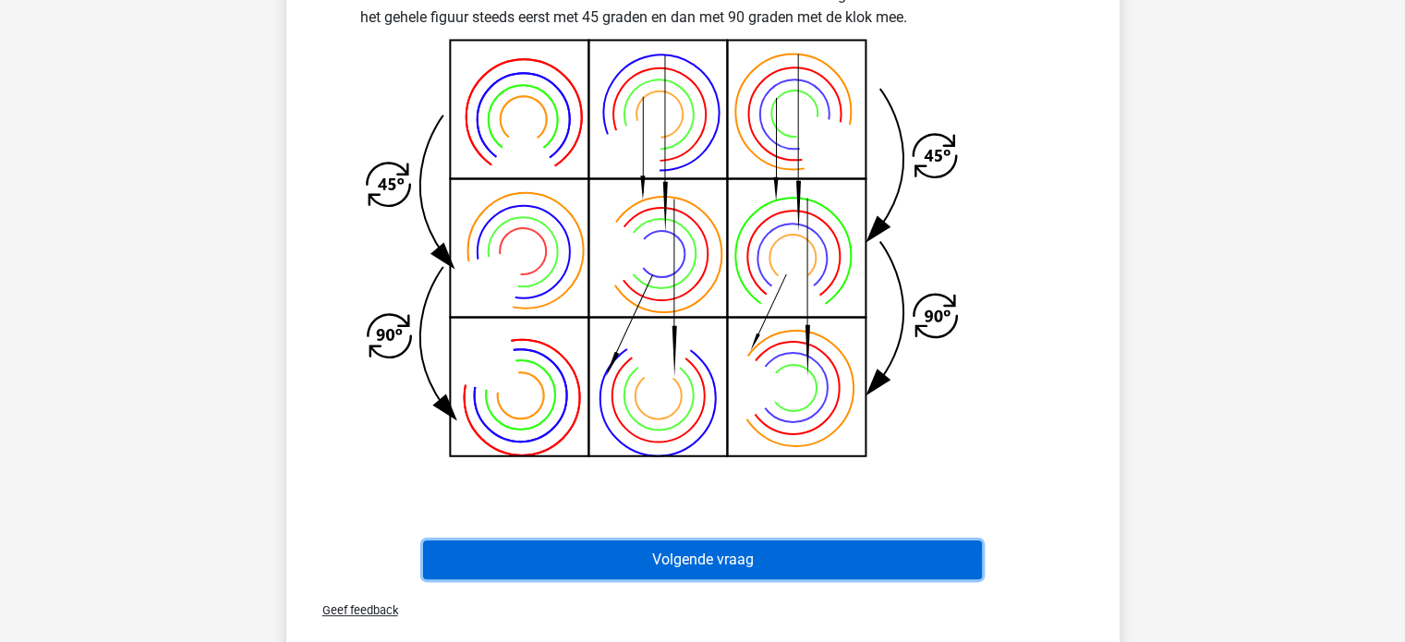
click at [617, 548] on button "Volgende vraag" at bounding box center [702, 560] width 559 height 39
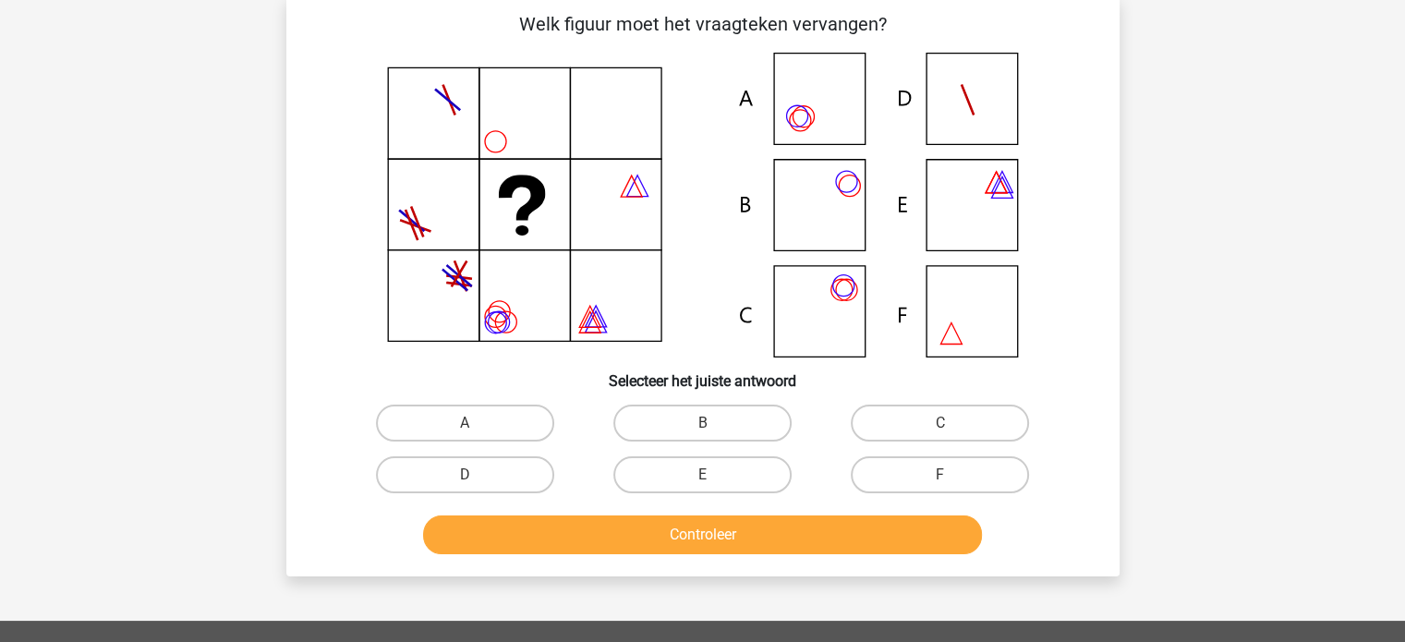
scroll to position [85, 0]
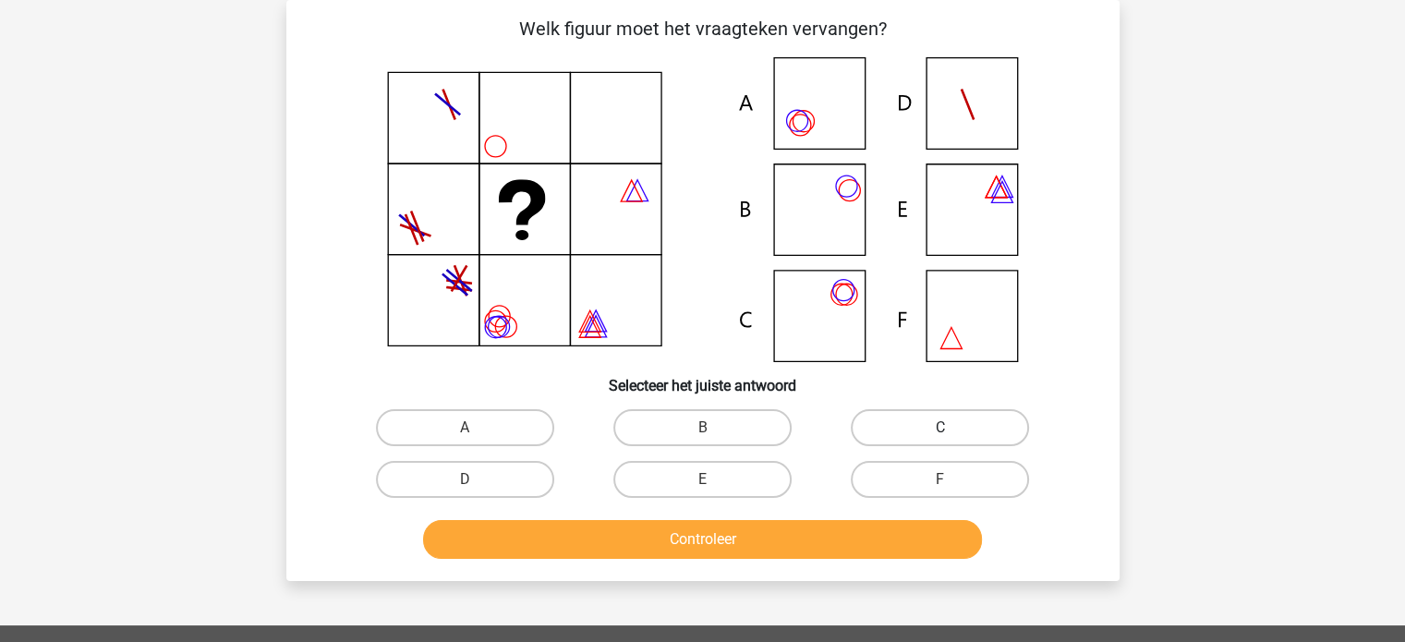
click at [946, 414] on label "C" at bounding box center [940, 427] width 178 height 37
click at [946, 428] on input "C" at bounding box center [947, 434] width 12 height 12
radio input "true"
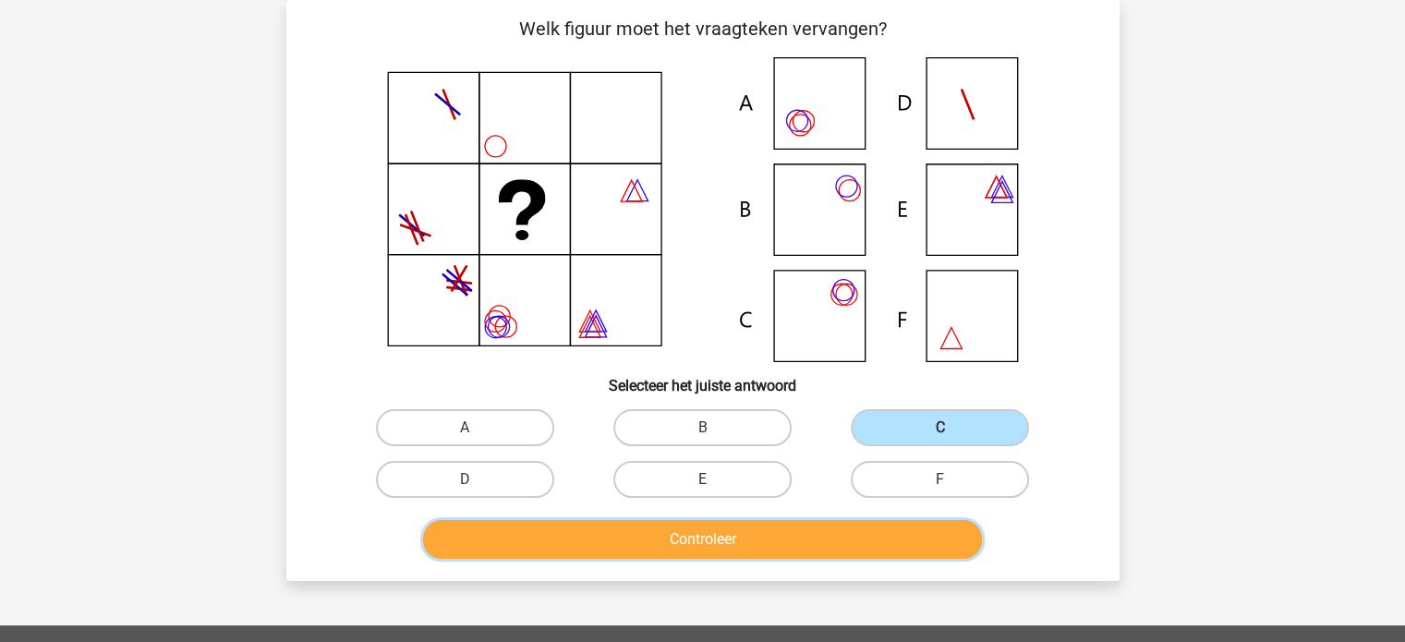
click at [821, 528] on button "Controleer" at bounding box center [702, 539] width 559 height 39
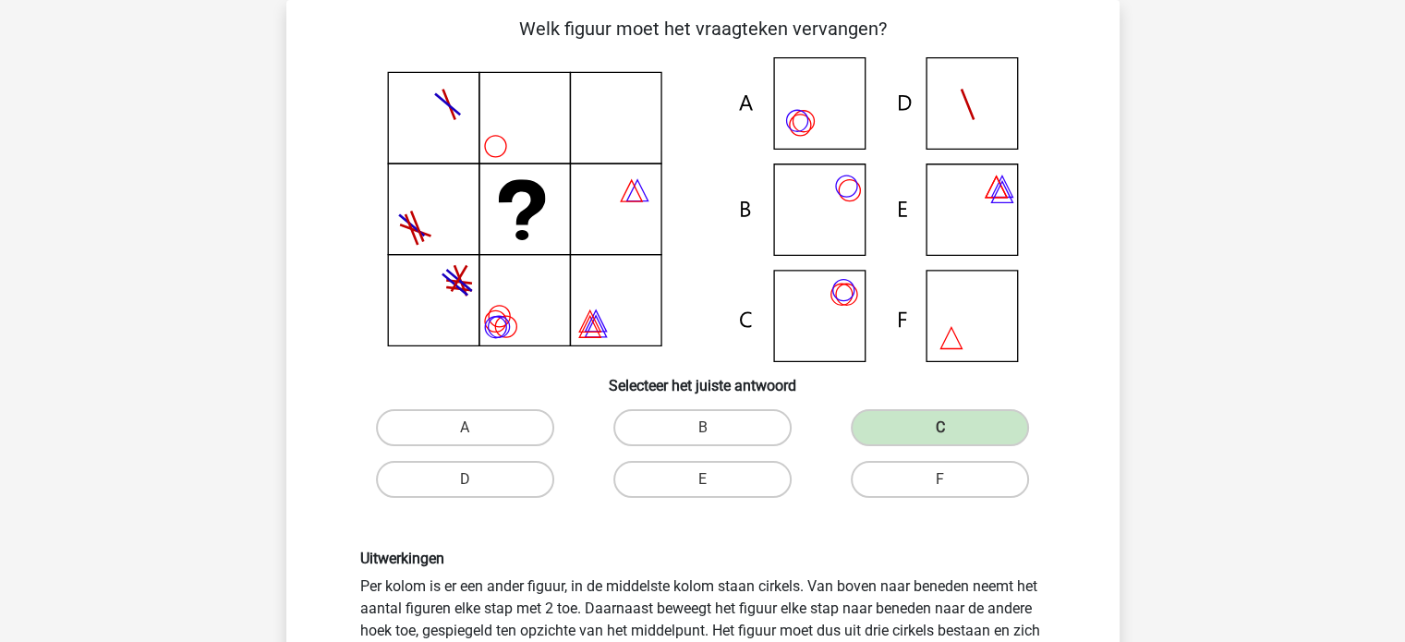
click at [821, 528] on div "Uitwerkingen Per kolom is er een ander figuur, in de middelste kolom staan cirk…" at bounding box center [703, 606] width 774 height 202
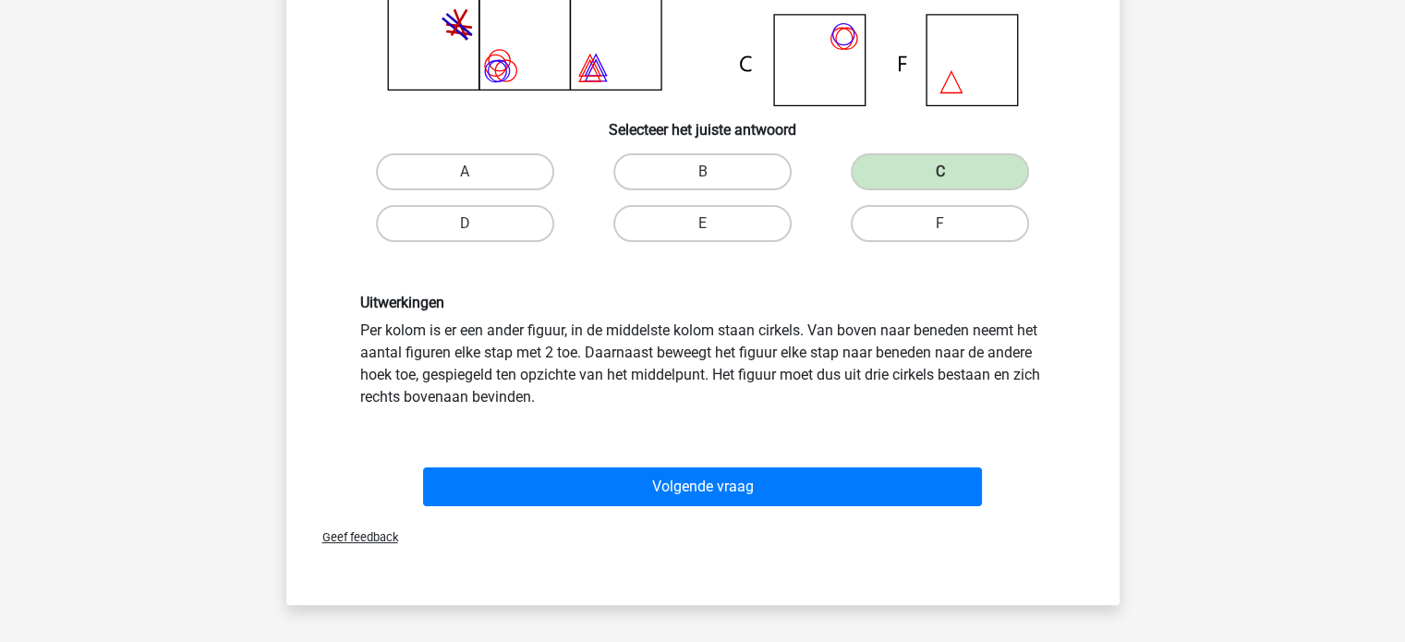
scroll to position [344, 0]
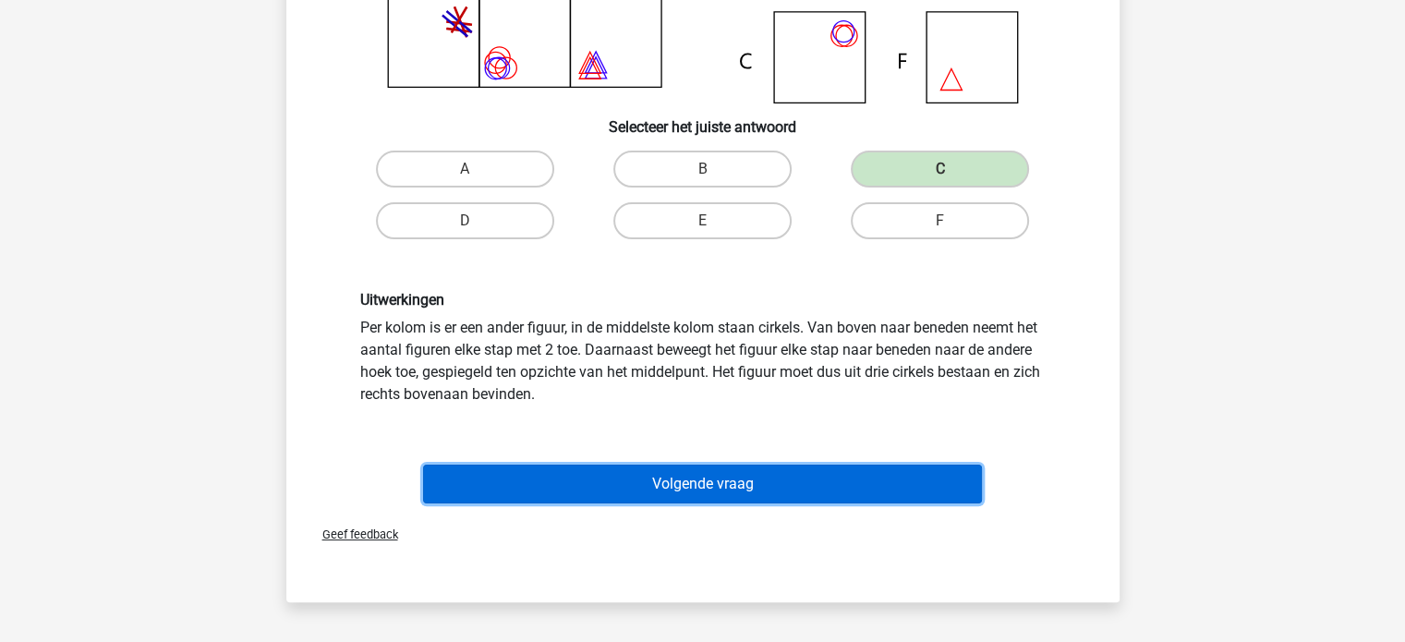
click at [704, 485] on button "Volgende vraag" at bounding box center [702, 484] width 559 height 39
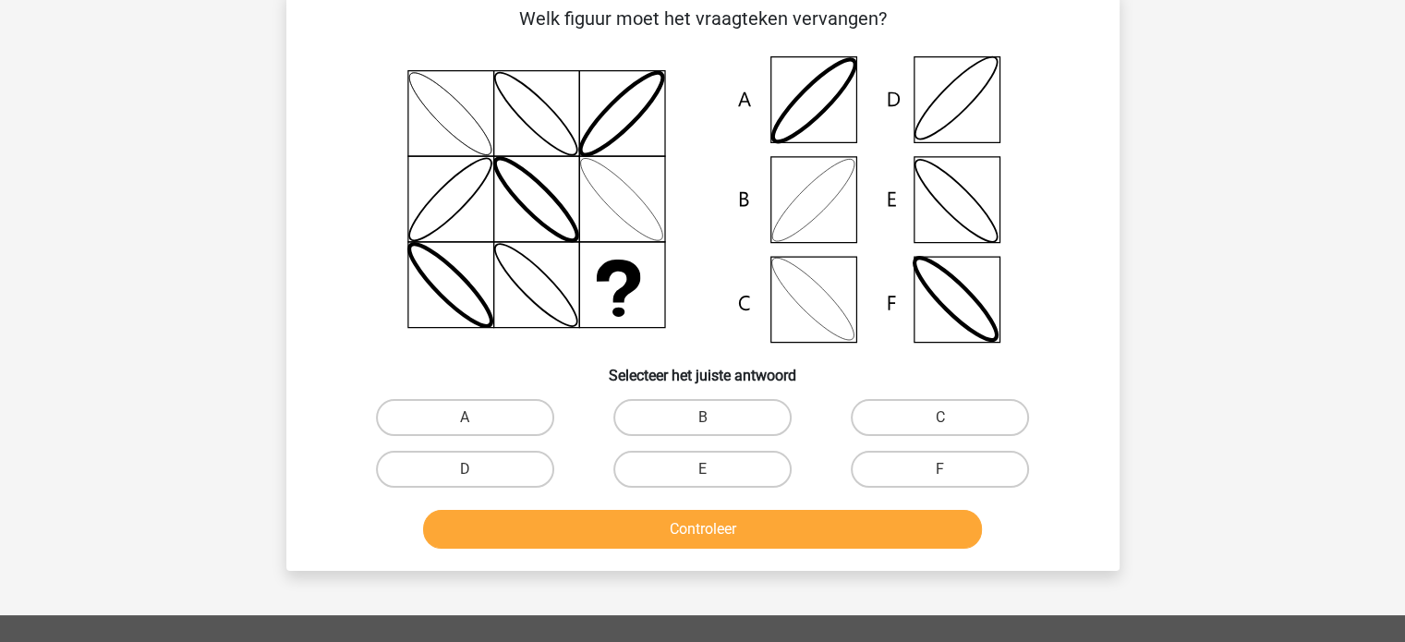
scroll to position [85, 0]
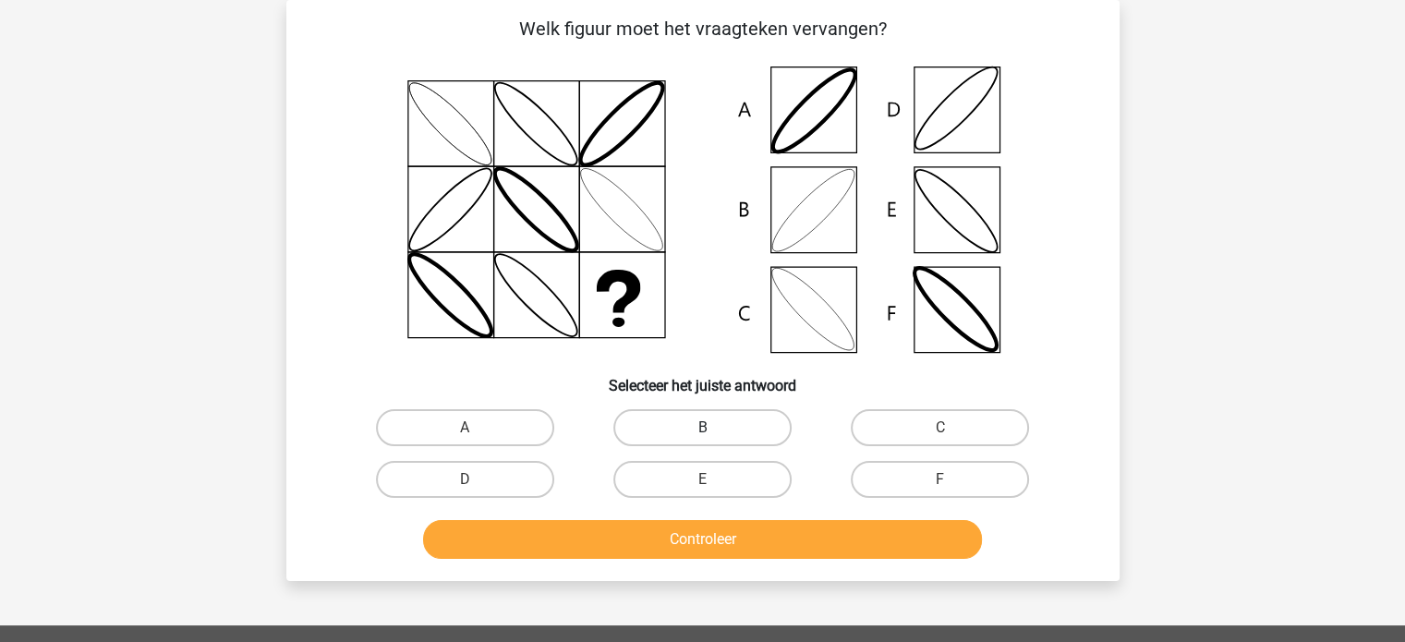
click at [680, 430] on label "B" at bounding box center [703, 427] width 178 height 37
click at [702, 430] on input "B" at bounding box center [708, 434] width 12 height 12
radio input "true"
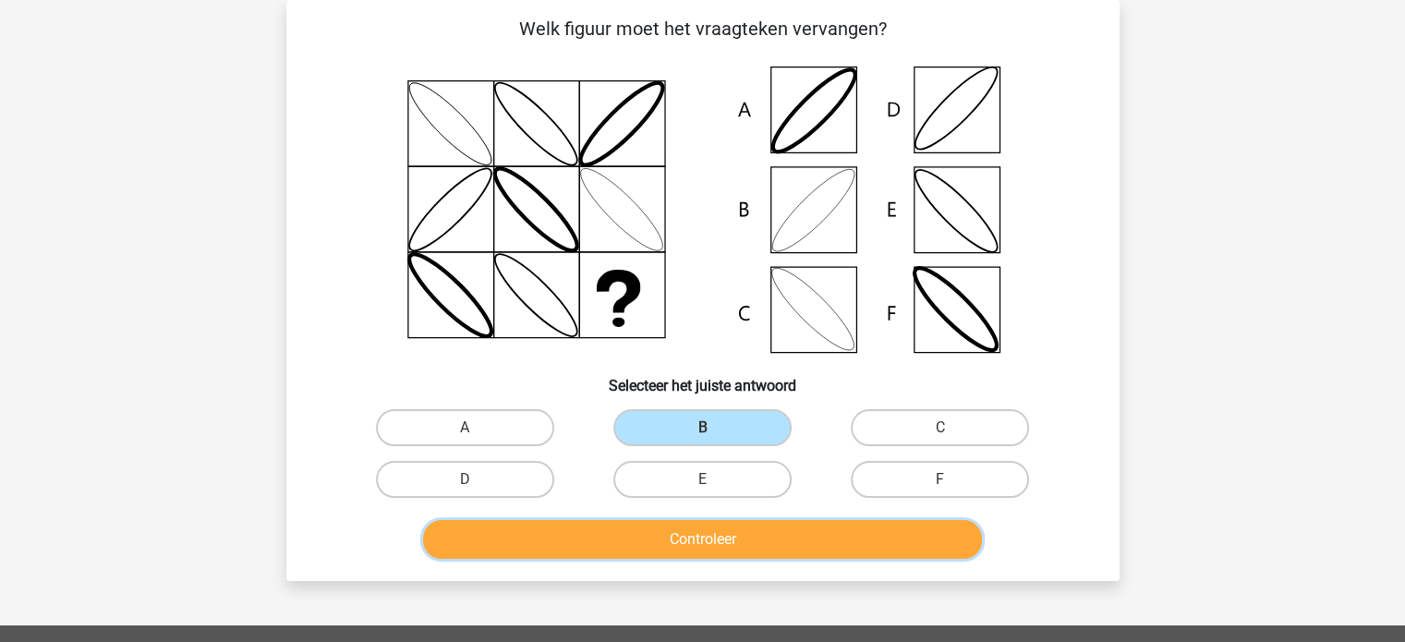
click at [645, 532] on button "Controleer" at bounding box center [702, 539] width 559 height 39
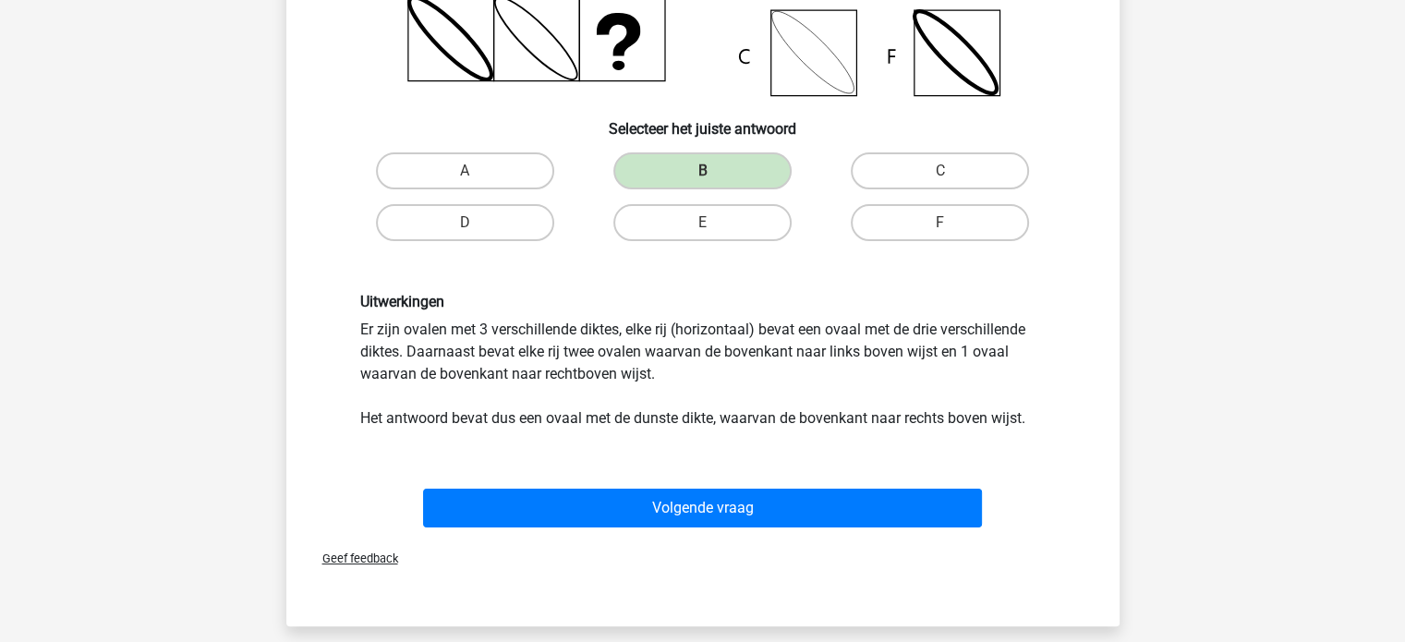
scroll to position [344, 0]
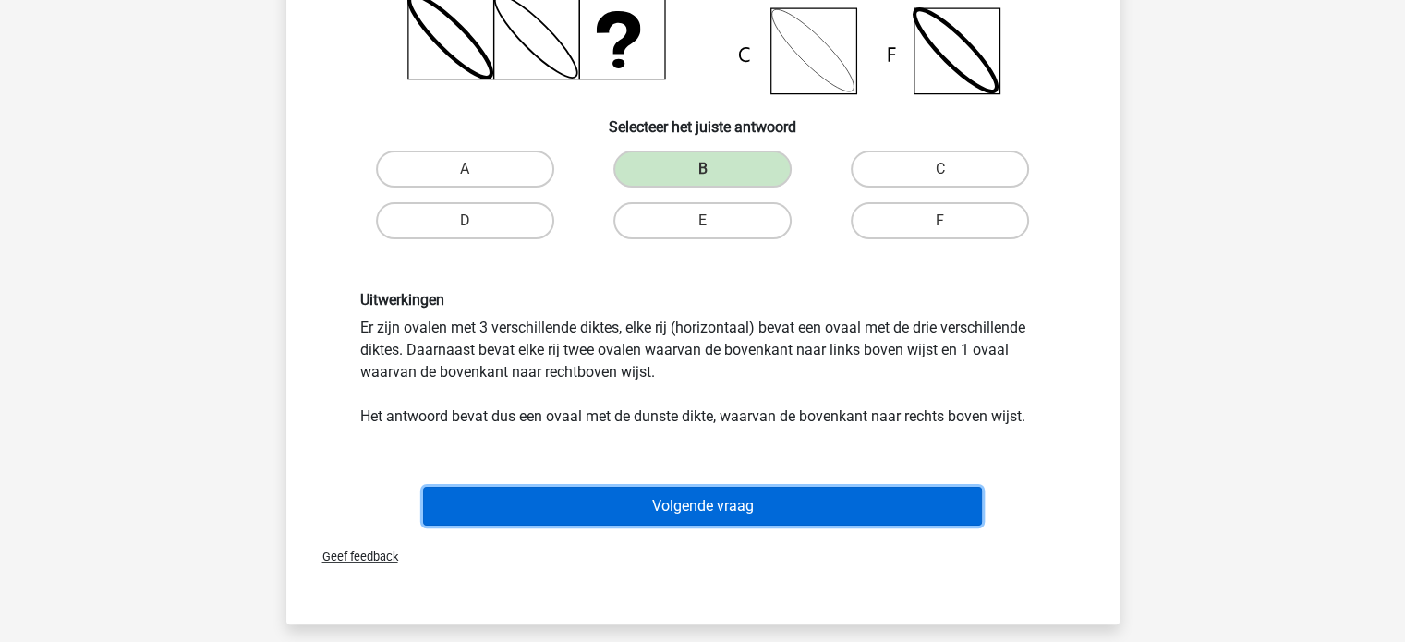
click at [636, 504] on button "Volgende vraag" at bounding box center [702, 506] width 559 height 39
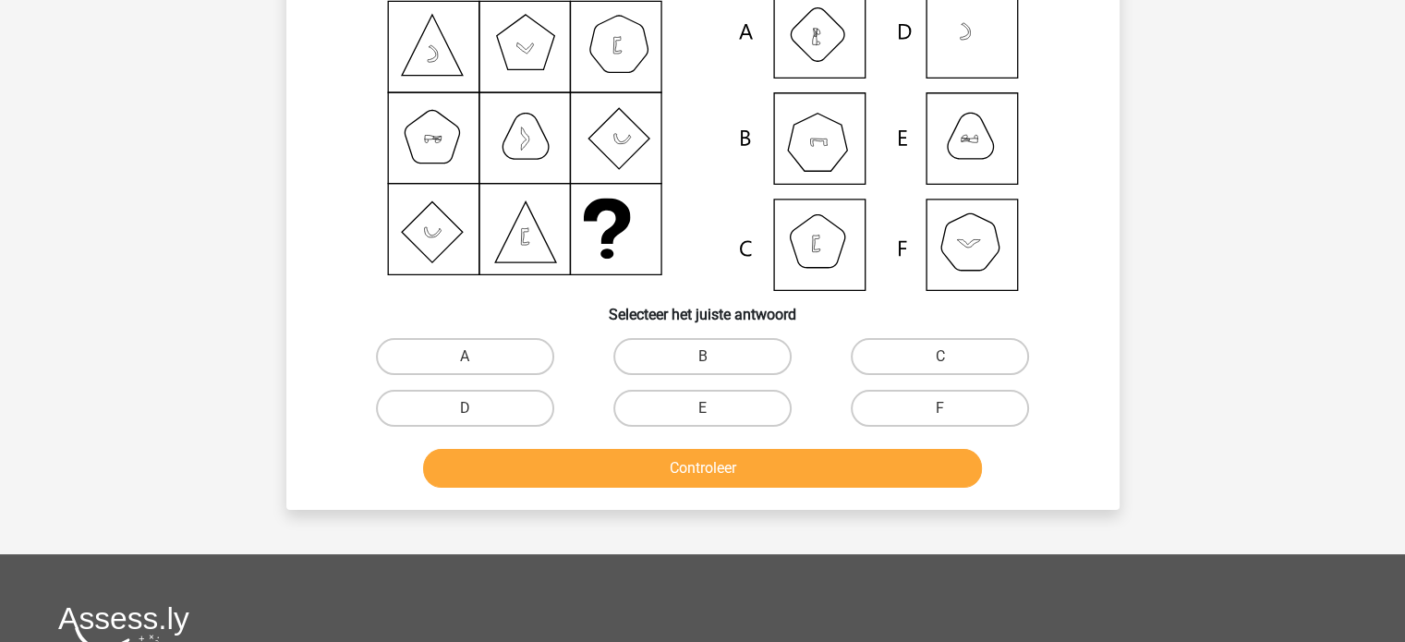
scroll to position [85, 0]
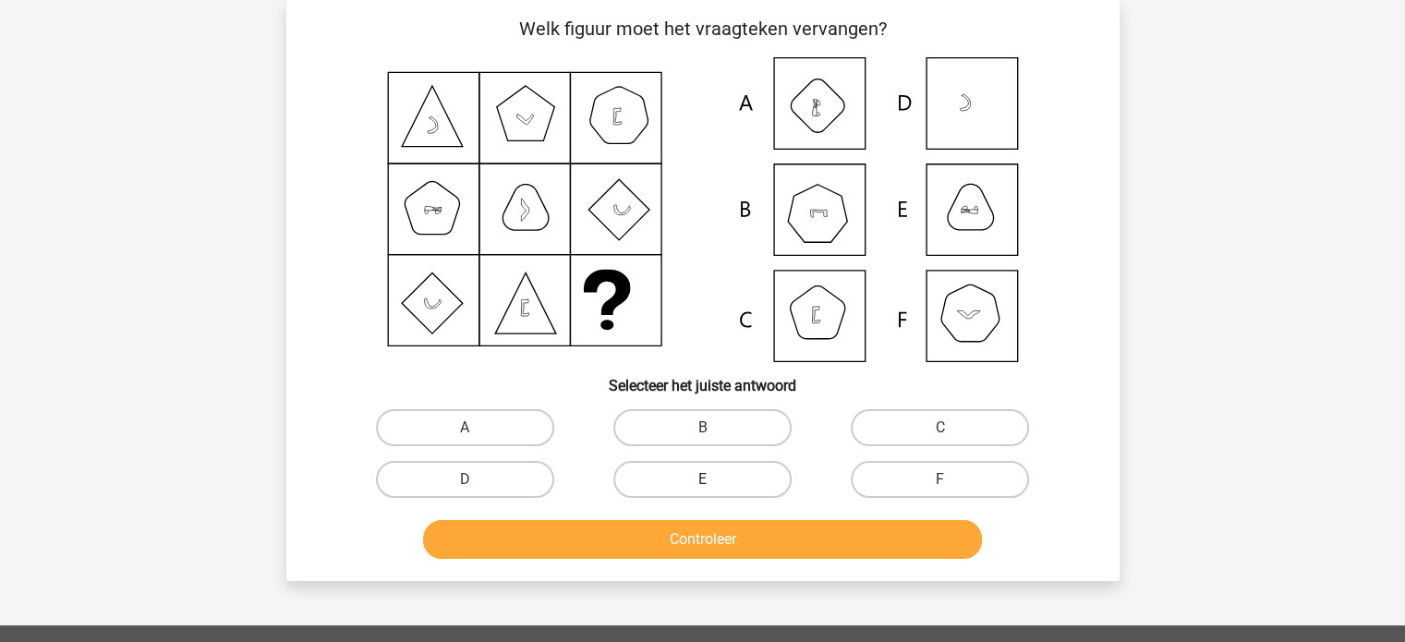
click at [714, 473] on label "E" at bounding box center [703, 479] width 178 height 37
click at [714, 480] on input "E" at bounding box center [708, 486] width 12 height 12
radio input "true"
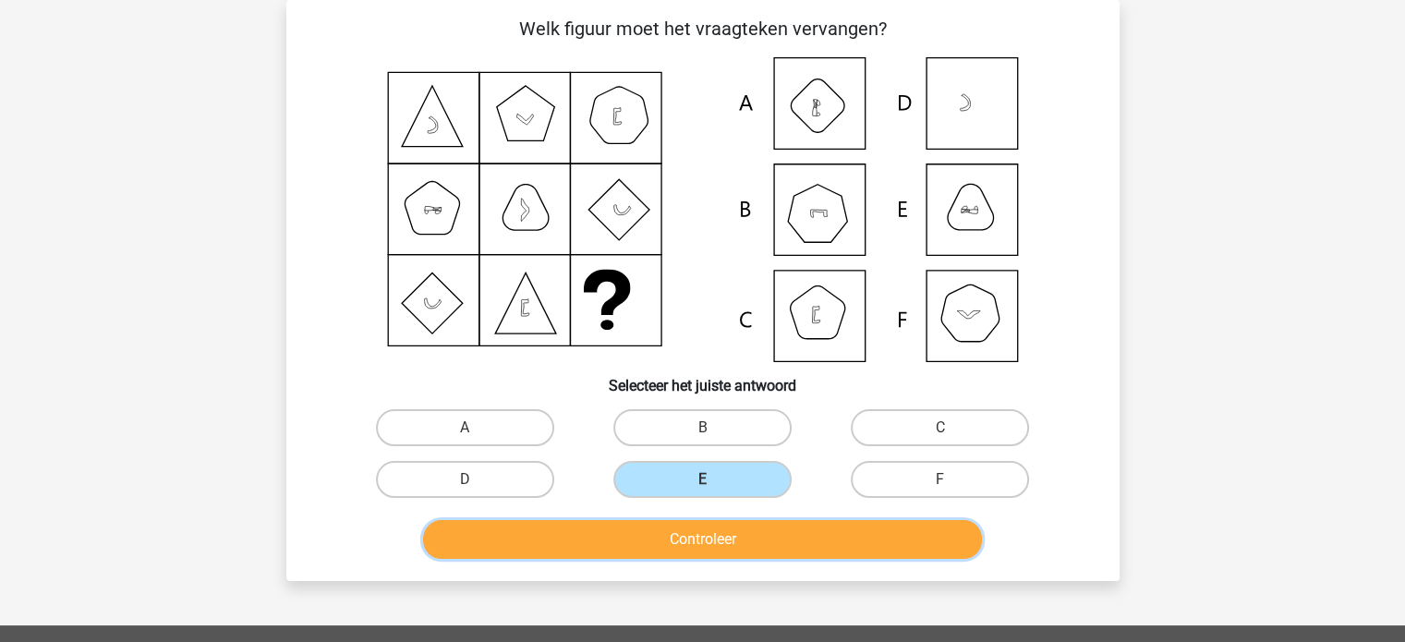
click at [708, 532] on button "Controleer" at bounding box center [702, 539] width 559 height 39
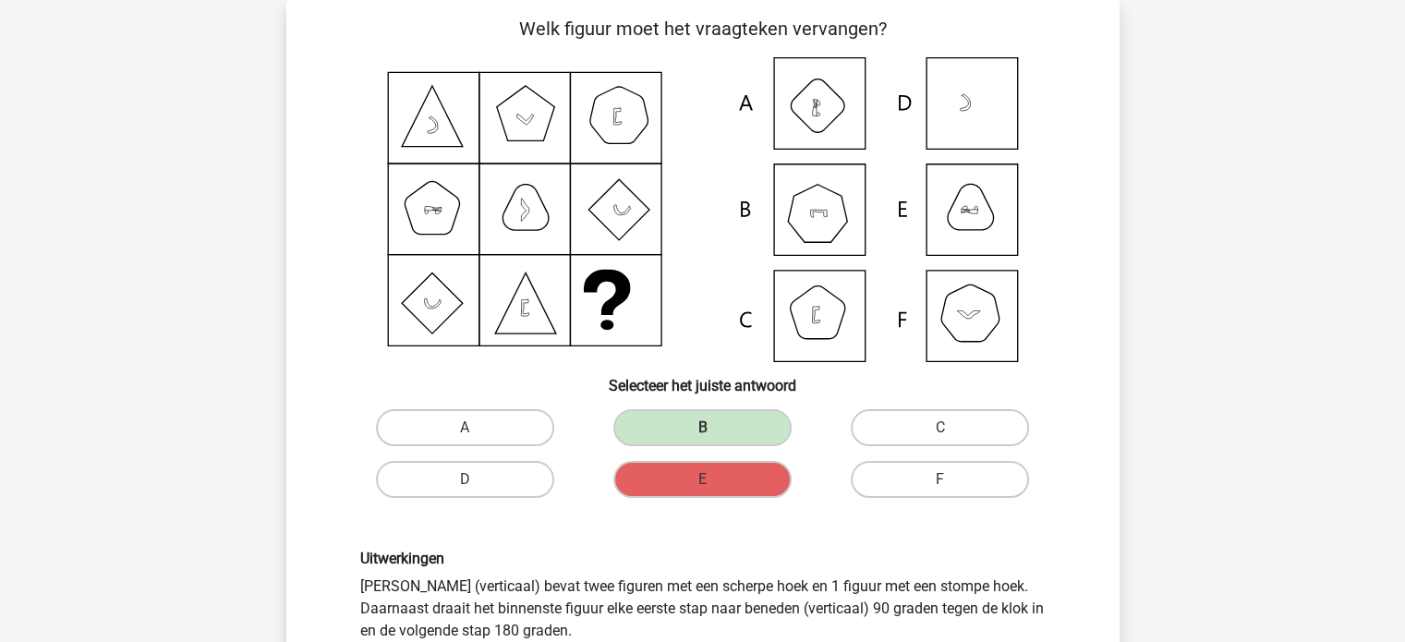
click at [708, 532] on div "Uitwerkingen [PERSON_NAME] (verticaal) bevat twee figuren met een scherpe hoek …" at bounding box center [703, 628] width 774 height 247
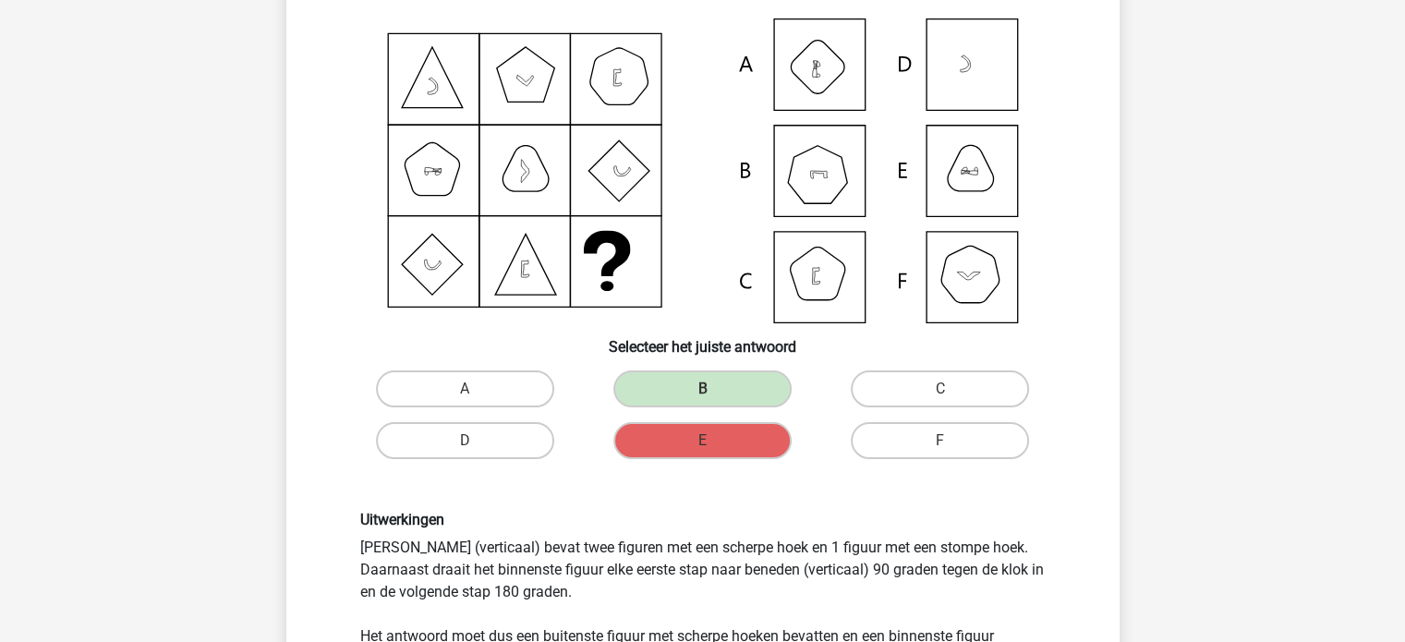
scroll to position [122, 0]
click at [719, 545] on div "Uitwerkingen [PERSON_NAME] (verticaal) bevat twee figuren met een scherpe hoek …" at bounding box center [702, 592] width 713 height 158
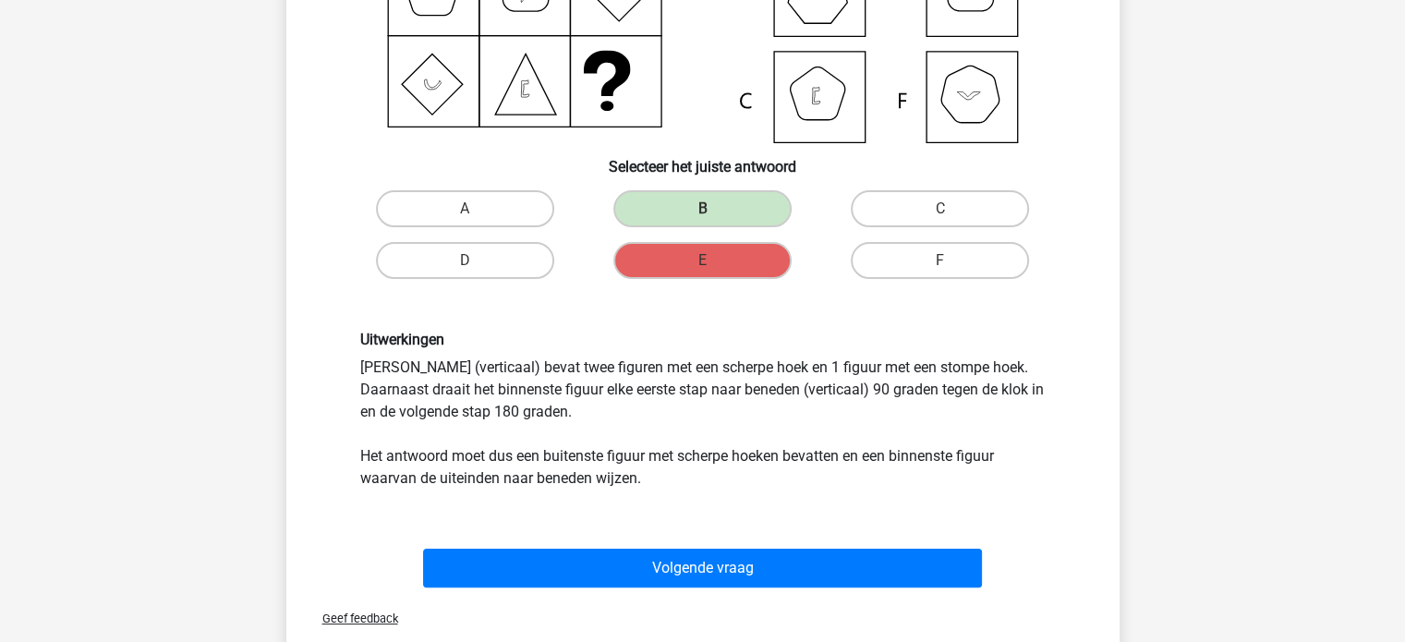
scroll to position [307, 0]
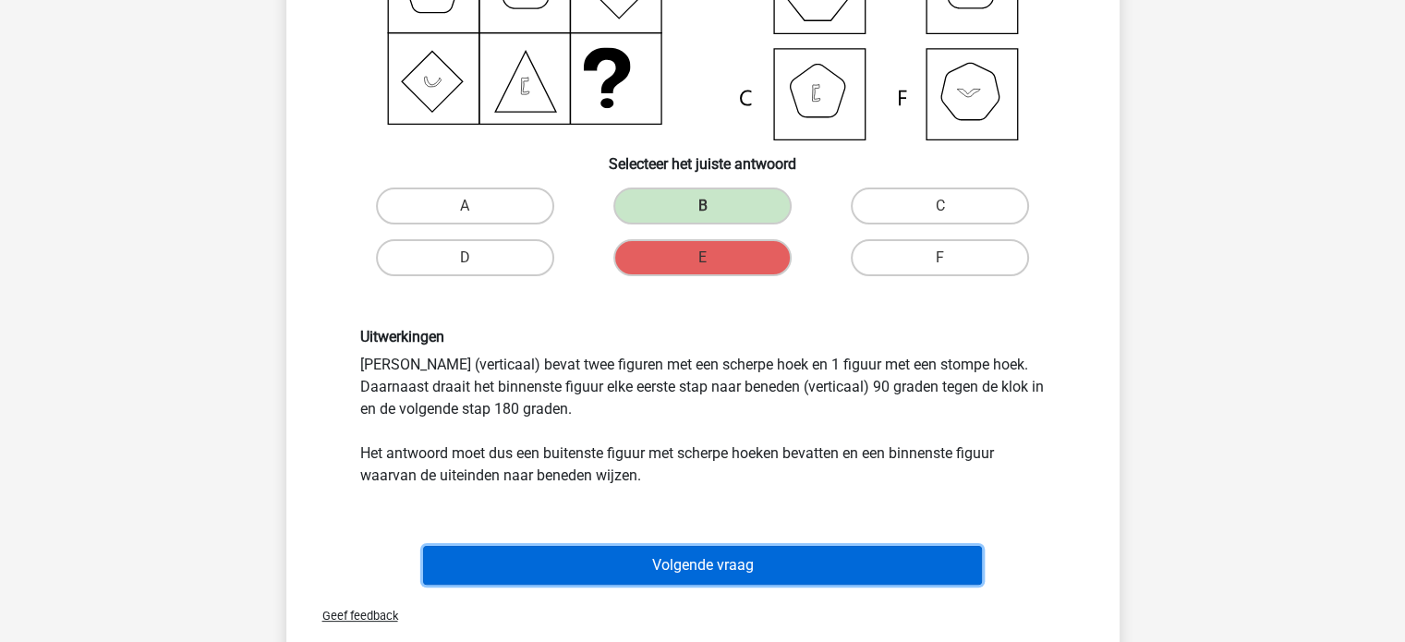
click at [719, 565] on button "Volgende vraag" at bounding box center [702, 565] width 559 height 39
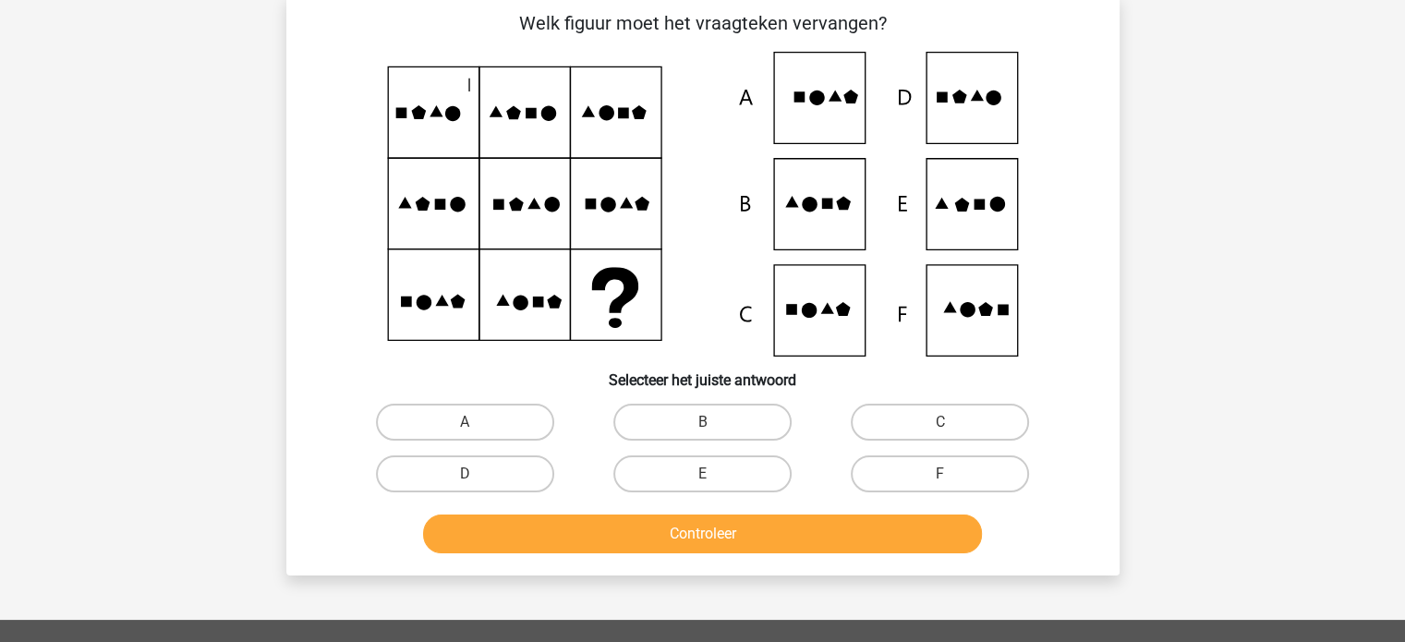
scroll to position [85, 0]
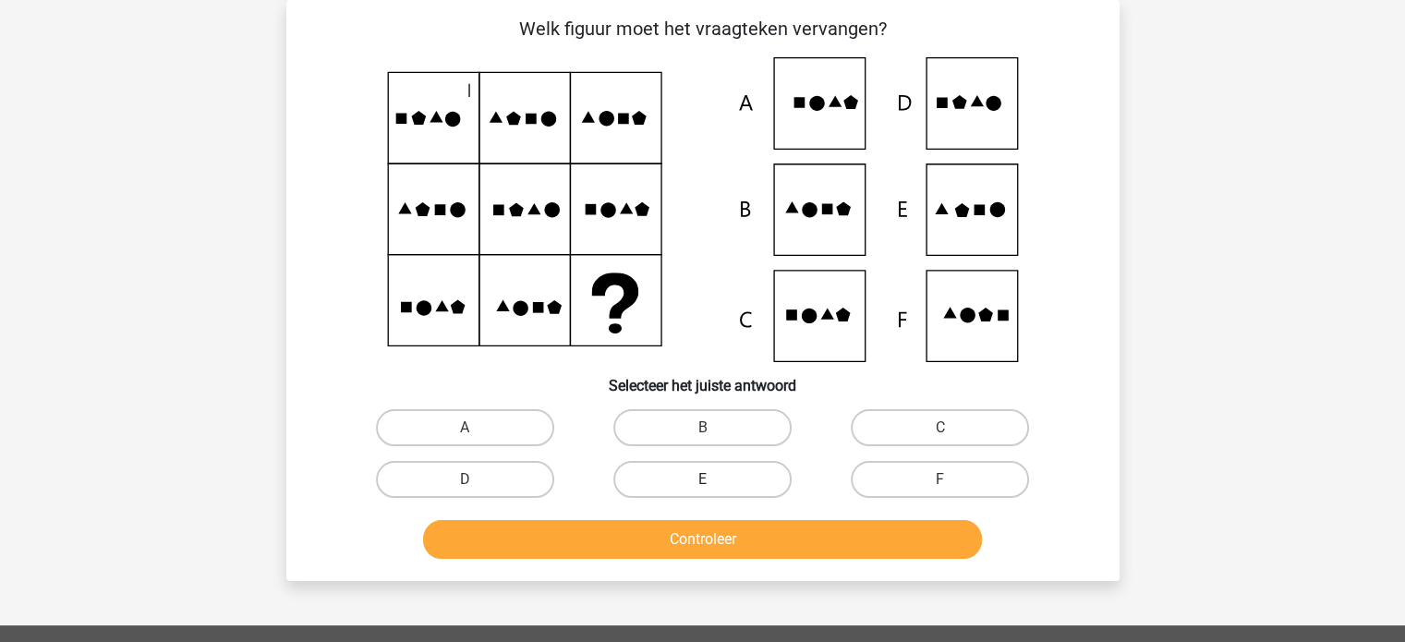
click at [723, 472] on label "E" at bounding box center [703, 479] width 178 height 37
click at [714, 480] on input "E" at bounding box center [708, 486] width 12 height 12
radio input "true"
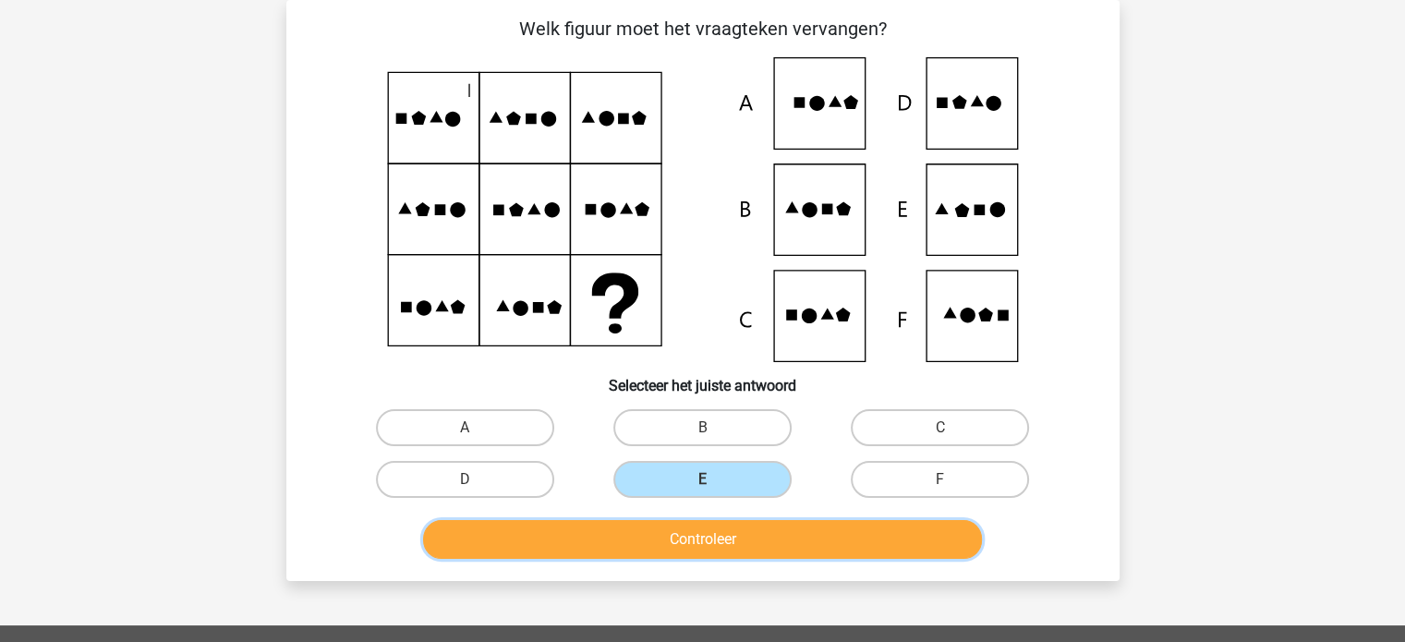
click at [706, 543] on button "Controleer" at bounding box center [702, 539] width 559 height 39
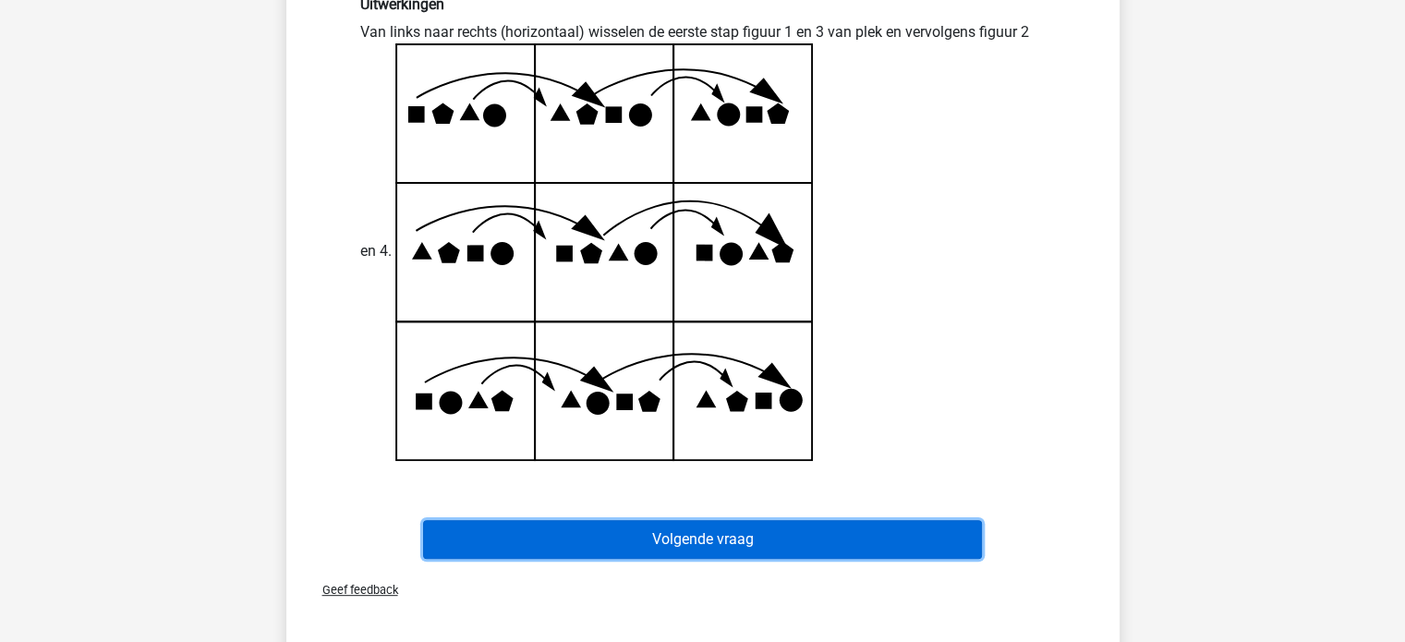
click at [706, 543] on button "Volgende vraag" at bounding box center [702, 539] width 559 height 39
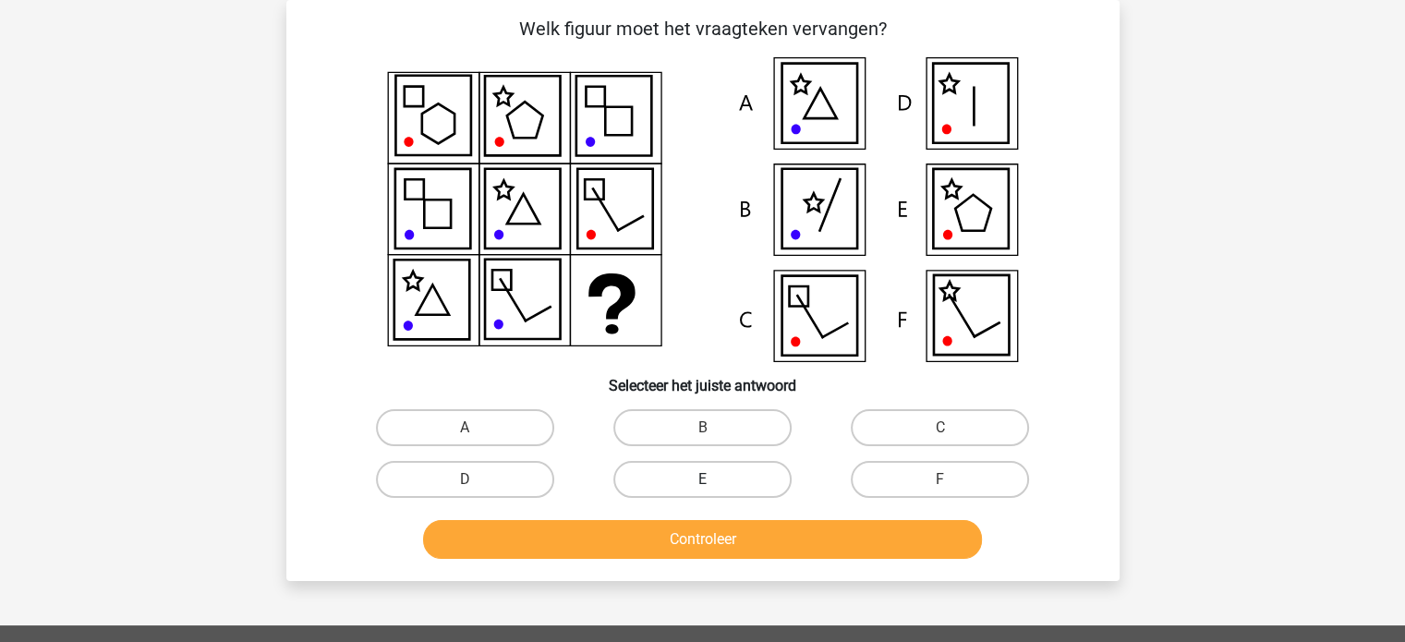
click at [743, 479] on label "E" at bounding box center [703, 479] width 178 height 37
click at [714, 480] on input "E" at bounding box center [708, 486] width 12 height 12
radio input "true"
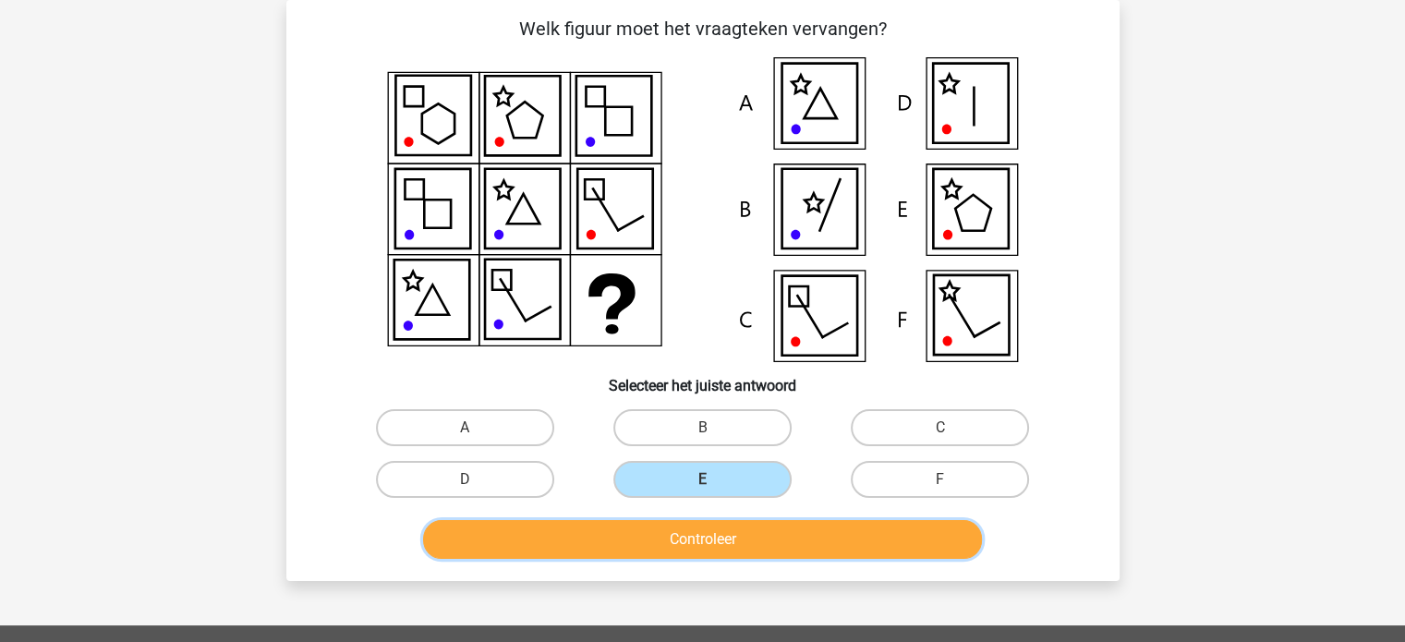
click at [725, 542] on button "Controleer" at bounding box center [702, 539] width 559 height 39
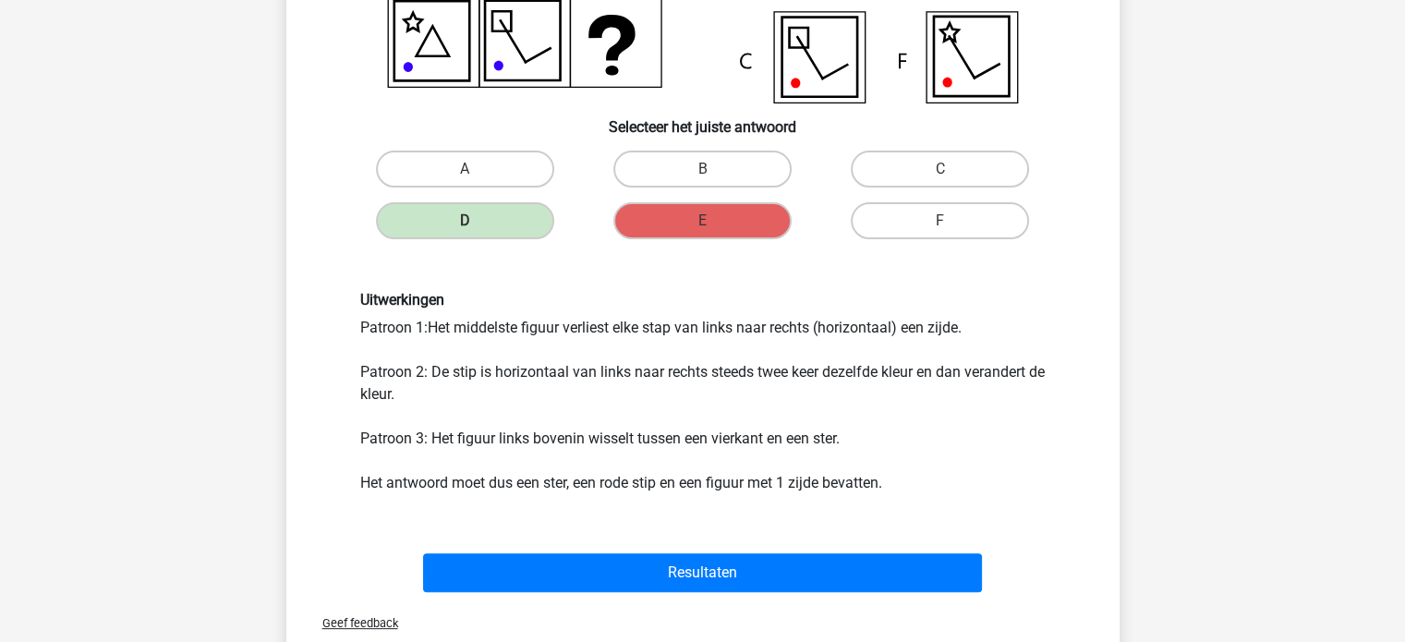
scroll to position [381, 0]
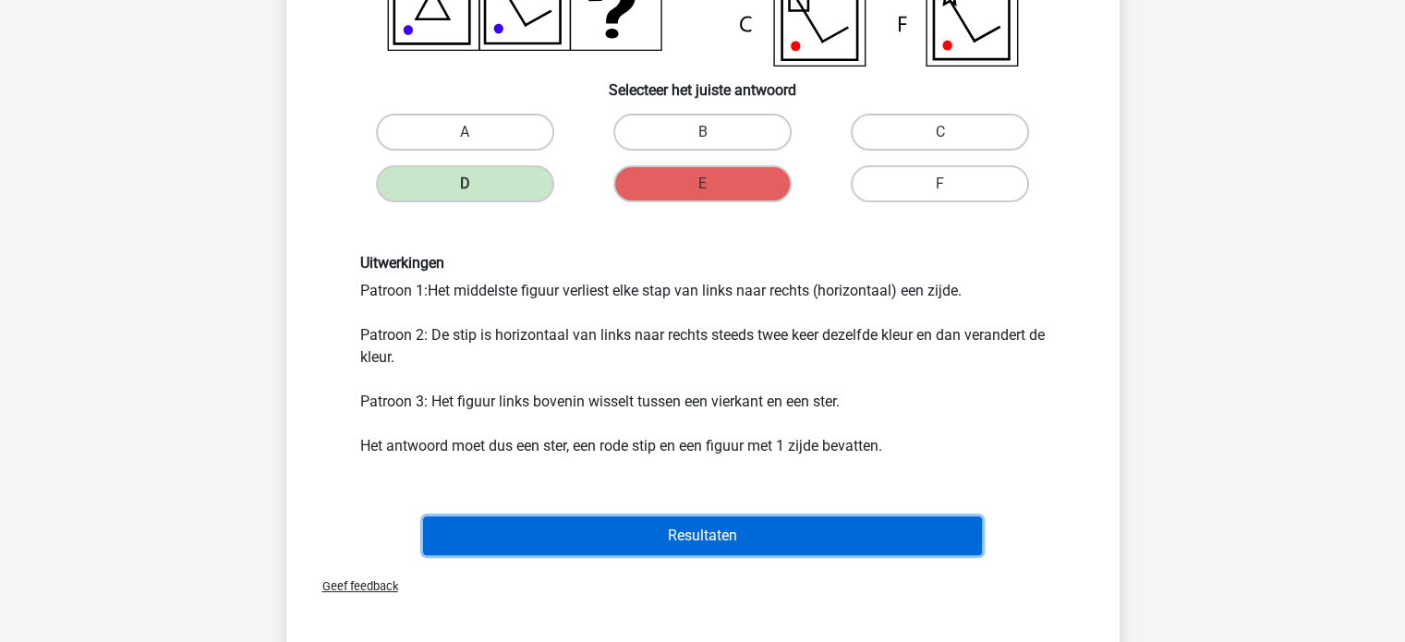
click at [725, 542] on button "Resultaten" at bounding box center [702, 535] width 559 height 39
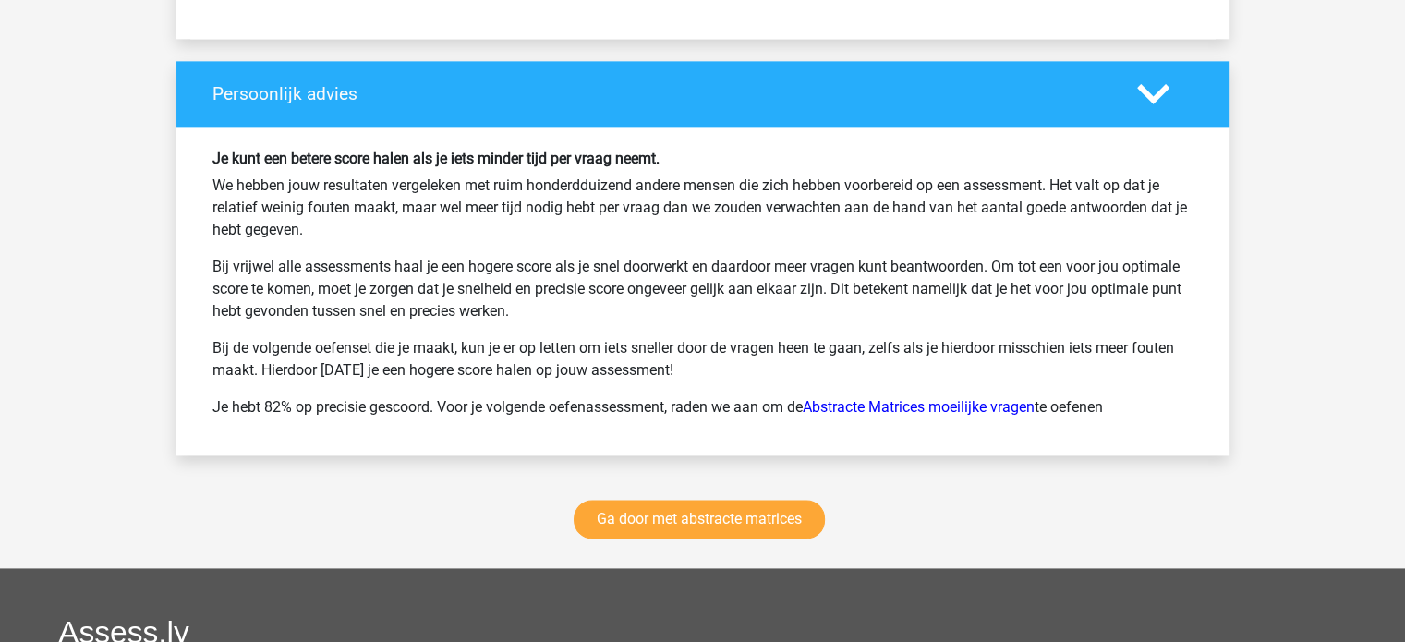
scroll to position [2402, 0]
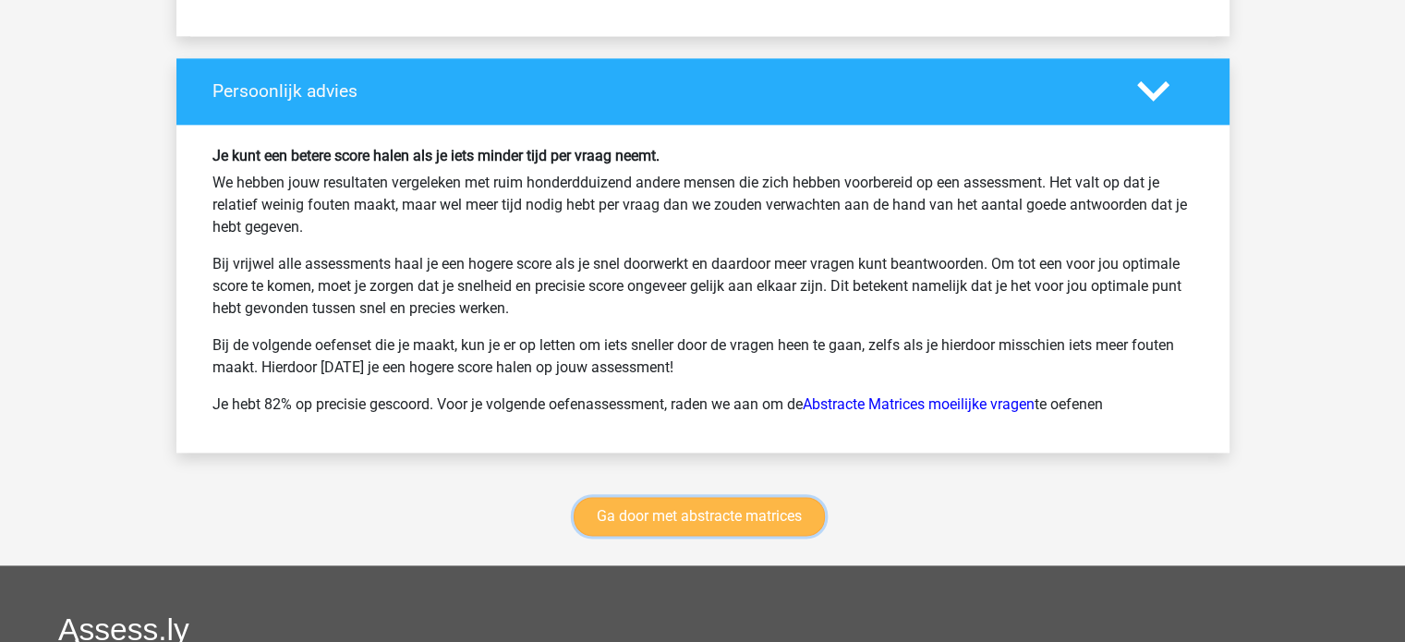
click at [749, 497] on link "Ga door met abstracte matrices" at bounding box center [699, 516] width 251 height 39
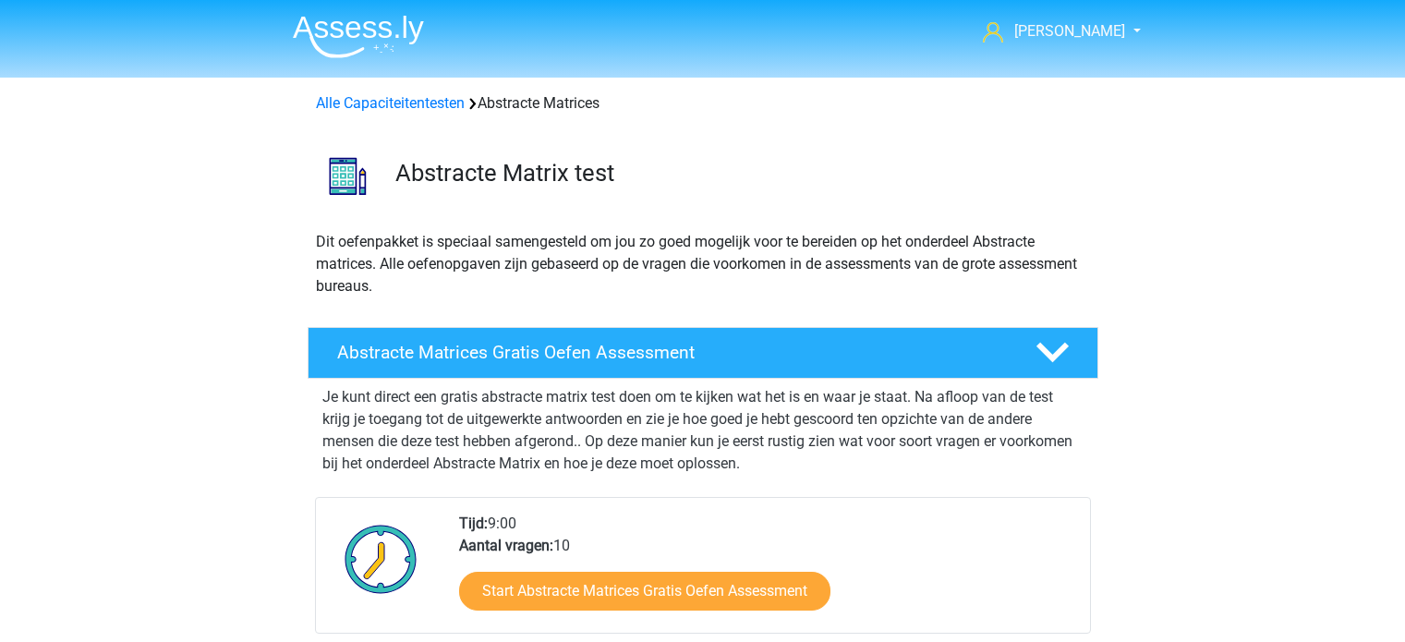
scroll to position [824, 0]
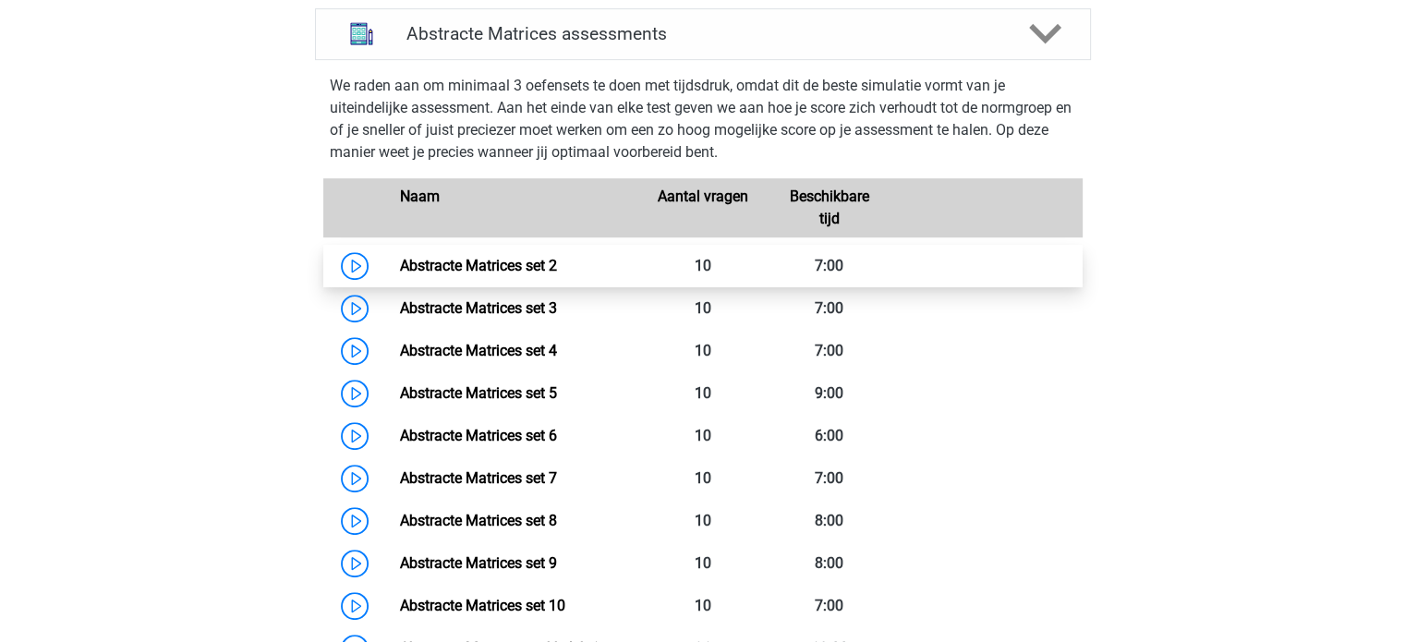
click at [462, 261] on link "Abstracte Matrices set 2" at bounding box center [478, 266] width 157 height 18
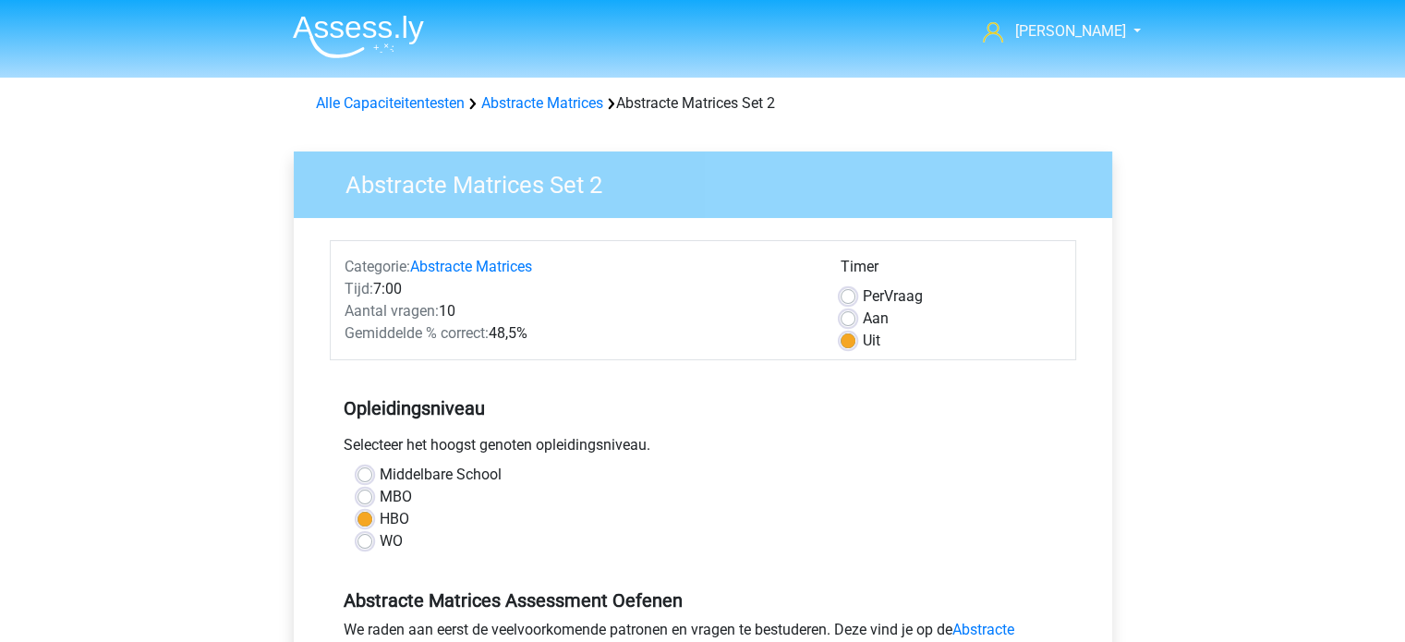
click at [832, 494] on div "MBO" at bounding box center [703, 497] width 691 height 22
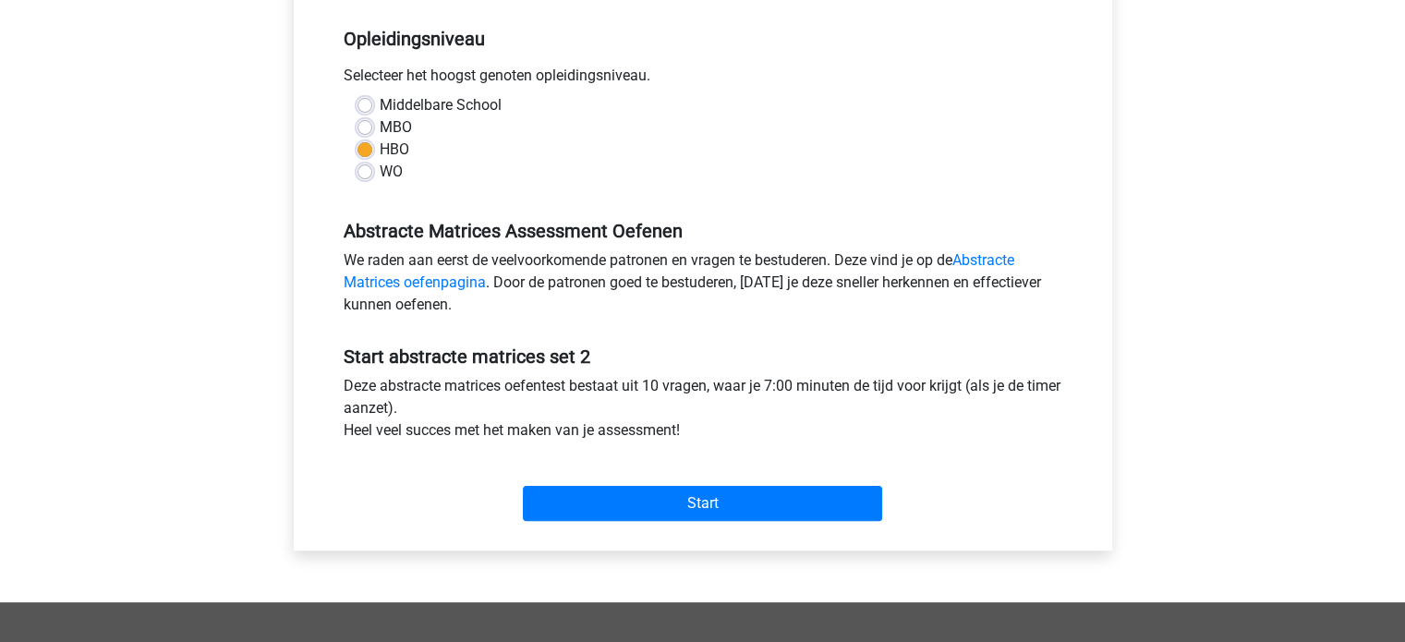
scroll to position [407, 0]
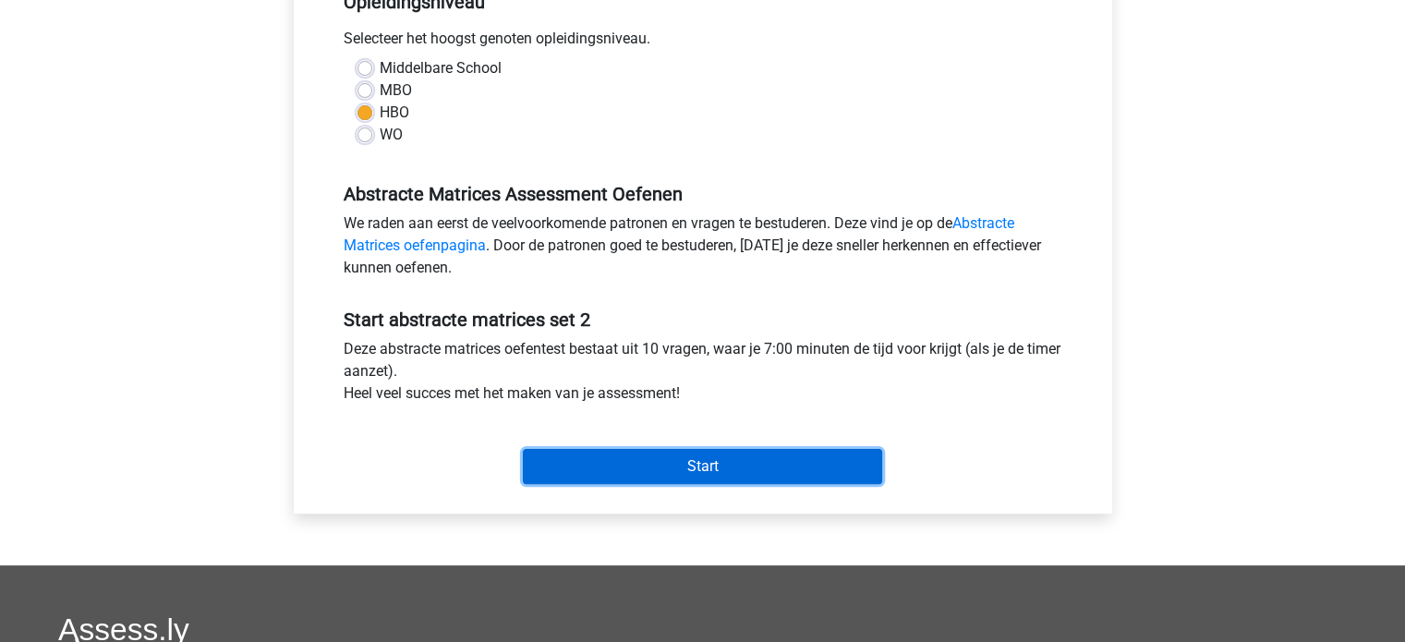
click at [795, 457] on input "Start" at bounding box center [702, 466] width 359 height 35
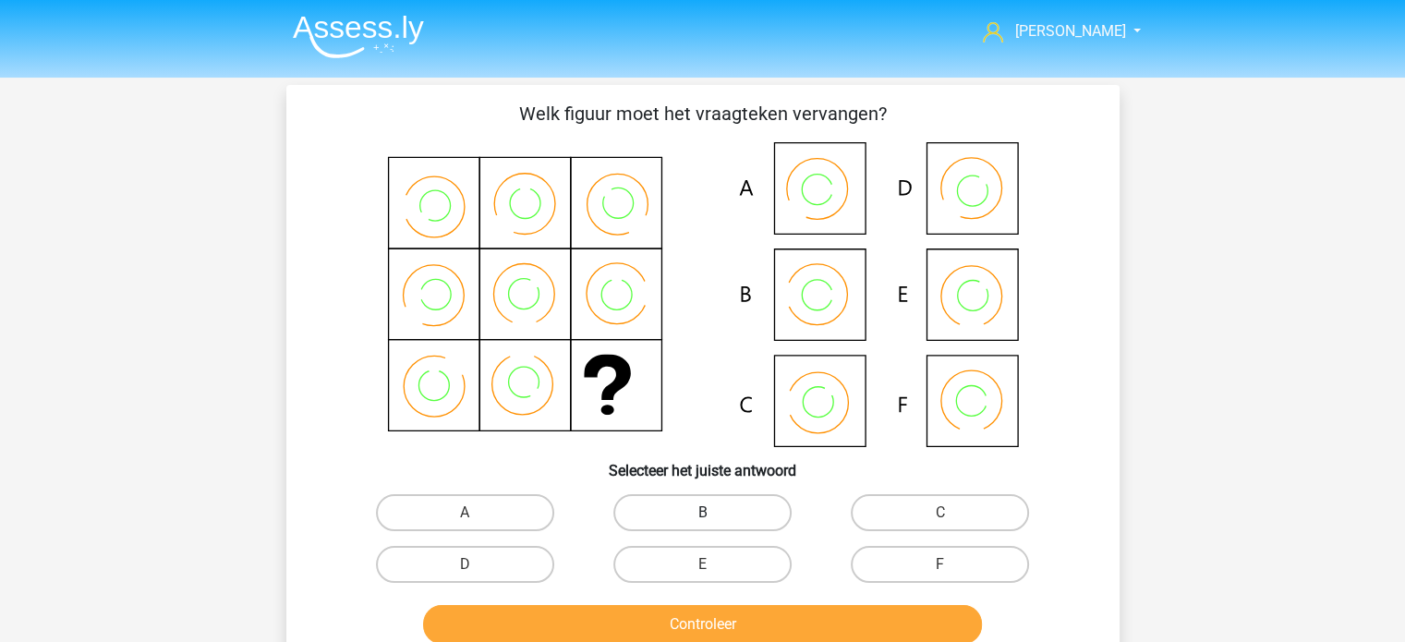
click at [710, 506] on label "B" at bounding box center [703, 512] width 178 height 37
click at [710, 513] on input "B" at bounding box center [708, 519] width 12 height 12
radio input "true"
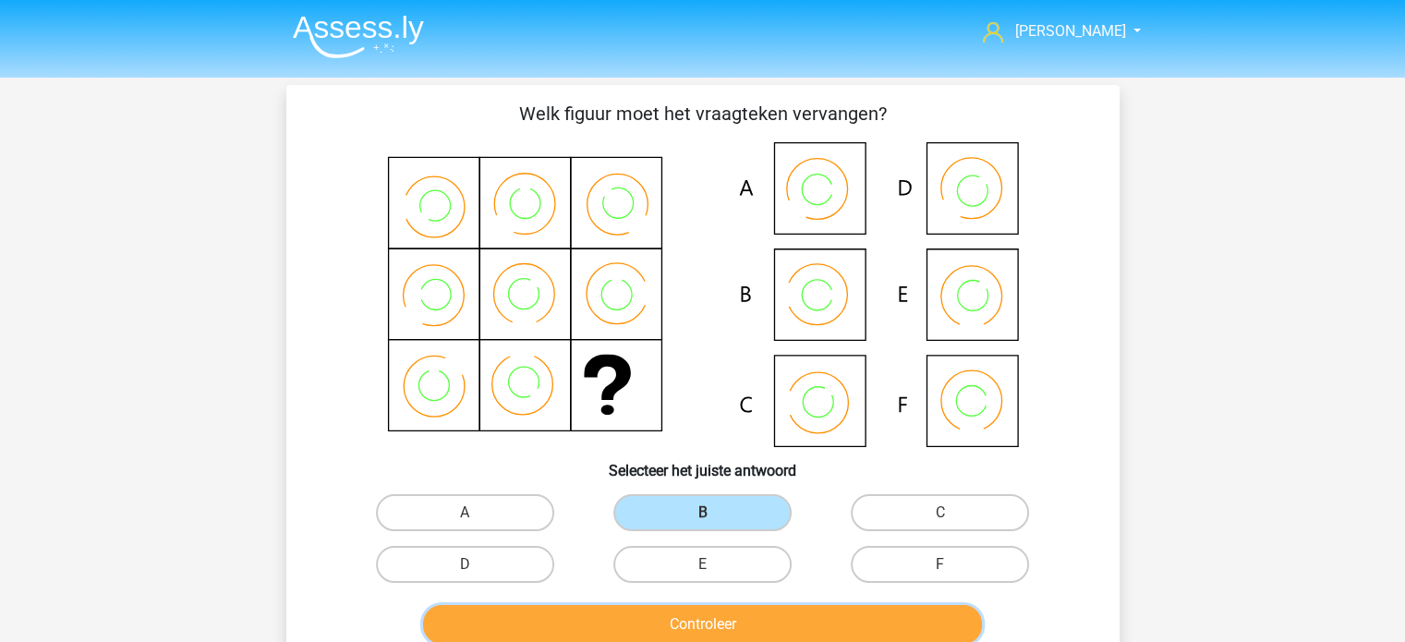
click at [663, 615] on button "Controleer" at bounding box center [702, 624] width 559 height 39
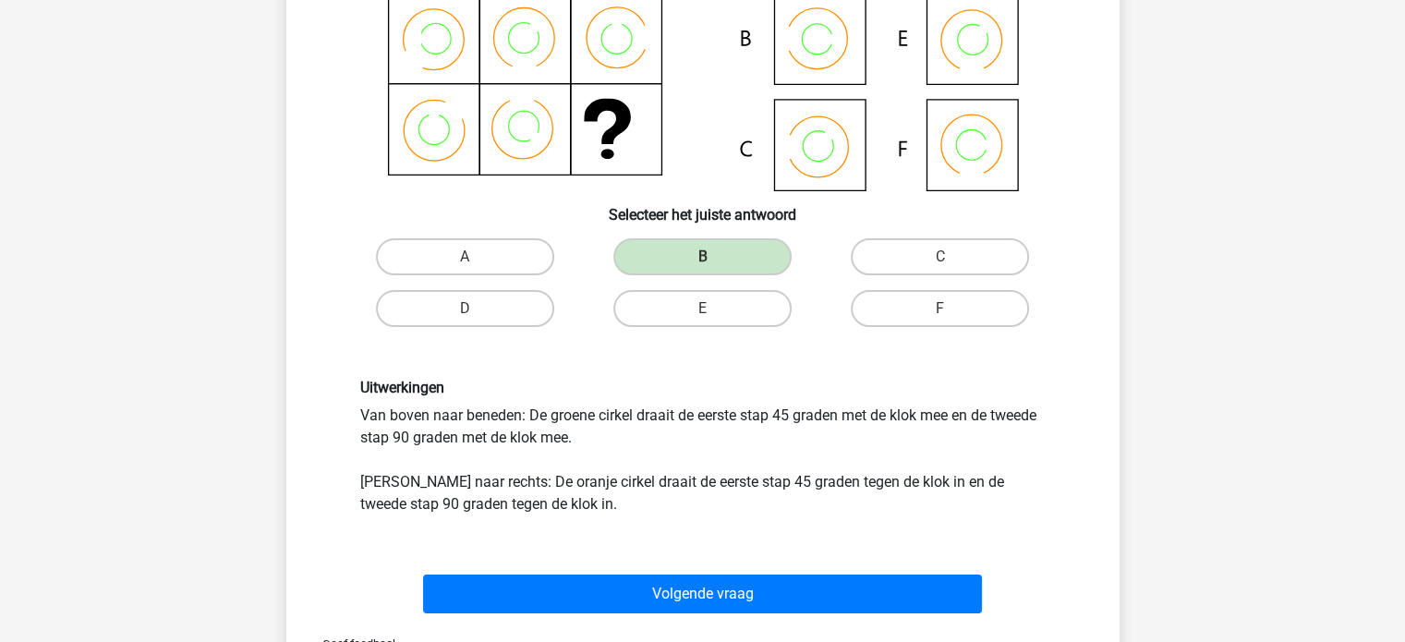
scroll to position [259, 0]
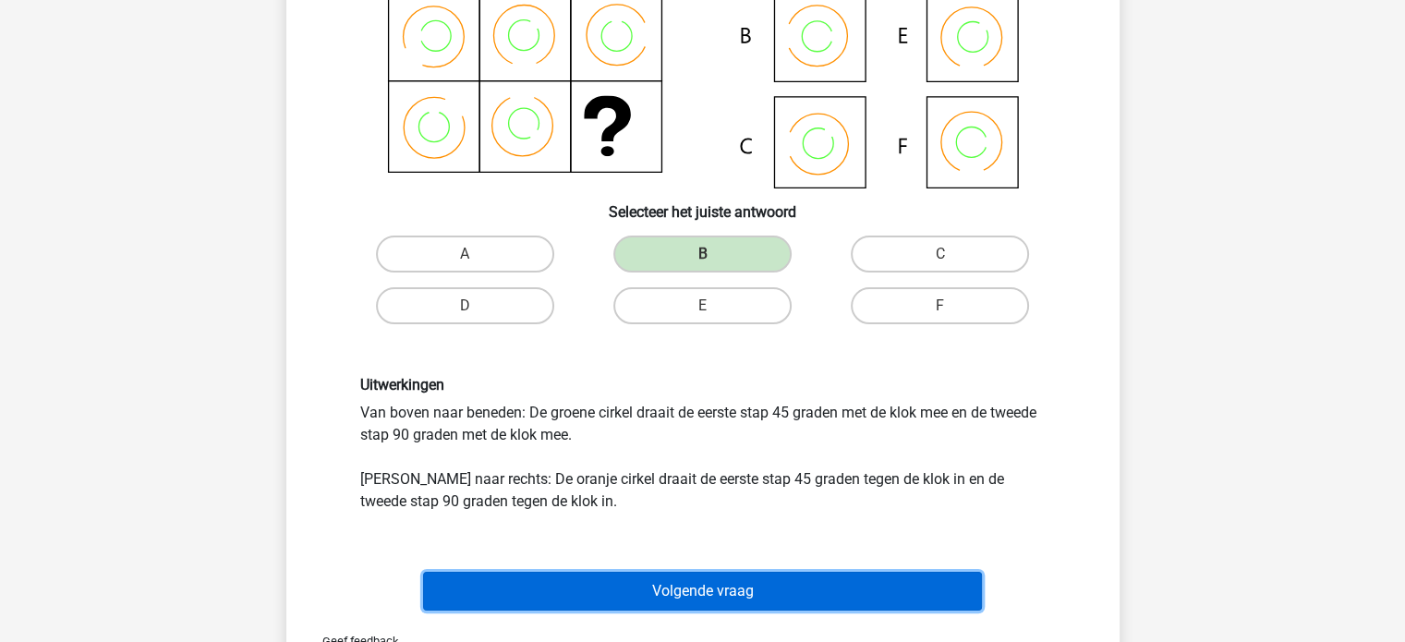
click at [688, 580] on button "Volgende vraag" at bounding box center [702, 591] width 559 height 39
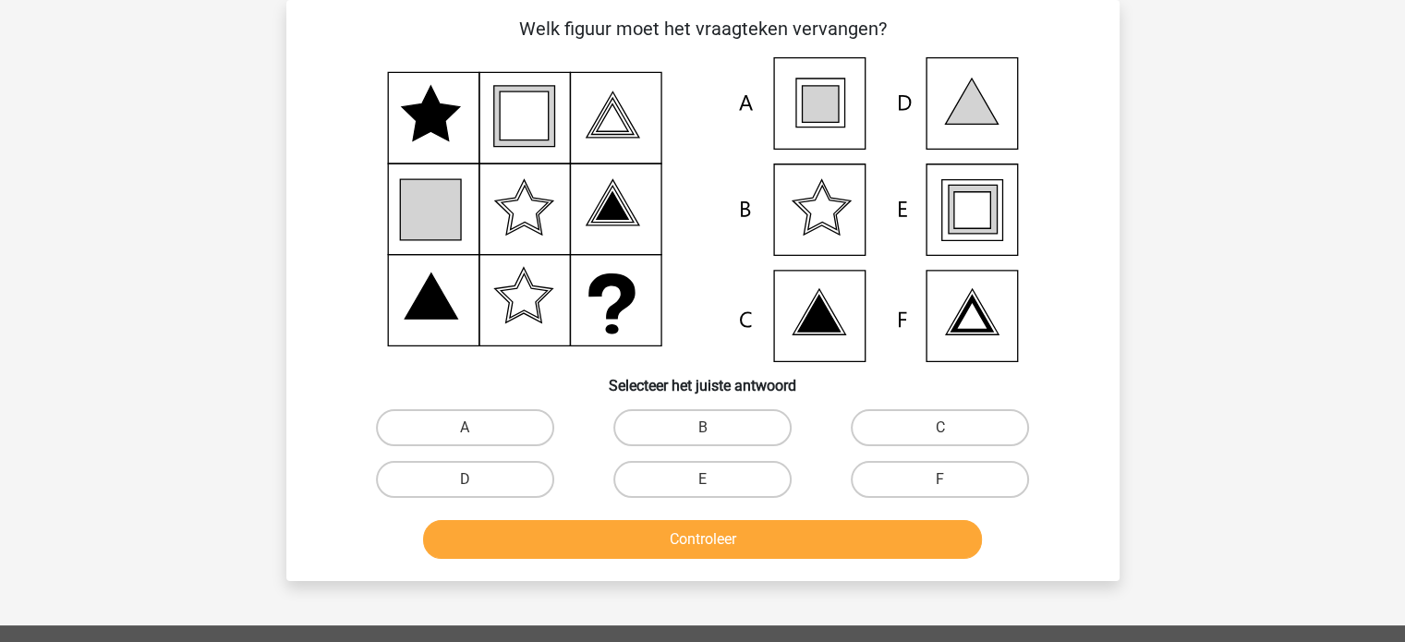
scroll to position [85, 0]
click at [706, 484] on input "E" at bounding box center [708, 486] width 12 height 12
radio input "true"
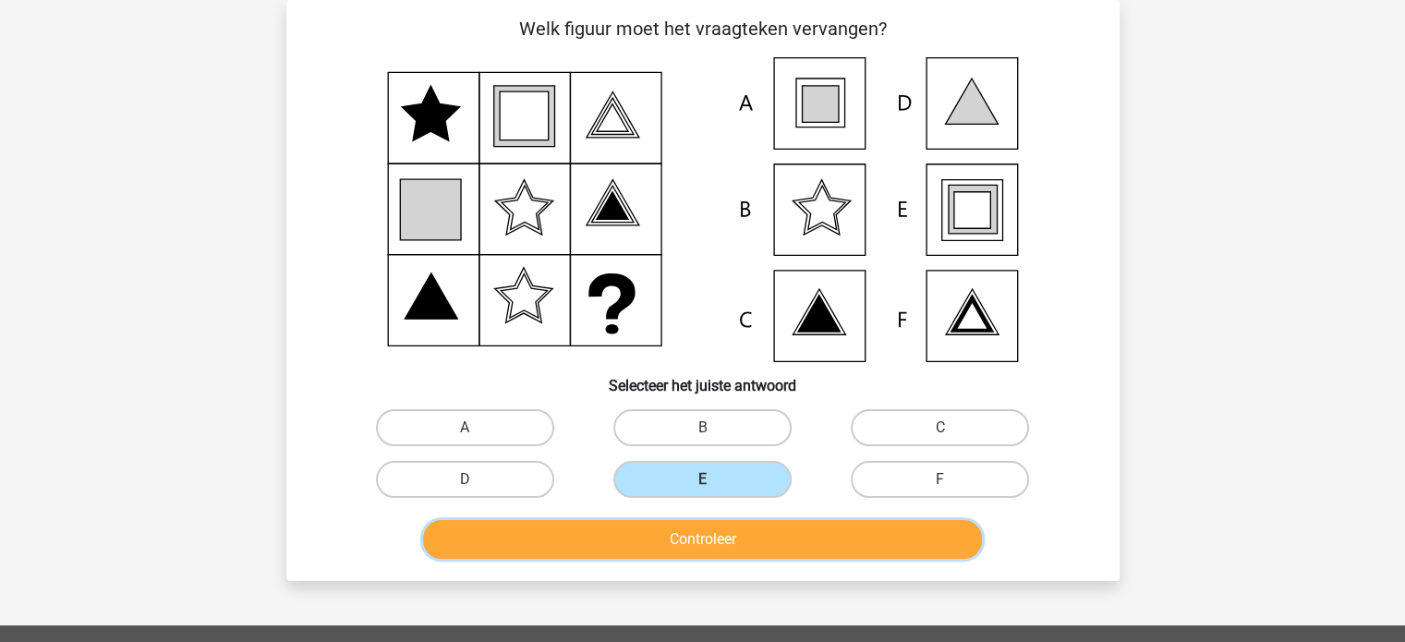
click at [665, 548] on button "Controleer" at bounding box center [702, 539] width 559 height 39
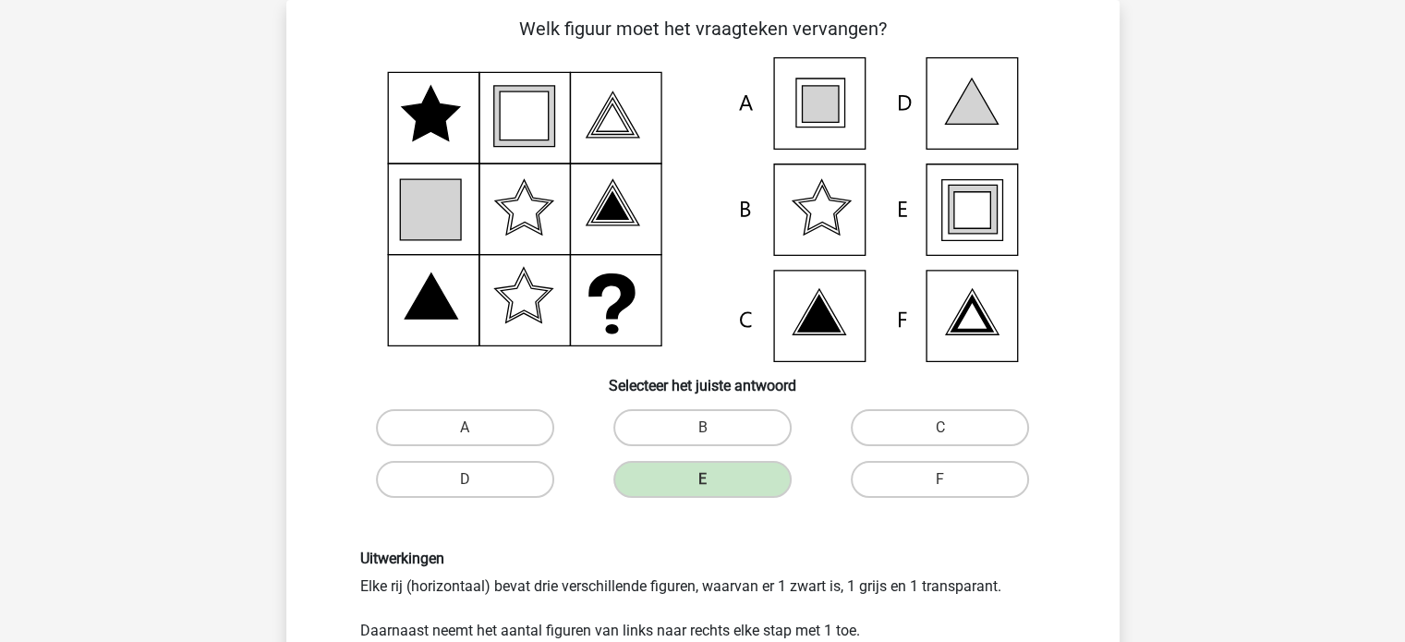
click at [665, 550] on h6 "Uitwerkingen" at bounding box center [703, 559] width 686 height 18
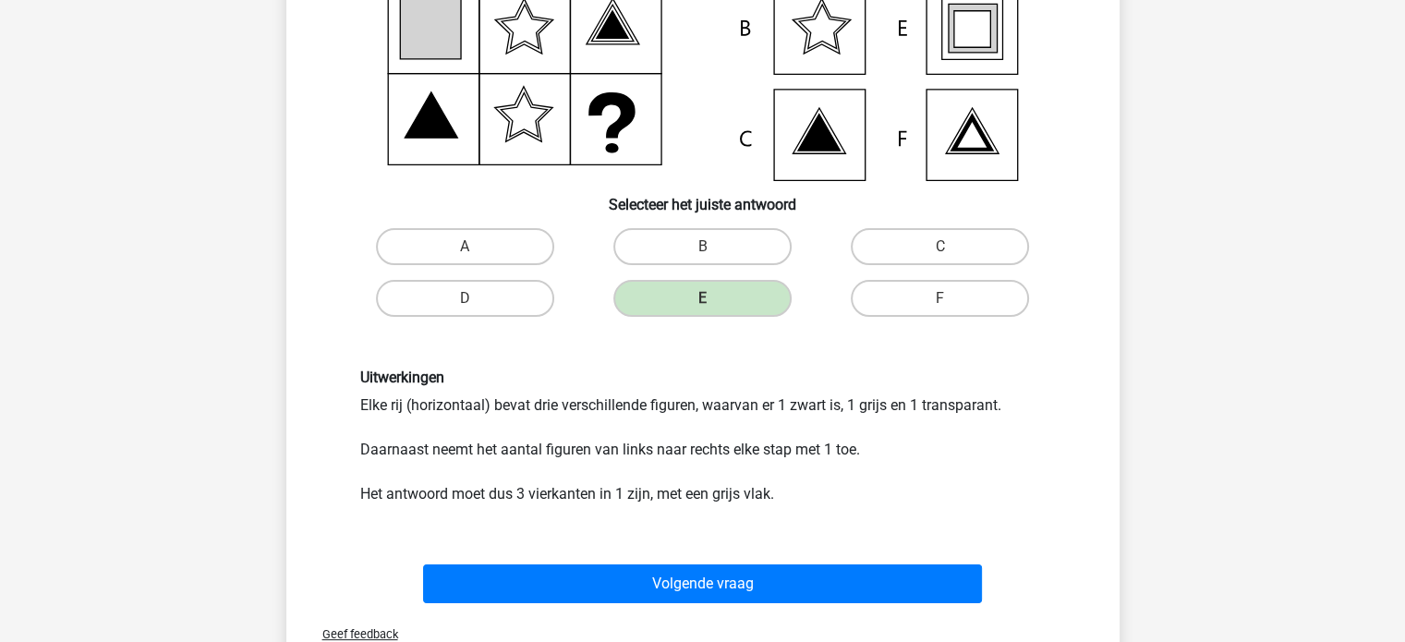
scroll to position [270, 0]
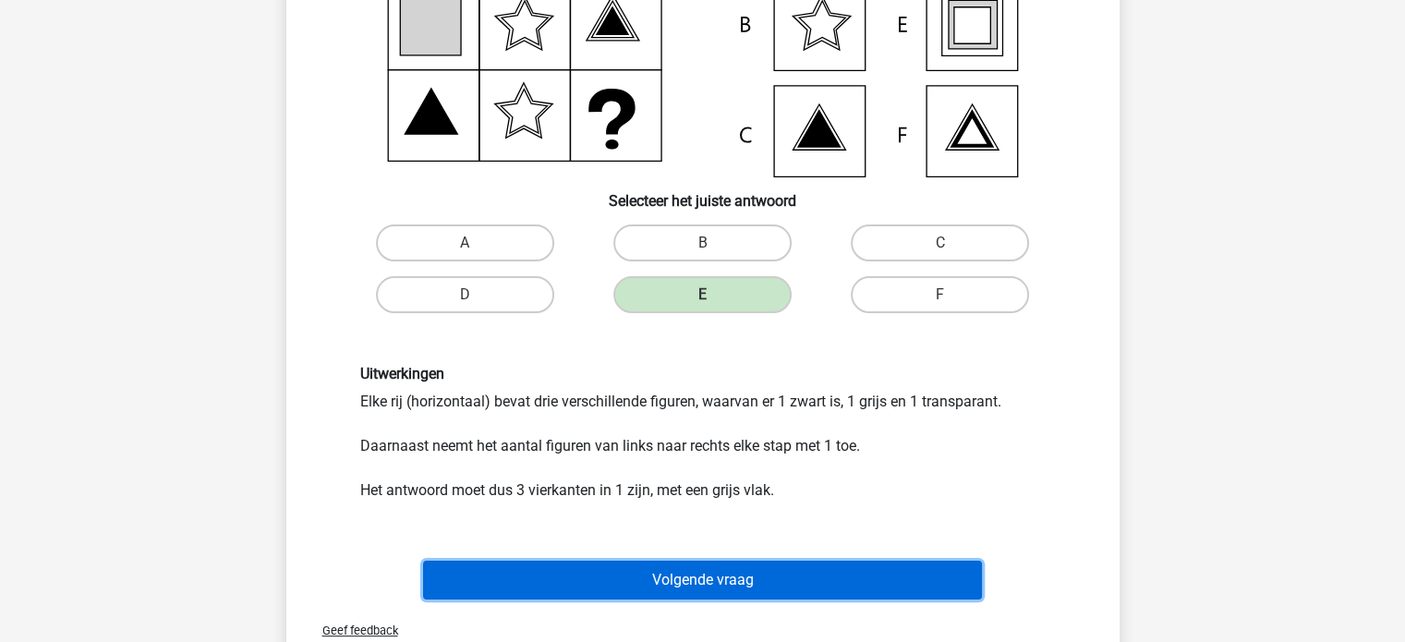
click at [664, 584] on button "Volgende vraag" at bounding box center [702, 580] width 559 height 39
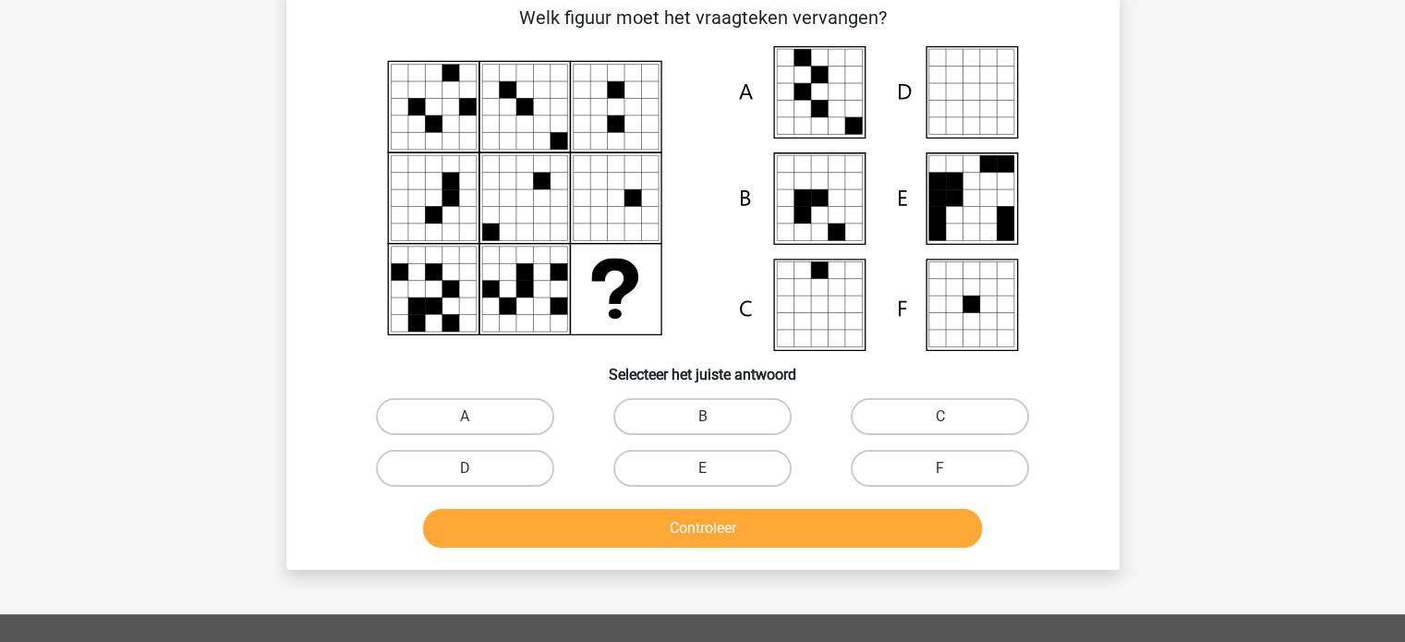
scroll to position [85, 0]
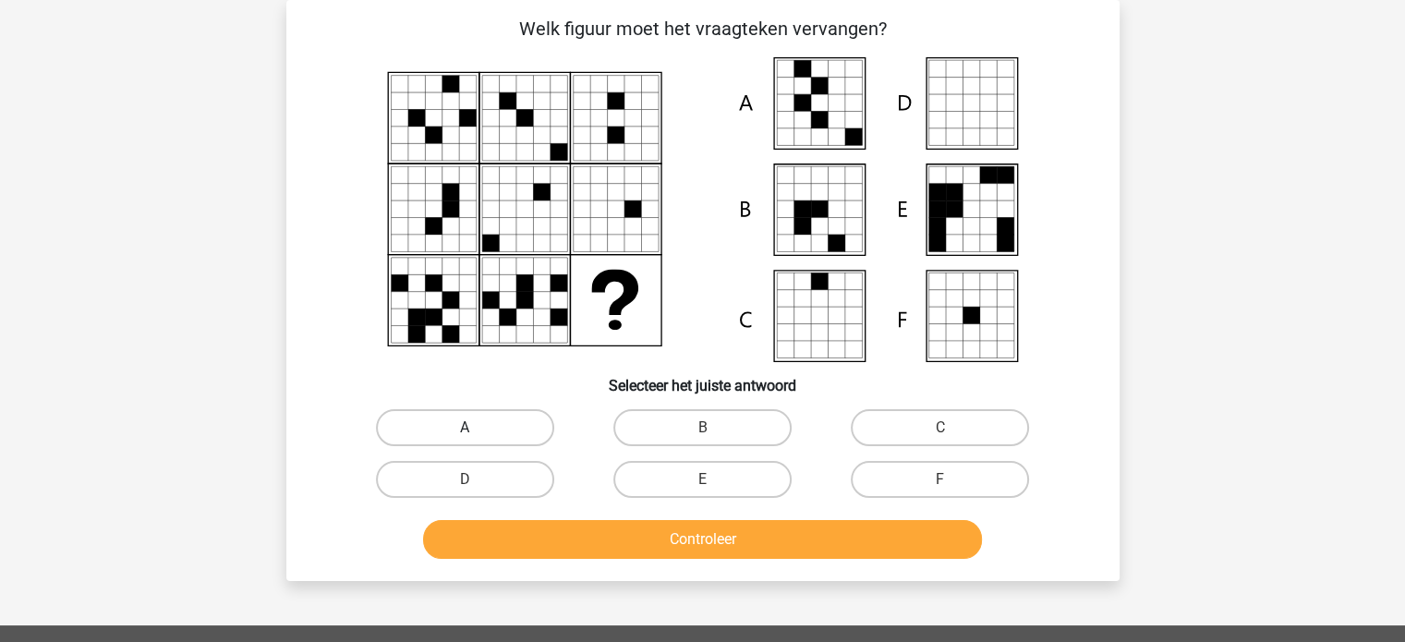
click at [466, 424] on label "A" at bounding box center [465, 427] width 178 height 37
click at [466, 428] on input "A" at bounding box center [471, 434] width 12 height 12
radio input "true"
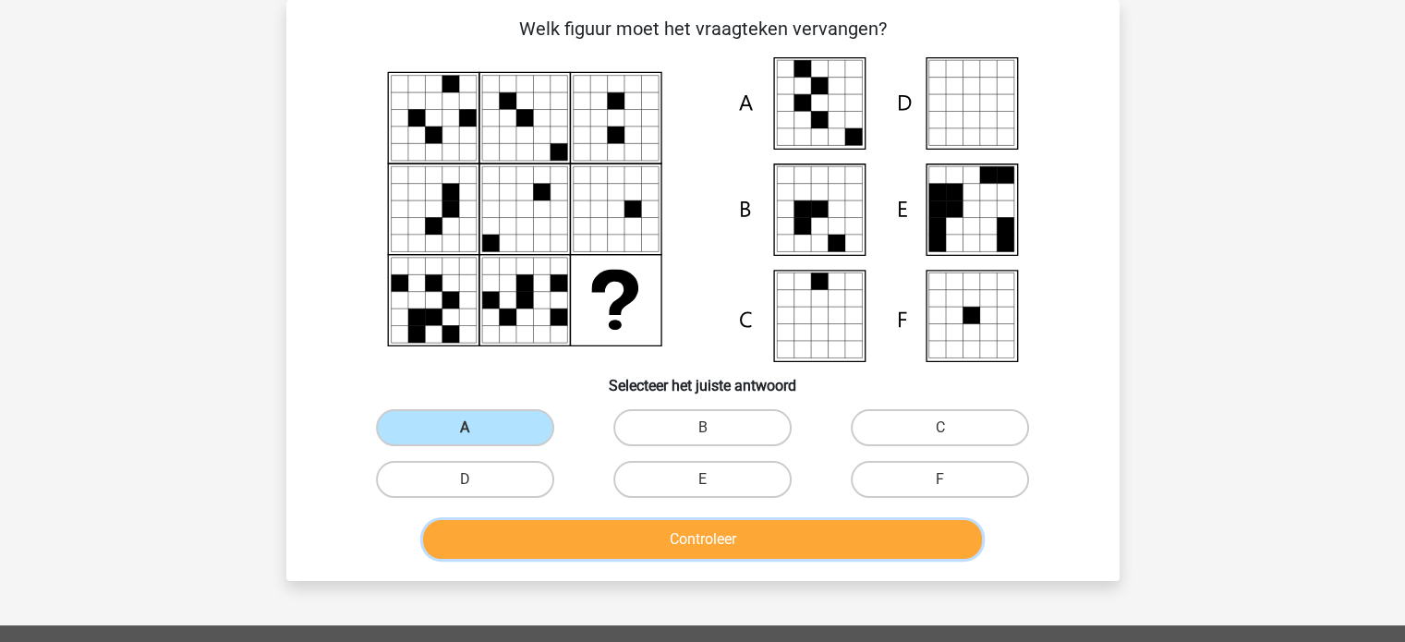
click at [587, 528] on button "Controleer" at bounding box center [702, 539] width 559 height 39
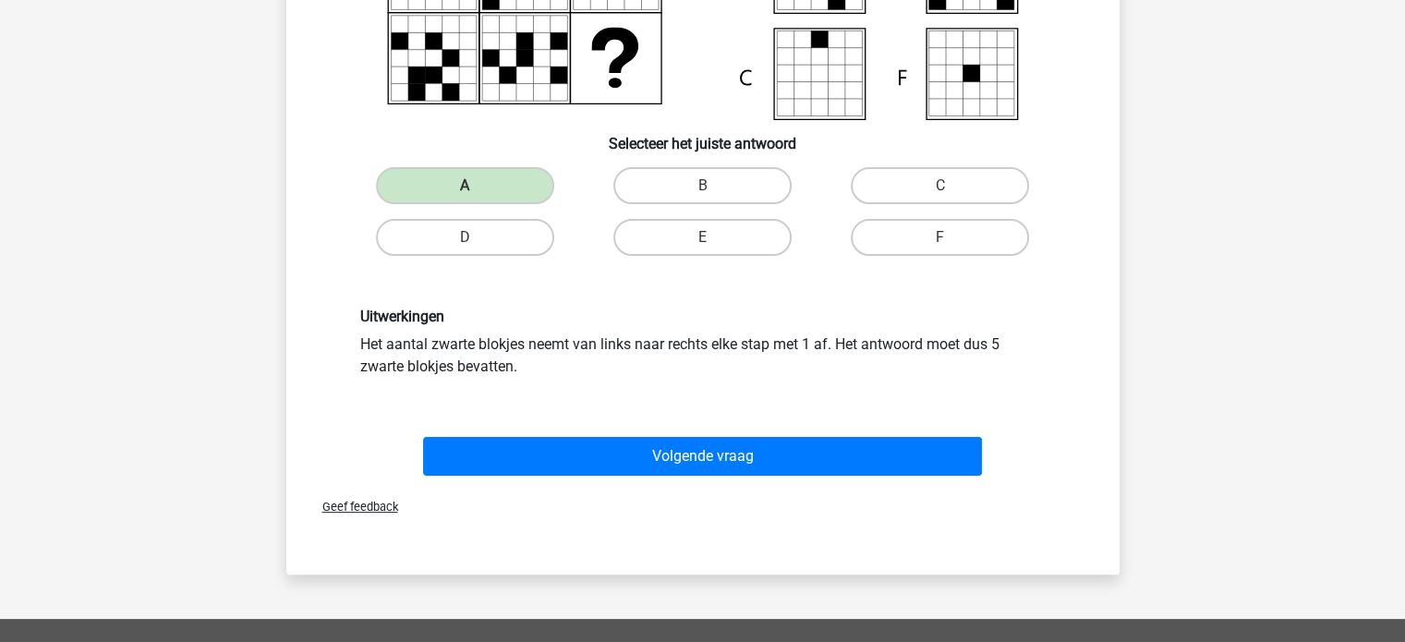
scroll to position [344, 0]
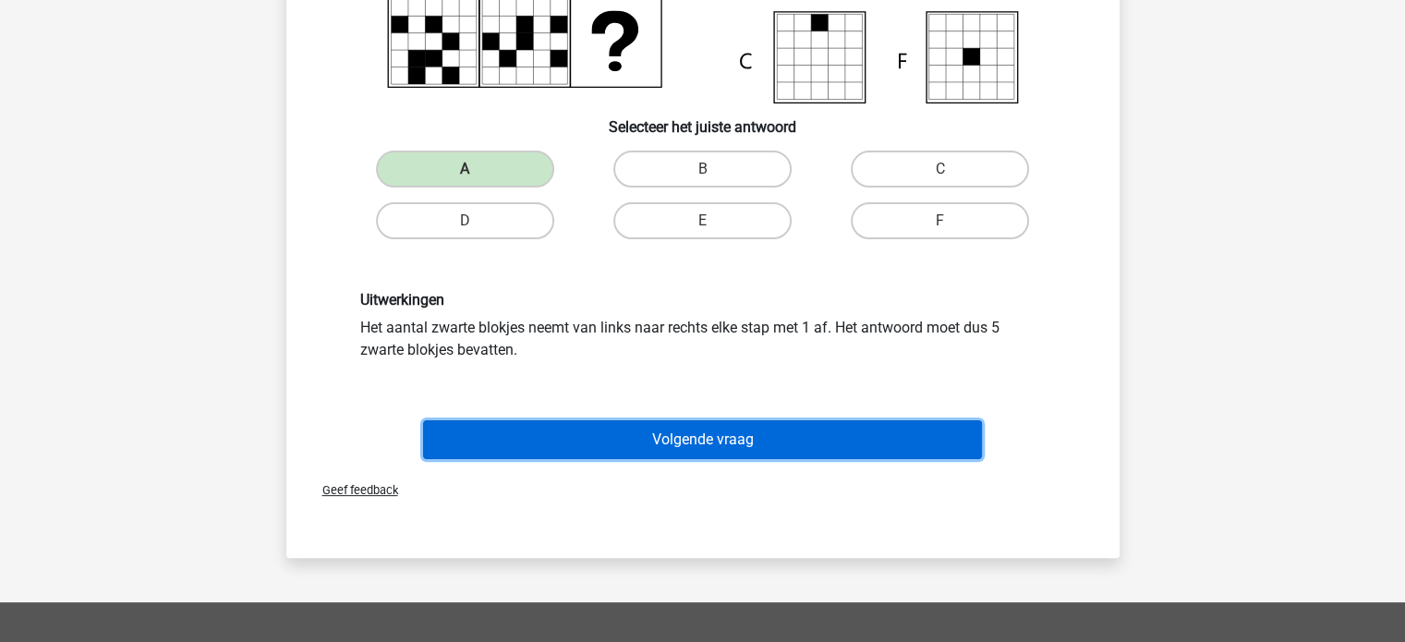
click at [647, 426] on button "Volgende vraag" at bounding box center [702, 439] width 559 height 39
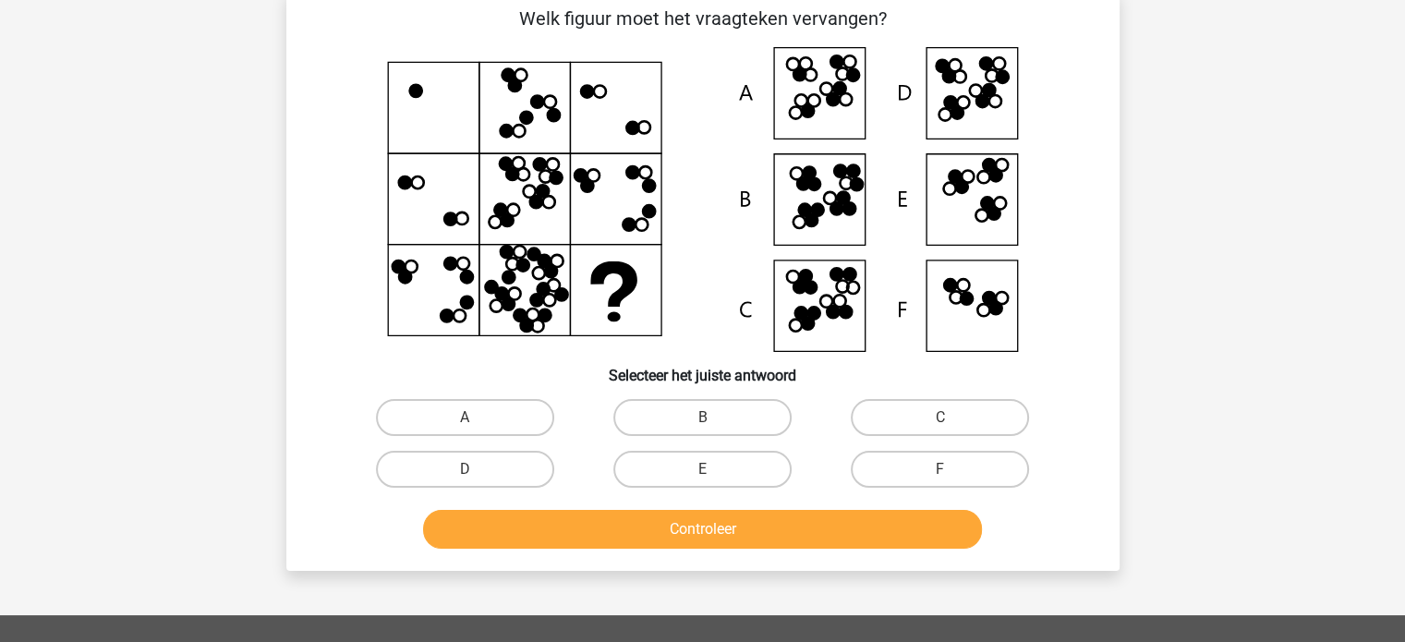
scroll to position [85, 0]
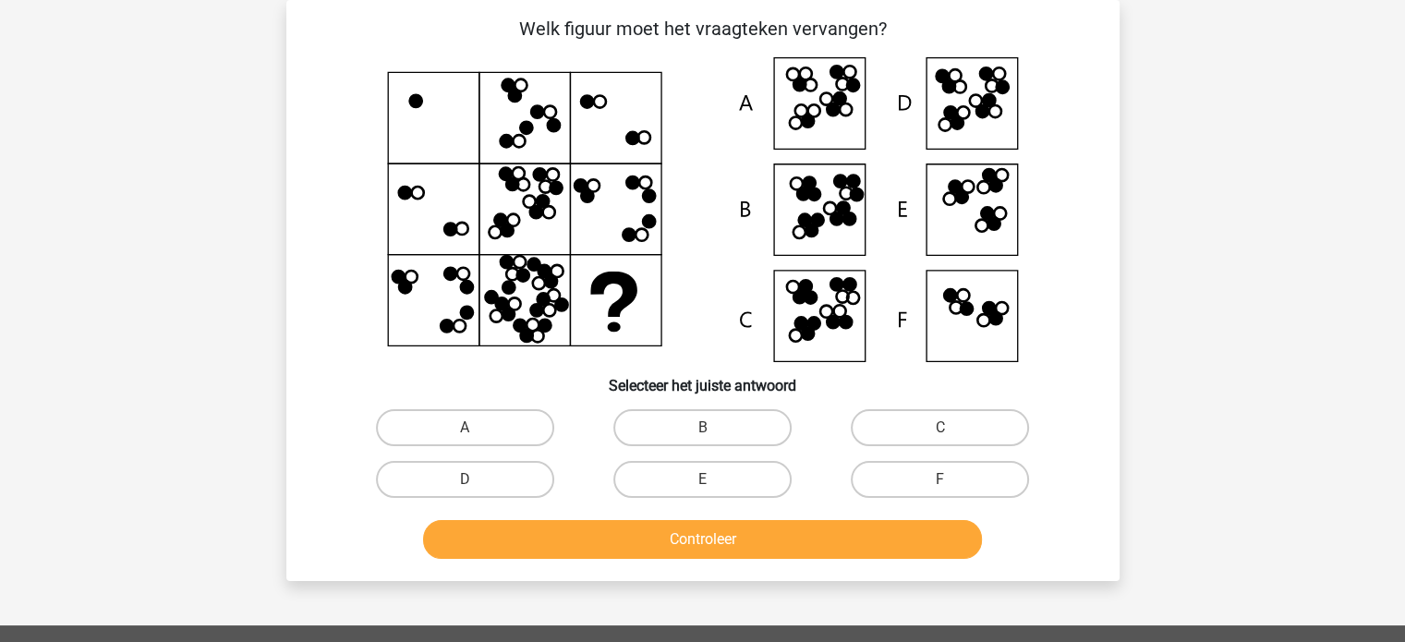
click at [468, 485] on input "D" at bounding box center [471, 486] width 12 height 12
radio input "true"
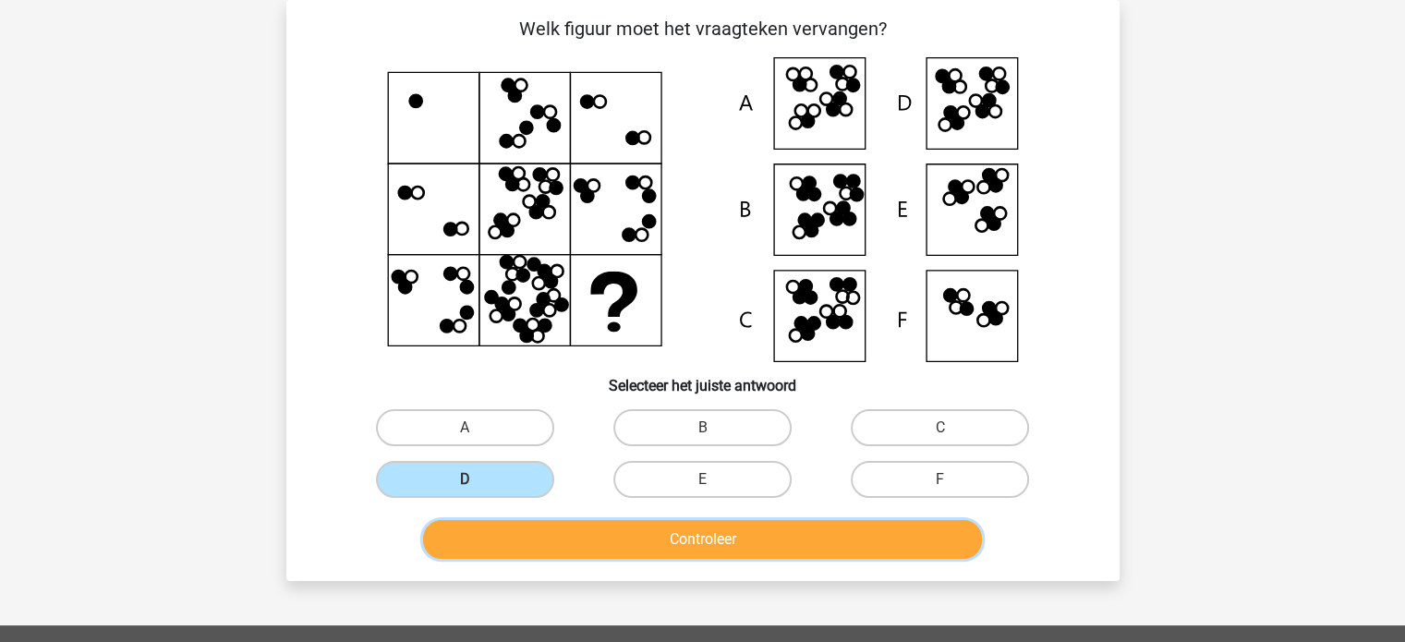
click at [526, 538] on button "Controleer" at bounding box center [702, 539] width 559 height 39
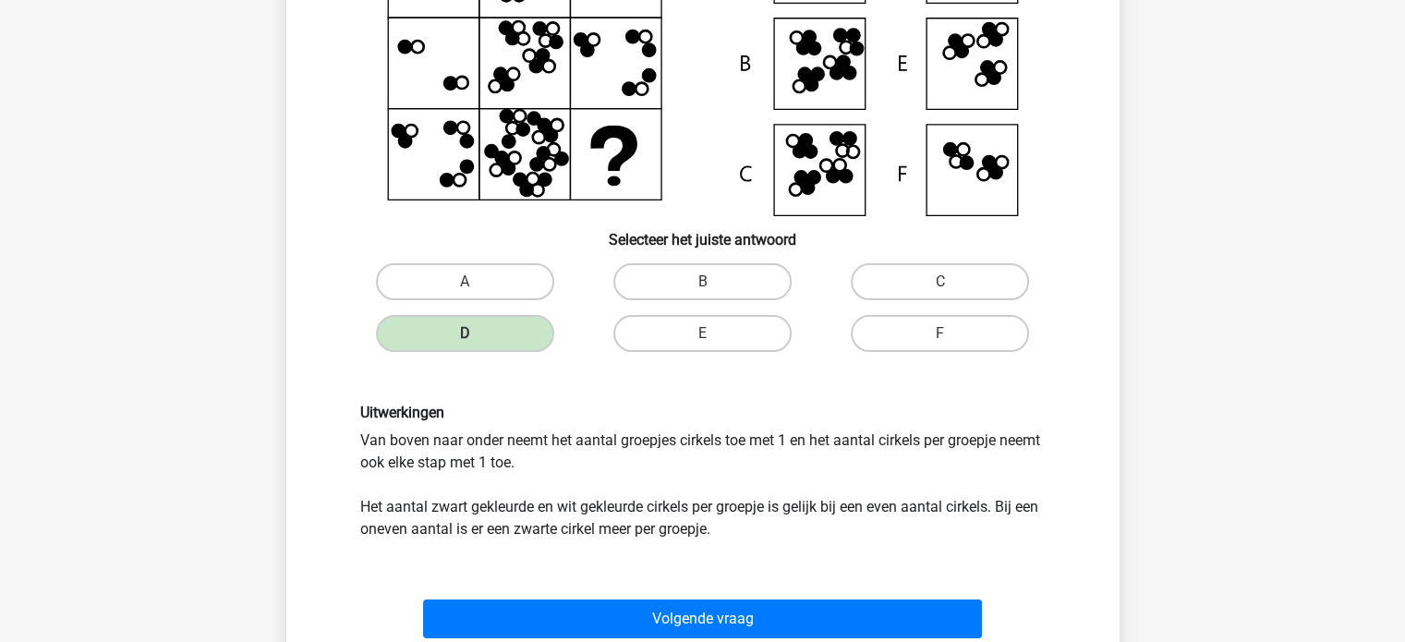
scroll to position [233, 0]
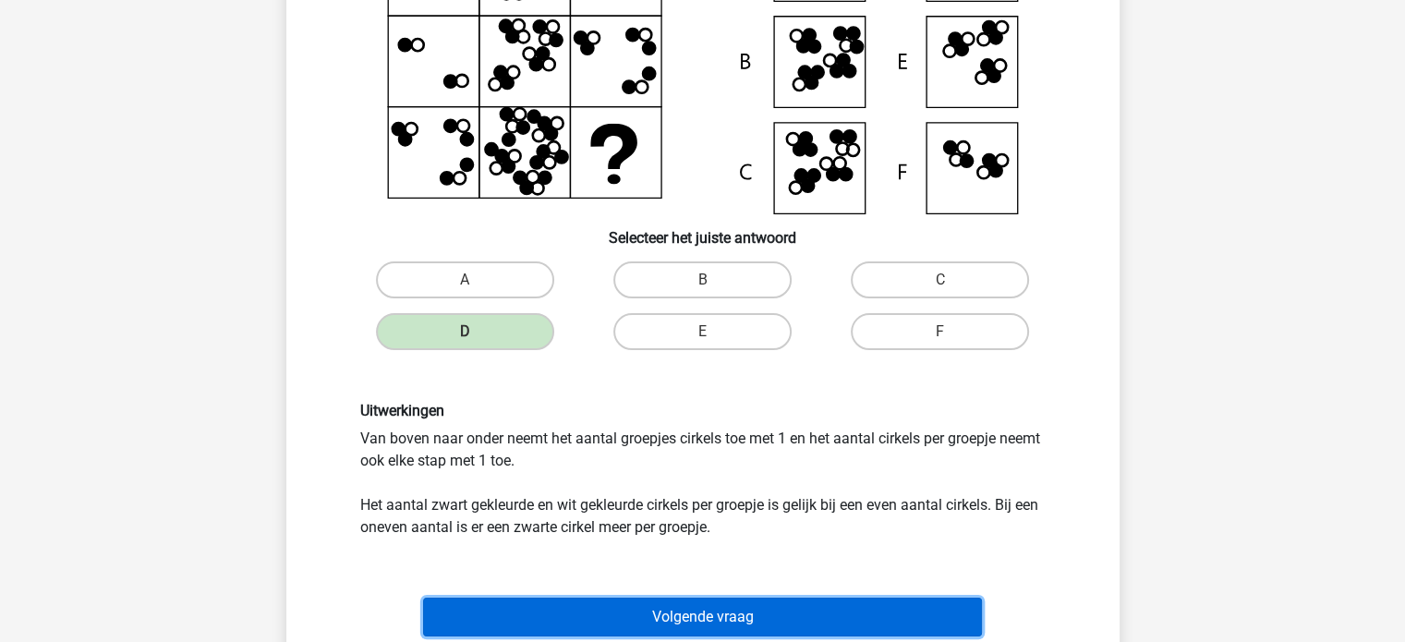
click at [533, 605] on button "Volgende vraag" at bounding box center [702, 617] width 559 height 39
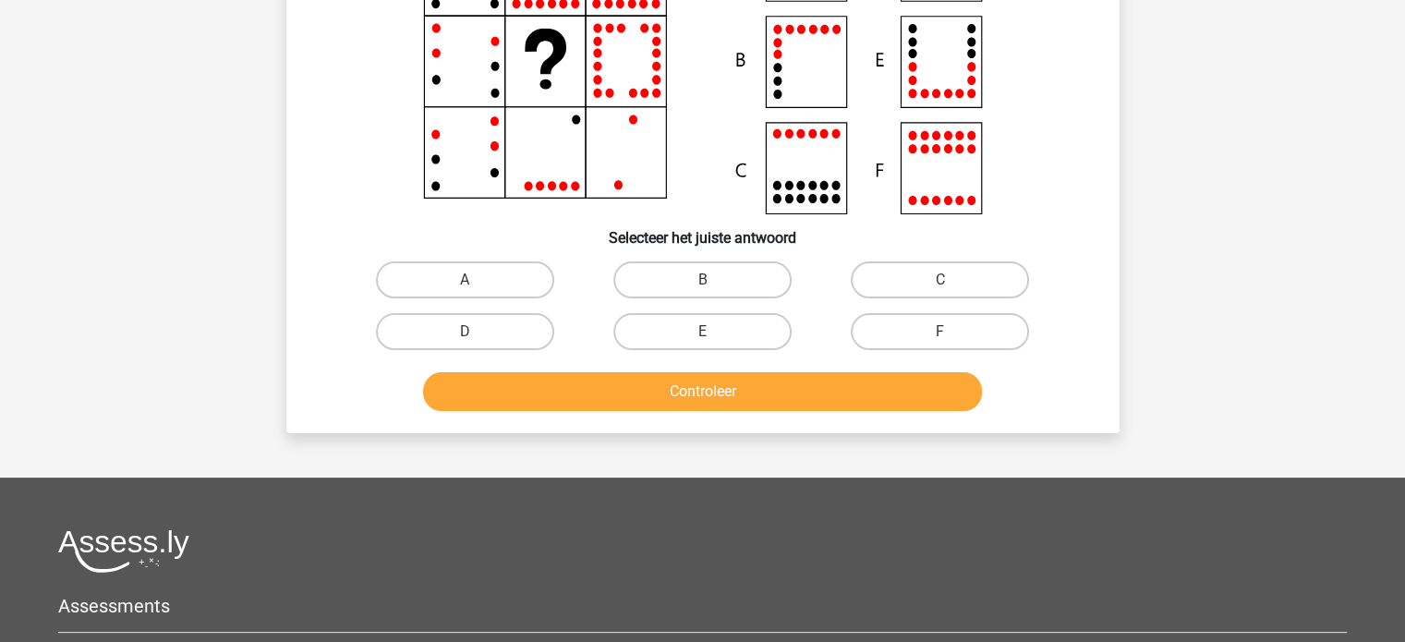
scroll to position [85, 0]
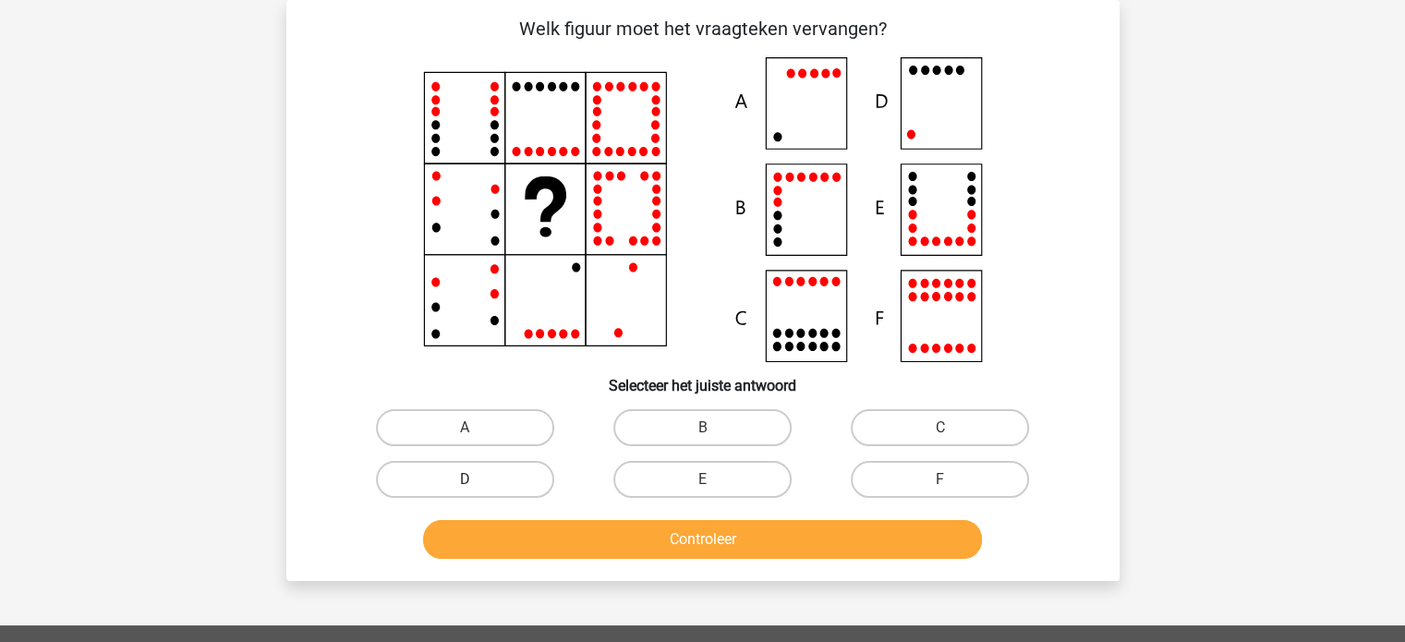
click at [483, 481] on label "D" at bounding box center [465, 479] width 178 height 37
click at [477, 481] on input "D" at bounding box center [471, 486] width 12 height 12
radio input "true"
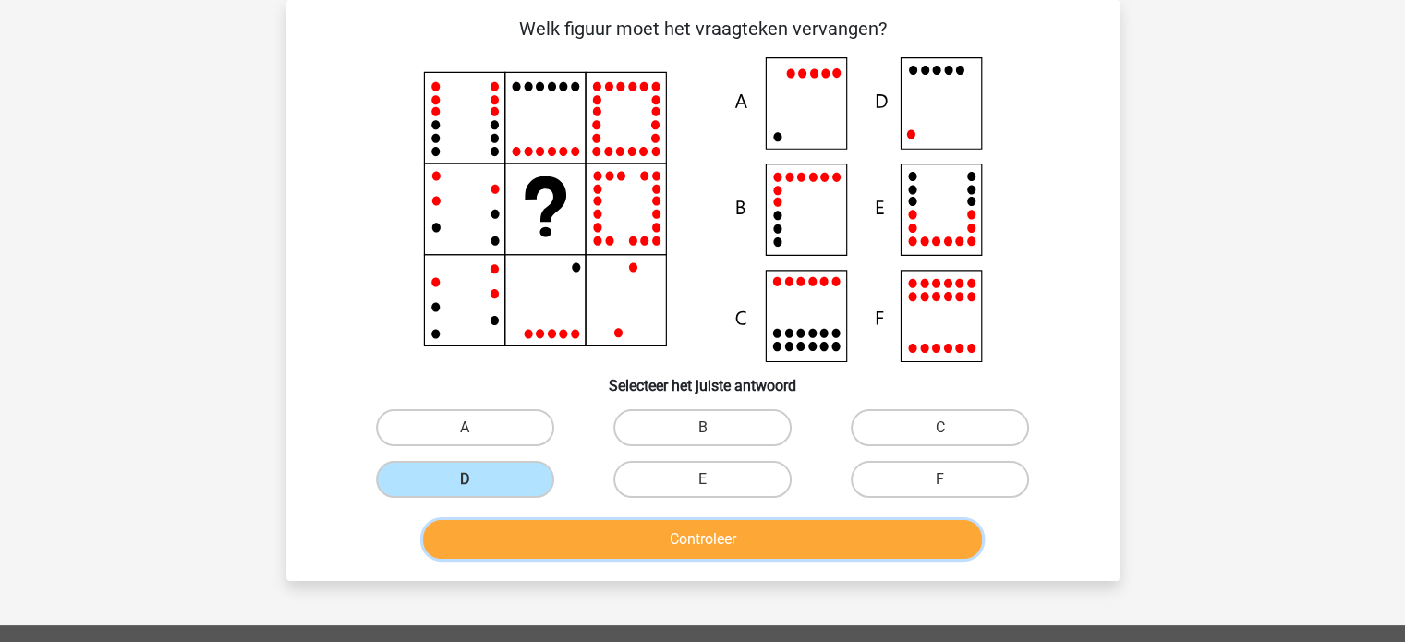
click at [608, 541] on button "Controleer" at bounding box center [702, 539] width 559 height 39
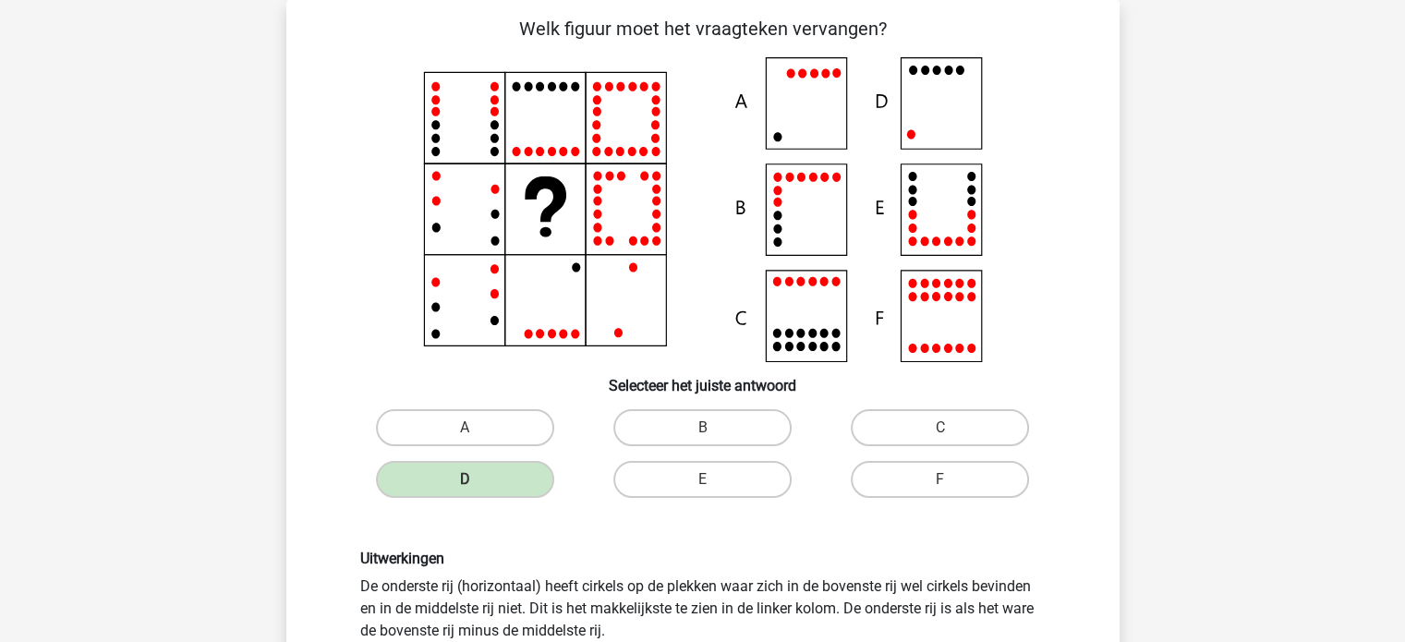
click at [608, 541] on div "Uitwerkingen De onderste rij (horizontaal) heeft cirkels op de plekken waar zic…" at bounding box center [703, 628] width 774 height 247
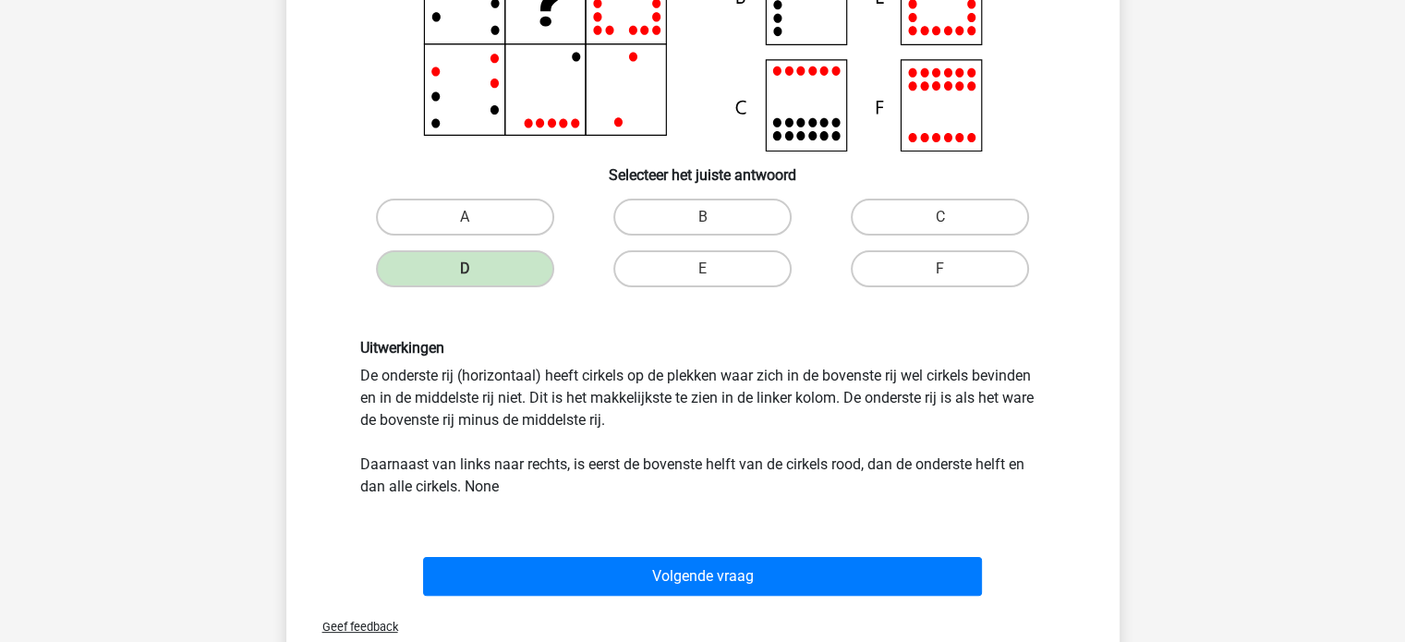
scroll to position [344, 0]
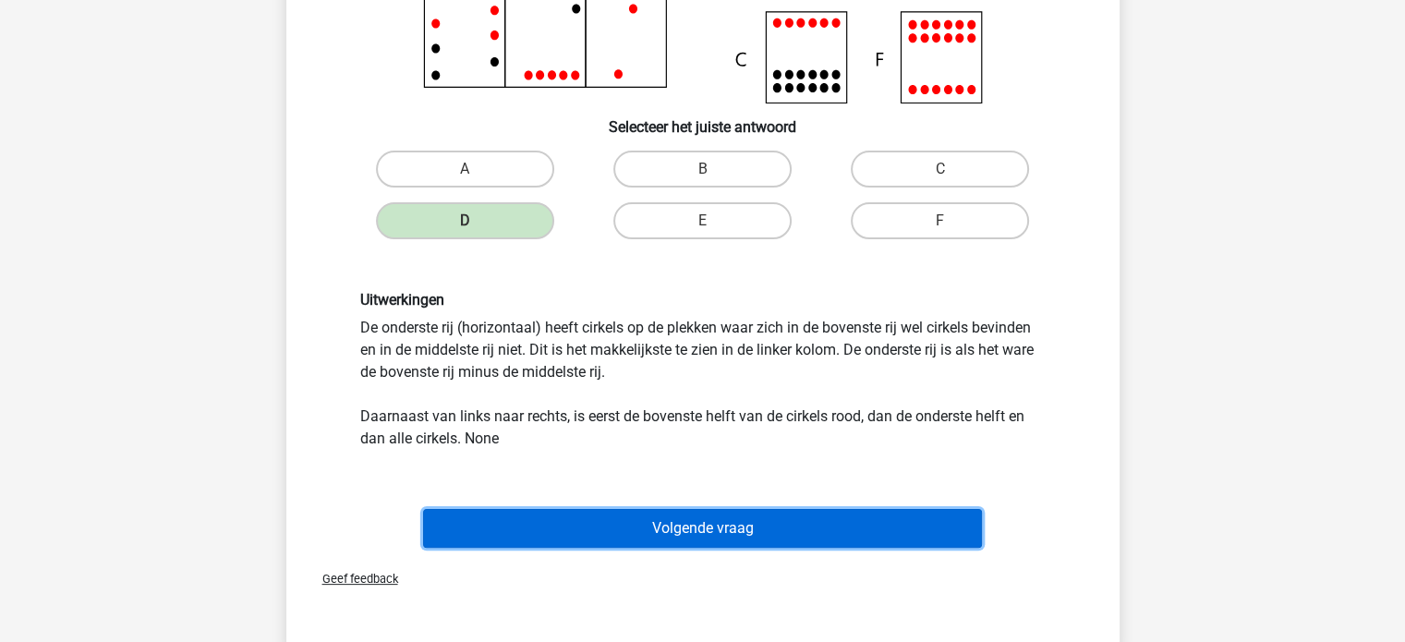
click at [638, 525] on button "Volgende vraag" at bounding box center [702, 528] width 559 height 39
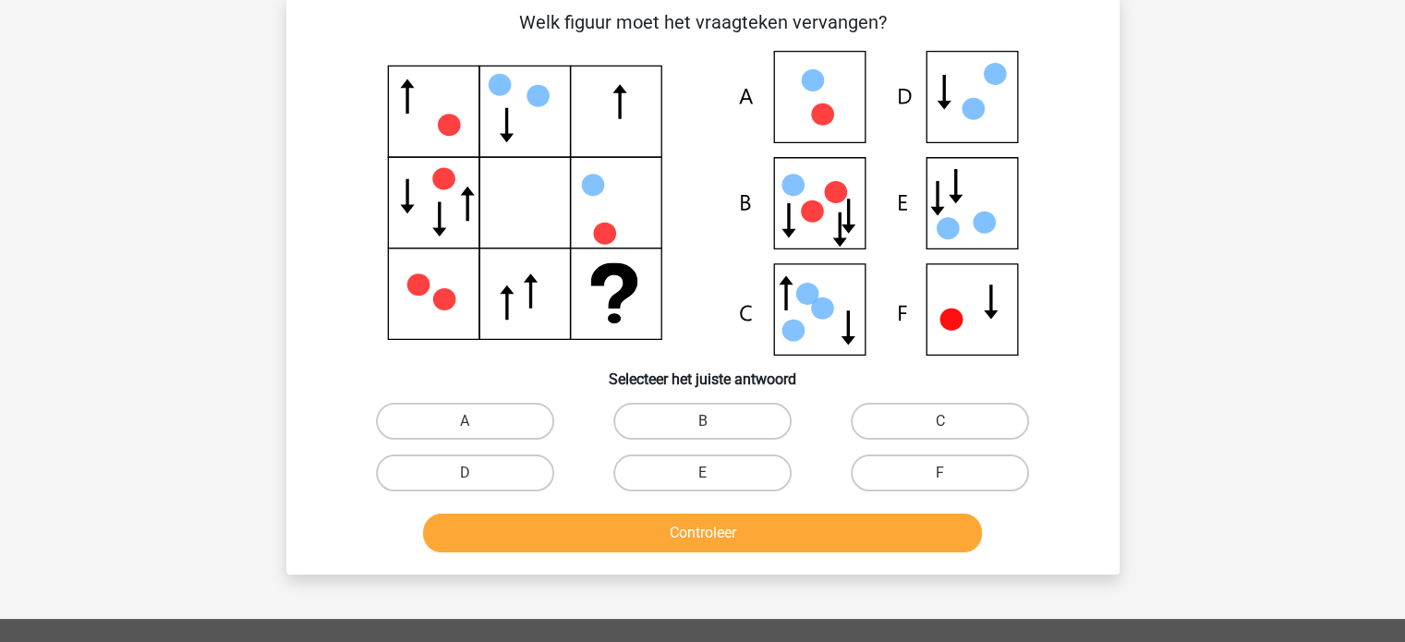
scroll to position [85, 0]
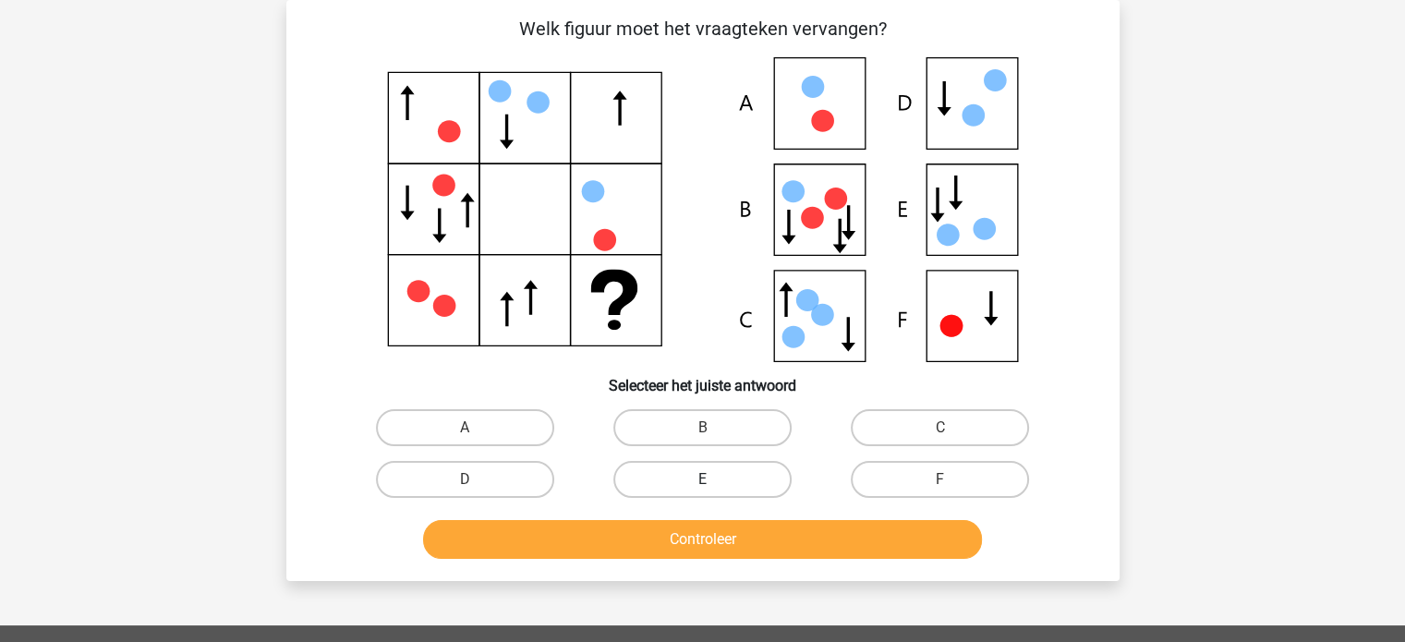
click at [686, 480] on label "E" at bounding box center [703, 479] width 178 height 37
click at [702, 480] on input "E" at bounding box center [708, 486] width 12 height 12
radio input "true"
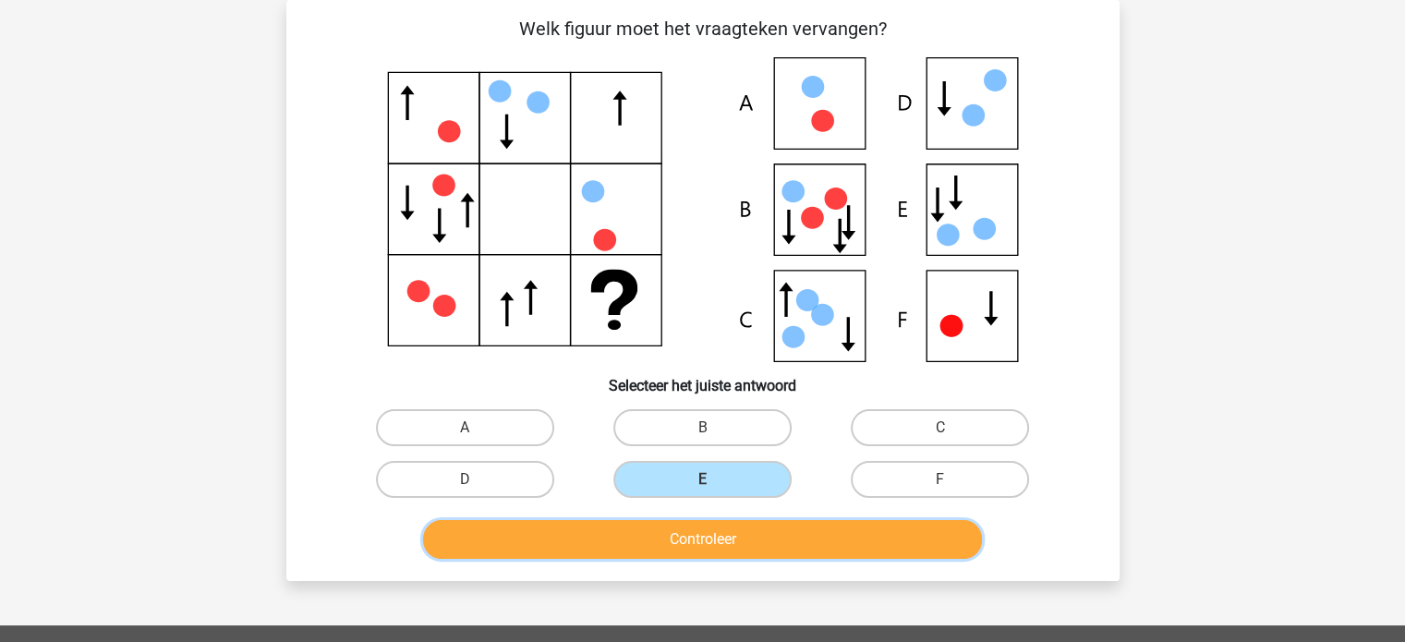
click at [674, 543] on button "Controleer" at bounding box center [702, 539] width 559 height 39
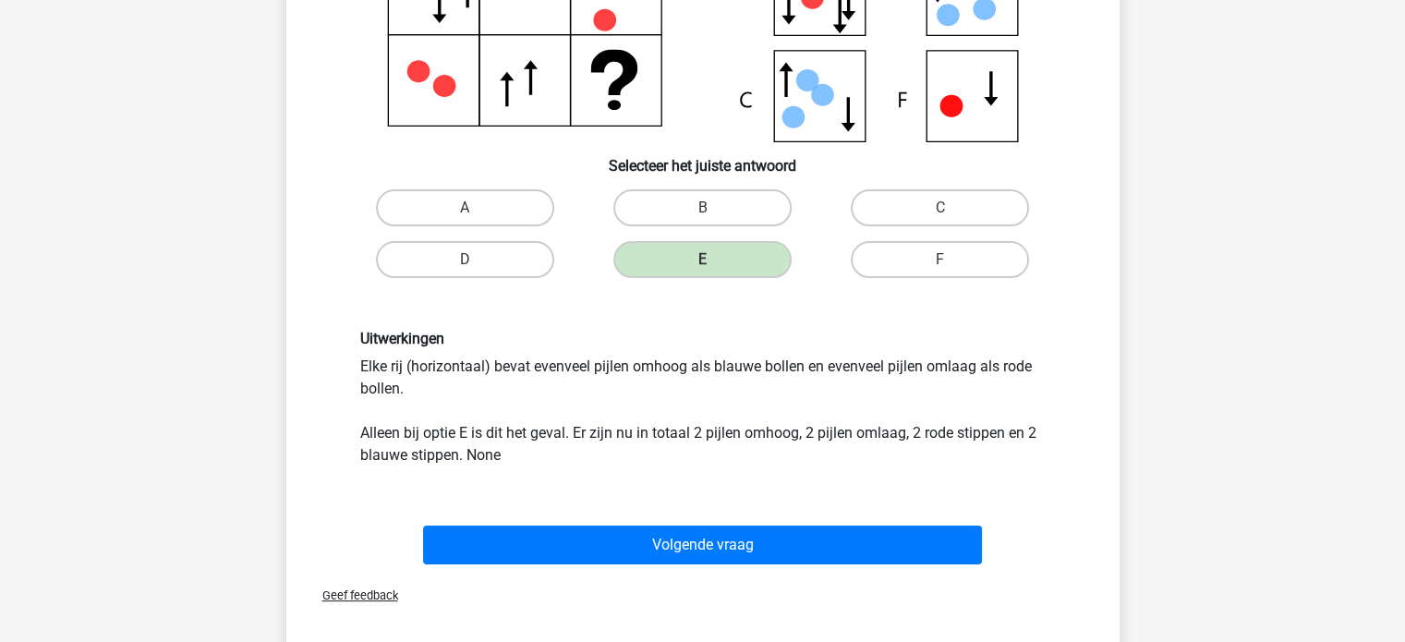
scroll to position [307, 0]
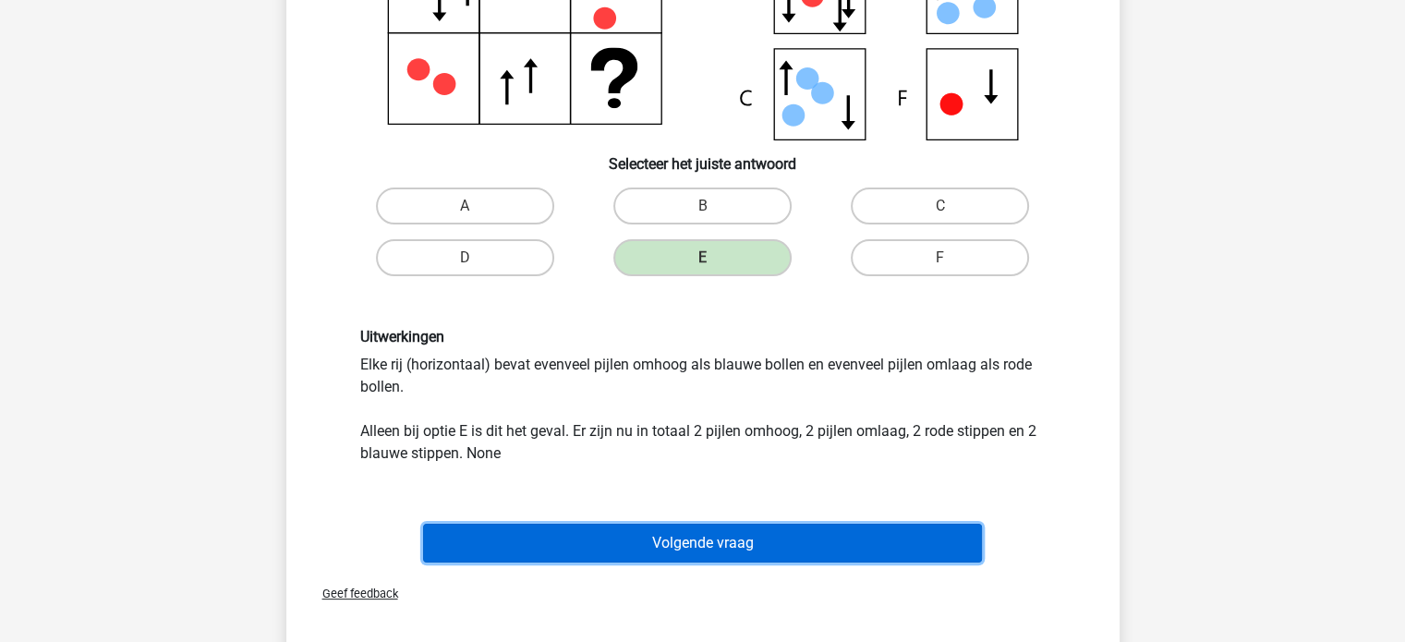
click at [674, 543] on button "Volgende vraag" at bounding box center [702, 543] width 559 height 39
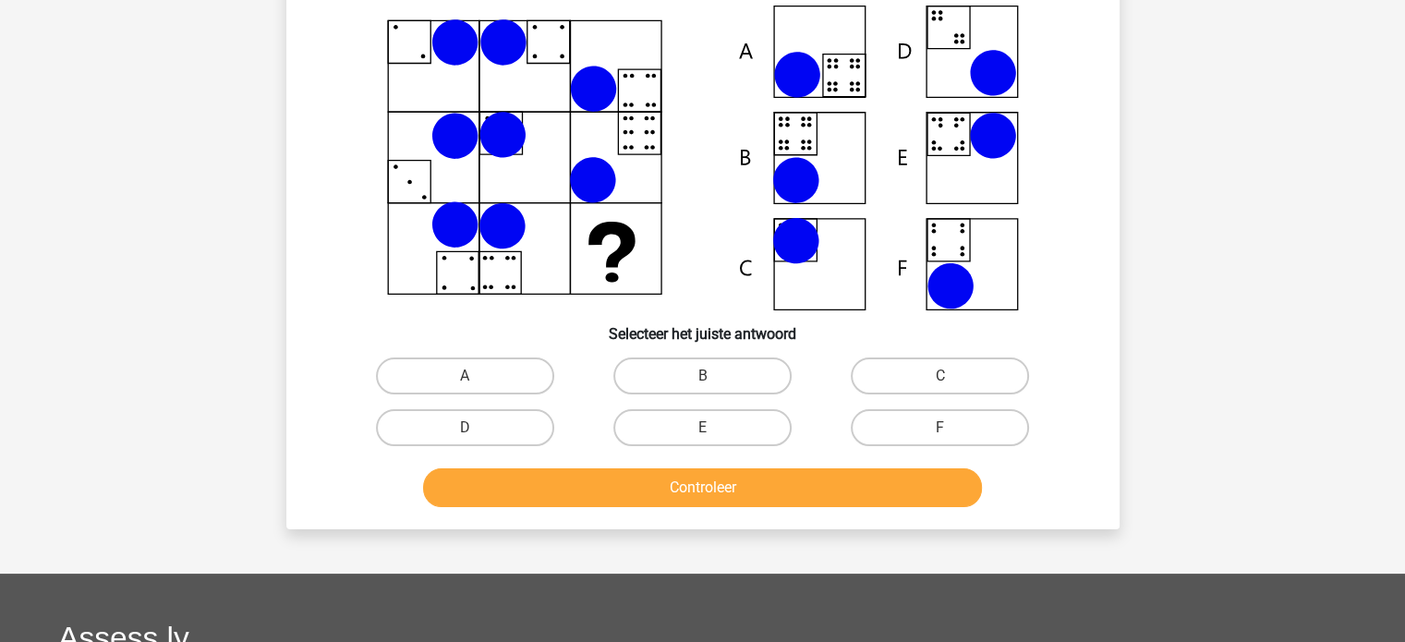
scroll to position [85, 0]
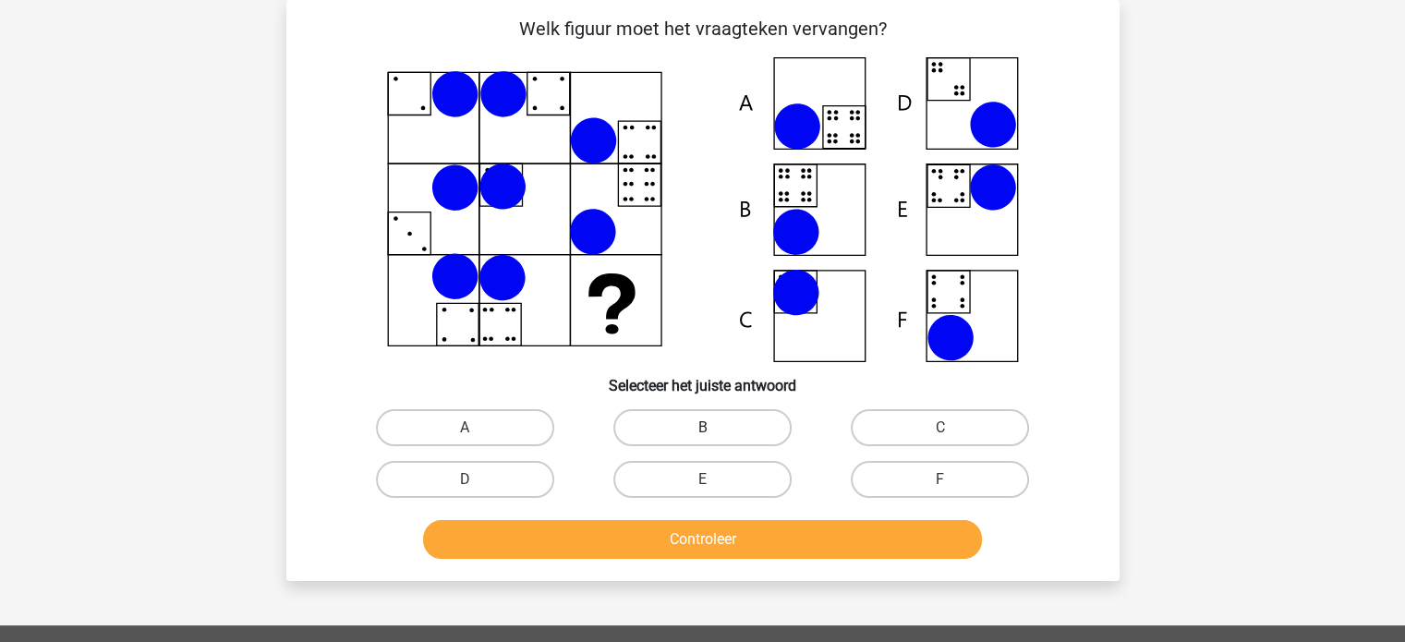
click at [691, 416] on label "B" at bounding box center [703, 427] width 178 height 37
click at [702, 428] on input "B" at bounding box center [708, 434] width 12 height 12
radio input "true"
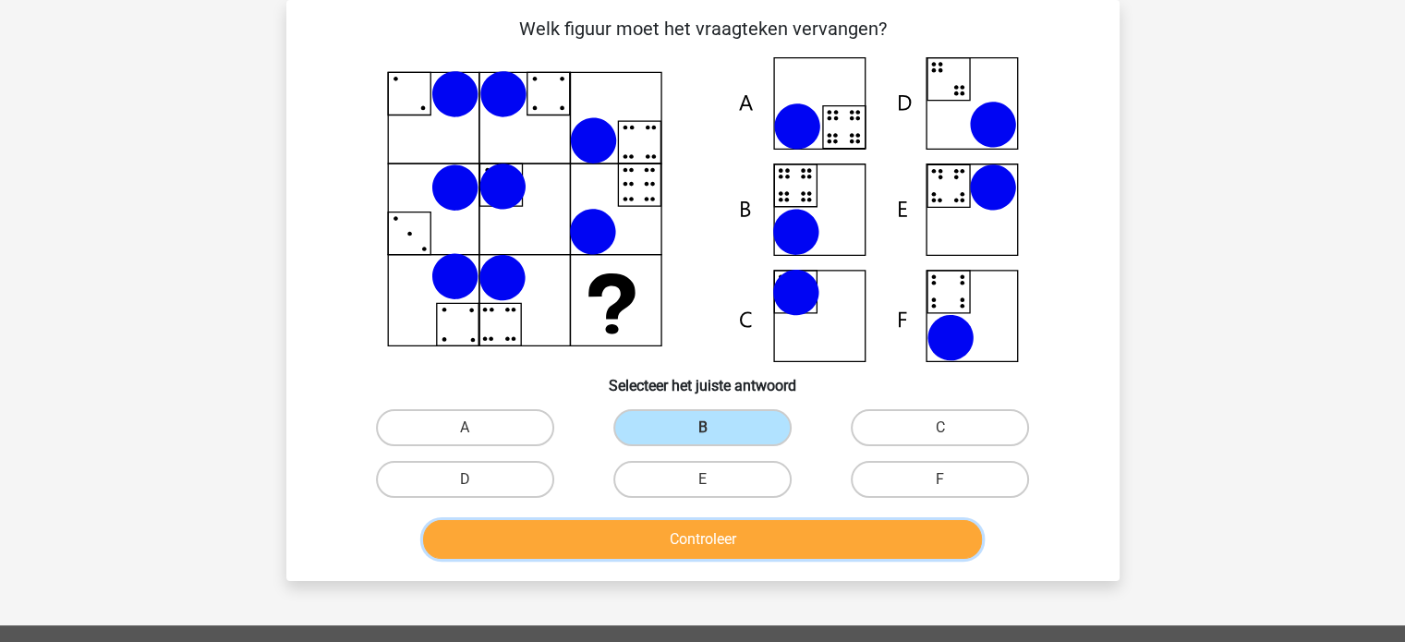
click at [655, 540] on button "Controleer" at bounding box center [702, 539] width 559 height 39
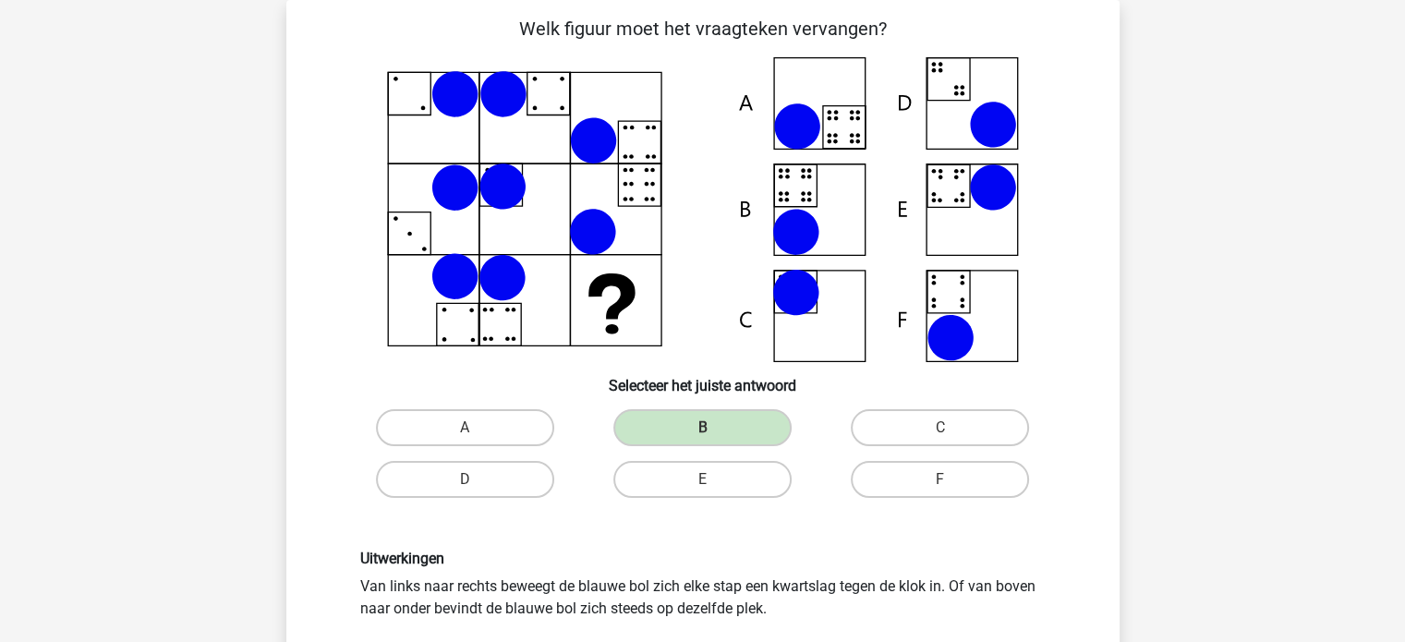
click at [655, 540] on div "Uitwerkingen Van links naar rechts beweegt de blauwe bol zich elke stap een kwa…" at bounding box center [703, 639] width 774 height 269
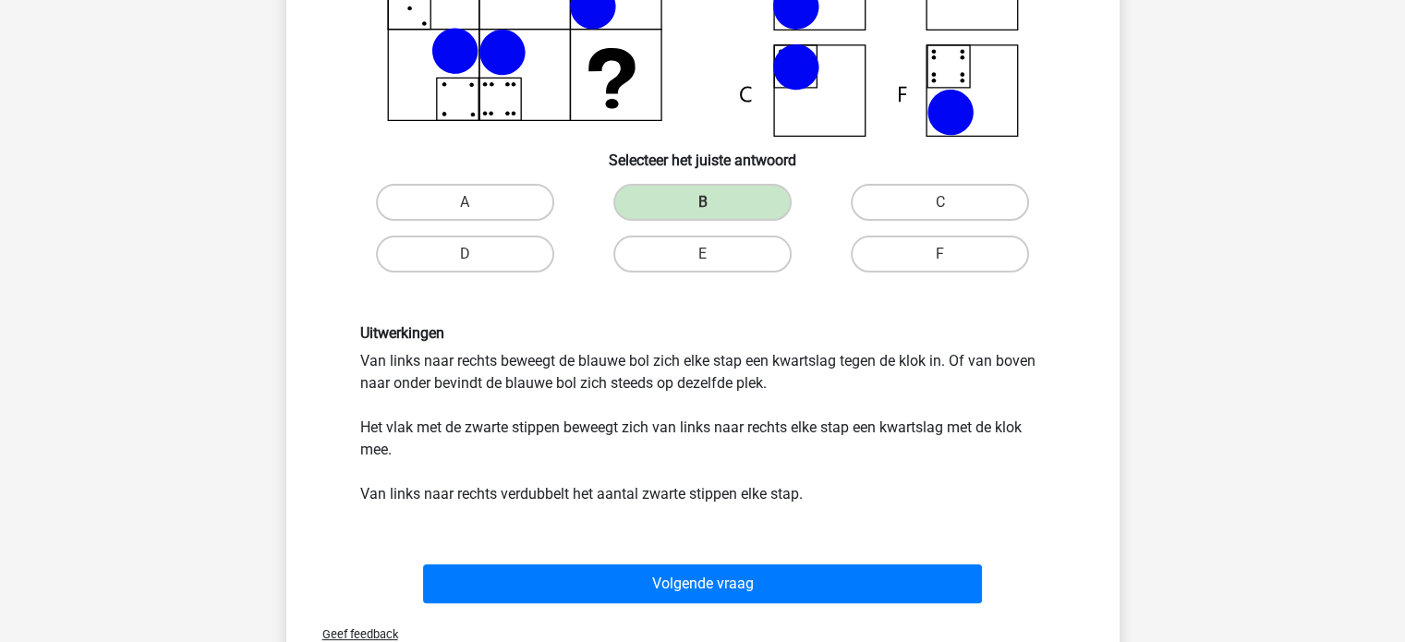
scroll to position [344, 0]
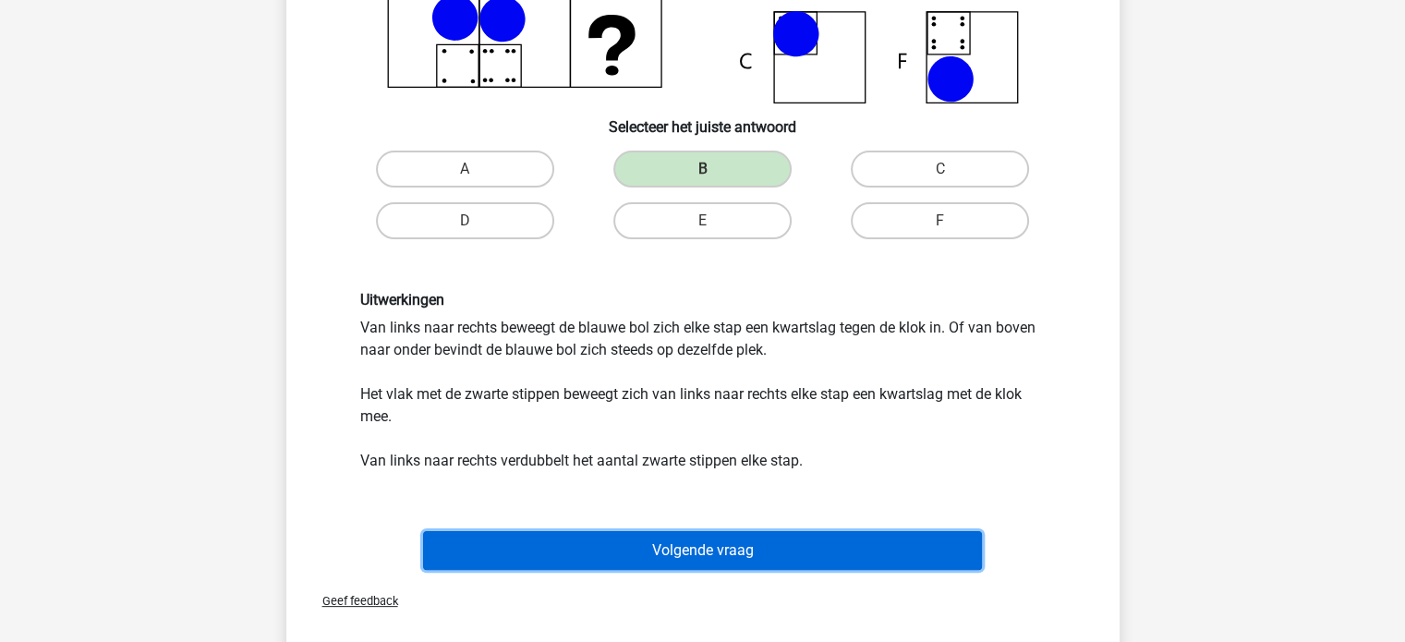
click at [655, 540] on button "Volgende vraag" at bounding box center [702, 550] width 559 height 39
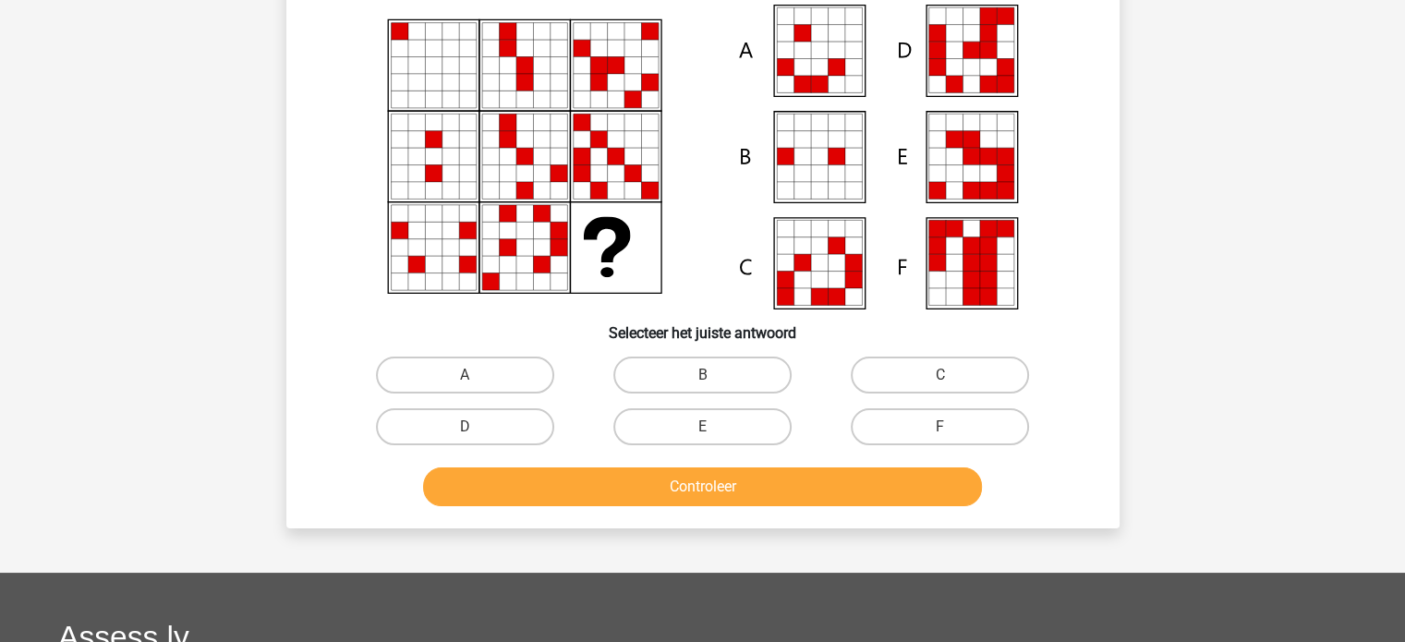
scroll to position [85, 0]
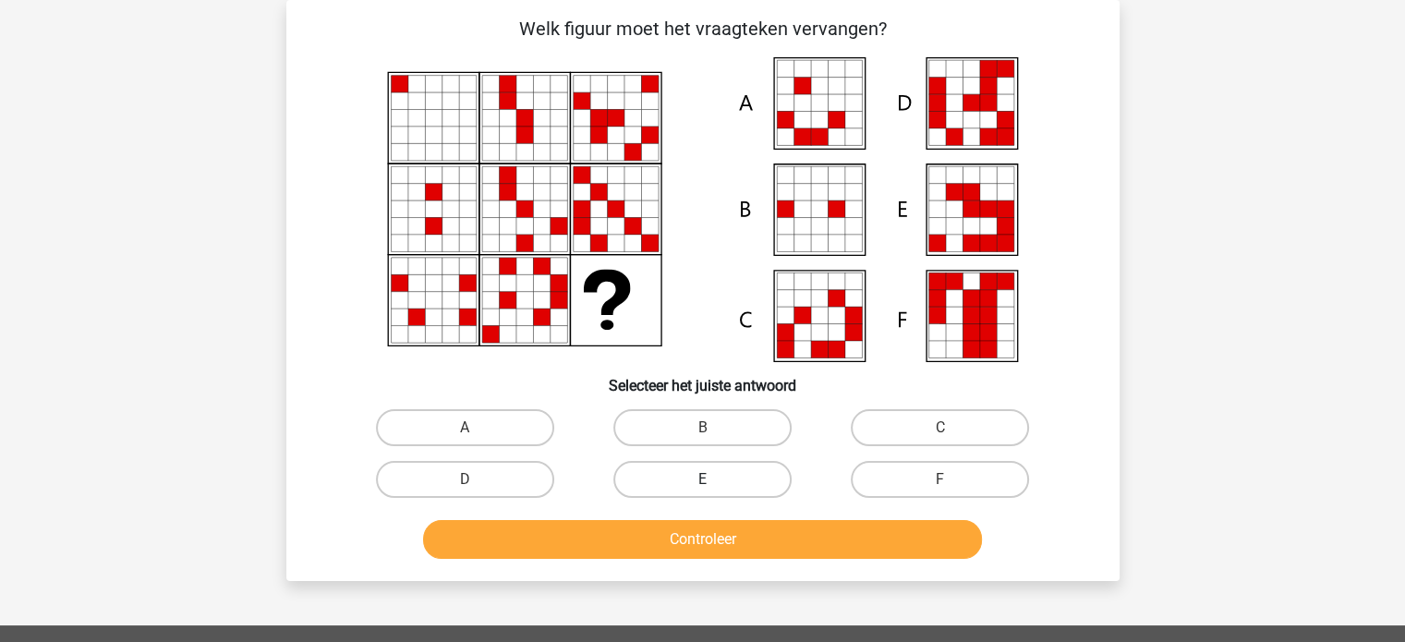
click at [734, 480] on label "E" at bounding box center [703, 479] width 178 height 37
click at [714, 480] on input "E" at bounding box center [708, 486] width 12 height 12
radio input "true"
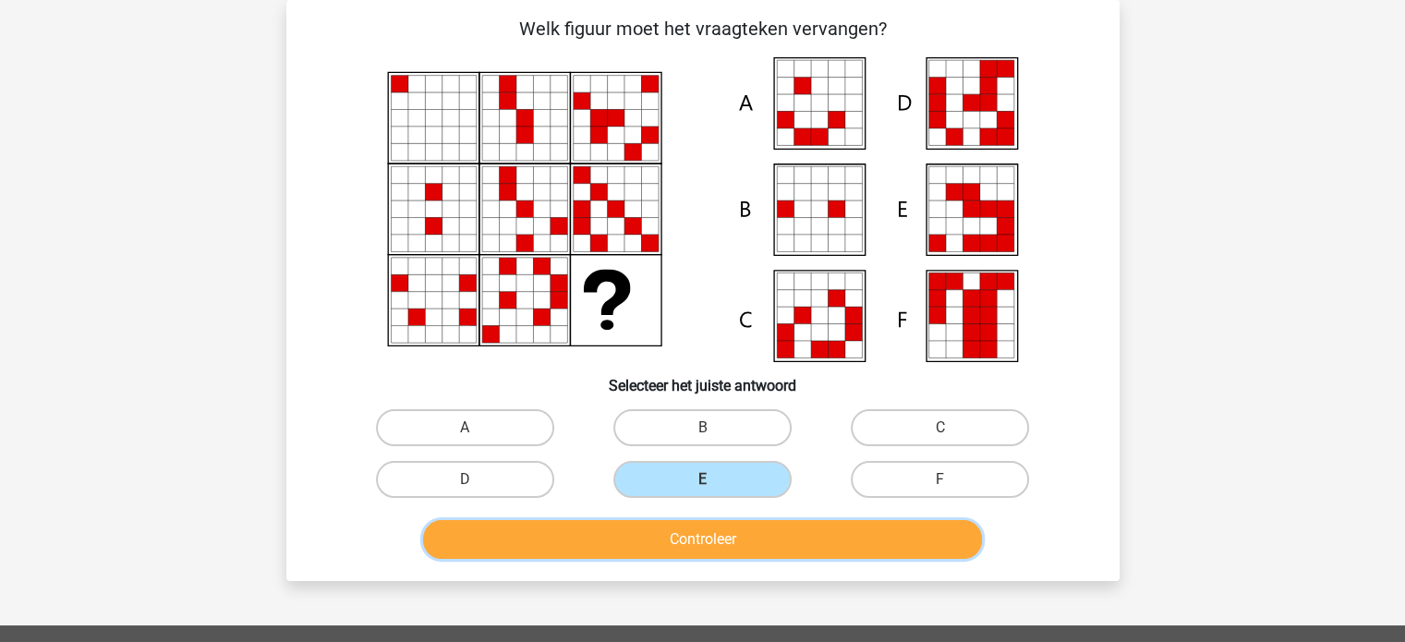
click at [716, 539] on button "Controleer" at bounding box center [702, 539] width 559 height 39
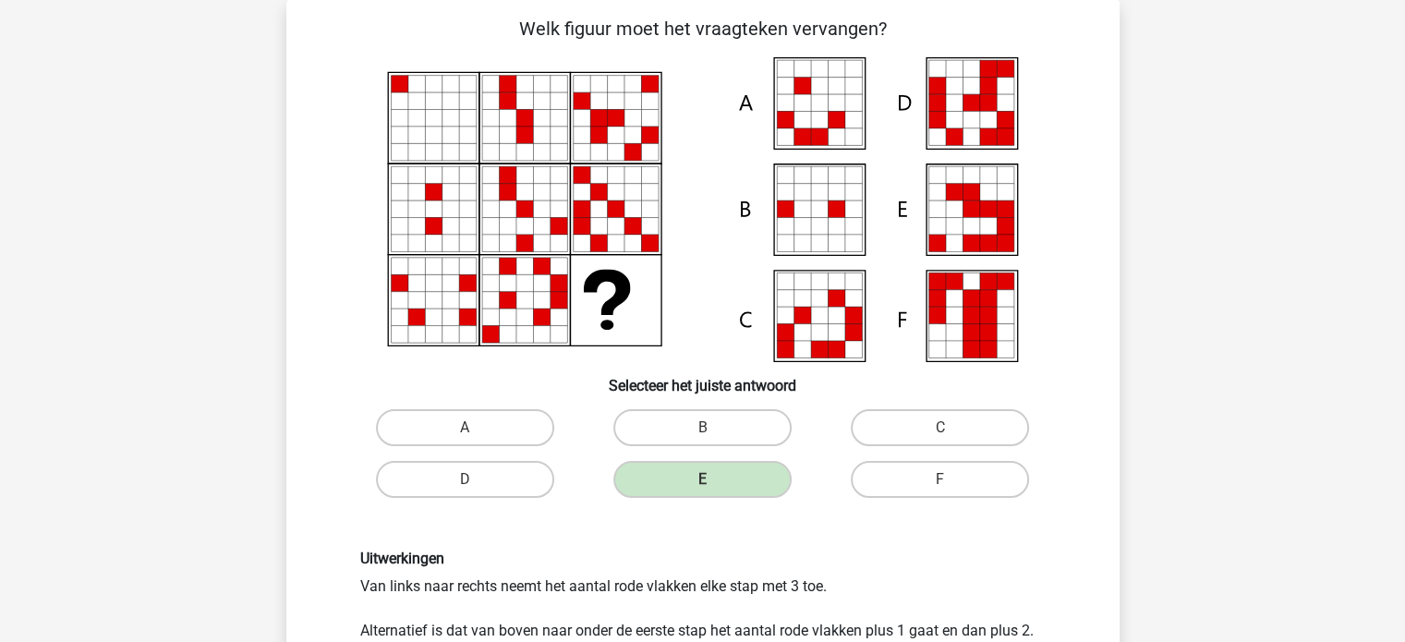
click at [716, 539] on div "Uitwerkingen Van links naar rechts neemt het aantal rode vlakken elke stap met …" at bounding box center [703, 595] width 774 height 180
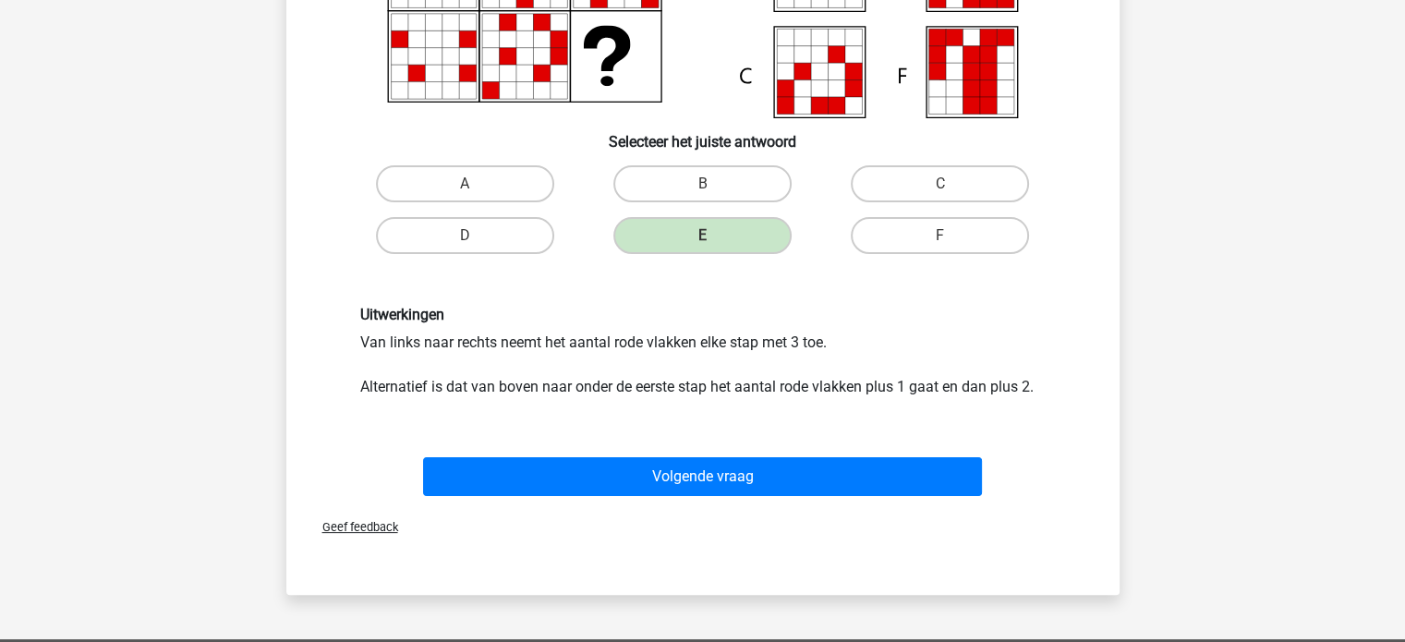
scroll to position [381, 0]
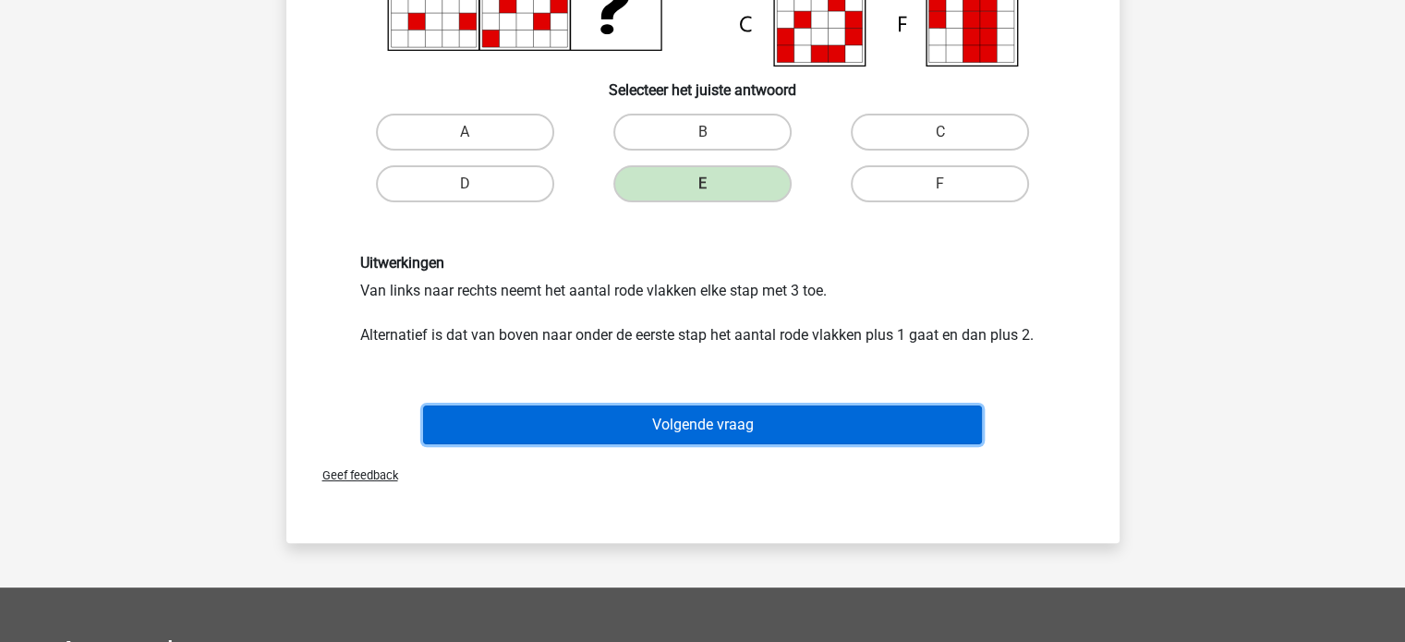
click at [762, 414] on button "Volgende vraag" at bounding box center [702, 425] width 559 height 39
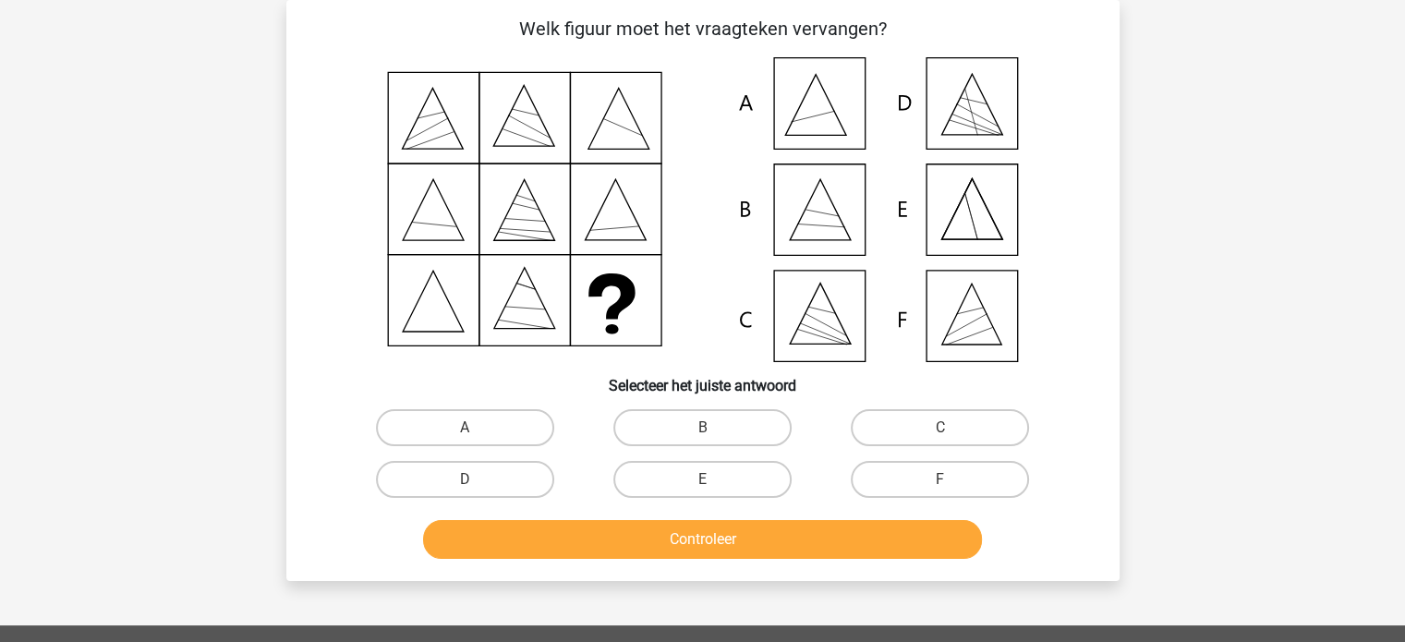
scroll to position [85, 0]
click at [913, 485] on label "F" at bounding box center [940, 479] width 178 height 37
click at [941, 485] on input "F" at bounding box center [947, 486] width 12 height 12
radio input "true"
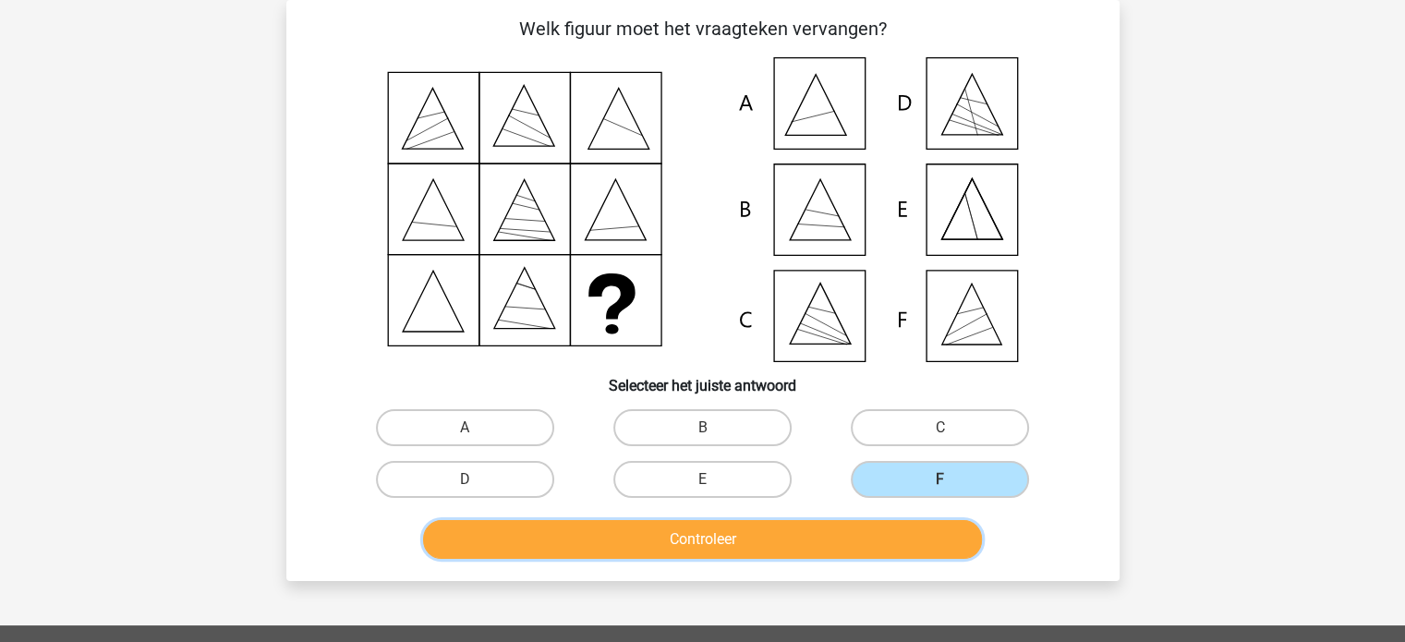
click at [876, 521] on button "Controleer" at bounding box center [702, 539] width 559 height 39
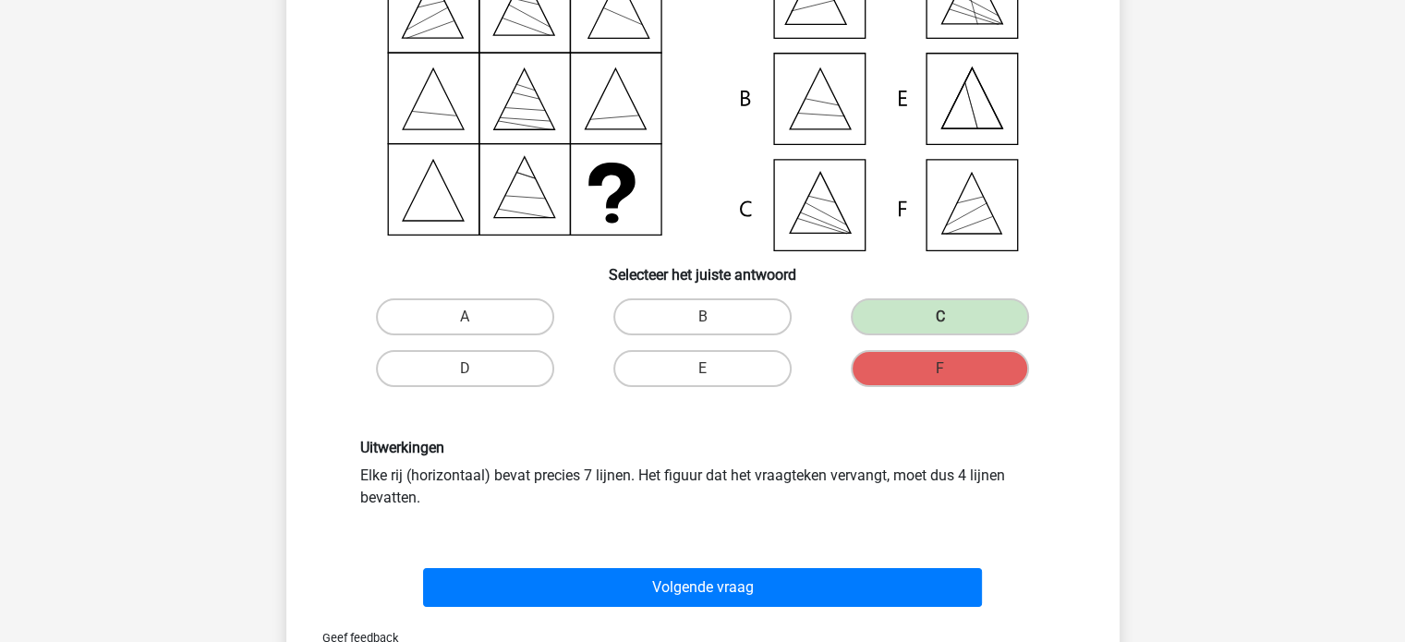
scroll to position [233, 0]
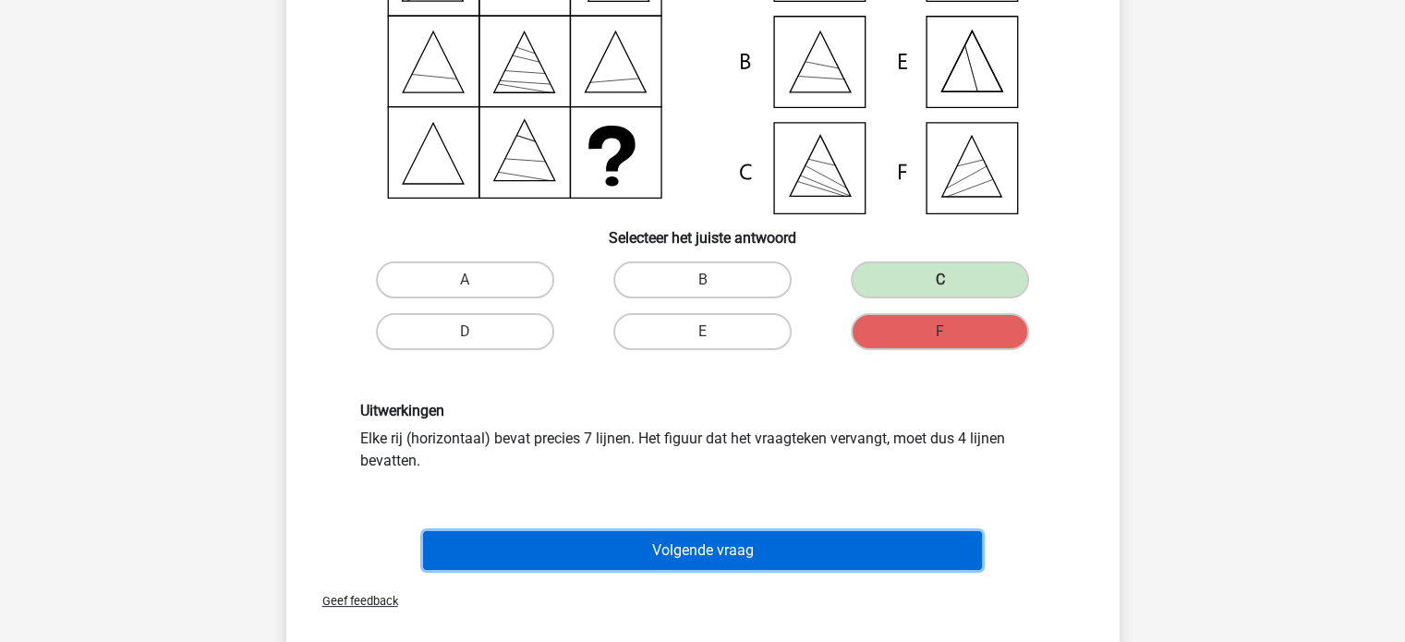
click at [827, 548] on button "Volgende vraag" at bounding box center [702, 550] width 559 height 39
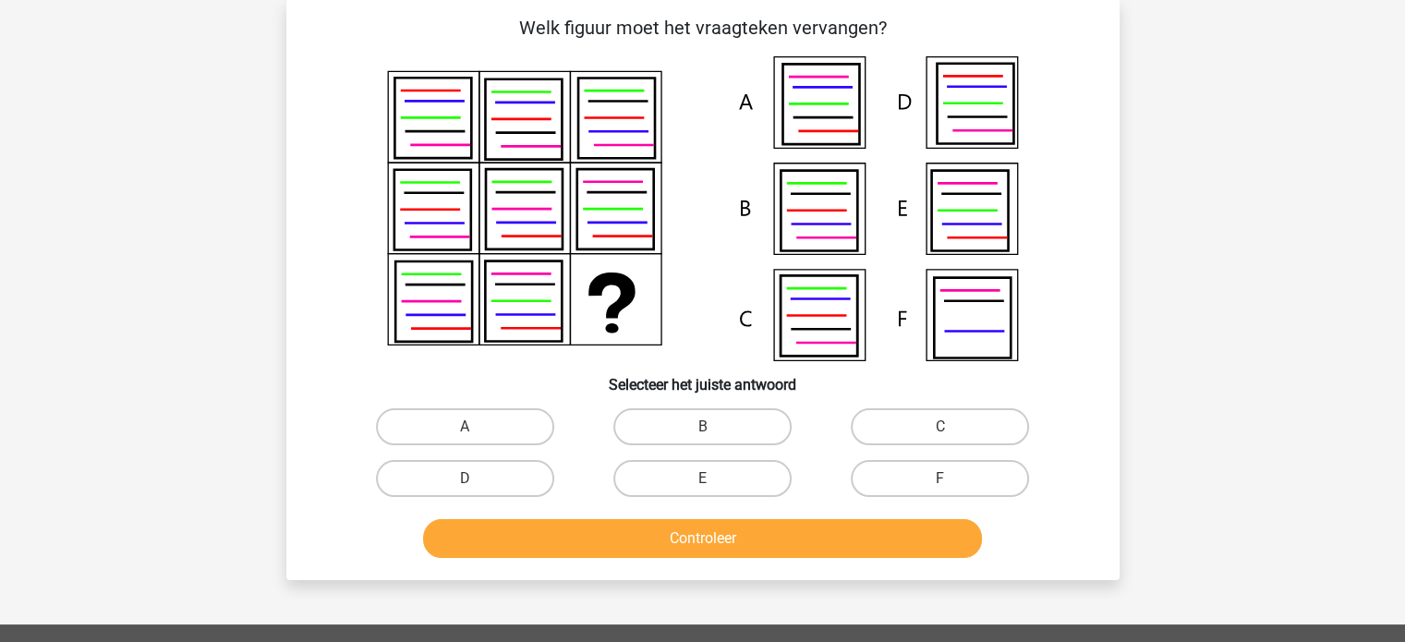
scroll to position [85, 0]
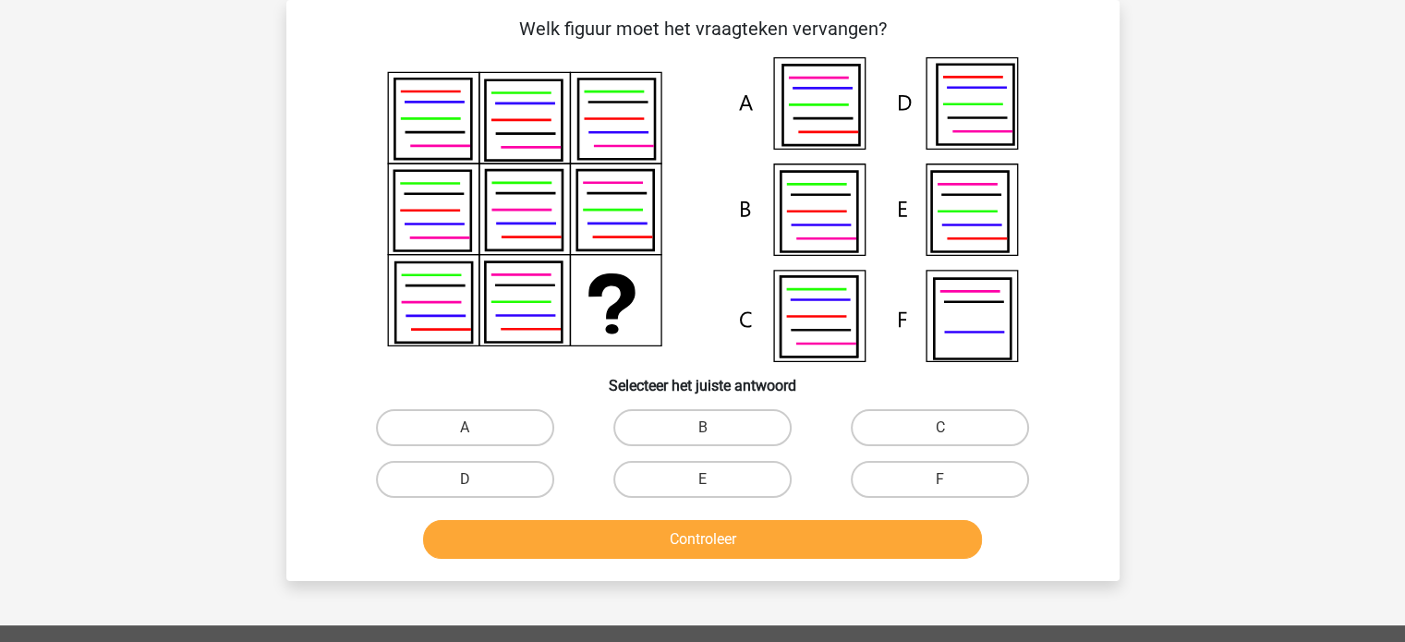
click at [469, 429] on input "A" at bounding box center [471, 434] width 12 height 12
radio input "true"
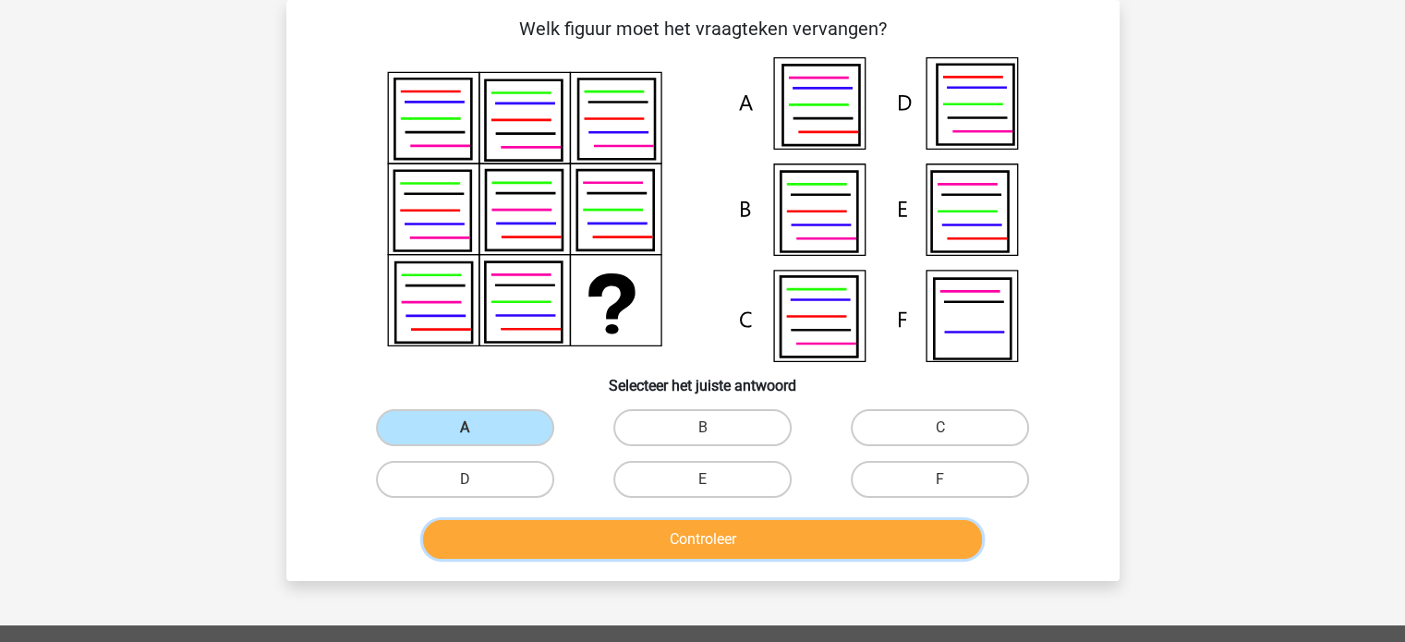
click at [571, 536] on button "Controleer" at bounding box center [702, 539] width 559 height 39
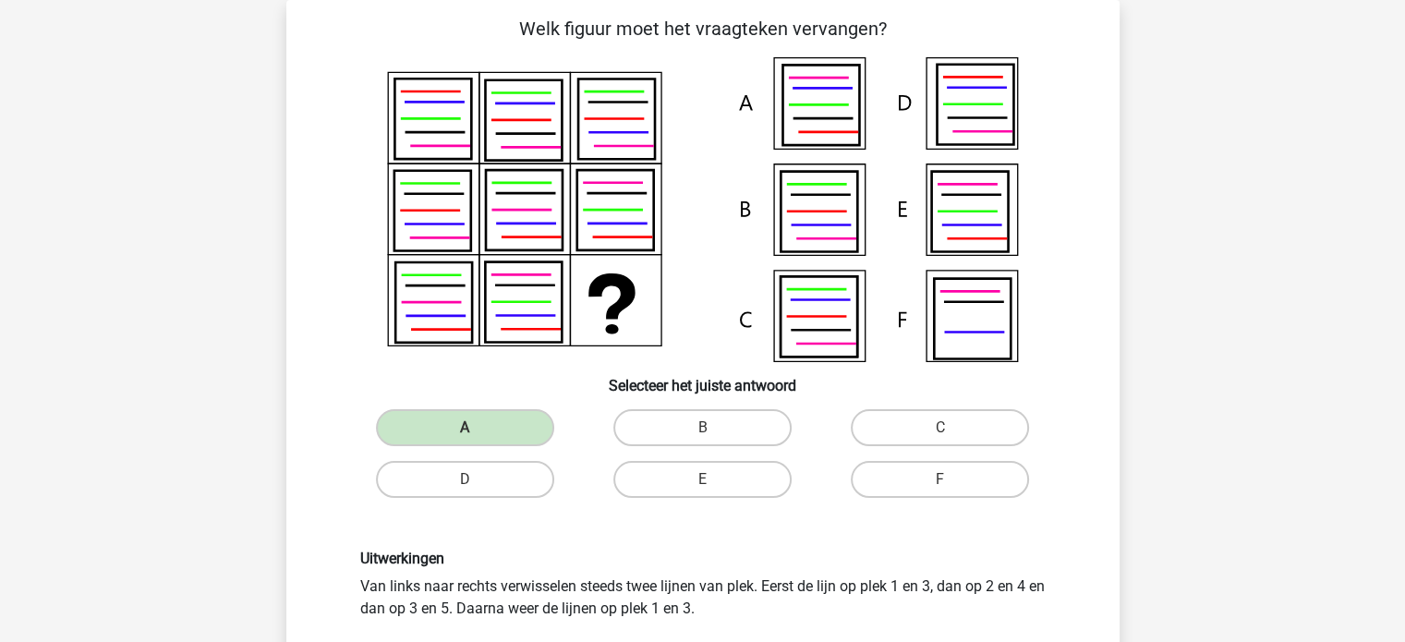
click at [571, 536] on div "Uitwerkingen Van links naar rechts verwisselen steeds twee lijnen van plek. Eer…" at bounding box center [703, 639] width 774 height 269
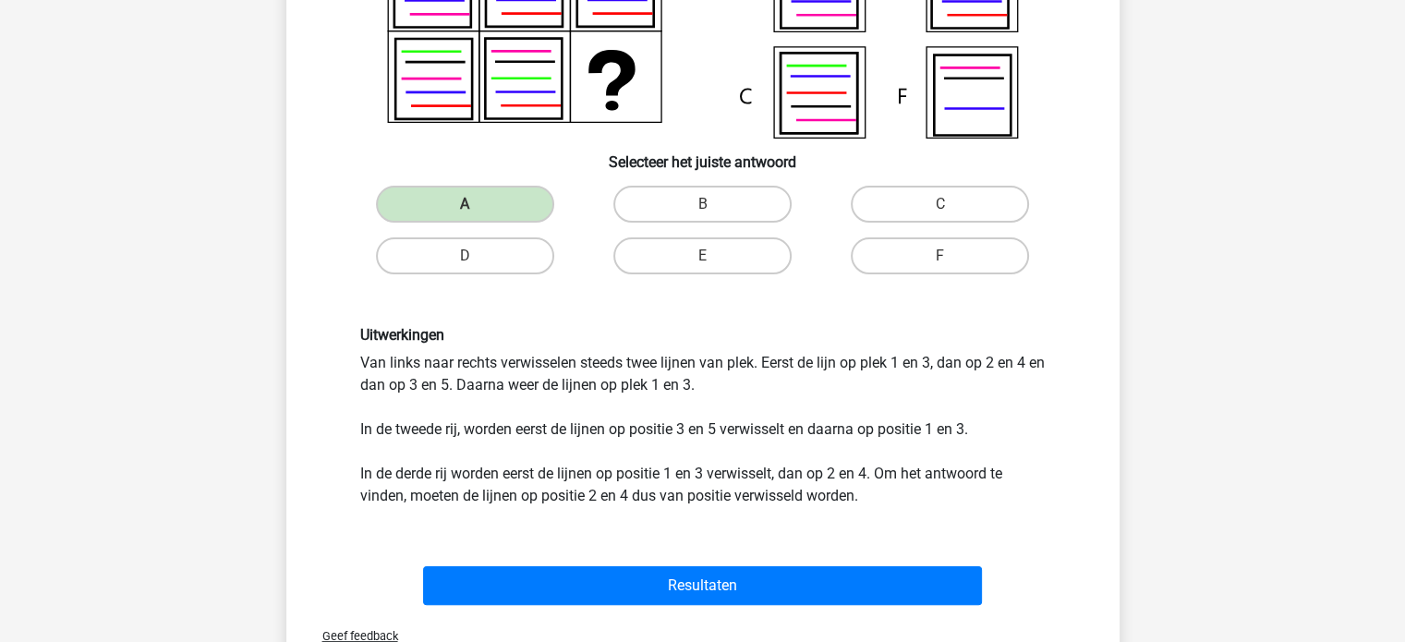
scroll to position [344, 0]
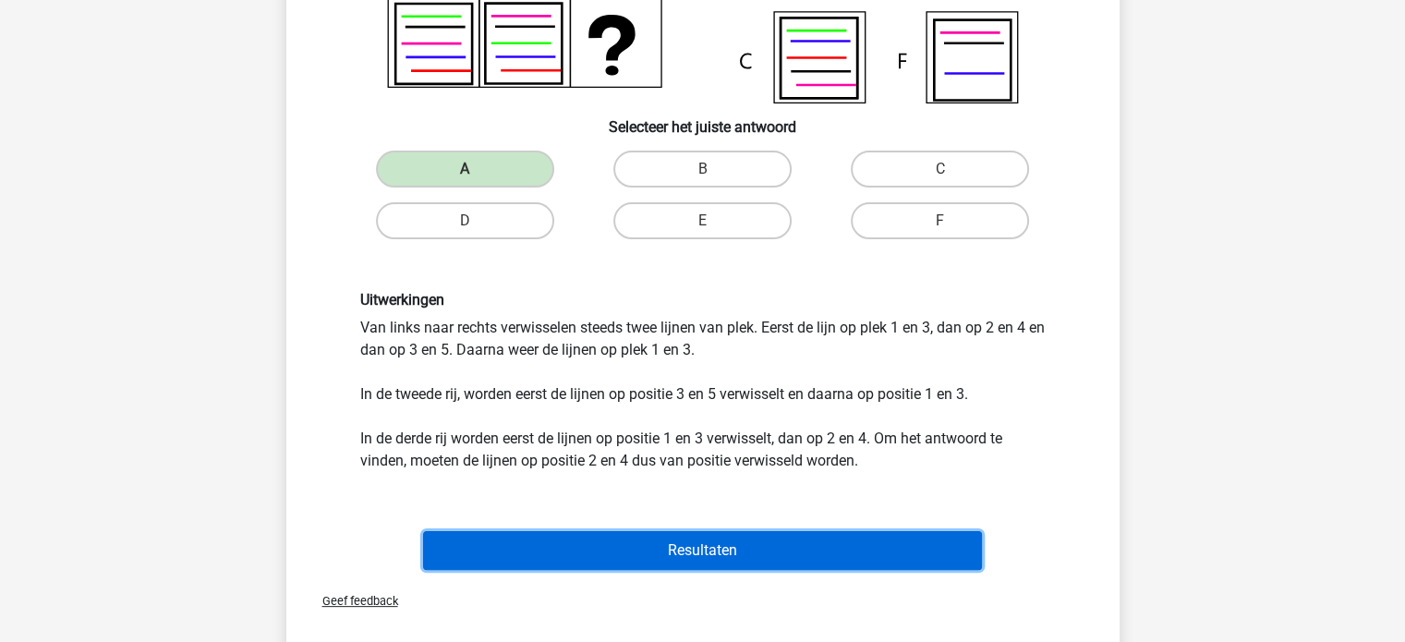
click at [571, 536] on button "Resultaten" at bounding box center [702, 550] width 559 height 39
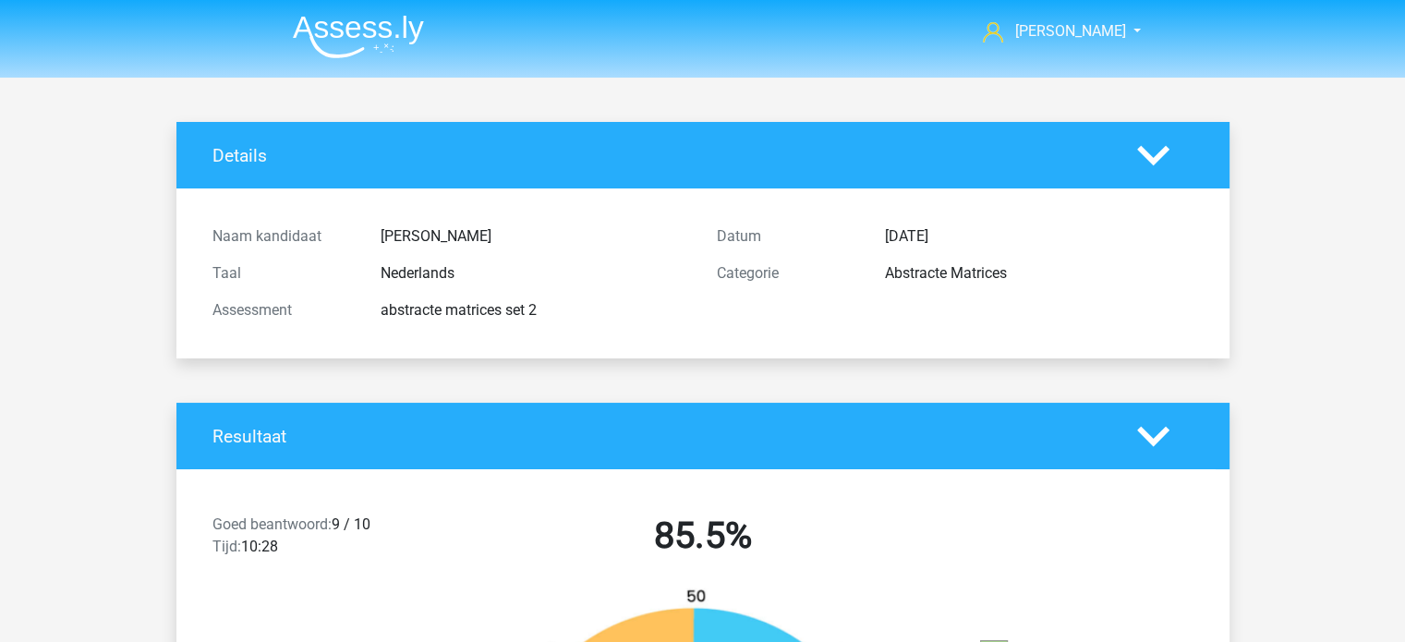
click at [340, 30] on img at bounding box center [358, 36] width 131 height 43
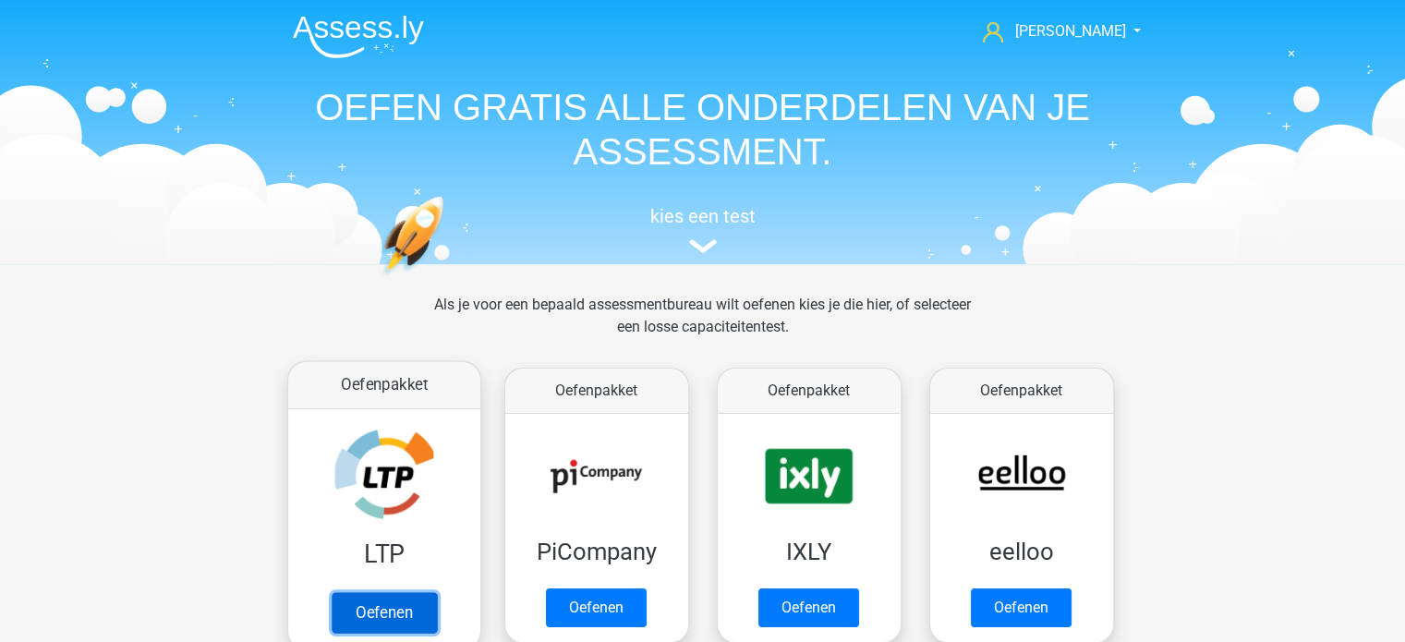
click at [433, 592] on link "Oefenen" at bounding box center [383, 612] width 105 height 41
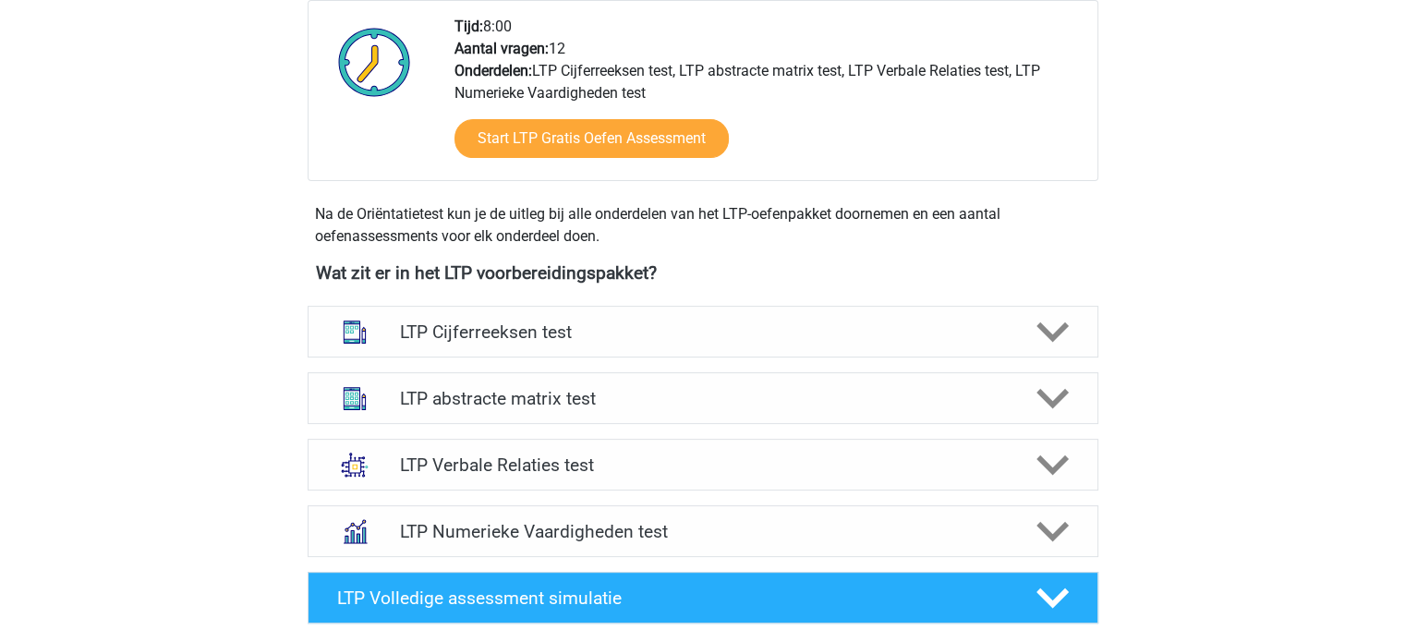
scroll to position [517, 0]
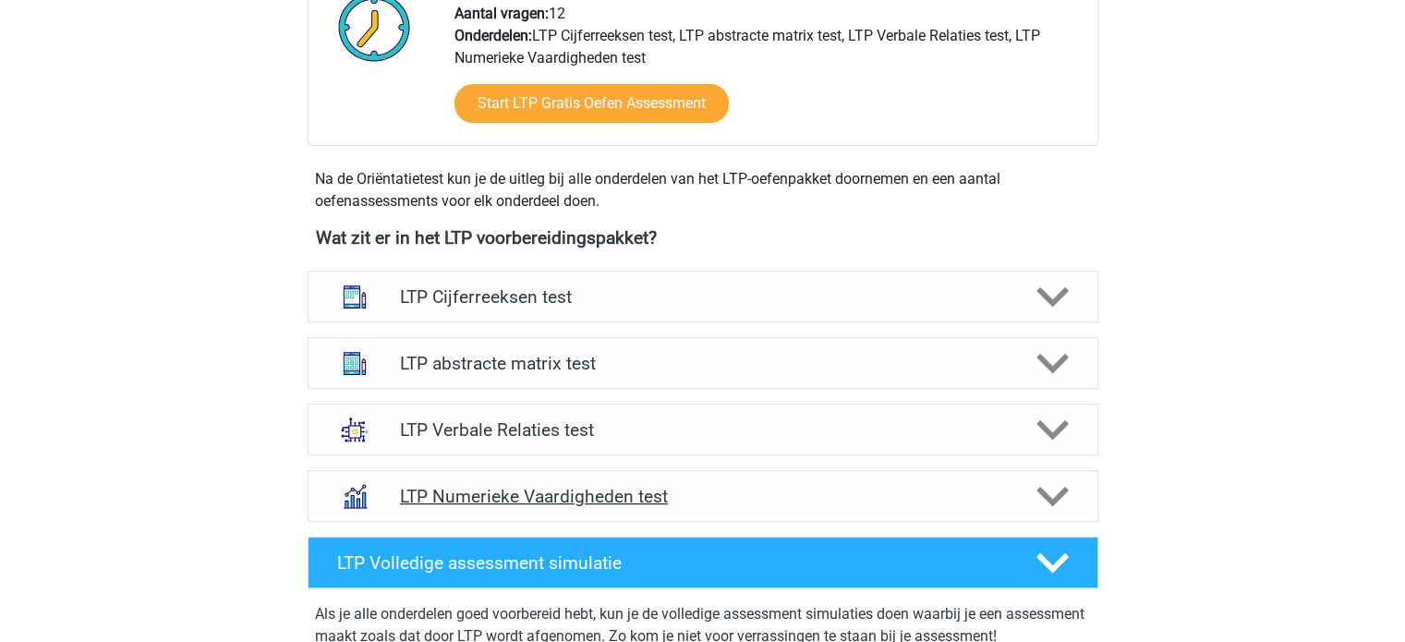
click at [503, 504] on h4 "LTP Numerieke Vaardigheden test" at bounding box center [702, 496] width 605 height 21
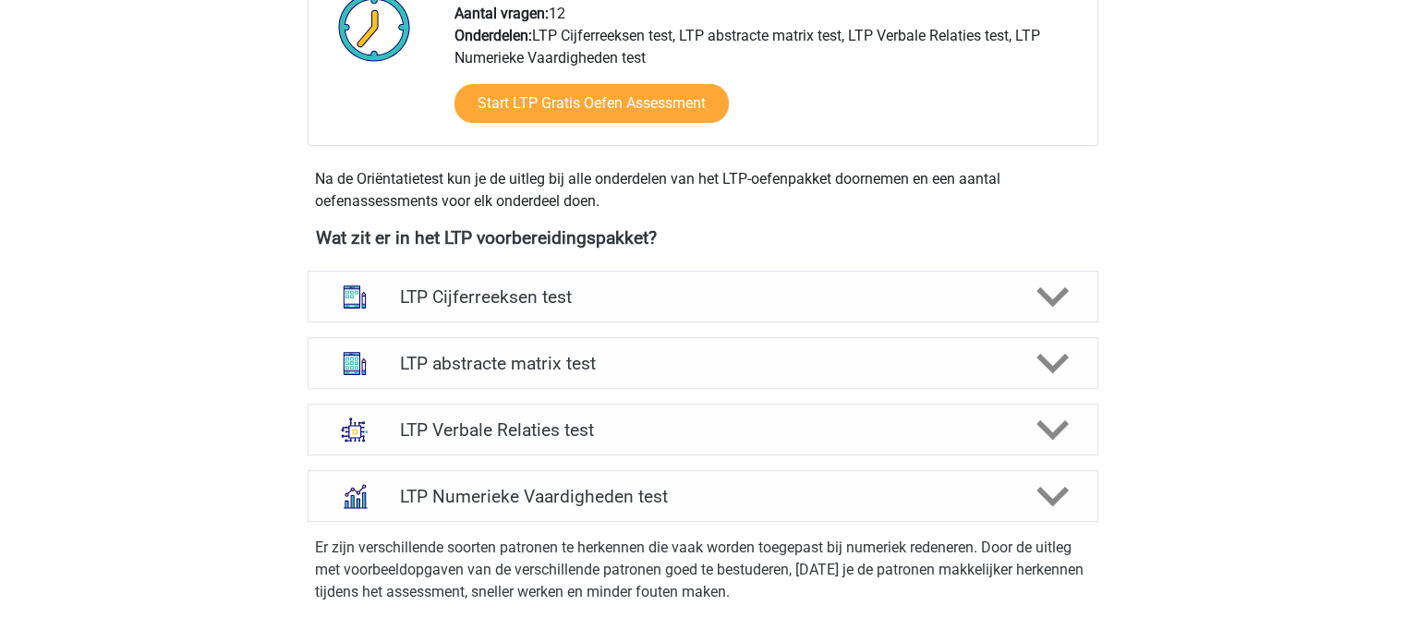
click at [489, 569] on p "Er zijn verschillende soorten patronen te herkennen die vaak worden toegepast b…" at bounding box center [703, 570] width 776 height 67
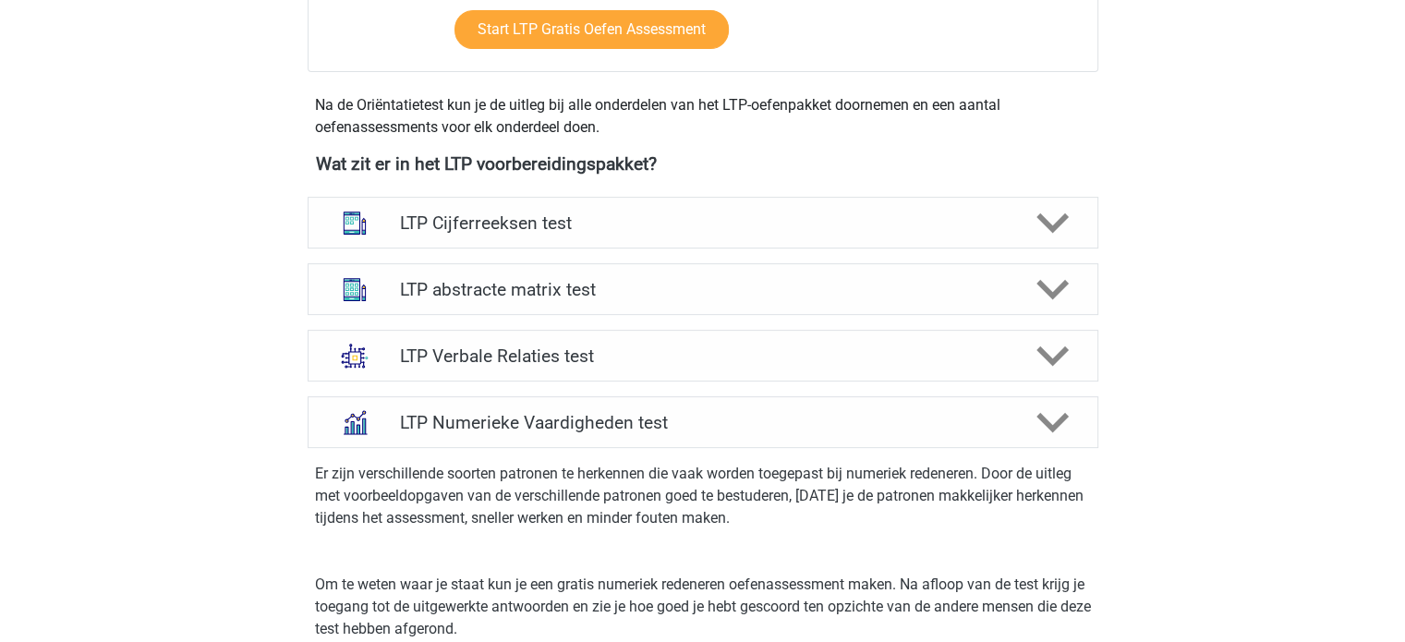
scroll to position [591, 0]
click at [660, 366] on div "LTP Verbale Relaties test" at bounding box center [703, 356] width 791 height 52
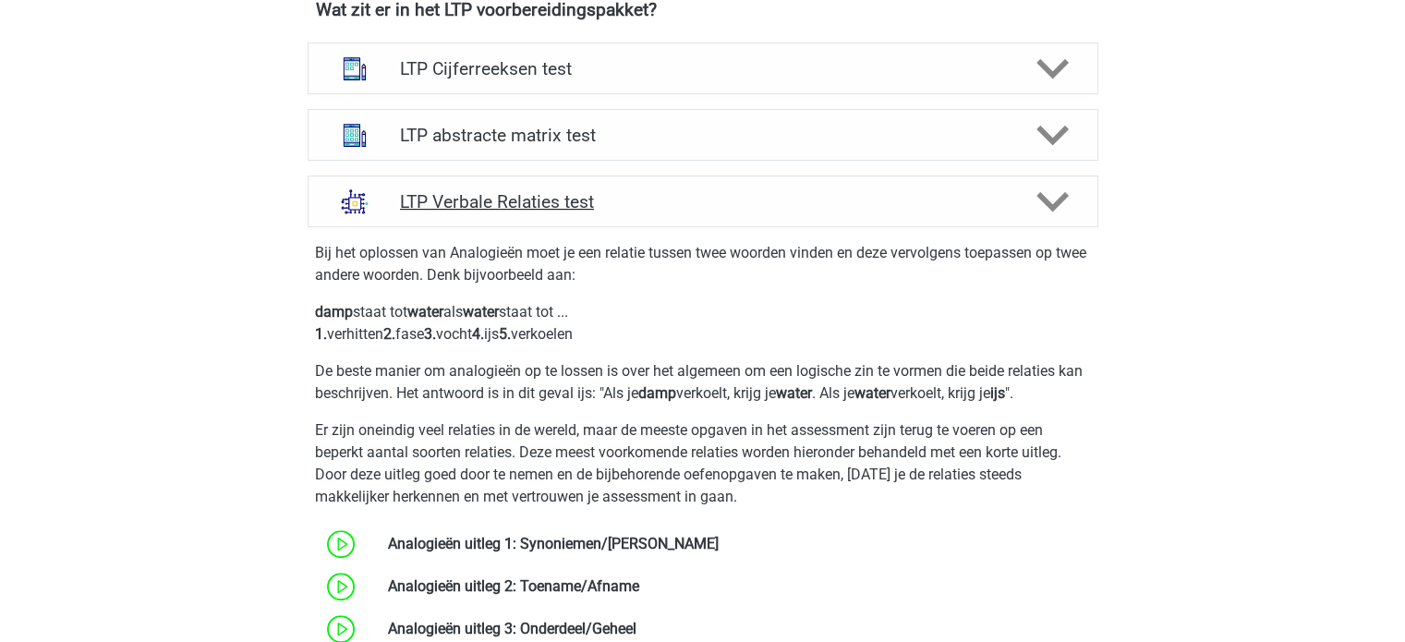
scroll to position [739, 0]
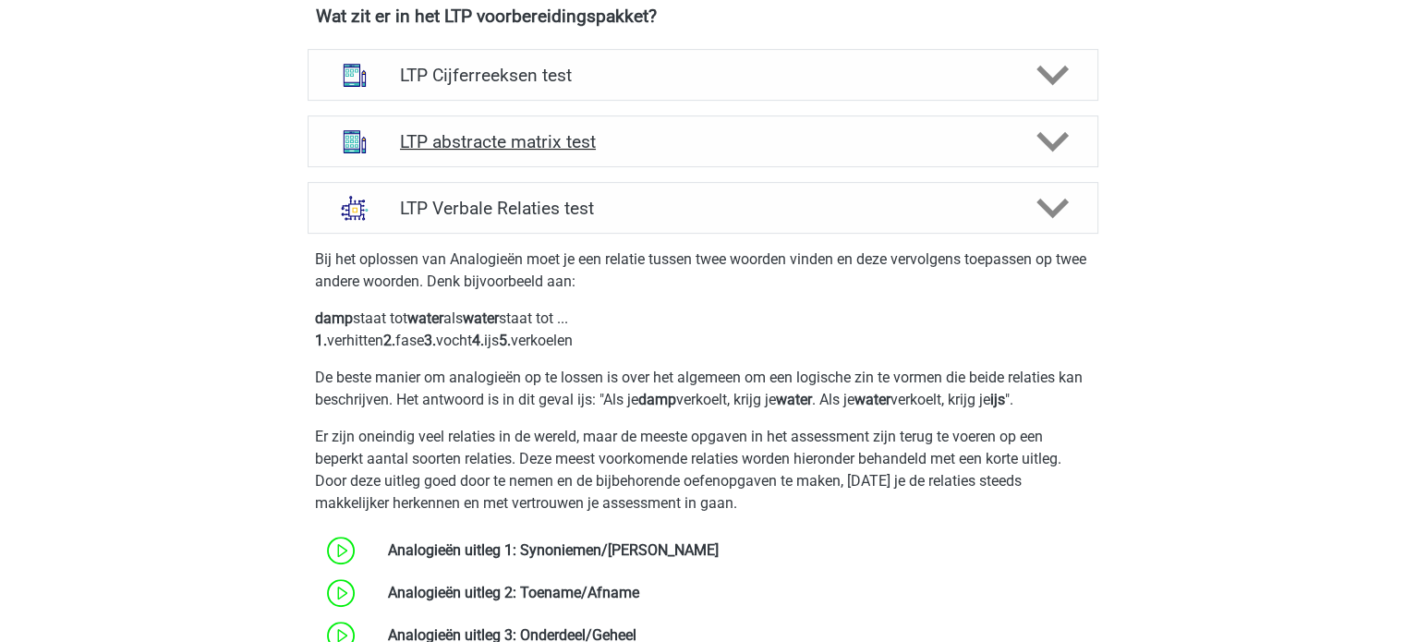
click at [634, 135] on h4 "LTP abstracte matrix test" at bounding box center [702, 141] width 605 height 21
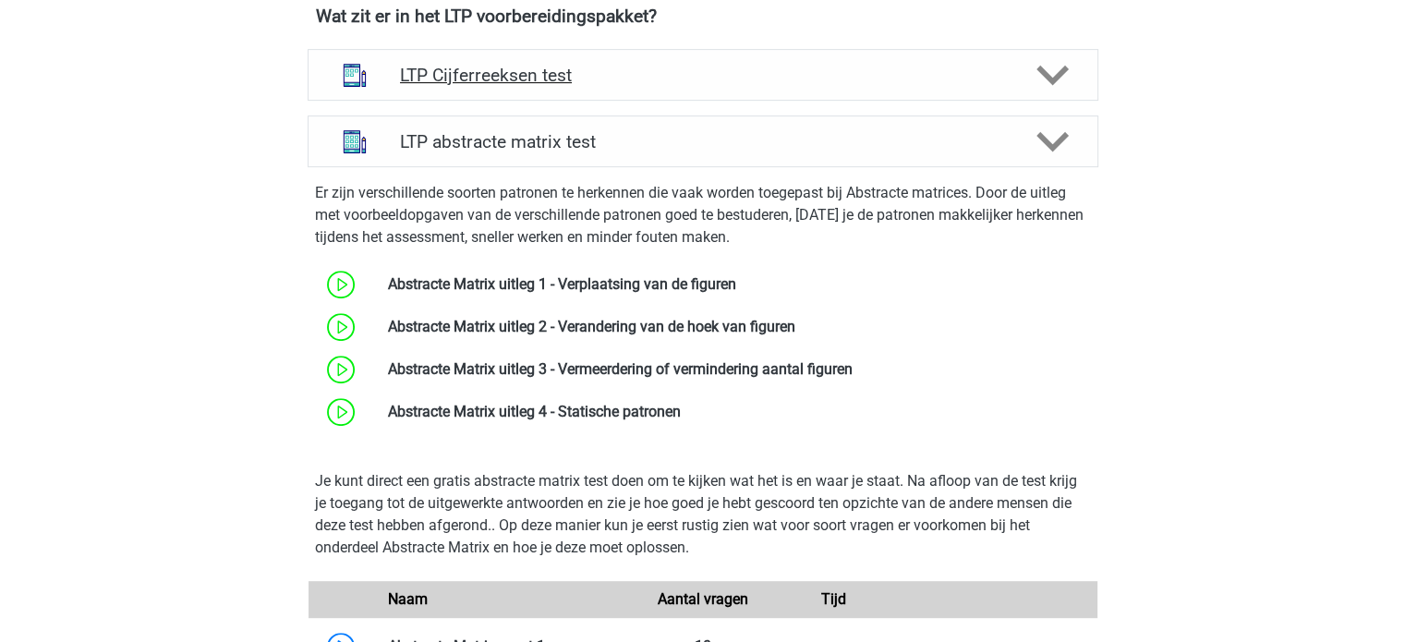
click at [686, 62] on div "LTP Cijferreeksen test" at bounding box center [703, 75] width 791 height 52
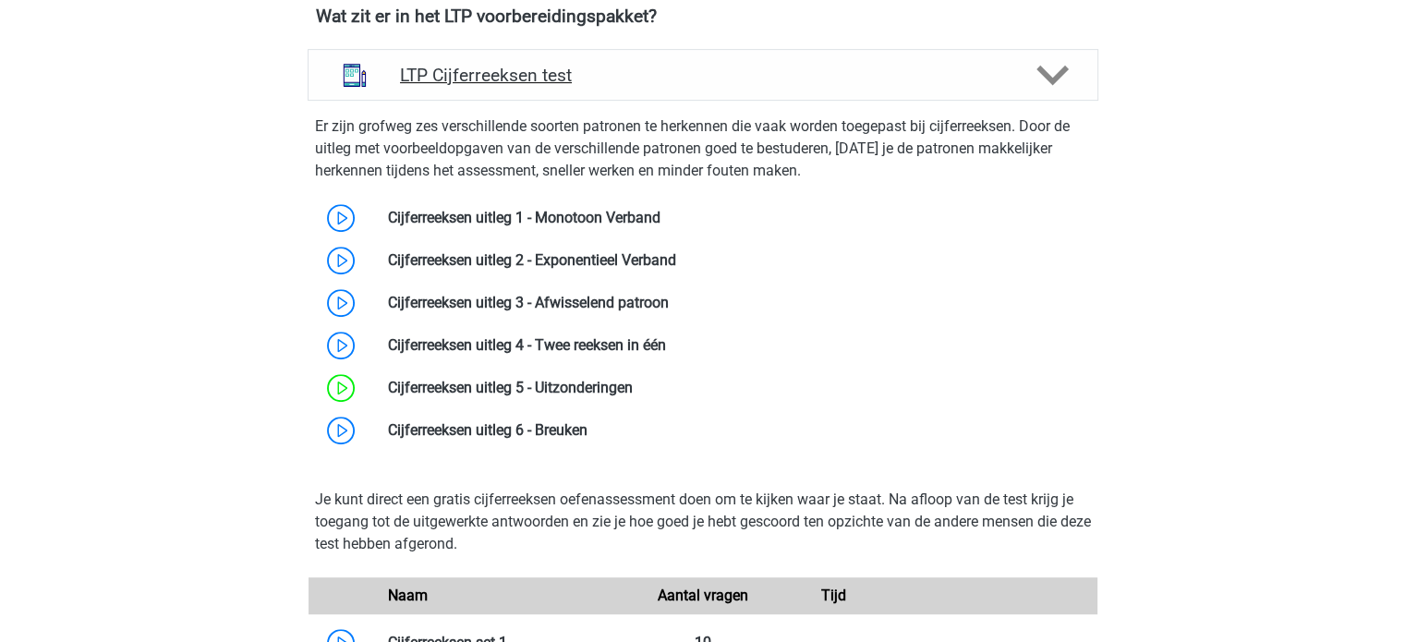
click at [686, 62] on div "LTP Cijferreeksen test" at bounding box center [703, 75] width 791 height 52
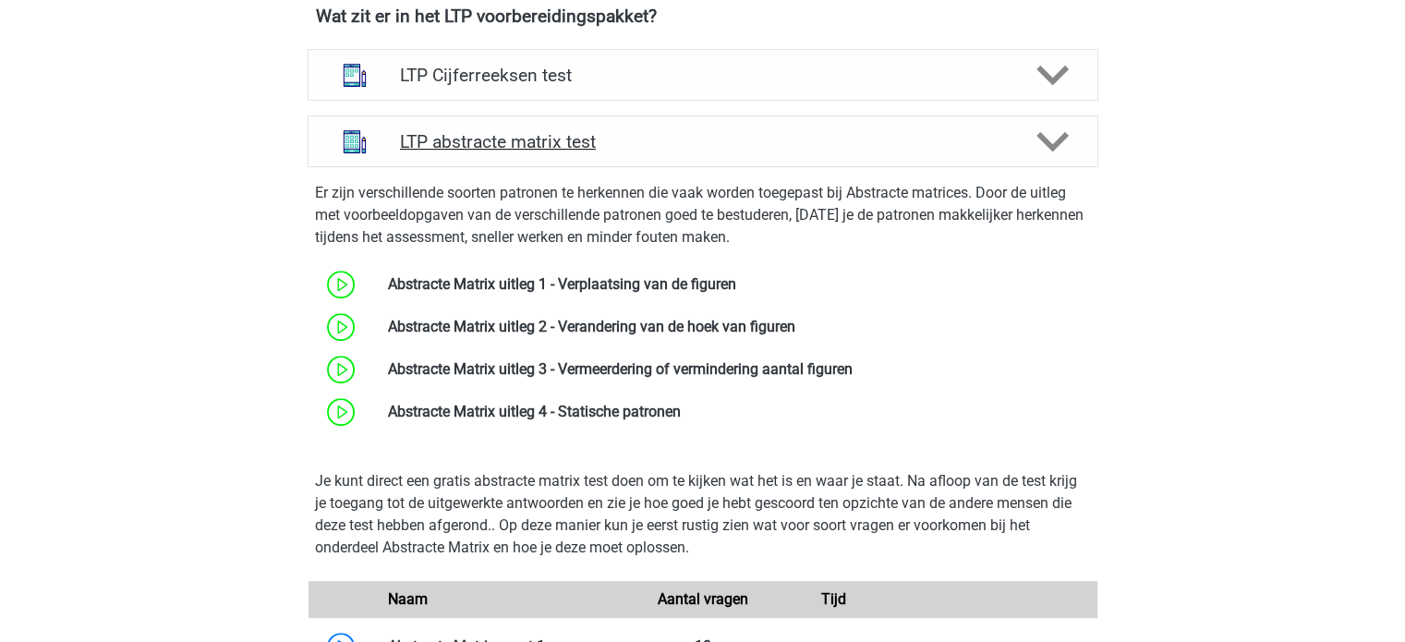
click at [857, 128] on div "LTP abstracte matrix test" at bounding box center [703, 141] width 791 height 52
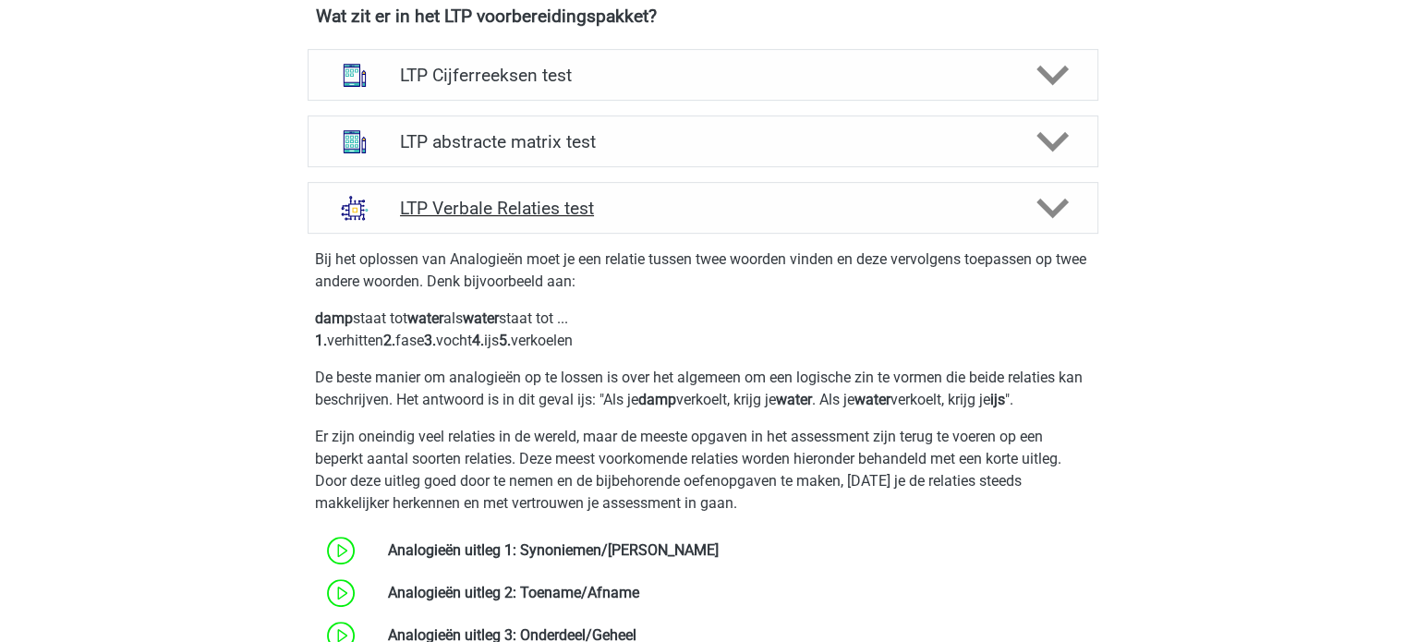
click at [1058, 220] on icon at bounding box center [1053, 208] width 32 height 32
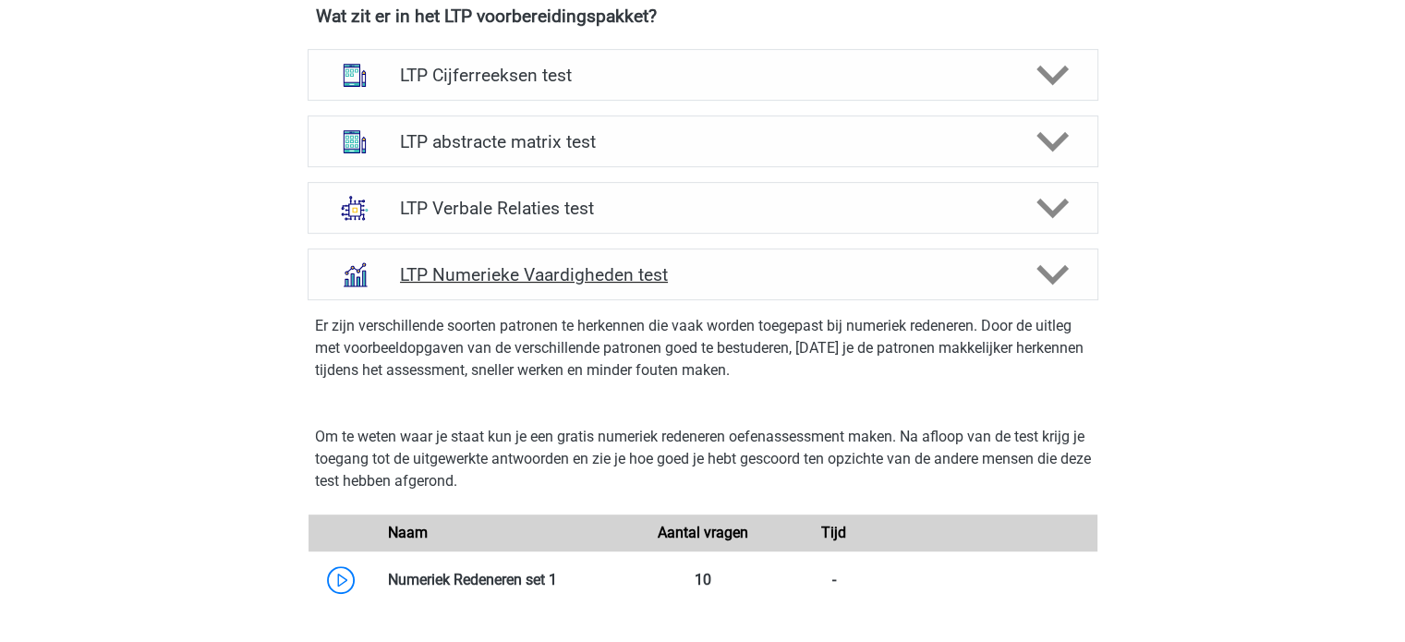
click at [924, 267] on h4 "LTP Numerieke Vaardigheden test" at bounding box center [702, 274] width 605 height 21
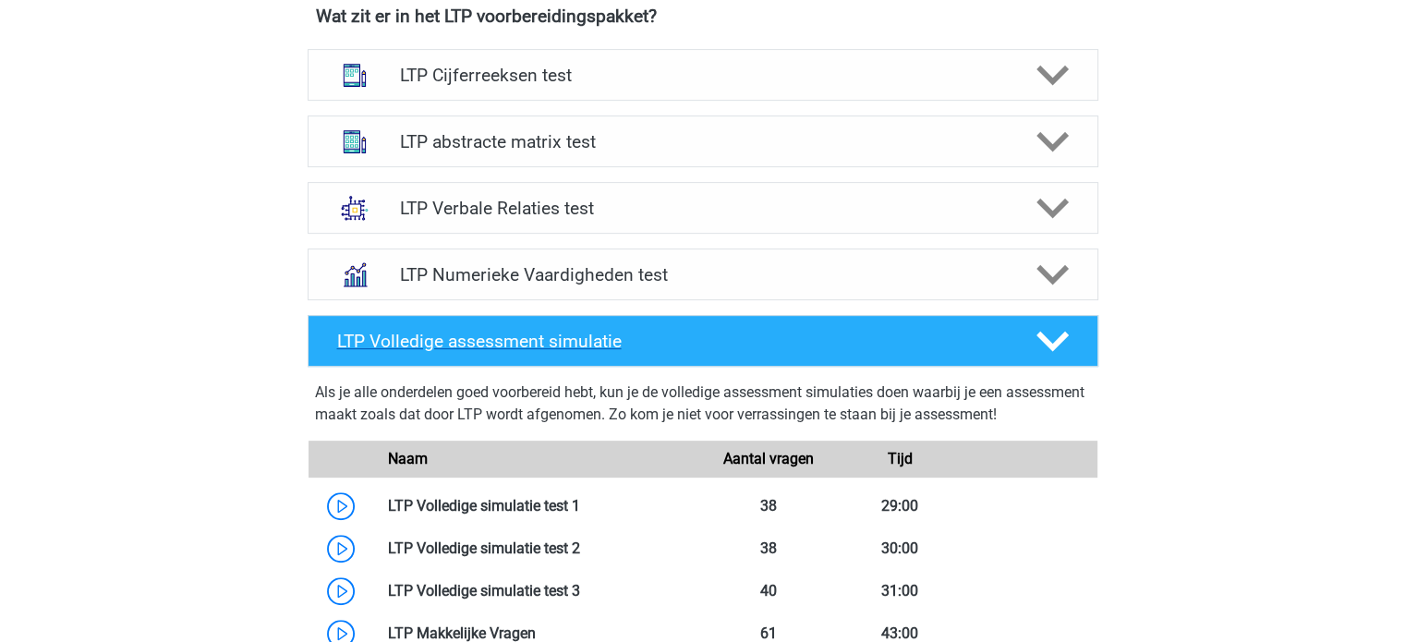
click at [1065, 333] on polygon at bounding box center [1053, 342] width 32 height 20
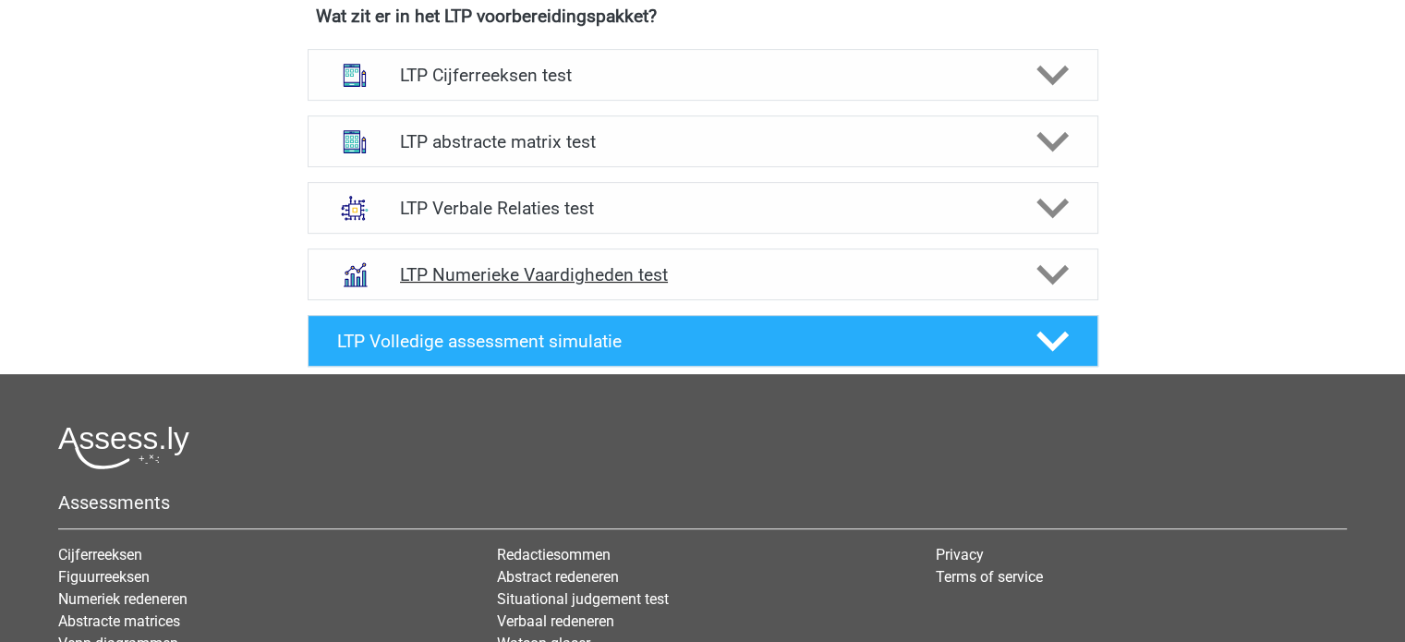
click at [1053, 267] on icon at bounding box center [1053, 275] width 32 height 32
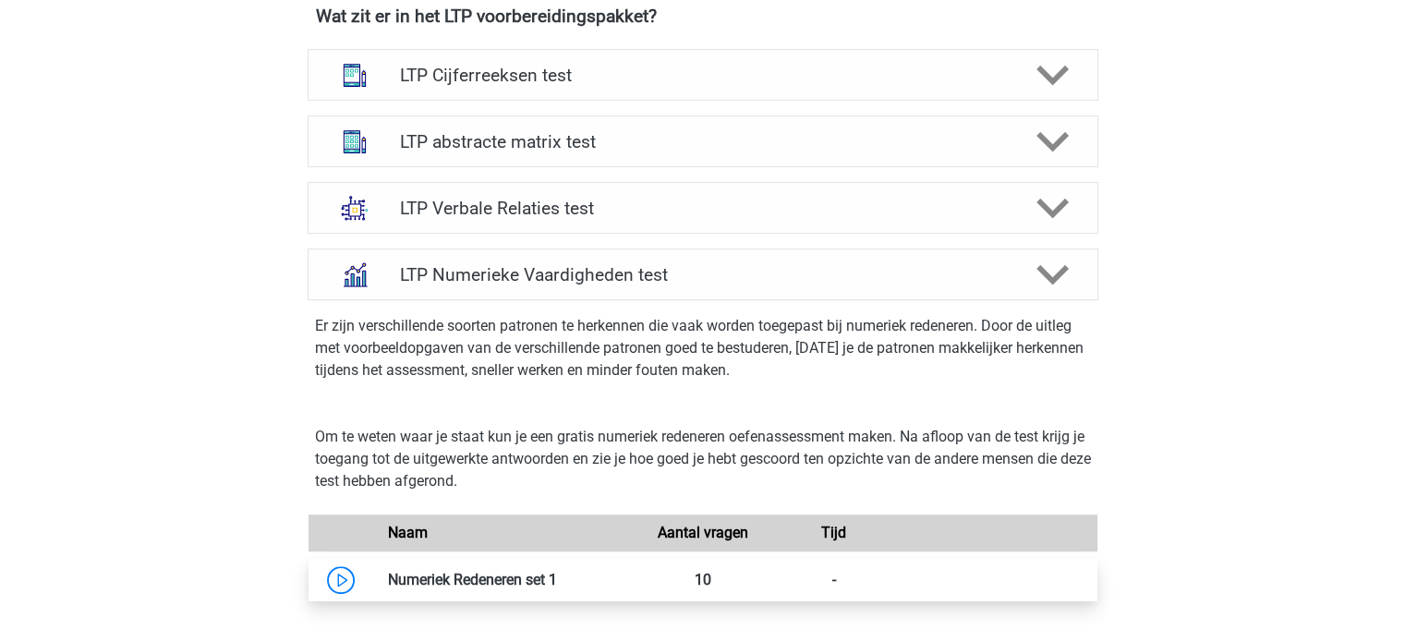
click at [557, 577] on link at bounding box center [557, 580] width 0 height 18
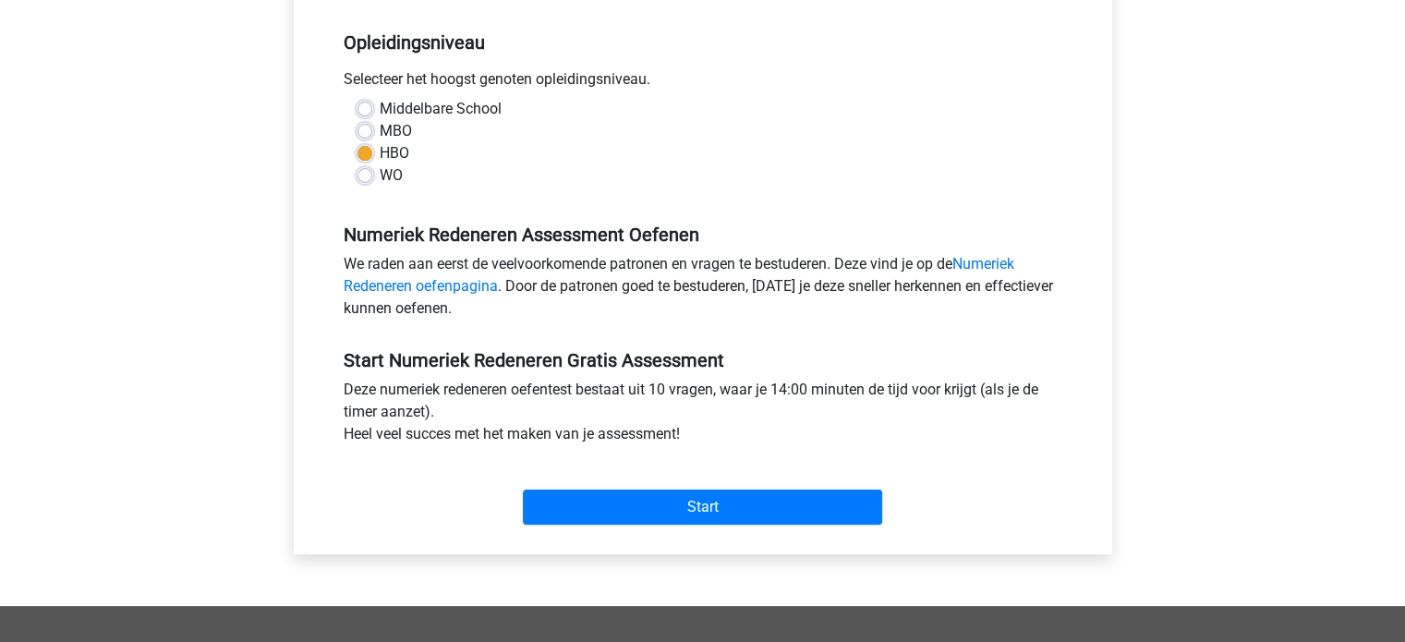
scroll to position [370, 0]
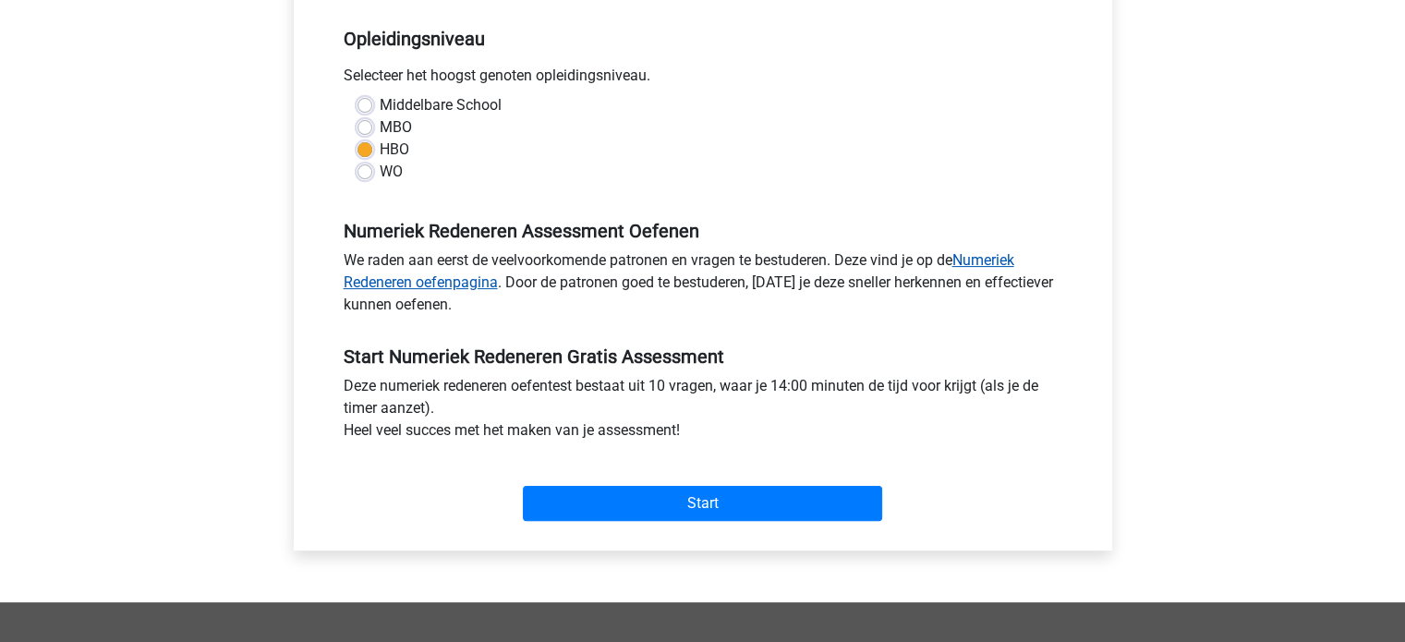
click at [990, 269] on link "Numeriek Redeneren oefenpagina" at bounding box center [679, 271] width 671 height 40
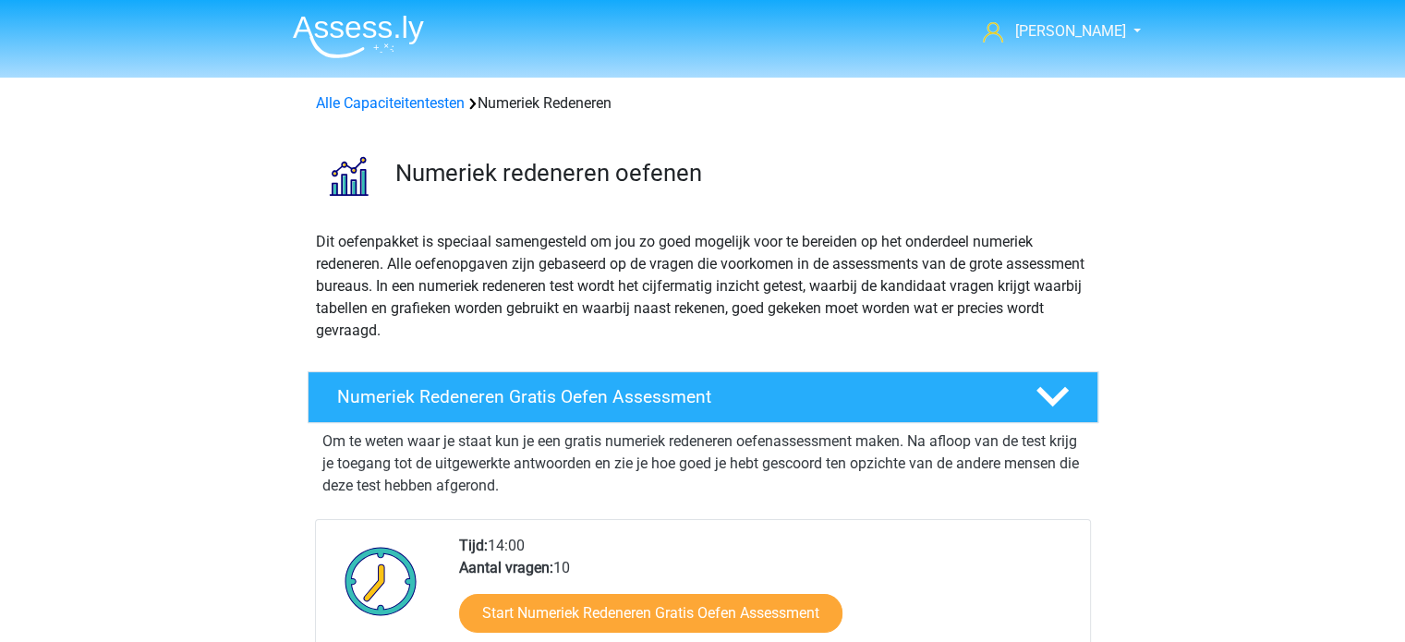
click at [1064, 261] on p "Dit oefenpakket is speciaal samengesteld om jou zo goed mogelijk voor te bereid…" at bounding box center [703, 286] width 774 height 111
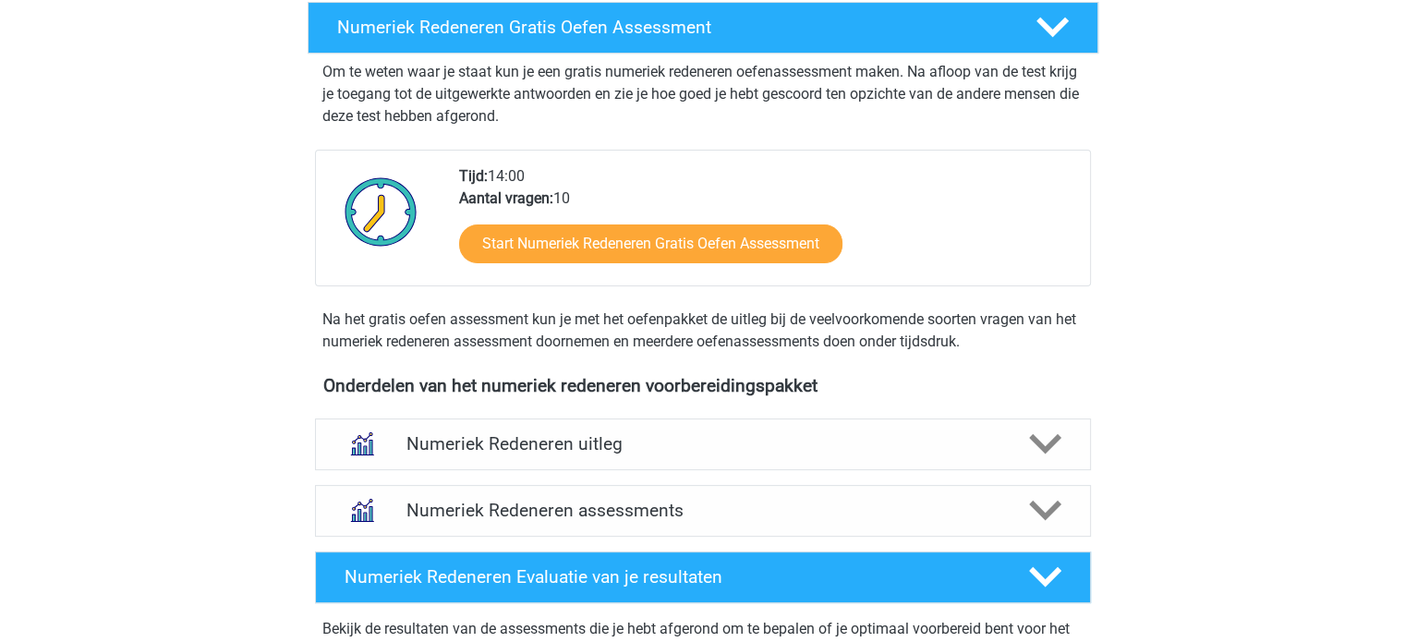
scroll to position [407, 0]
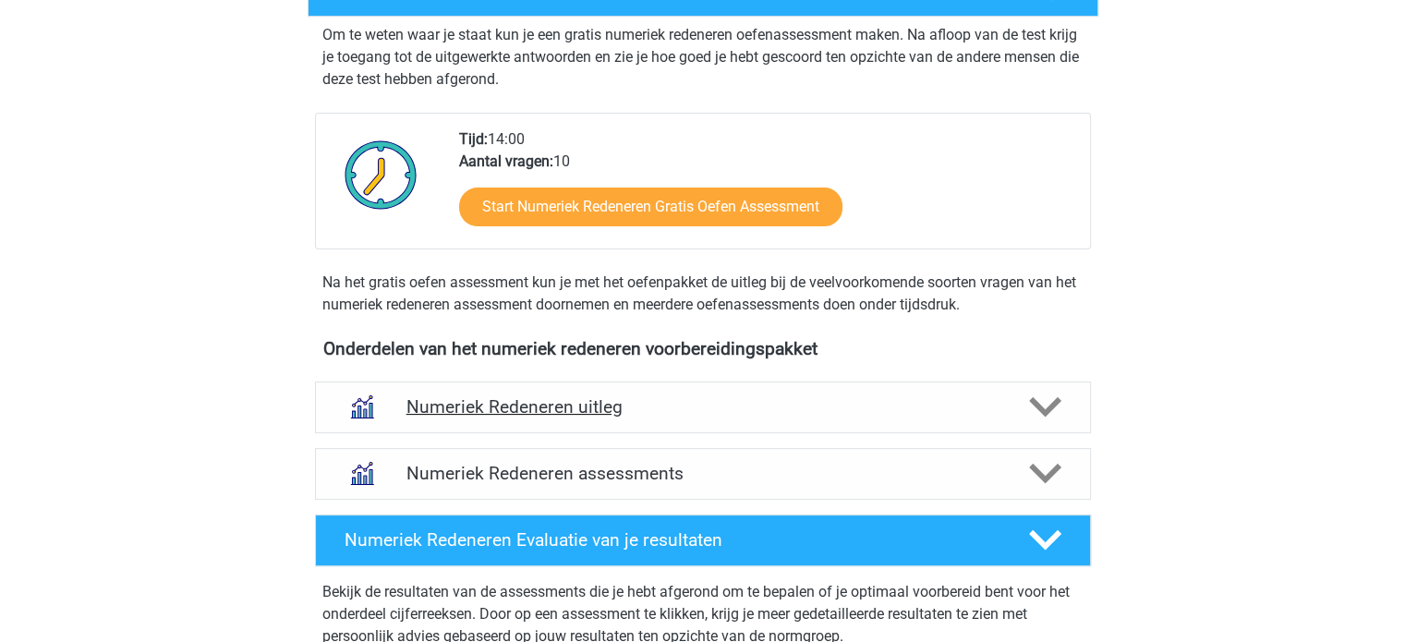
click at [1041, 394] on icon at bounding box center [1045, 407] width 32 height 32
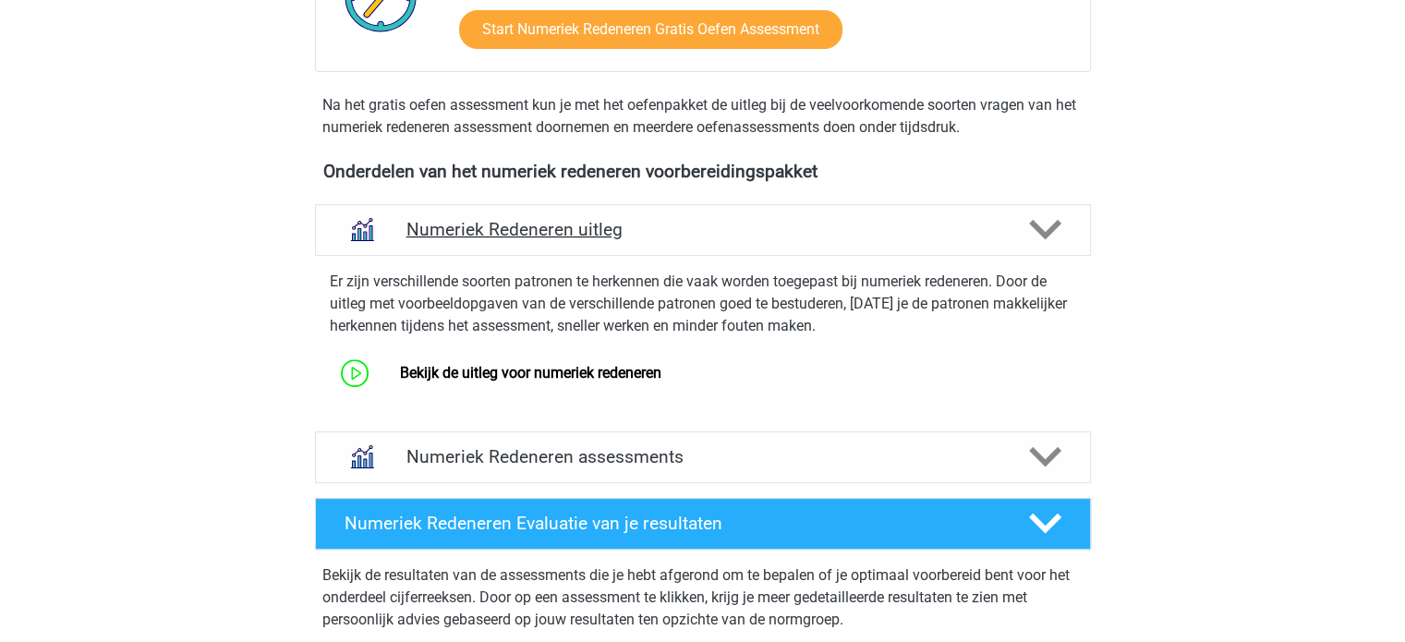
scroll to position [628, 0]
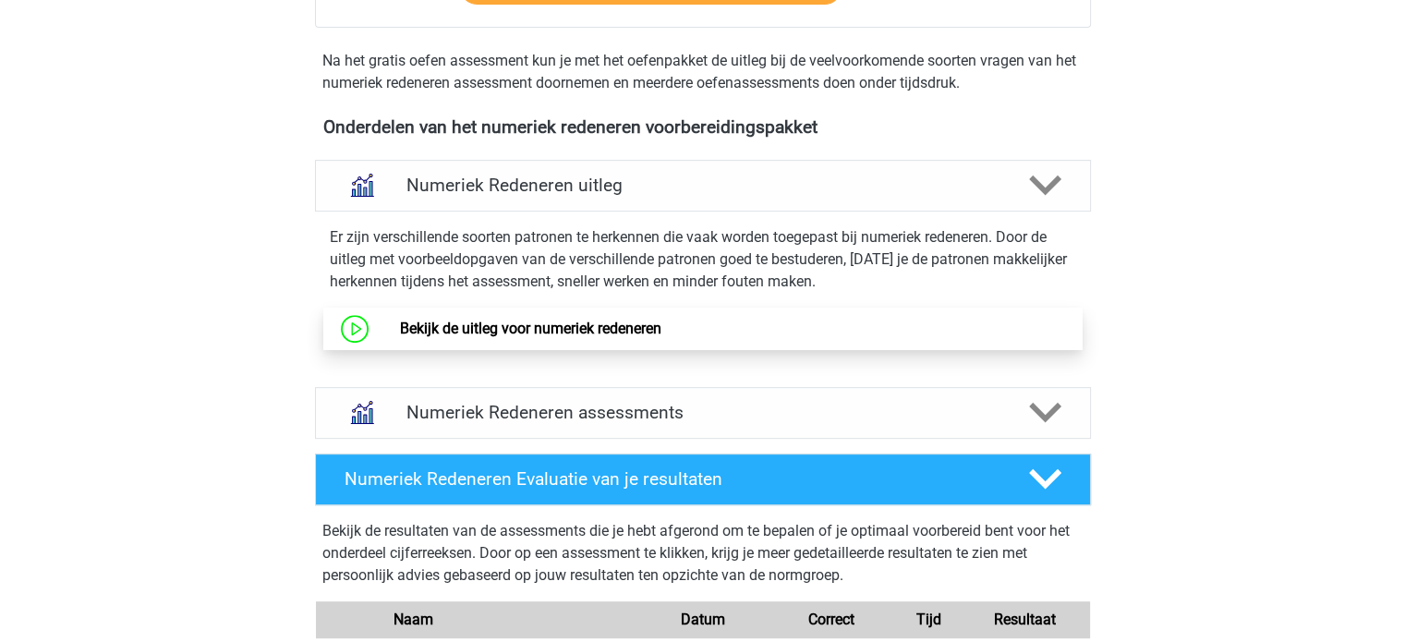
click at [489, 322] on link "Bekijk de uitleg voor numeriek redeneren" at bounding box center [530, 329] width 261 height 18
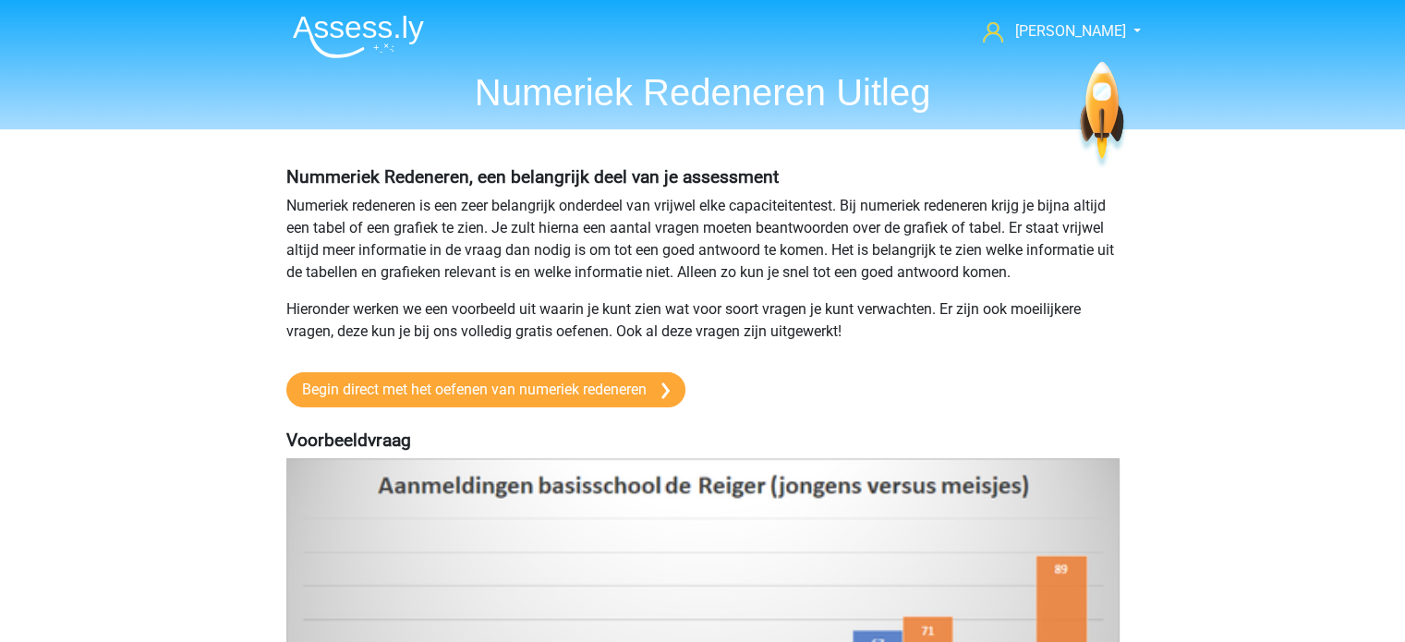
click at [1045, 276] on p "Numeriek redeneren is een zeer belangrijk onderdeel van vrijwel elke capaciteit…" at bounding box center [702, 239] width 833 height 89
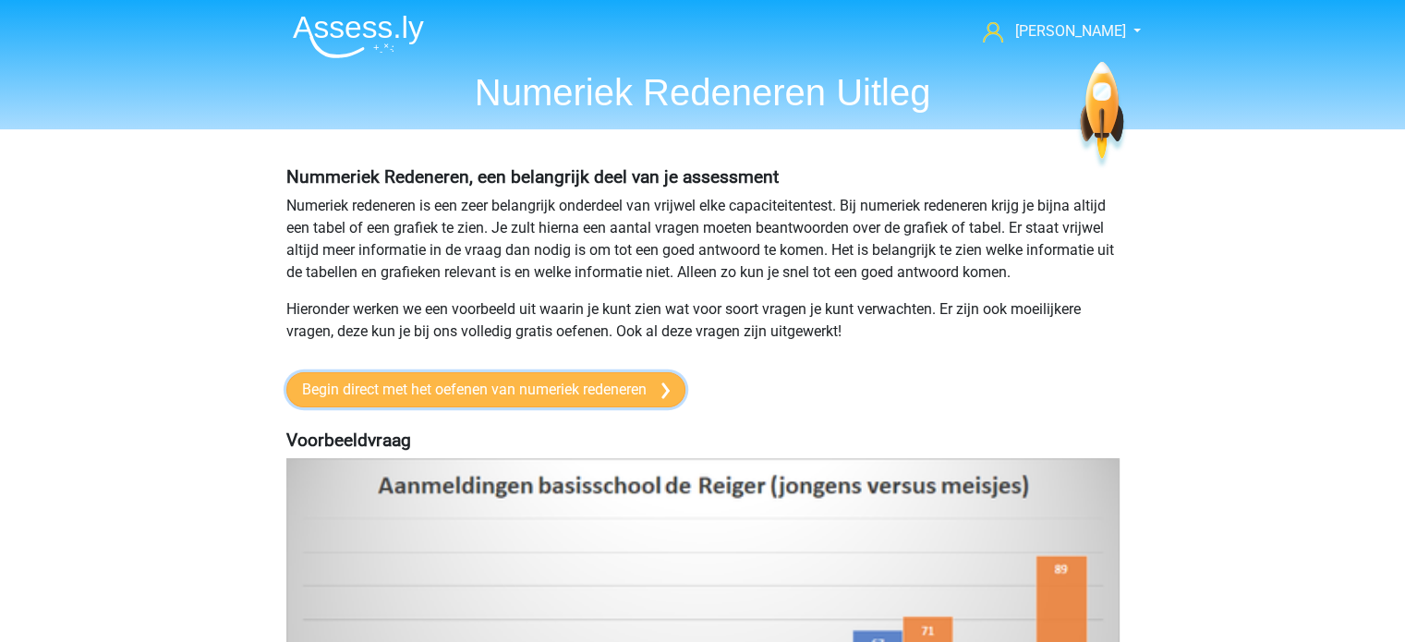
click at [540, 384] on link "Begin direct met het oefenen van numeriek redeneren" at bounding box center [485, 389] width 399 height 35
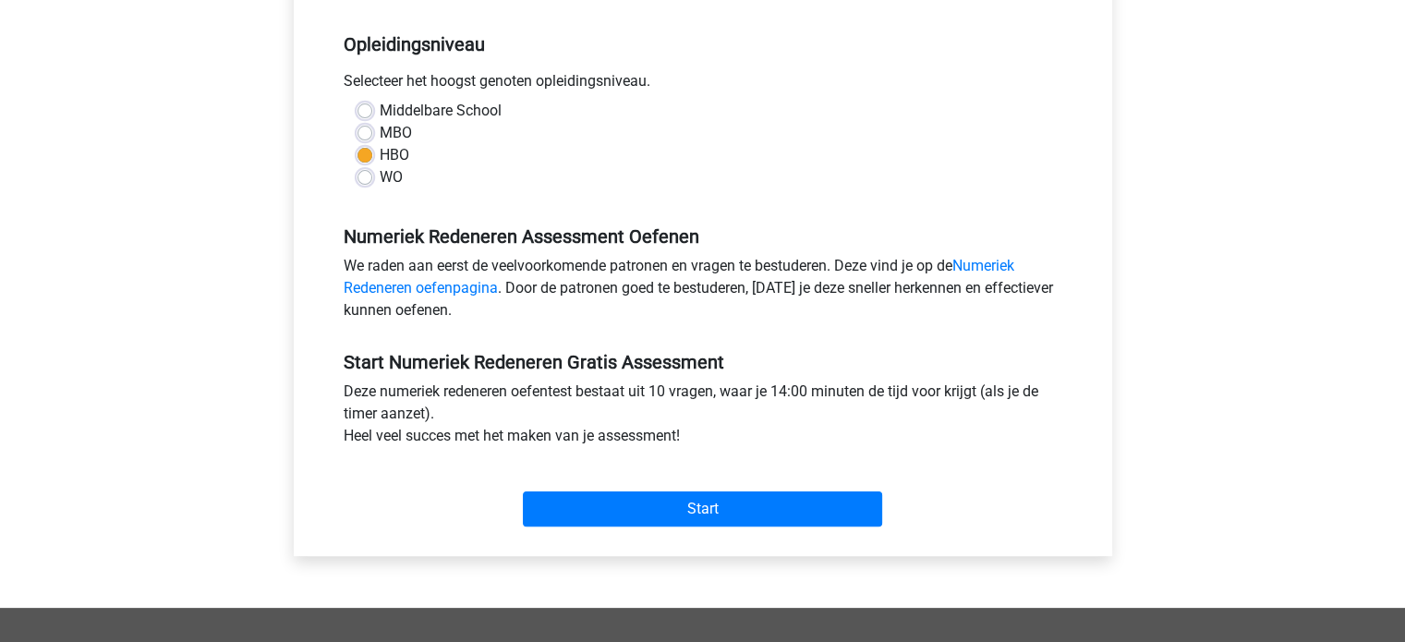
scroll to position [418, 0]
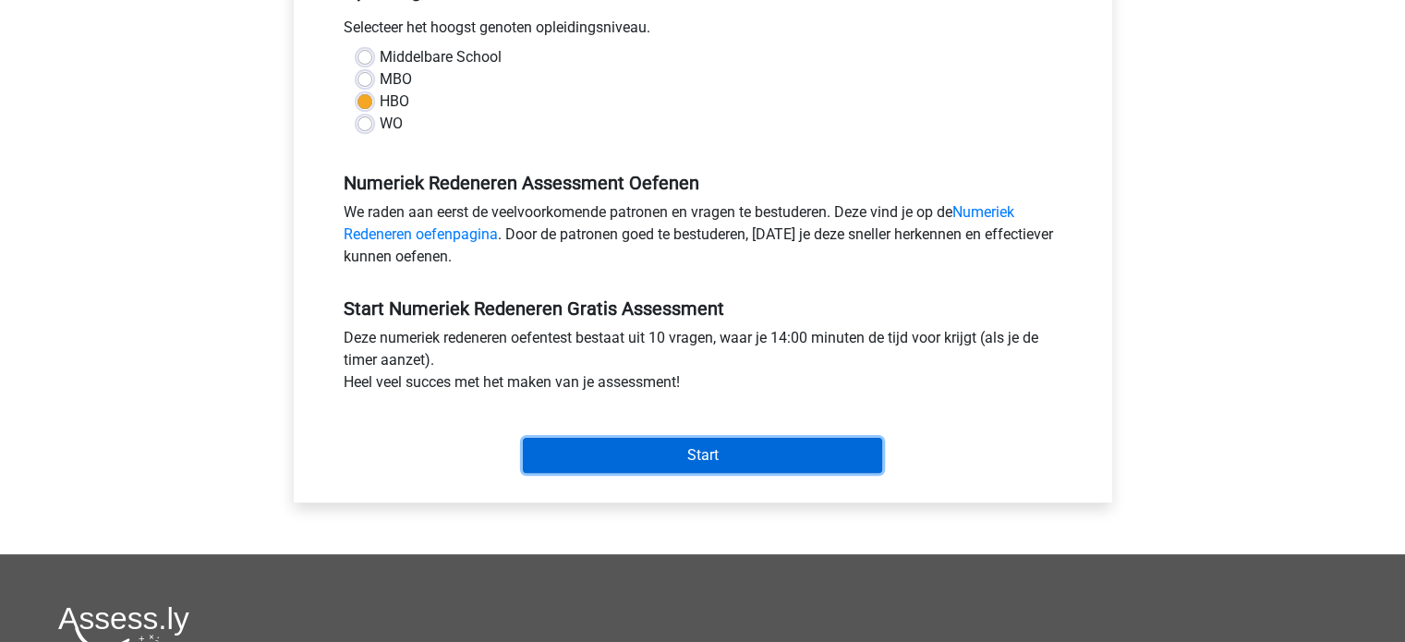
click at [702, 461] on input "Start" at bounding box center [702, 455] width 359 height 35
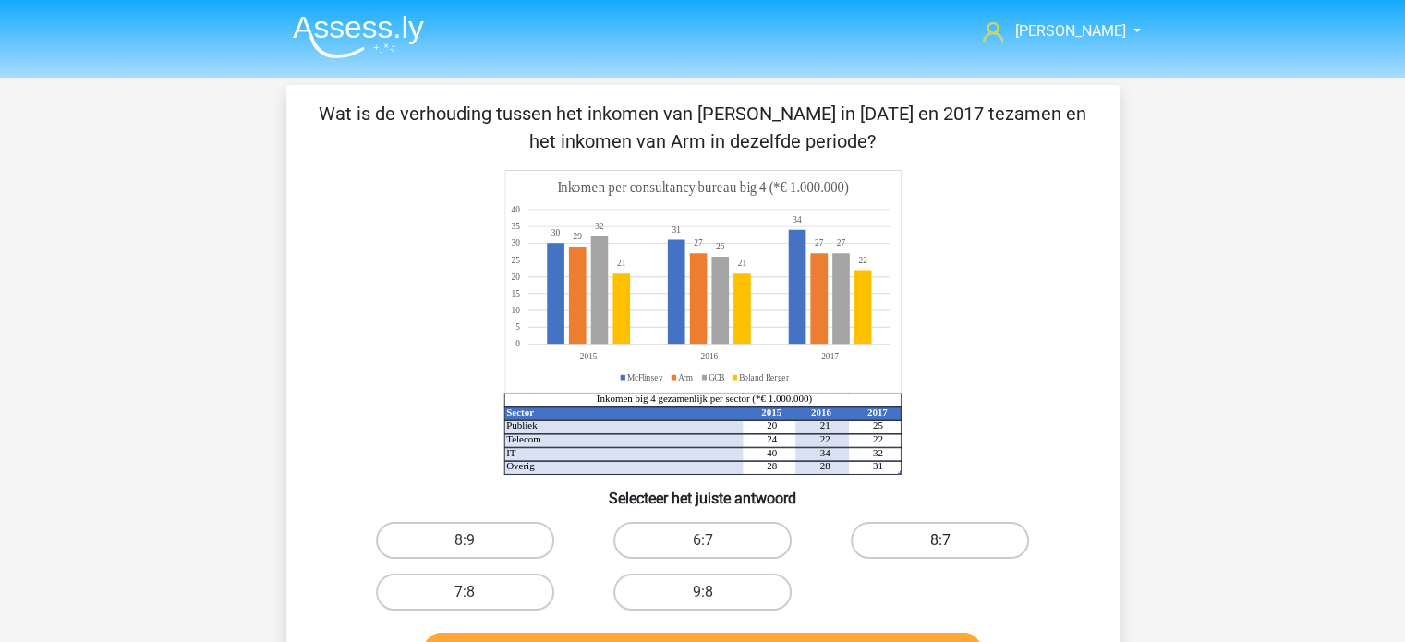
click at [936, 538] on label "8:7" at bounding box center [940, 540] width 178 height 37
click at [941, 541] on input "8:7" at bounding box center [947, 547] width 12 height 12
radio input "true"
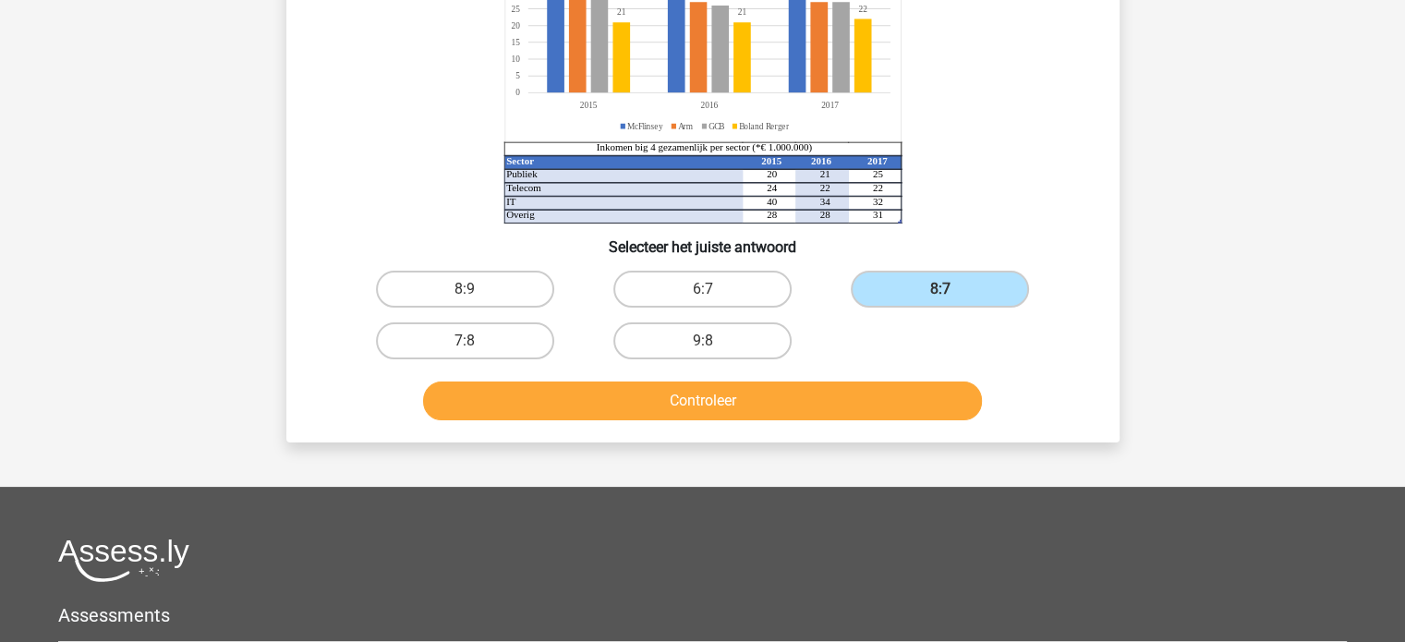
scroll to position [251, 0]
click at [760, 395] on button "Controleer" at bounding box center [702, 401] width 559 height 39
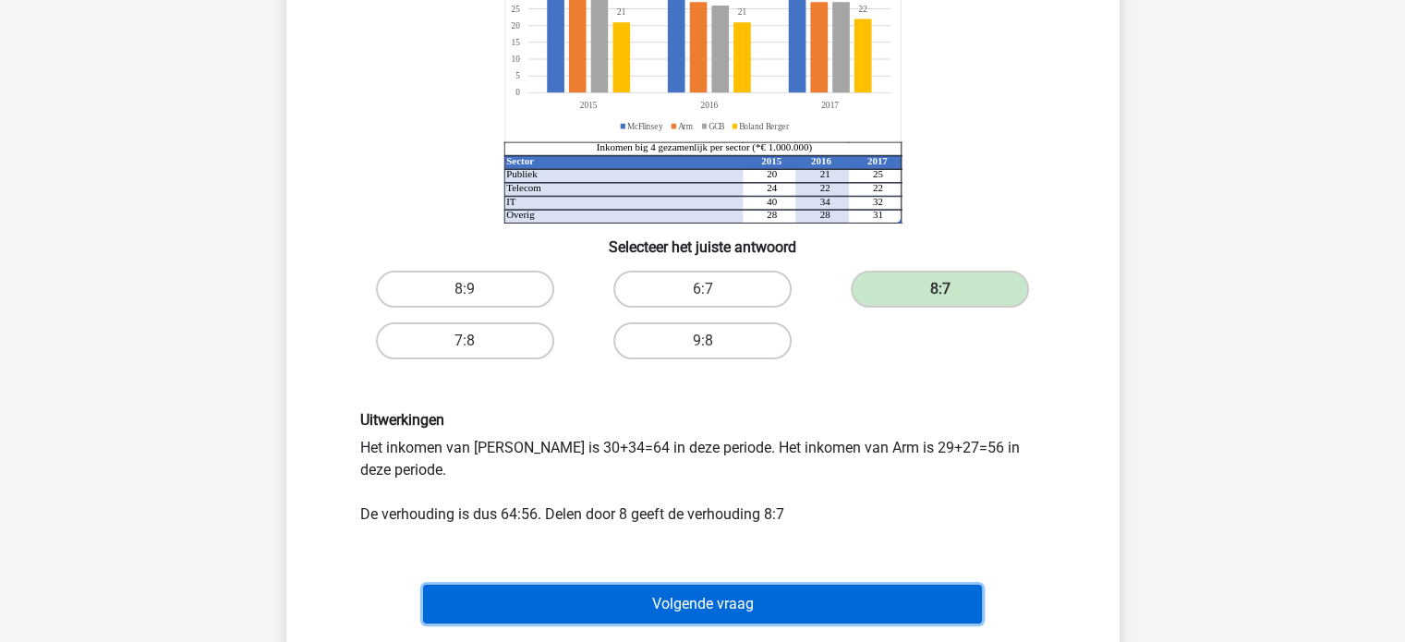
click at [733, 612] on button "Volgende vraag" at bounding box center [702, 604] width 559 height 39
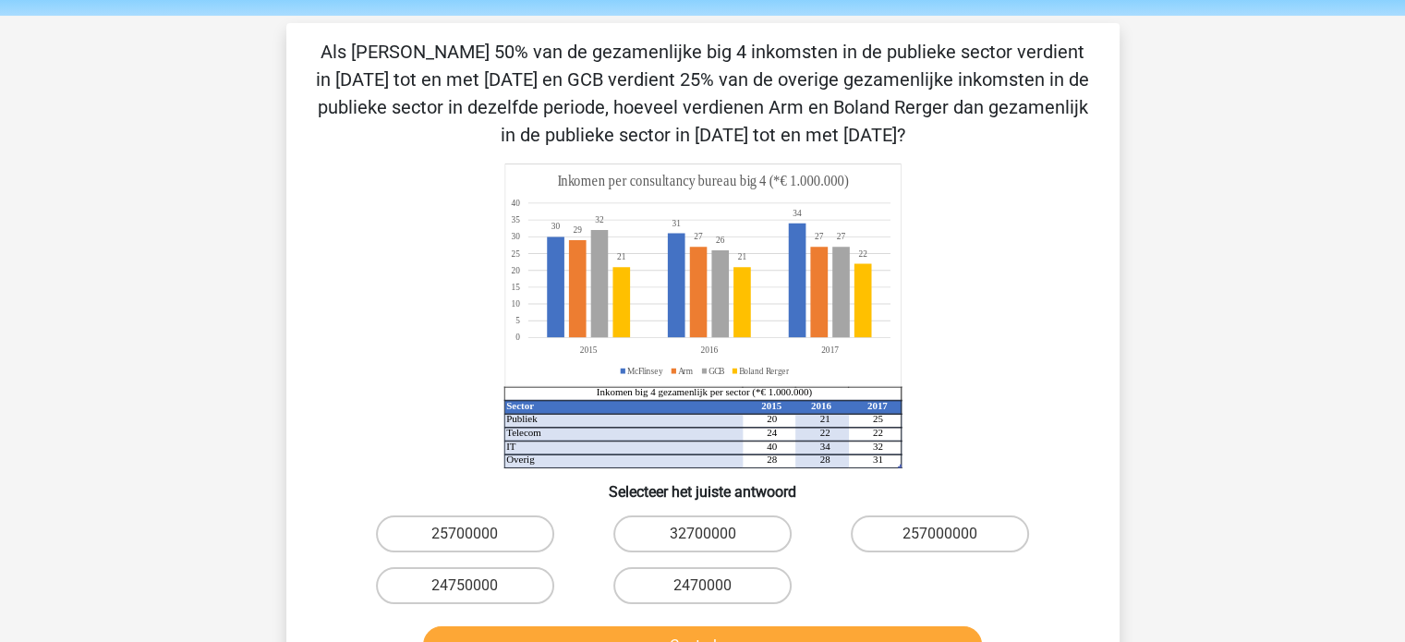
scroll to position [61, 0]
click at [500, 584] on label "24750000" at bounding box center [465, 586] width 178 height 37
click at [477, 587] on input "24750000" at bounding box center [471, 593] width 12 height 12
radio input "true"
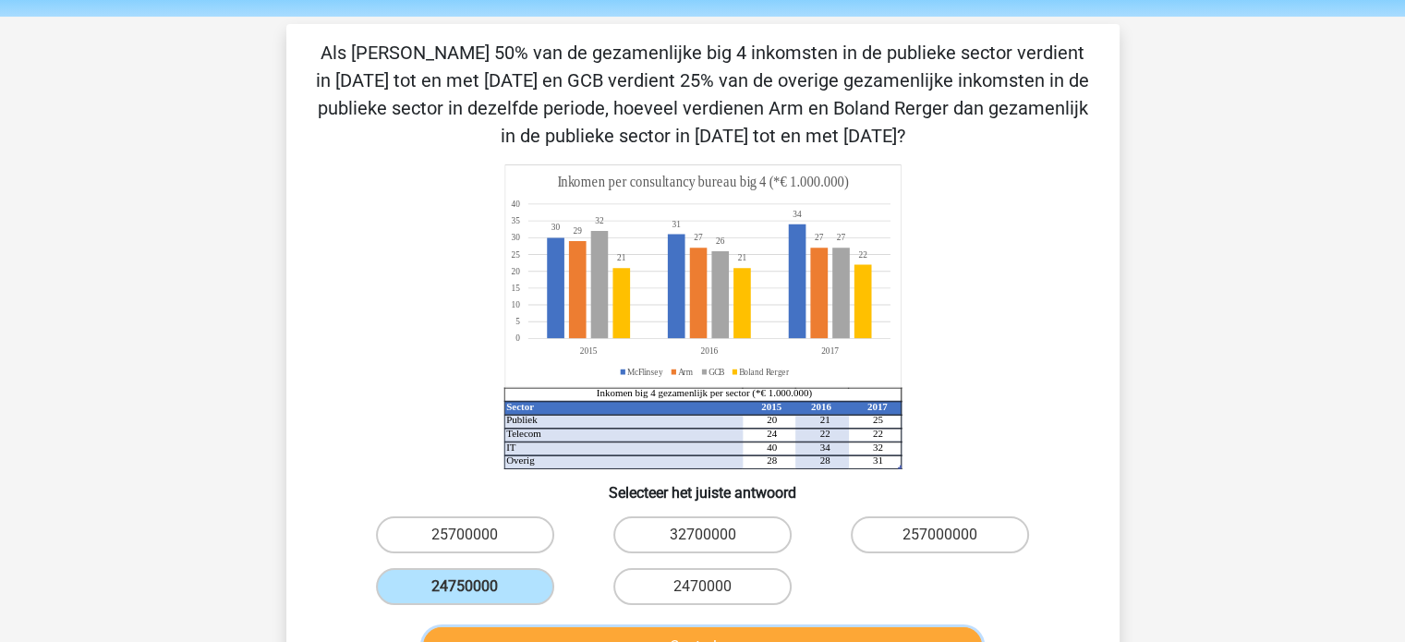
click at [553, 635] on button "Controleer" at bounding box center [702, 646] width 559 height 39
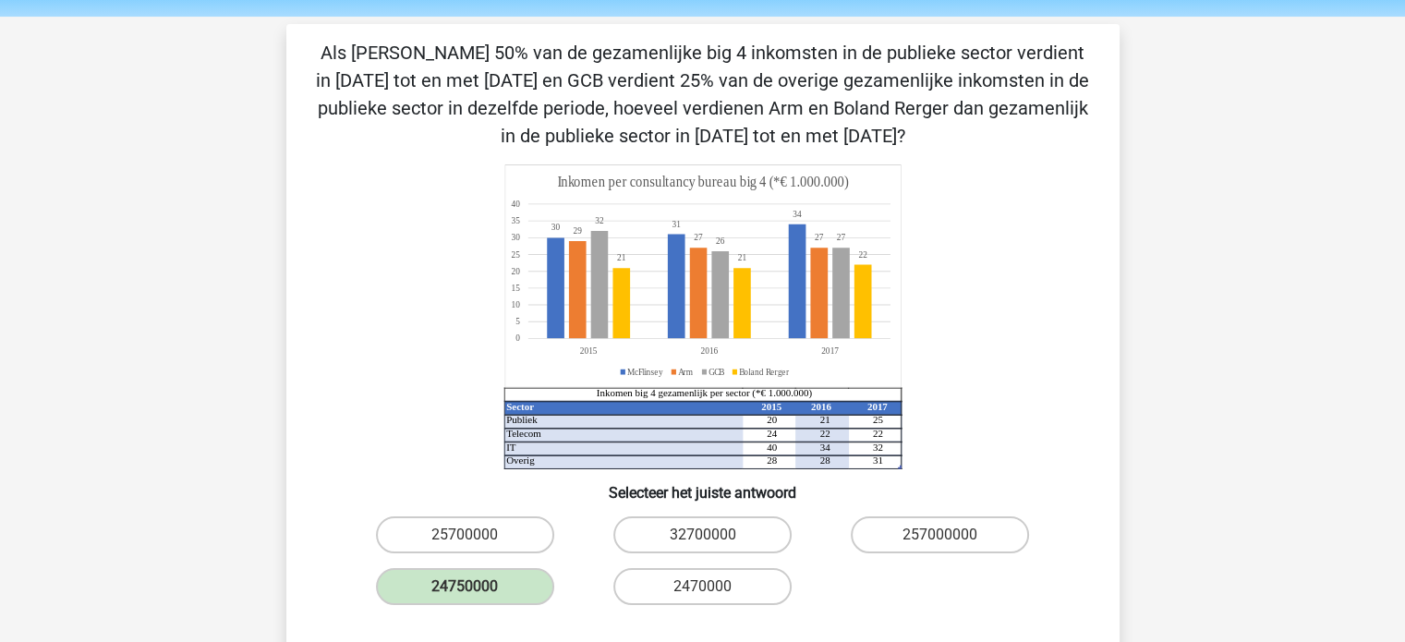
click at [584, 598] on div "2470000" at bounding box center [702, 587] width 237 height 52
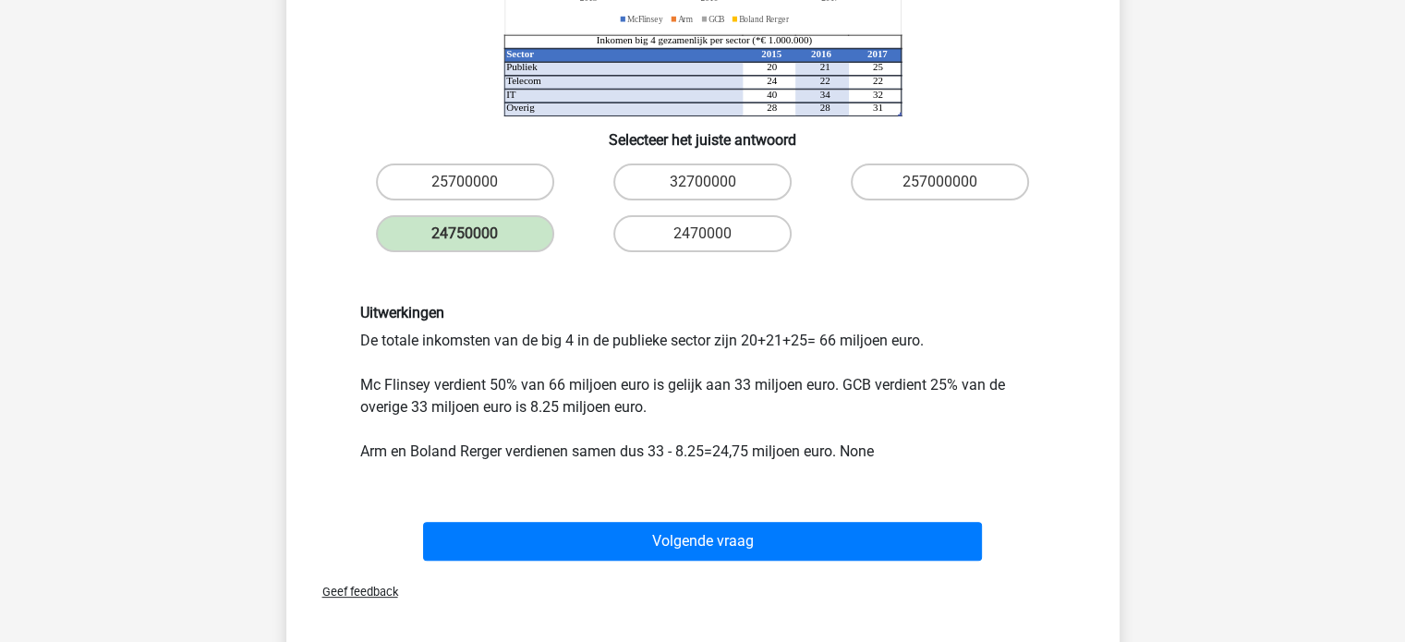
scroll to position [413, 0]
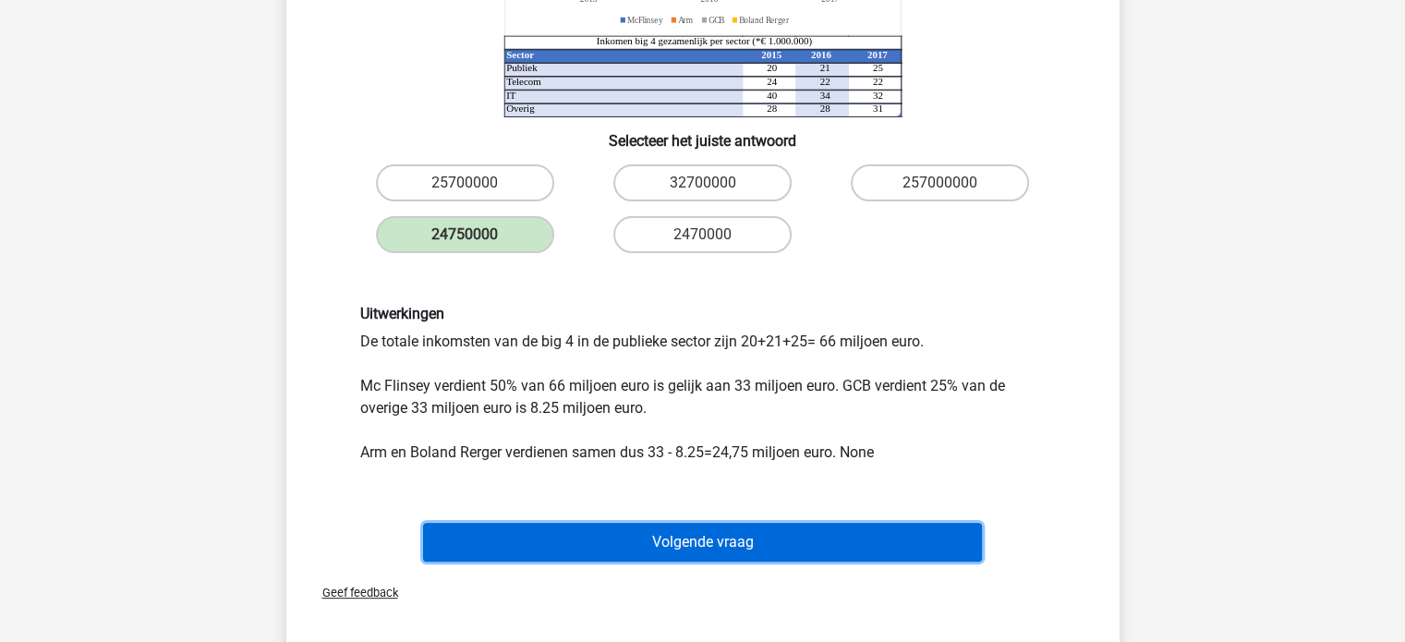
click at [699, 542] on button "Volgende vraag" at bounding box center [702, 542] width 559 height 39
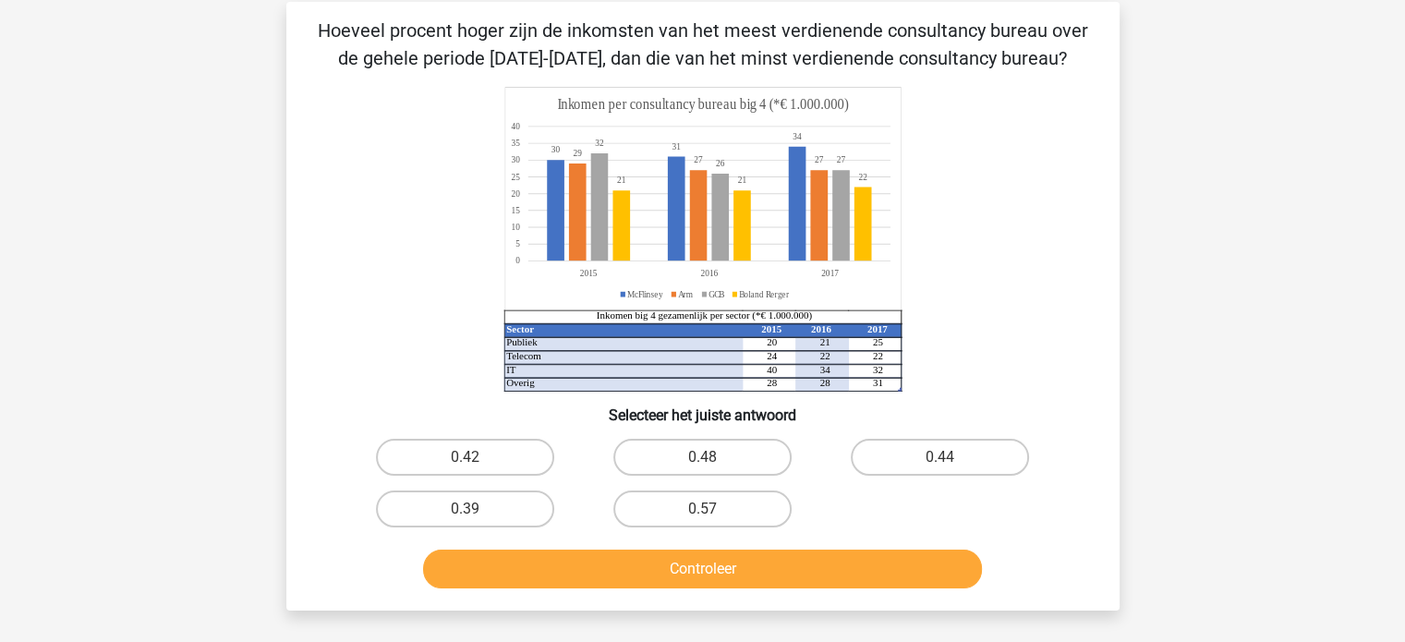
scroll to position [82, 0]
click at [710, 510] on input "0.57" at bounding box center [708, 516] width 12 height 12
radio input "true"
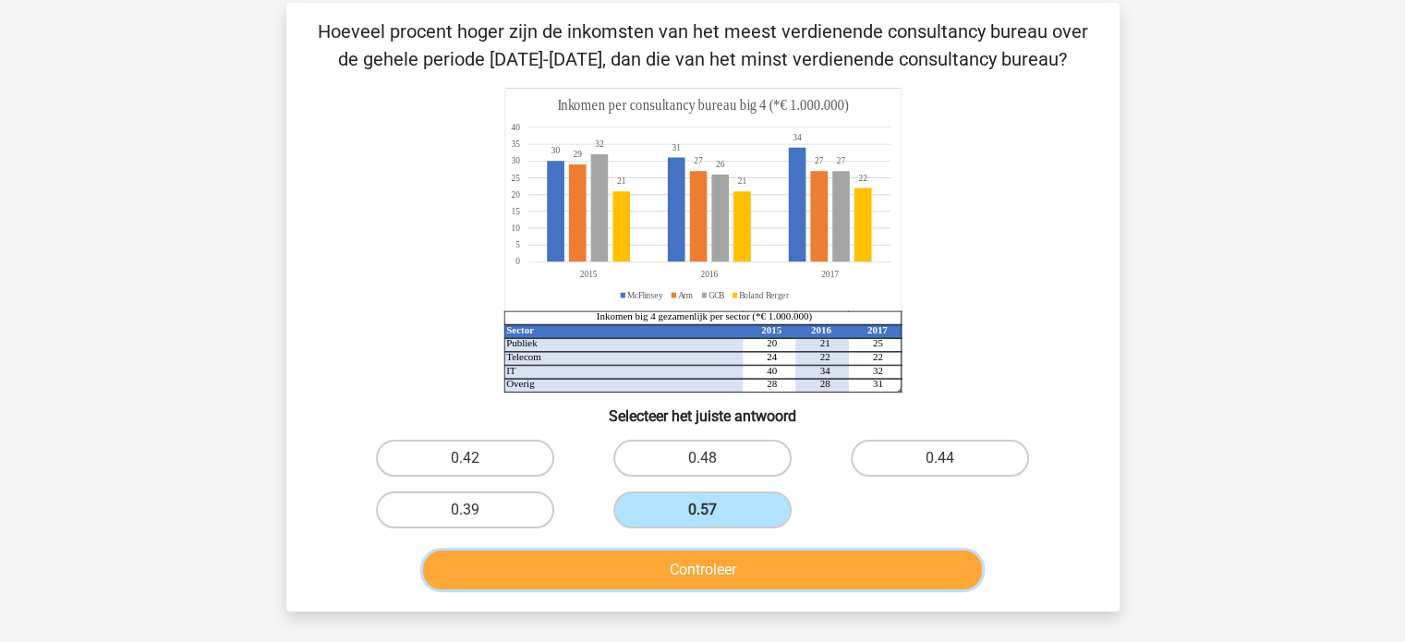
click at [737, 570] on button "Controleer" at bounding box center [702, 570] width 559 height 39
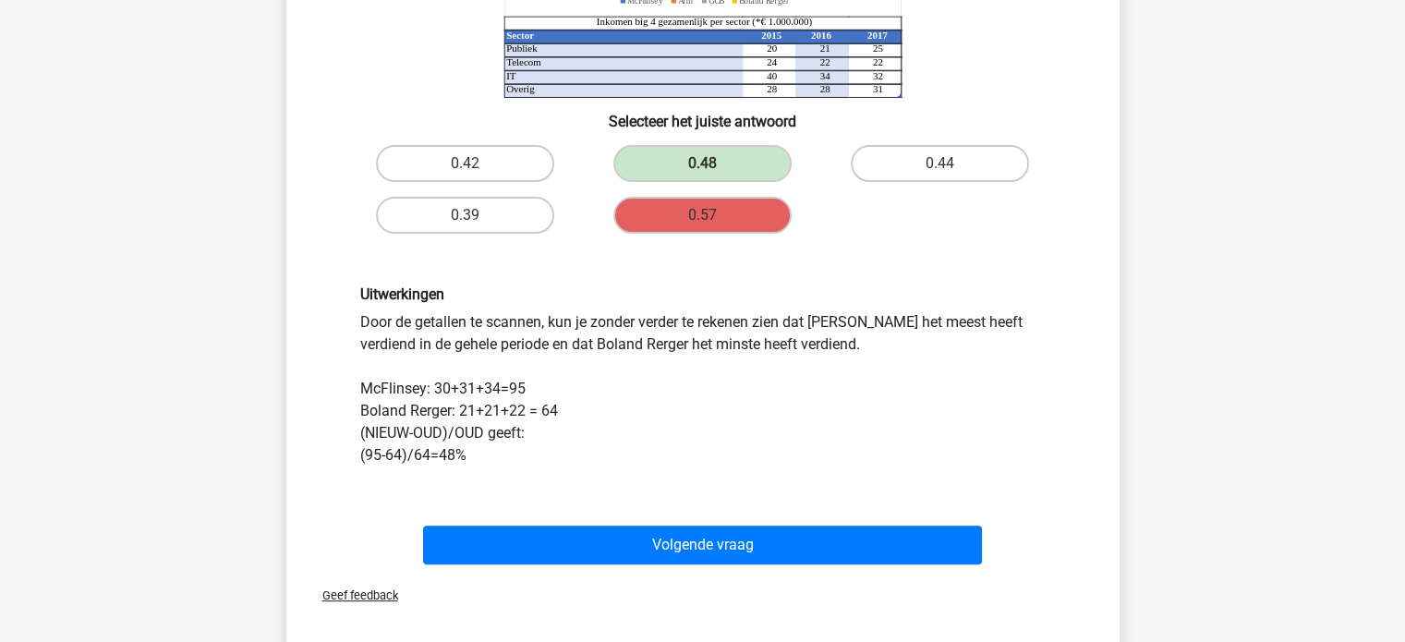
scroll to position [381, 0]
